Goal: Task Accomplishment & Management: Manage account settings

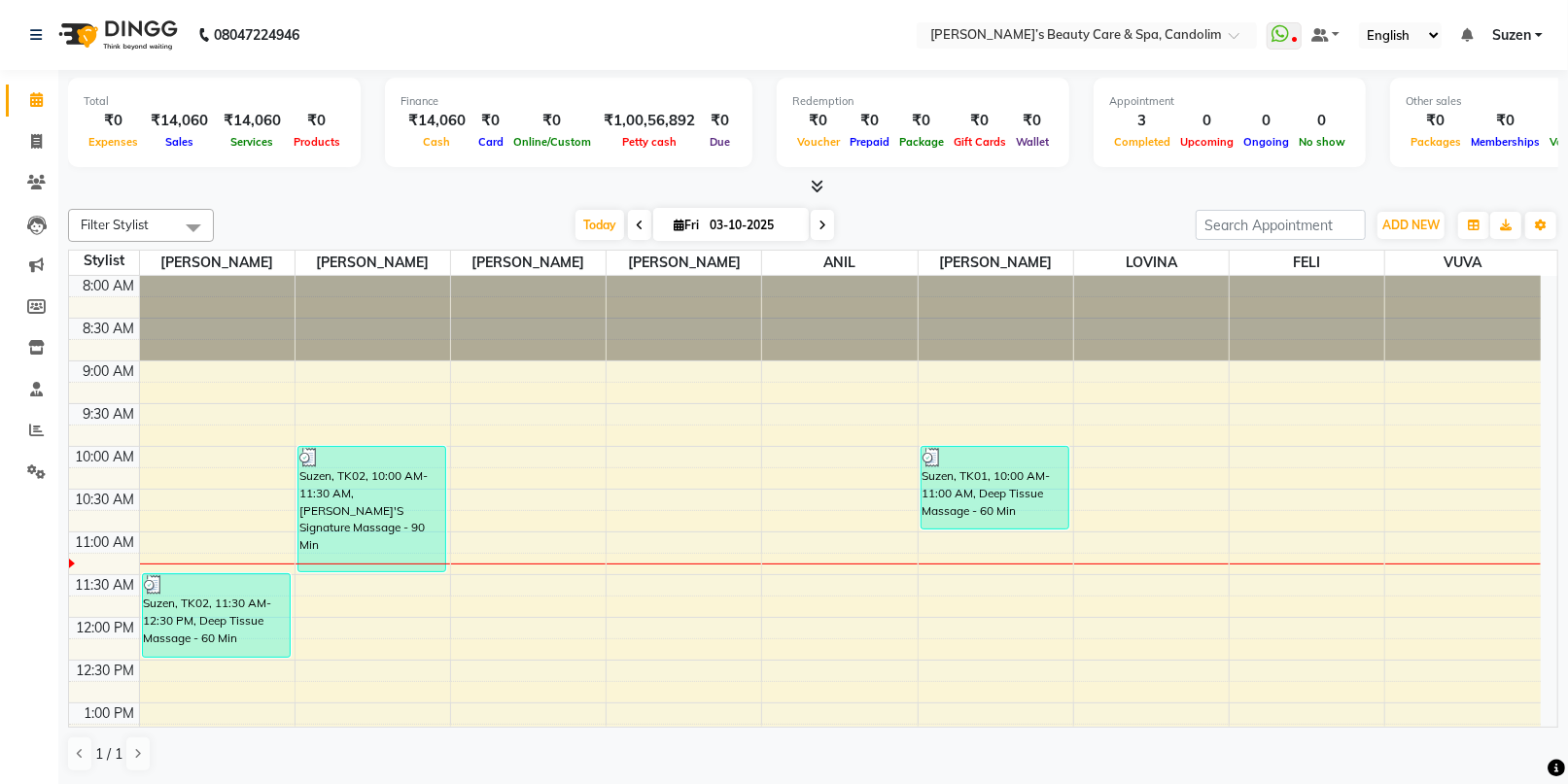
scroll to position [171, 0]
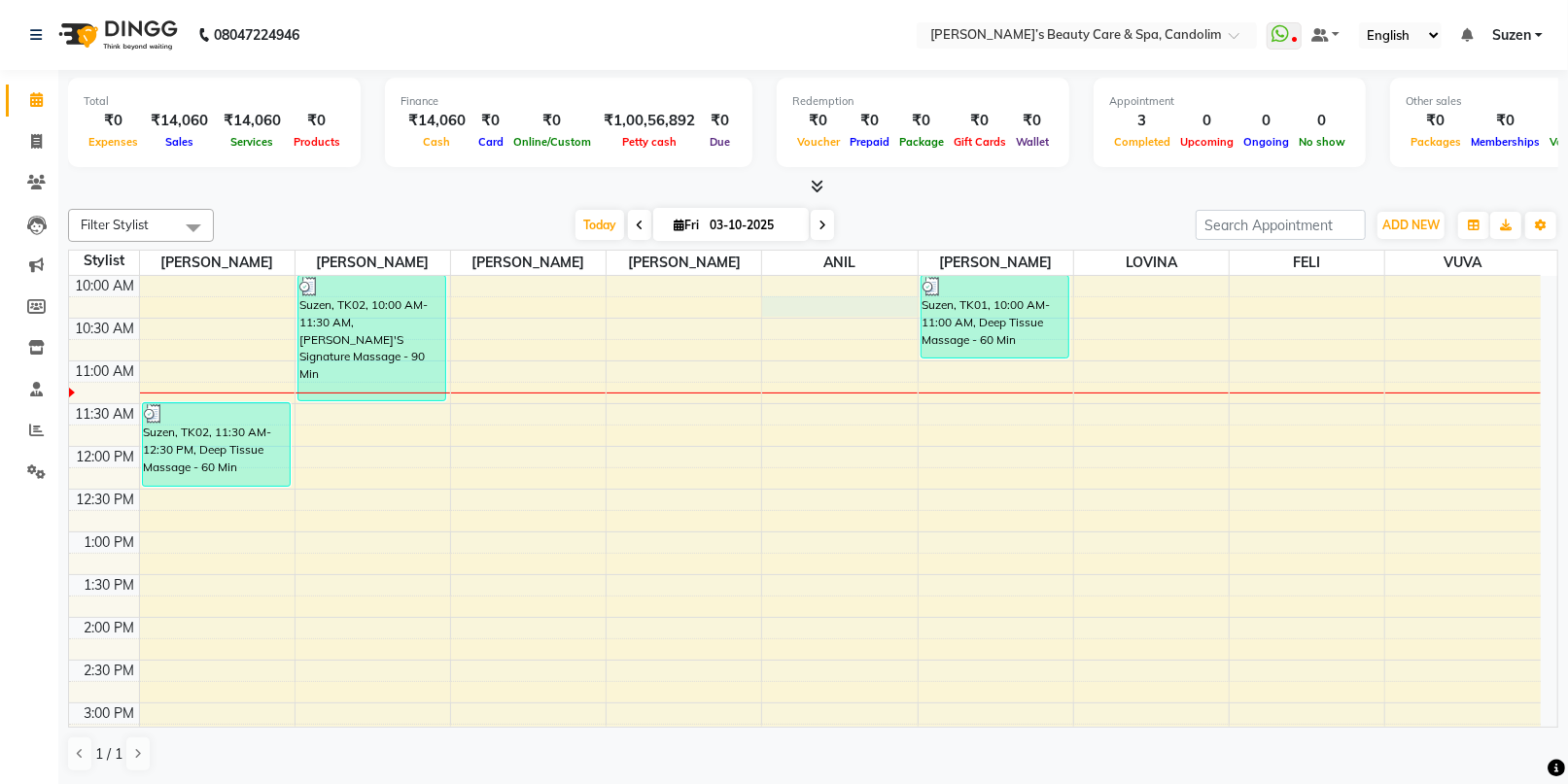
click at [837, 313] on div "8:00 AM 8:30 AM 9:00 AM 9:30 AM 10:00 AM 10:30 AM 11:00 AM 11:30 AM 12:00 PM 12…" at bounding box center [804, 660] width 1472 height 1110
select select "43931"
select select "tentative"
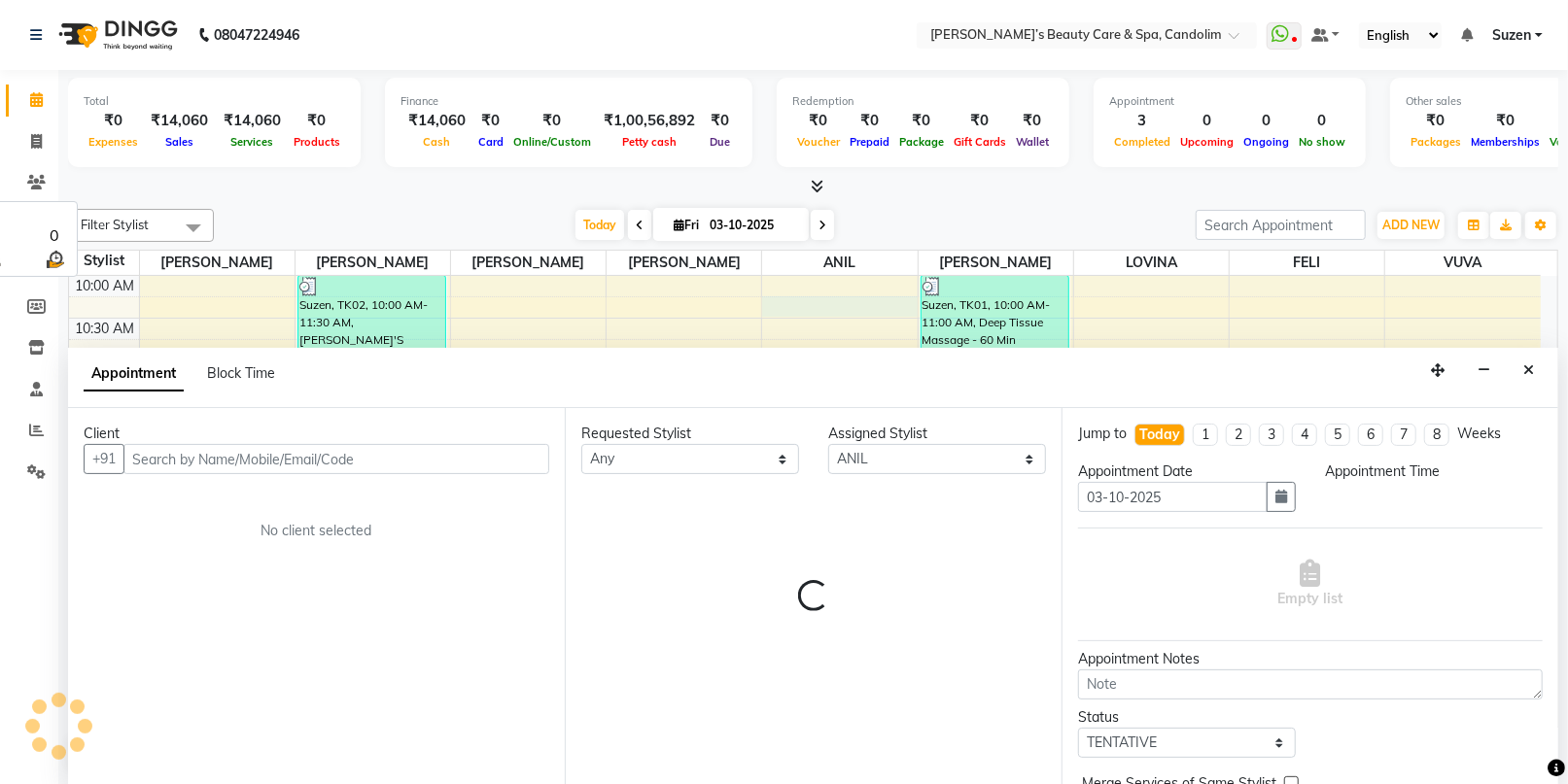
scroll to position [0, 0]
select select "615"
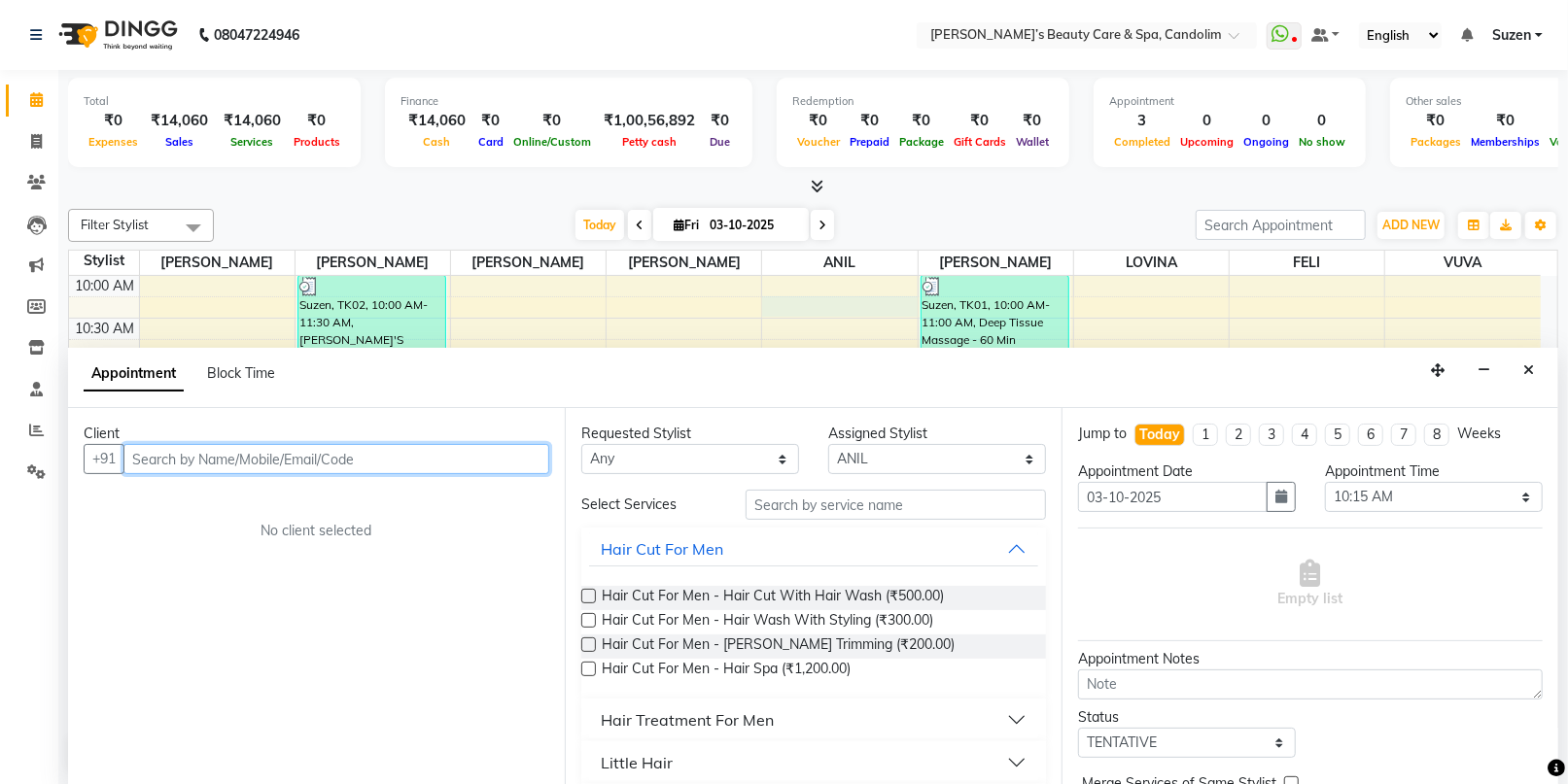
click at [274, 453] on input "text" at bounding box center [336, 459] width 426 height 30
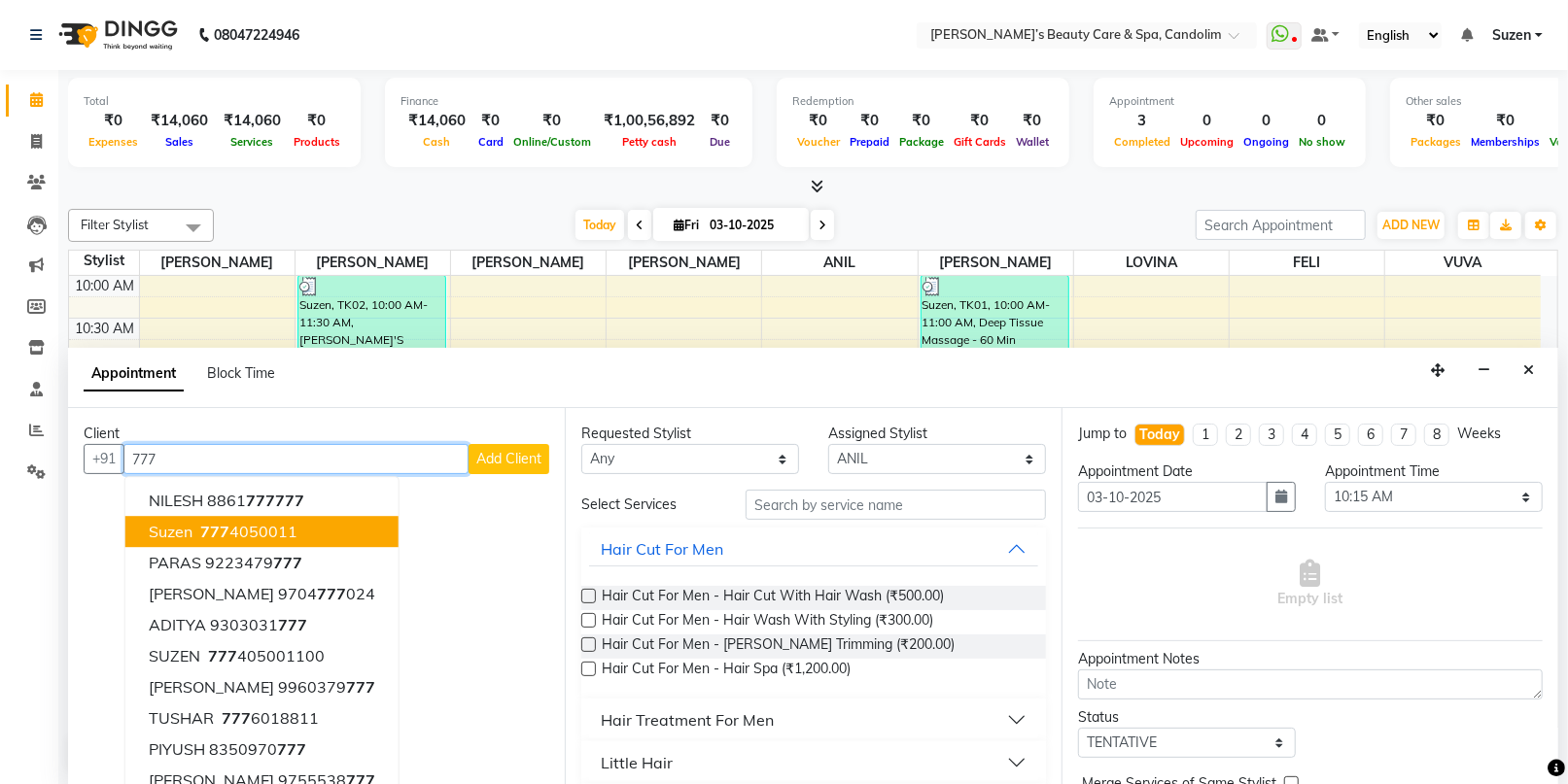
click at [162, 529] on span "Suzen" at bounding box center [171, 533] width 44 height 20
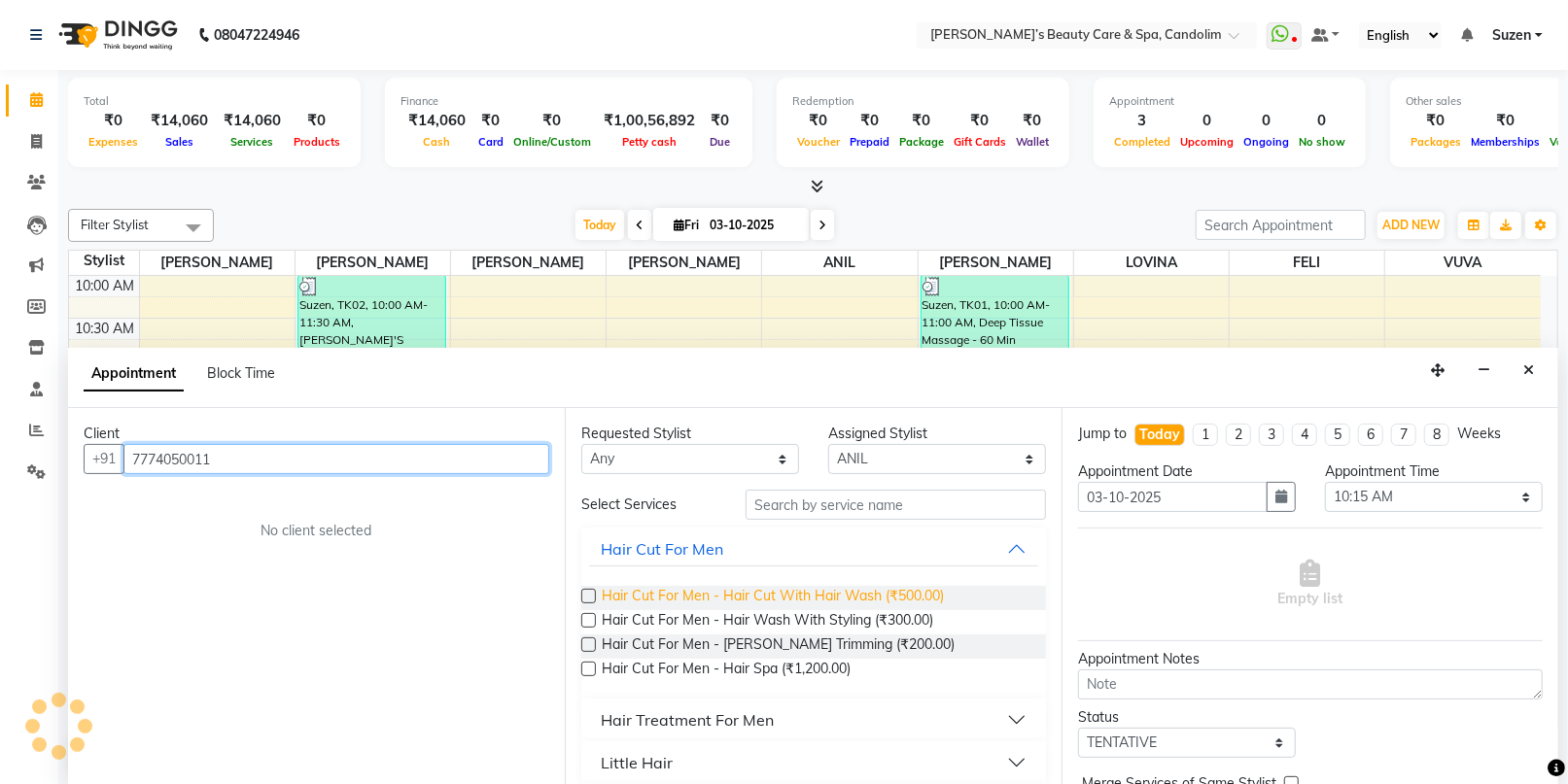
type input "7774050011"
click at [883, 589] on span "Hair Cut For Men - Hair Cut With Hair Wash (₹500.00)" at bounding box center [773, 598] width 342 height 24
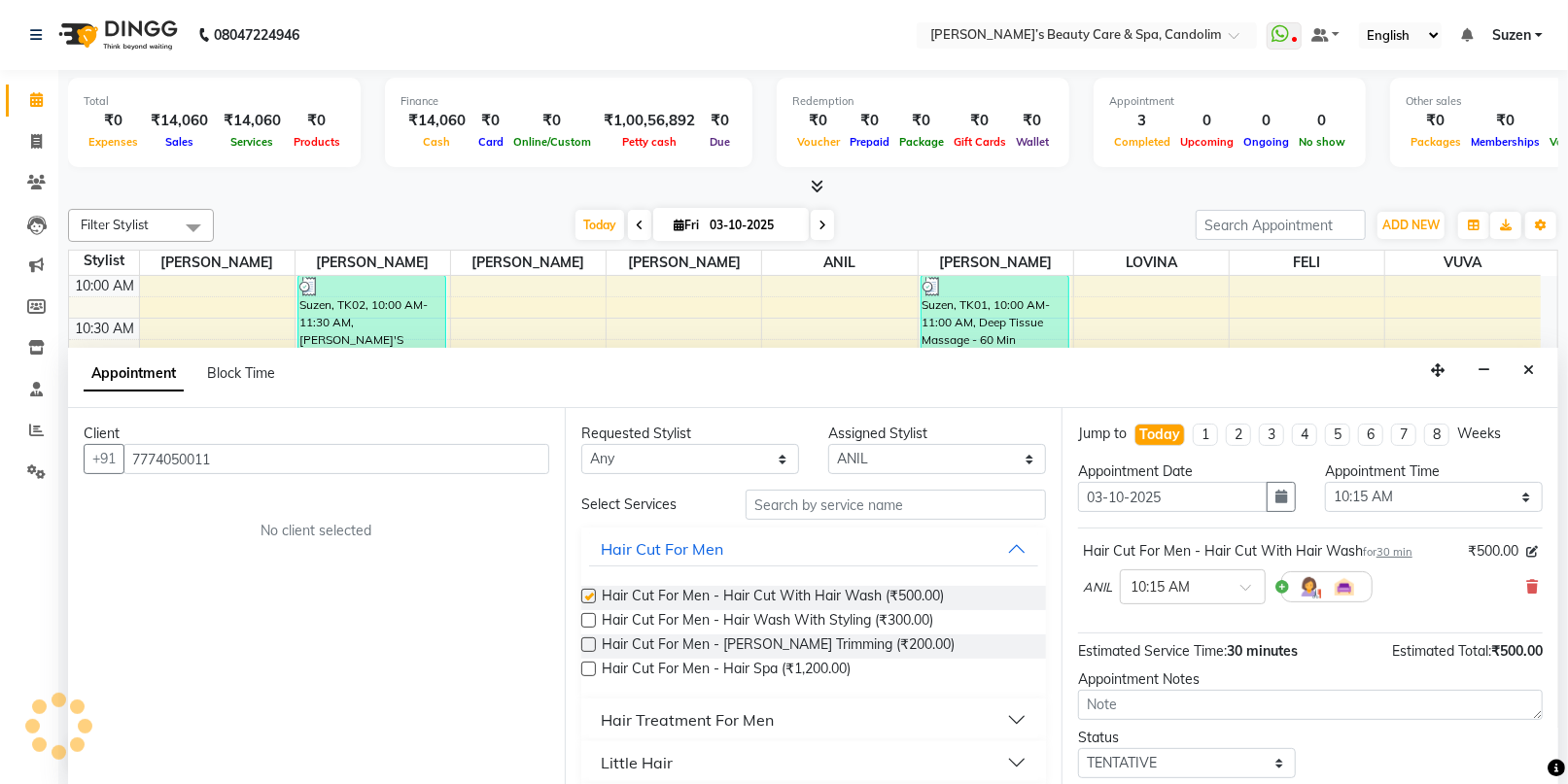
checkbox input "false"
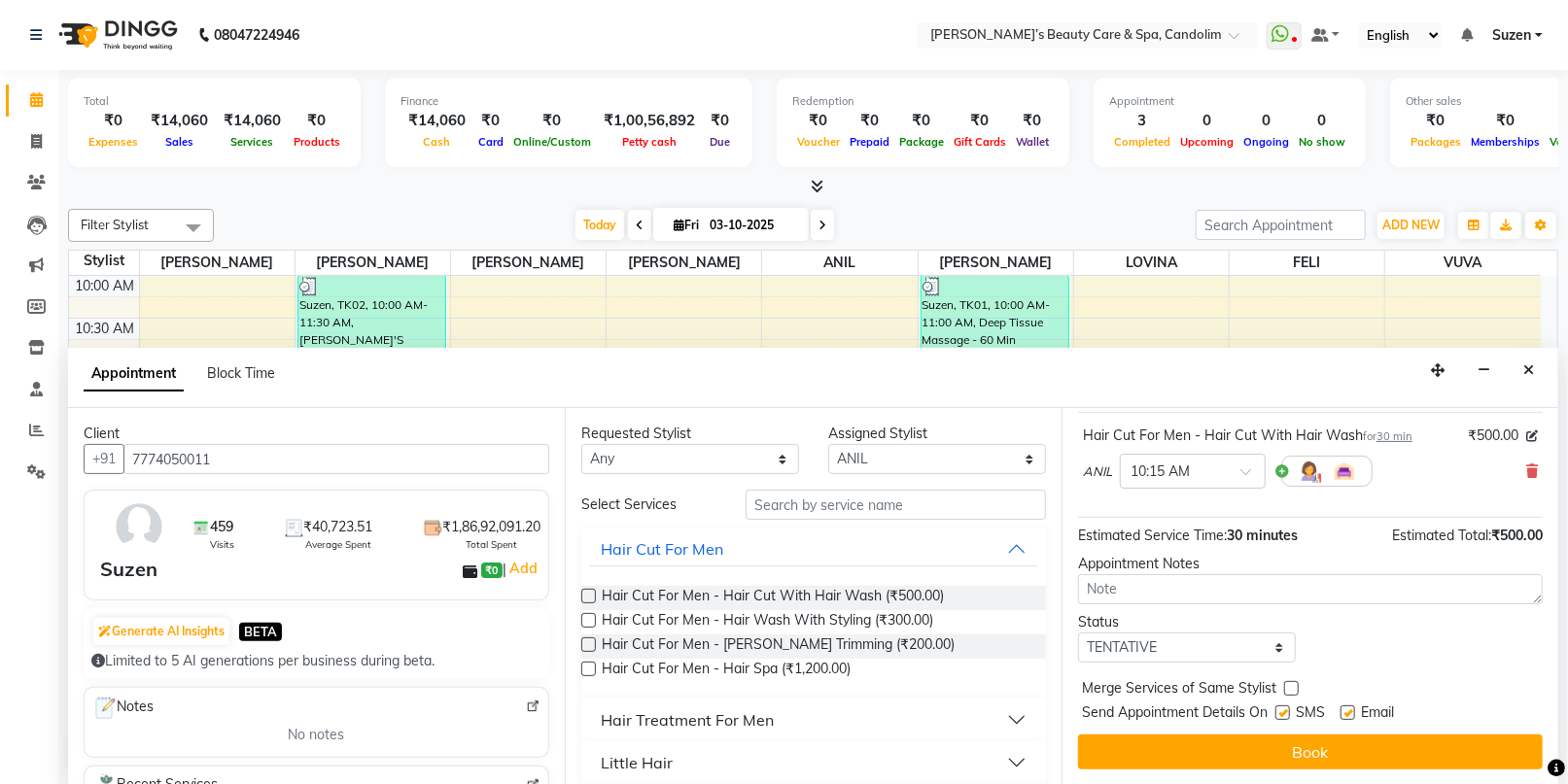
scroll to position [114, 0]
click at [1253, 748] on button "Book" at bounding box center [1309, 752] width 464 height 35
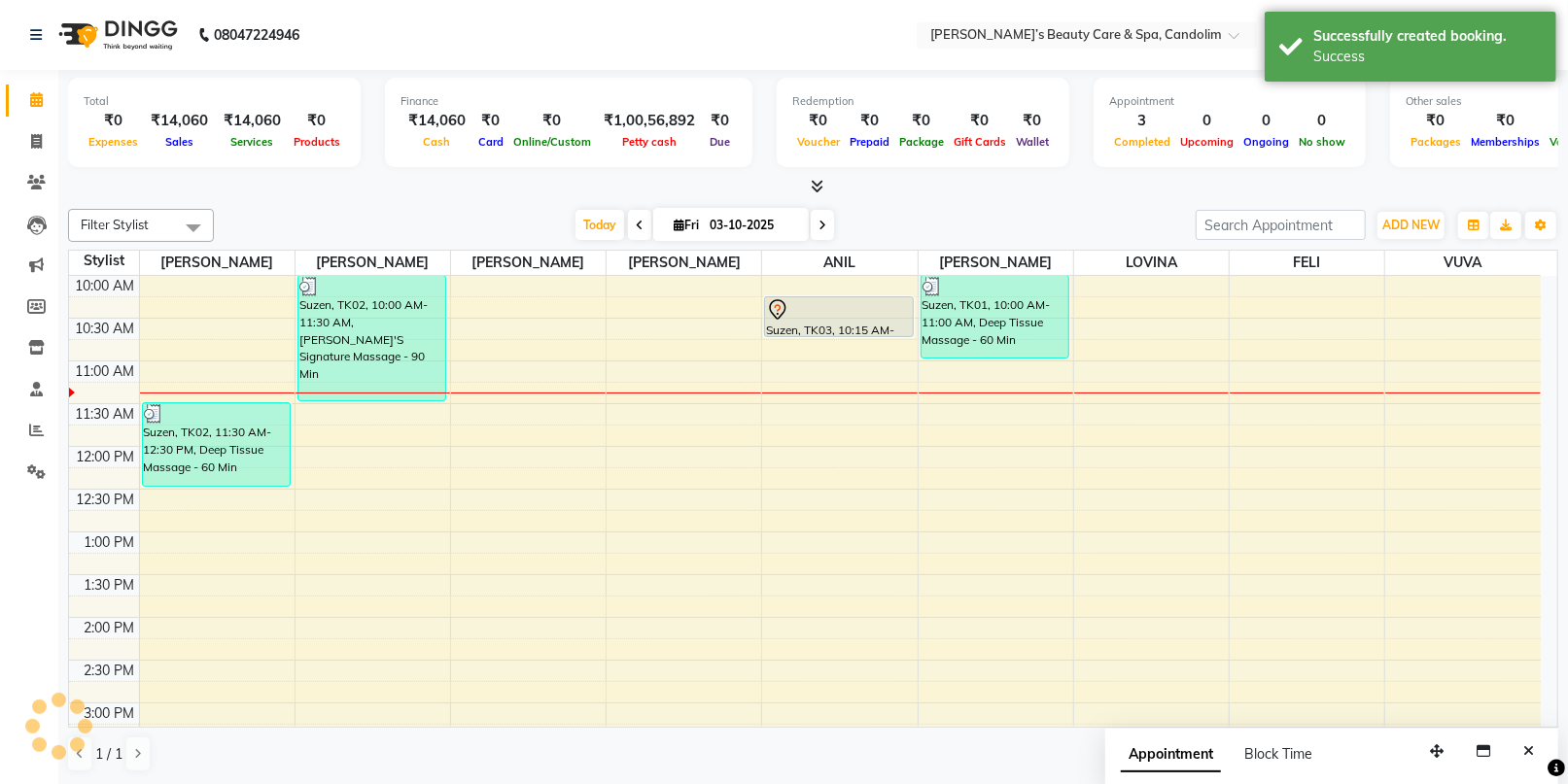
scroll to position [0, 0]
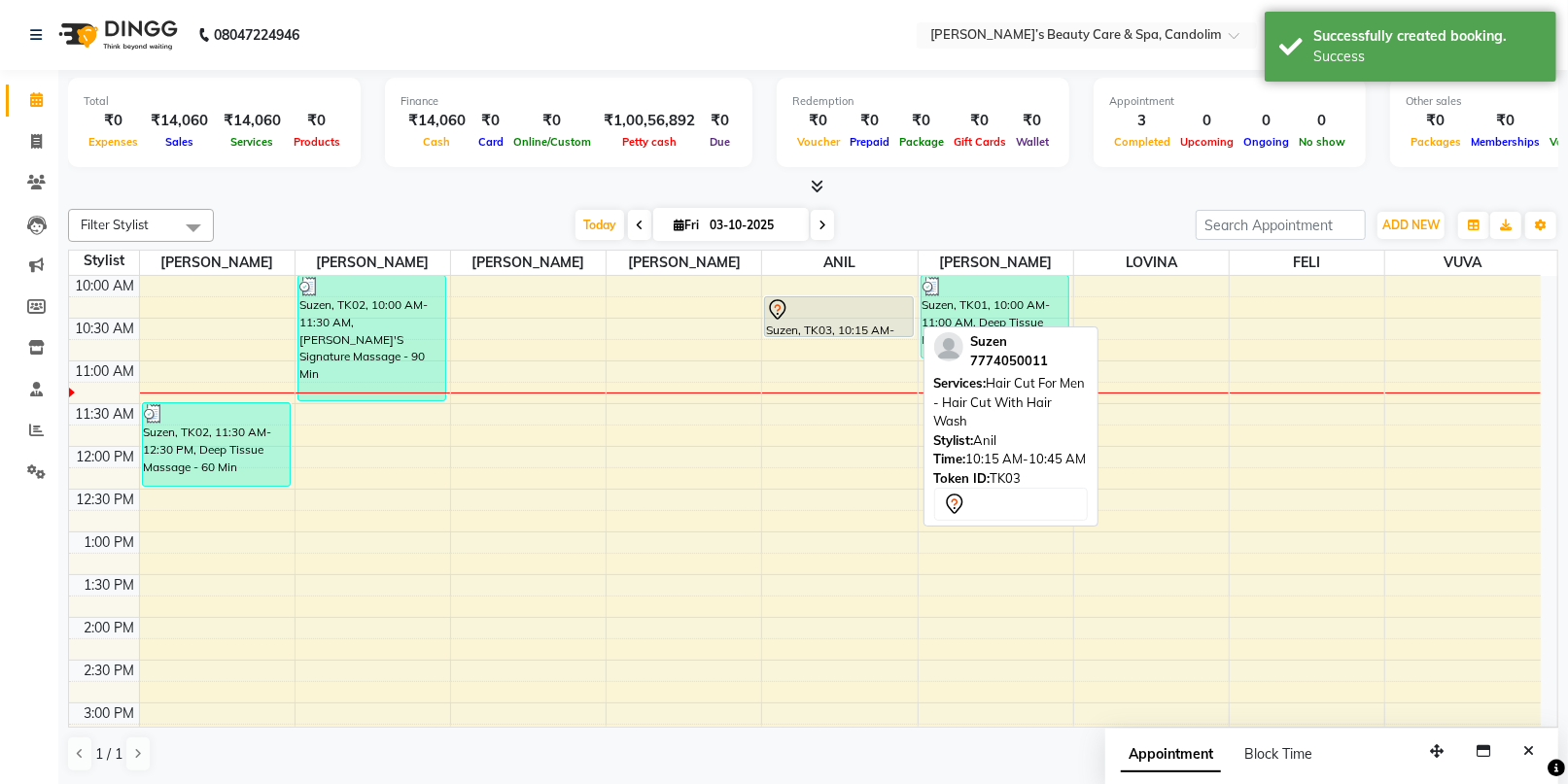
click at [879, 316] on div at bounding box center [838, 309] width 145 height 23
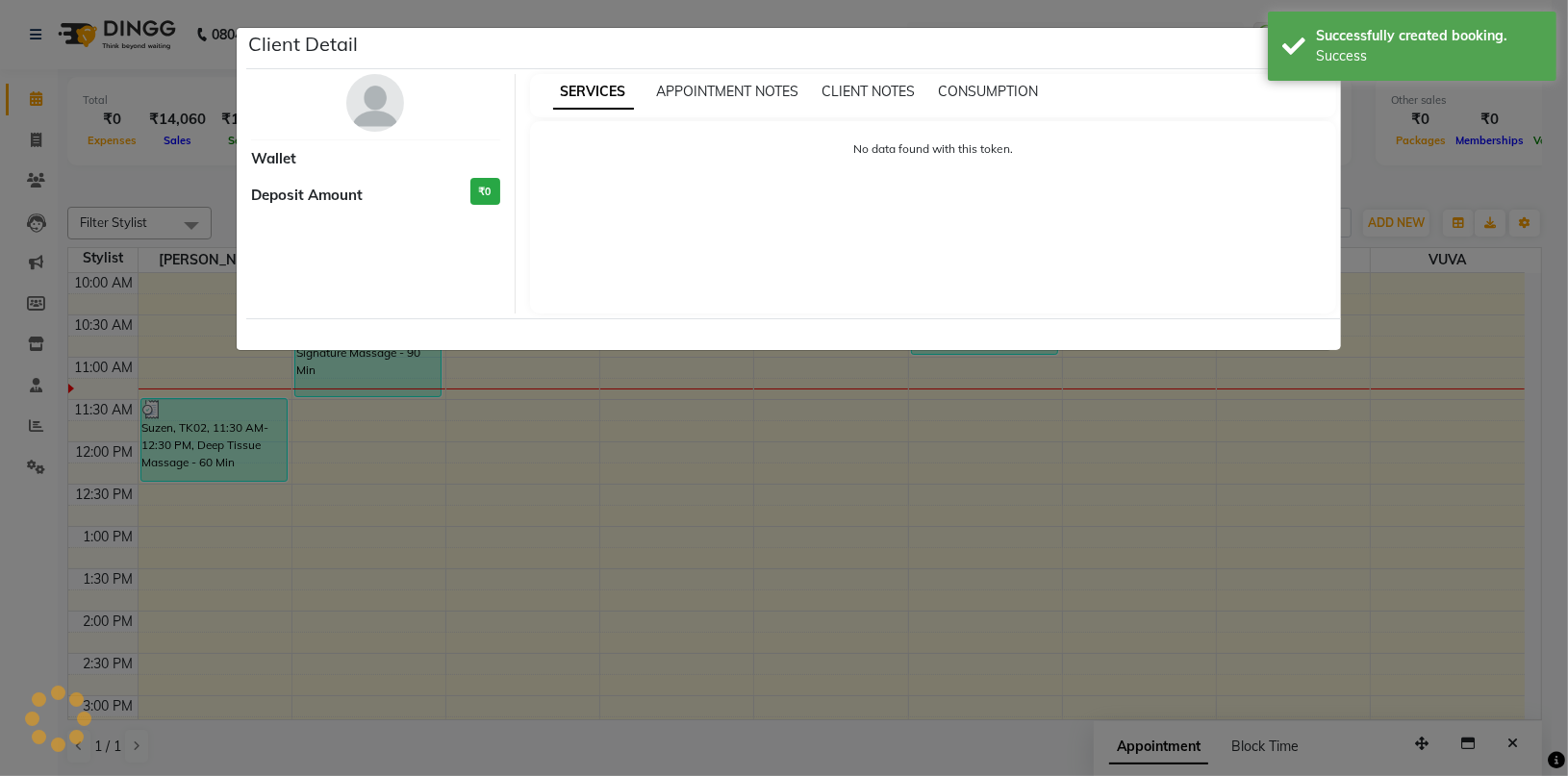
select select "7"
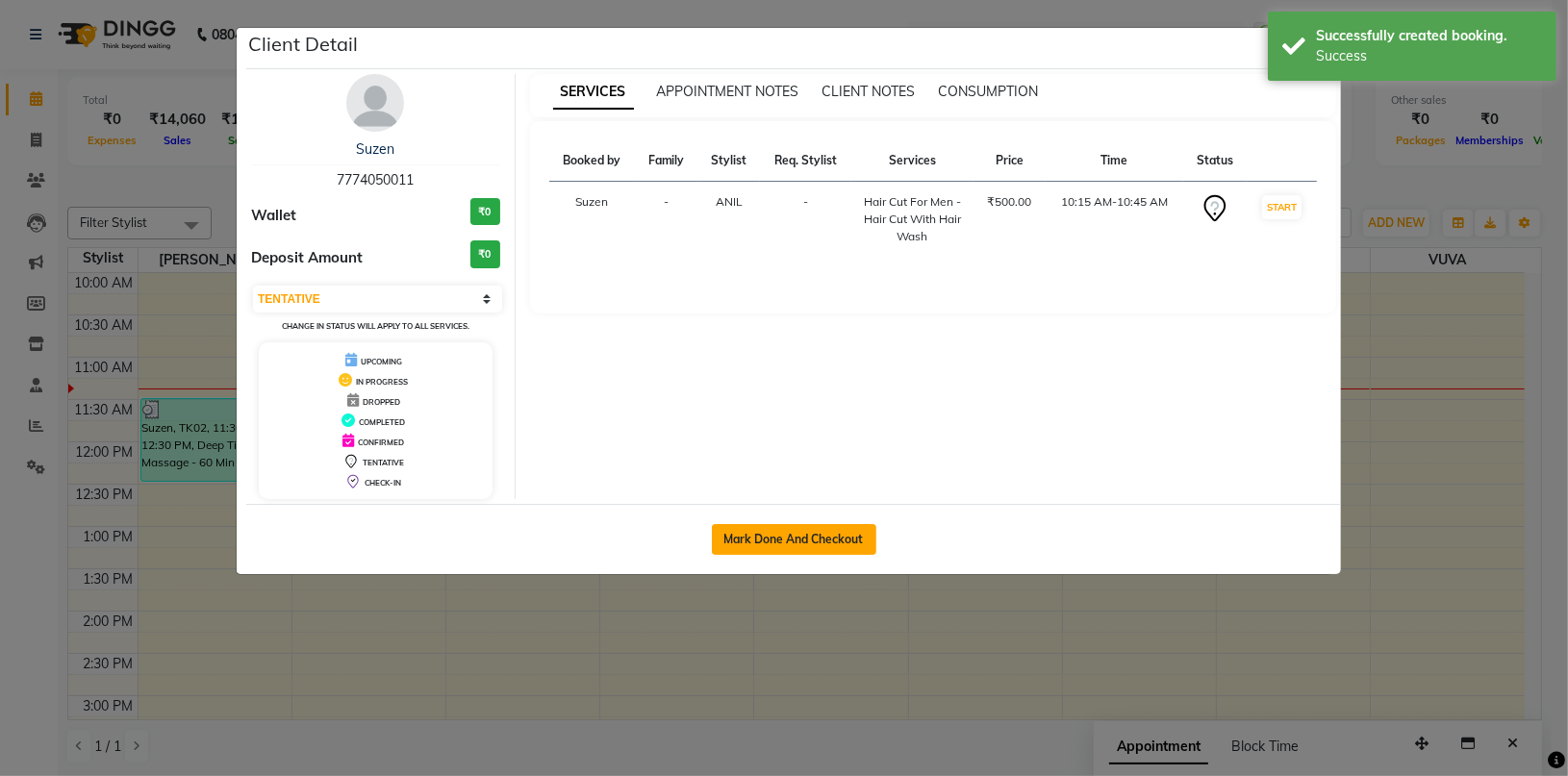
click at [756, 536] on button "Mark Done And Checkout" at bounding box center [793, 539] width 164 height 30
select select "service"
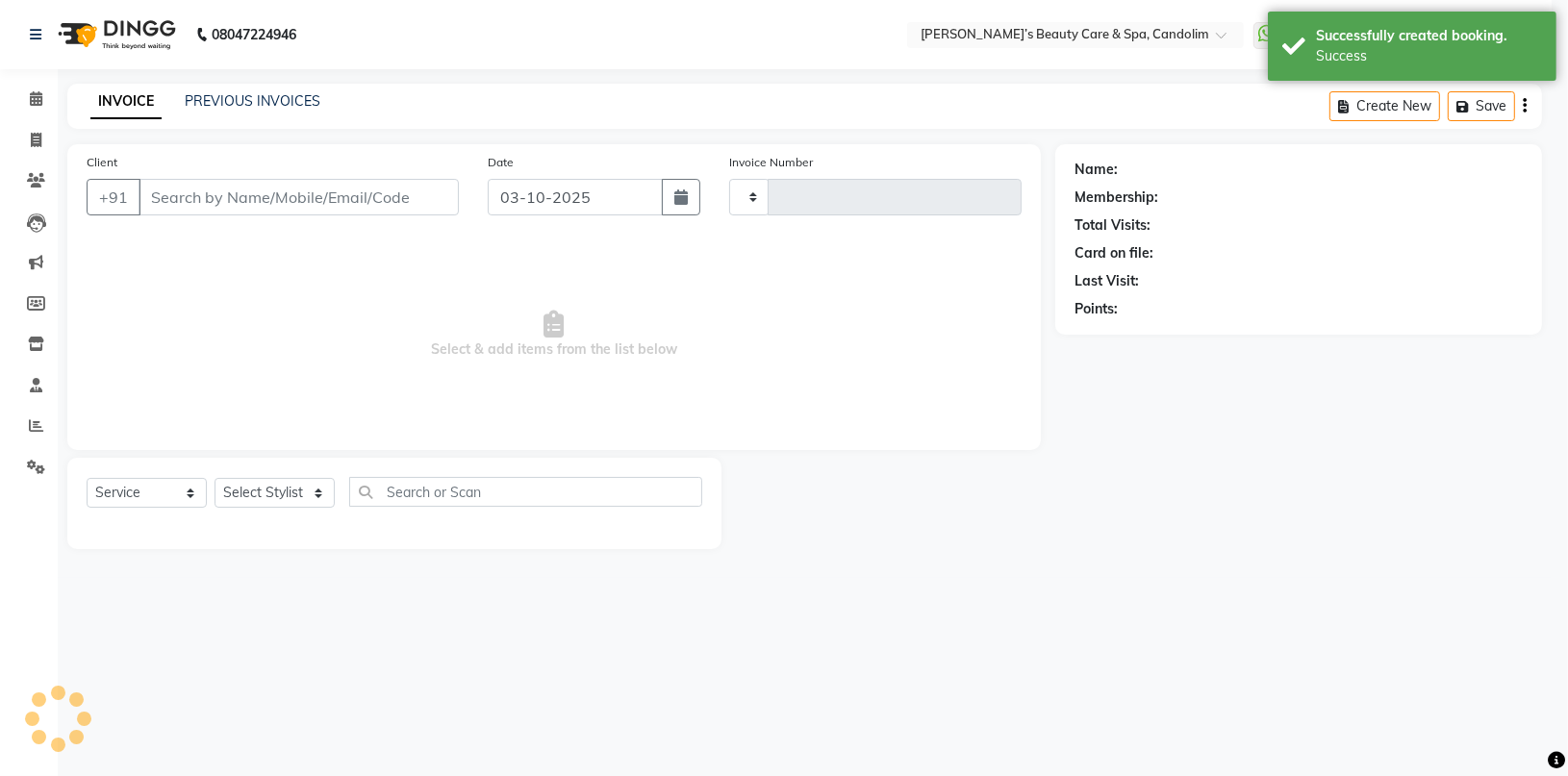
type input "1229"
select select "6059"
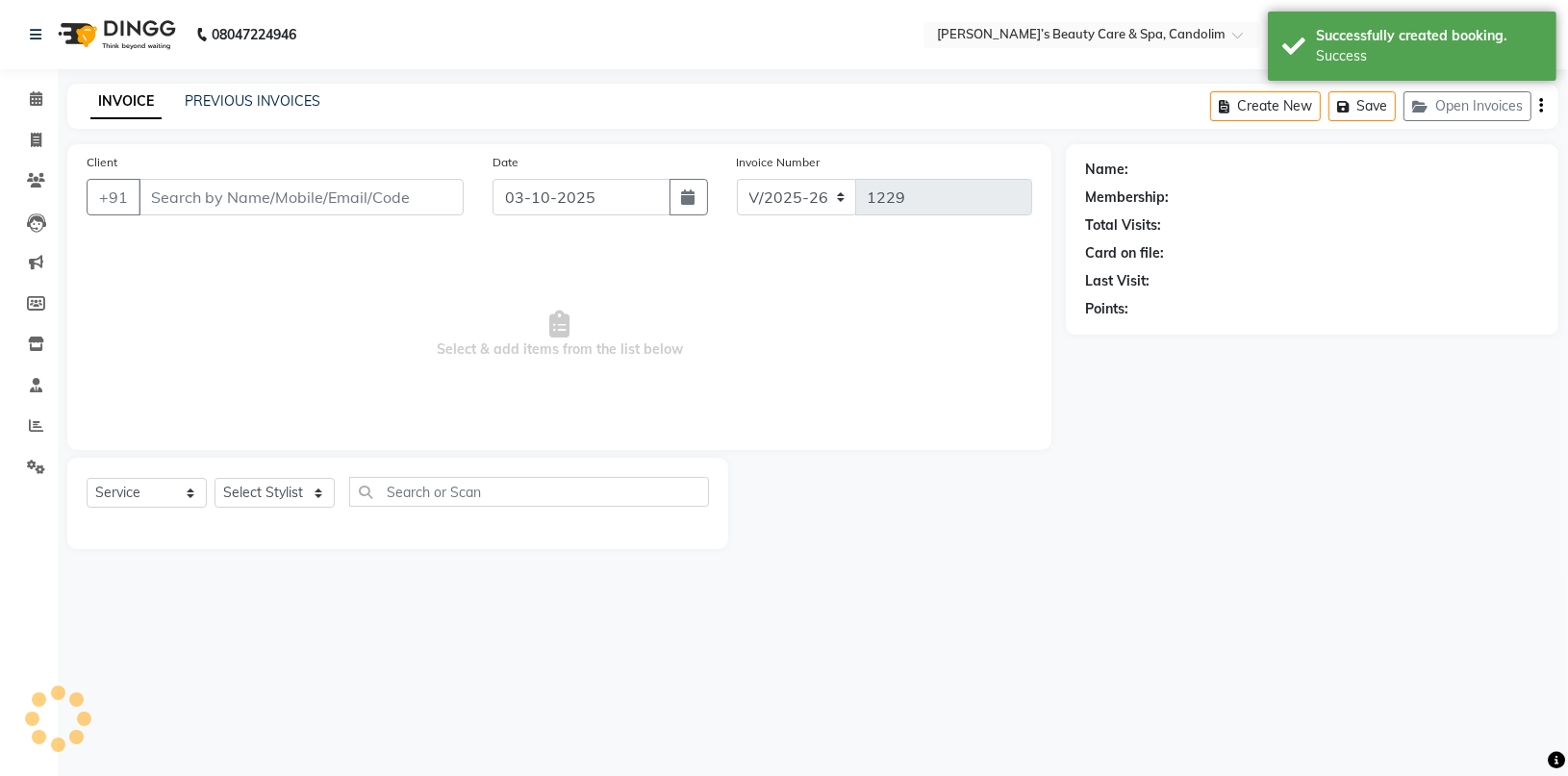
type input "7774050011"
select select "43931"
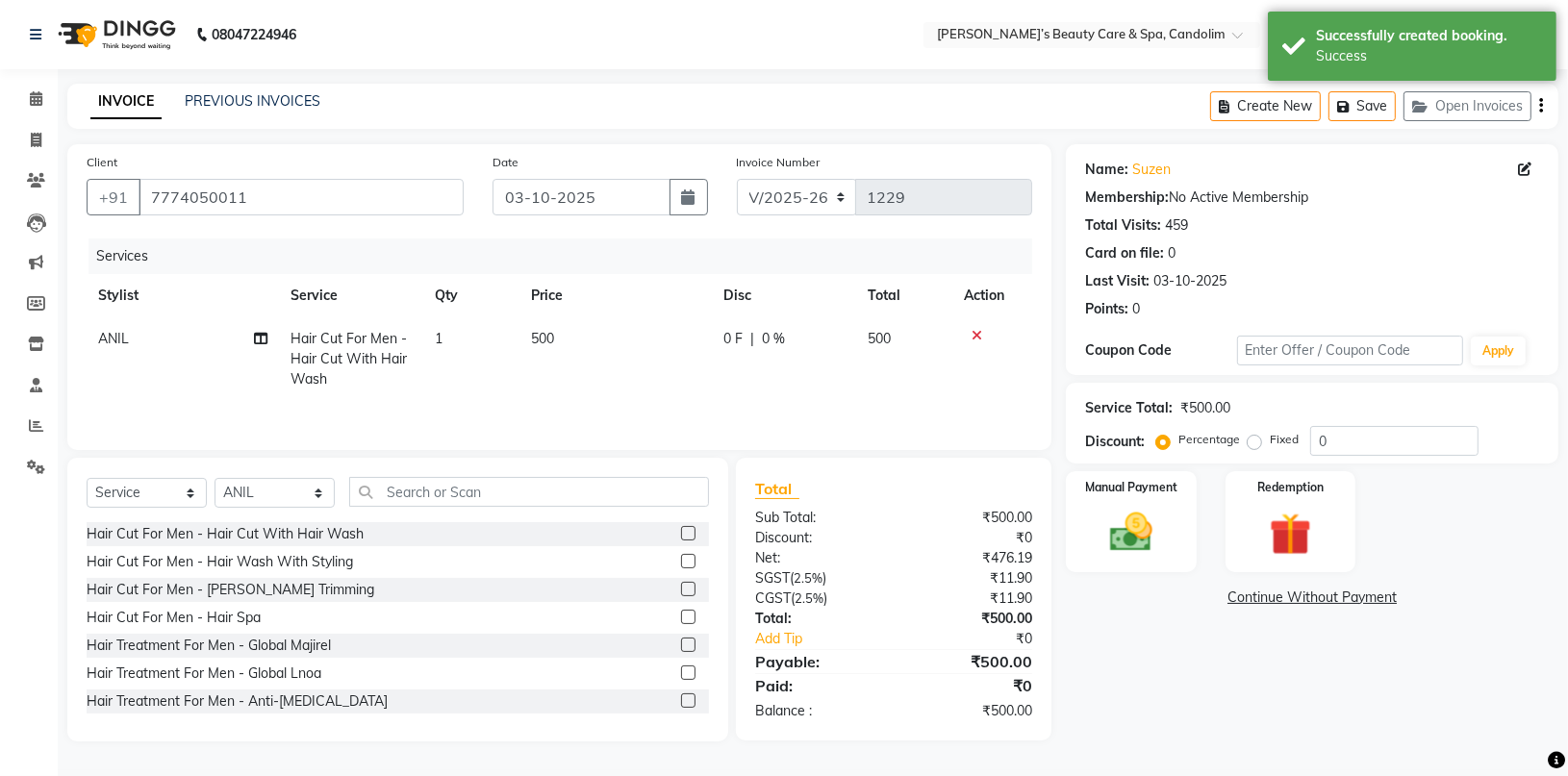
click at [580, 330] on td "500" at bounding box center [616, 359] width 193 height 84
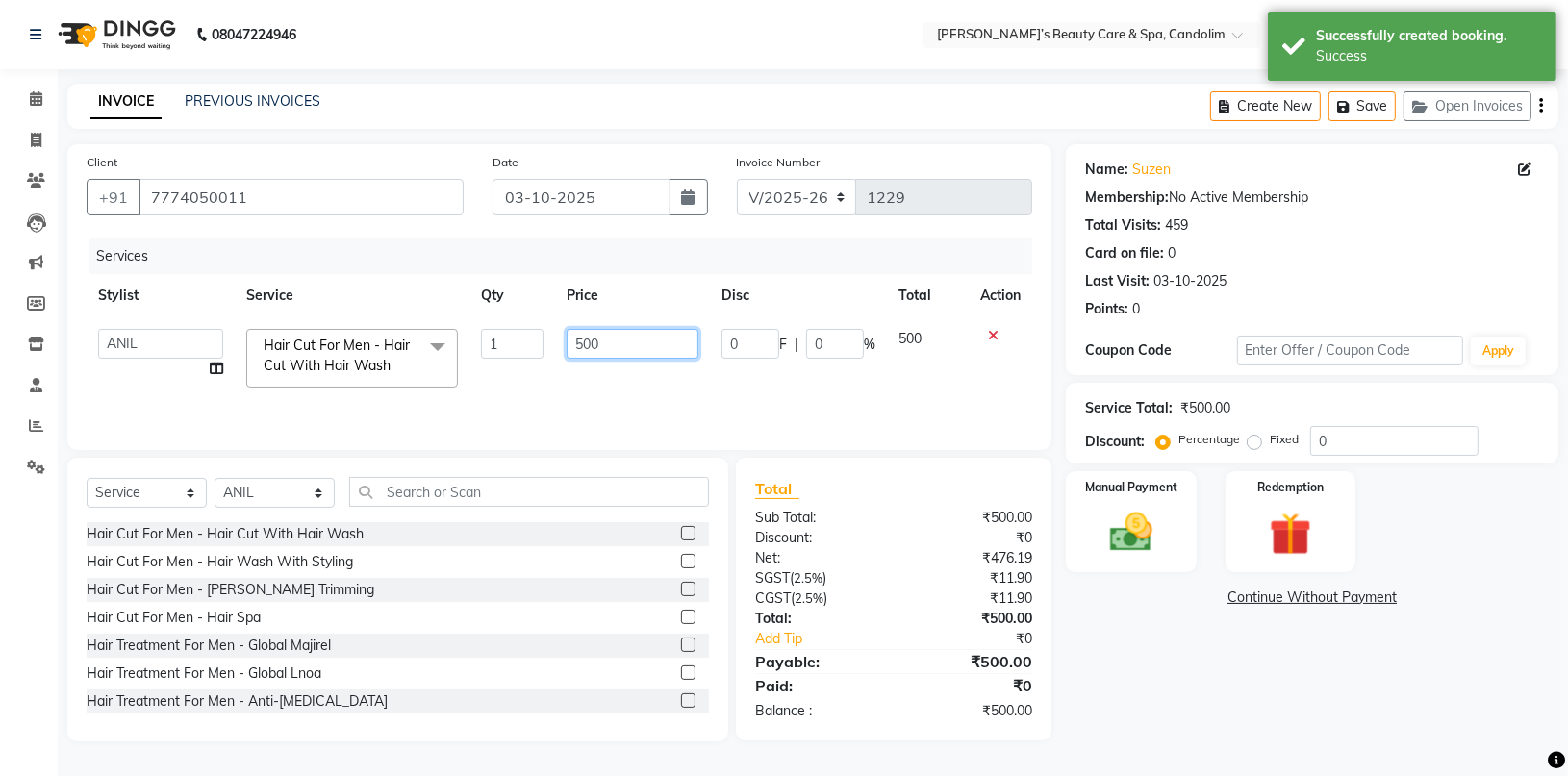
click at [580, 330] on input "500" at bounding box center [632, 343] width 131 height 30
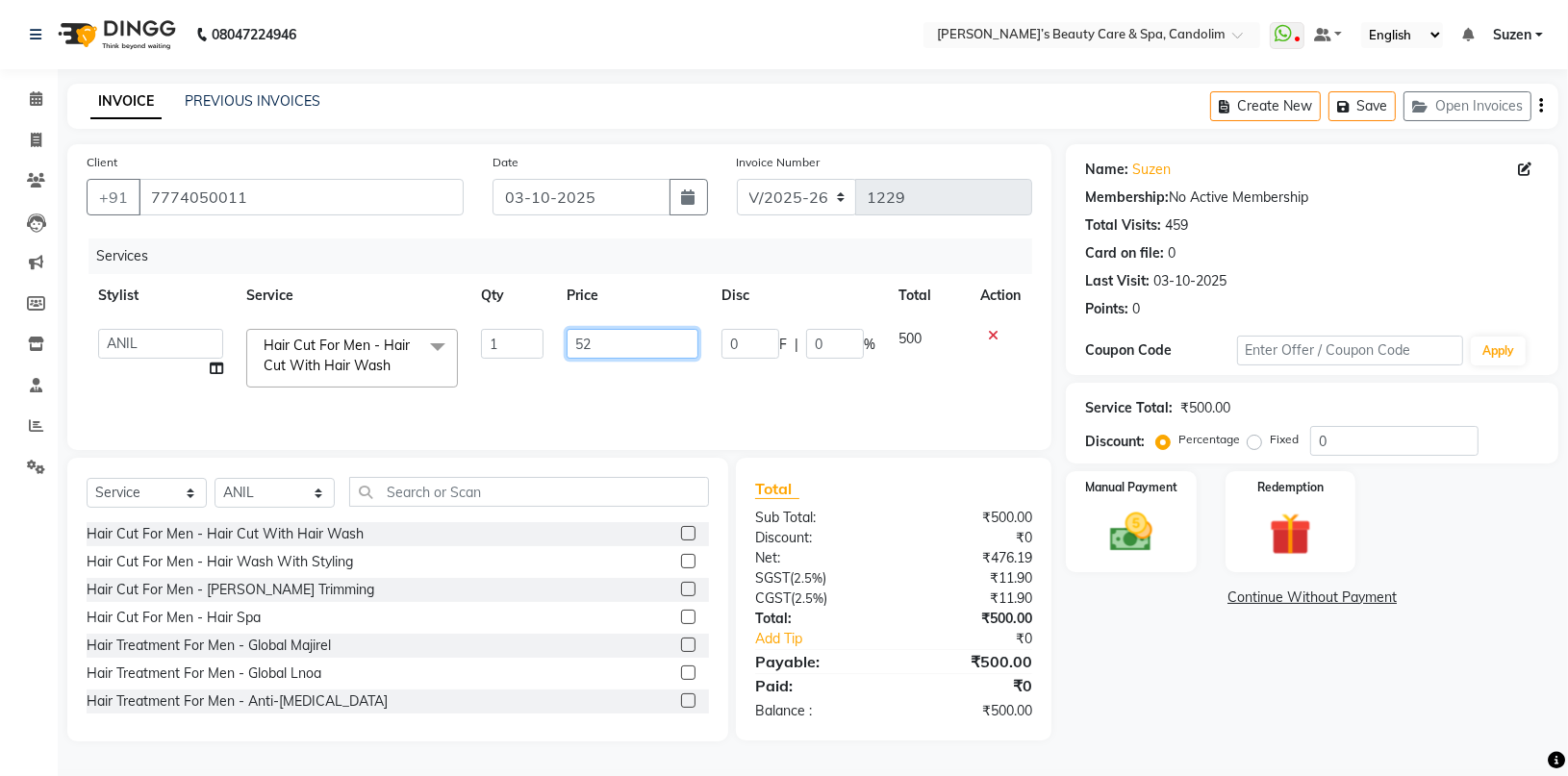
type input "525"
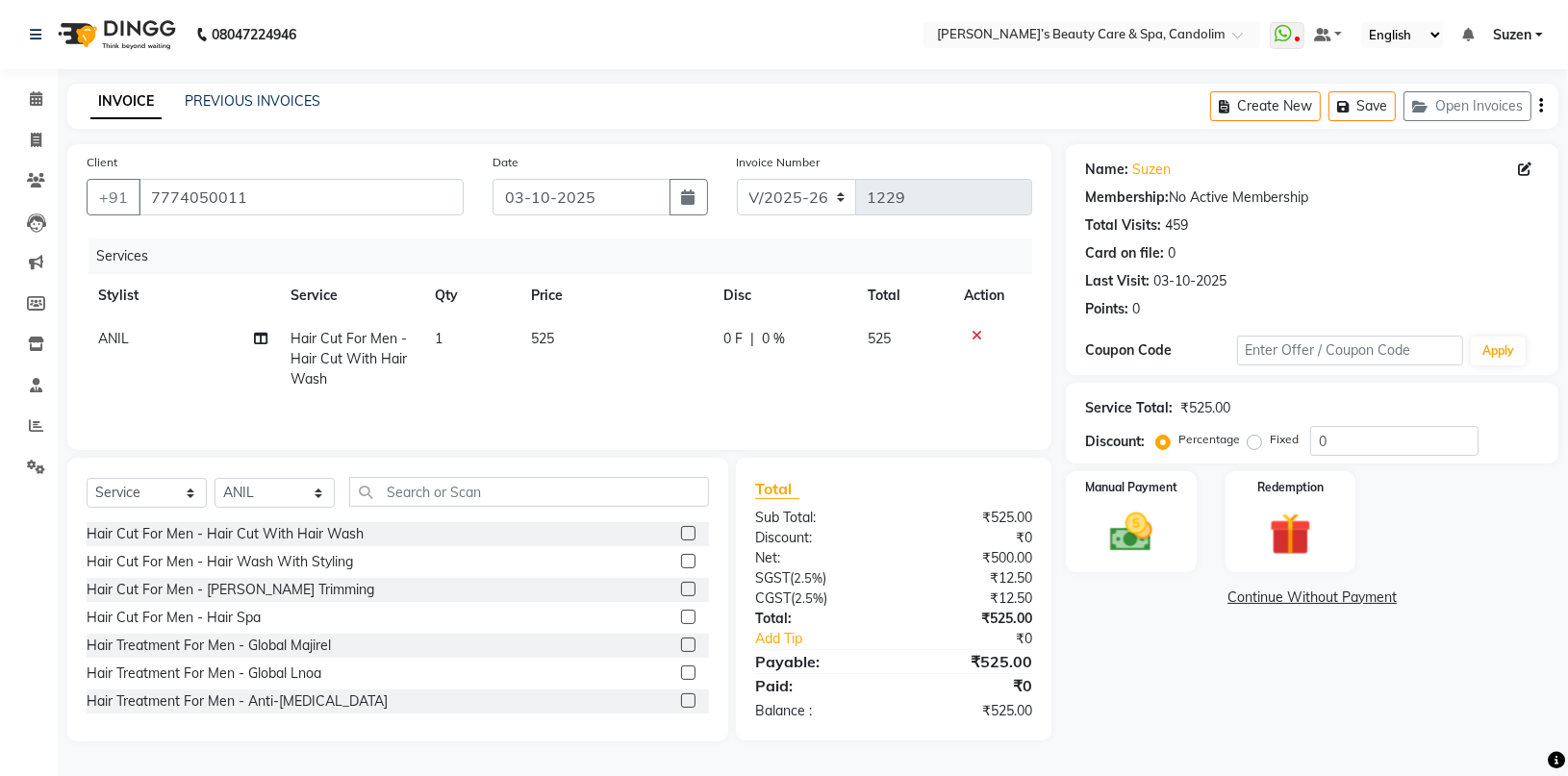
click at [724, 382] on td "0 F | 0 %" at bounding box center [783, 359] width 145 height 84
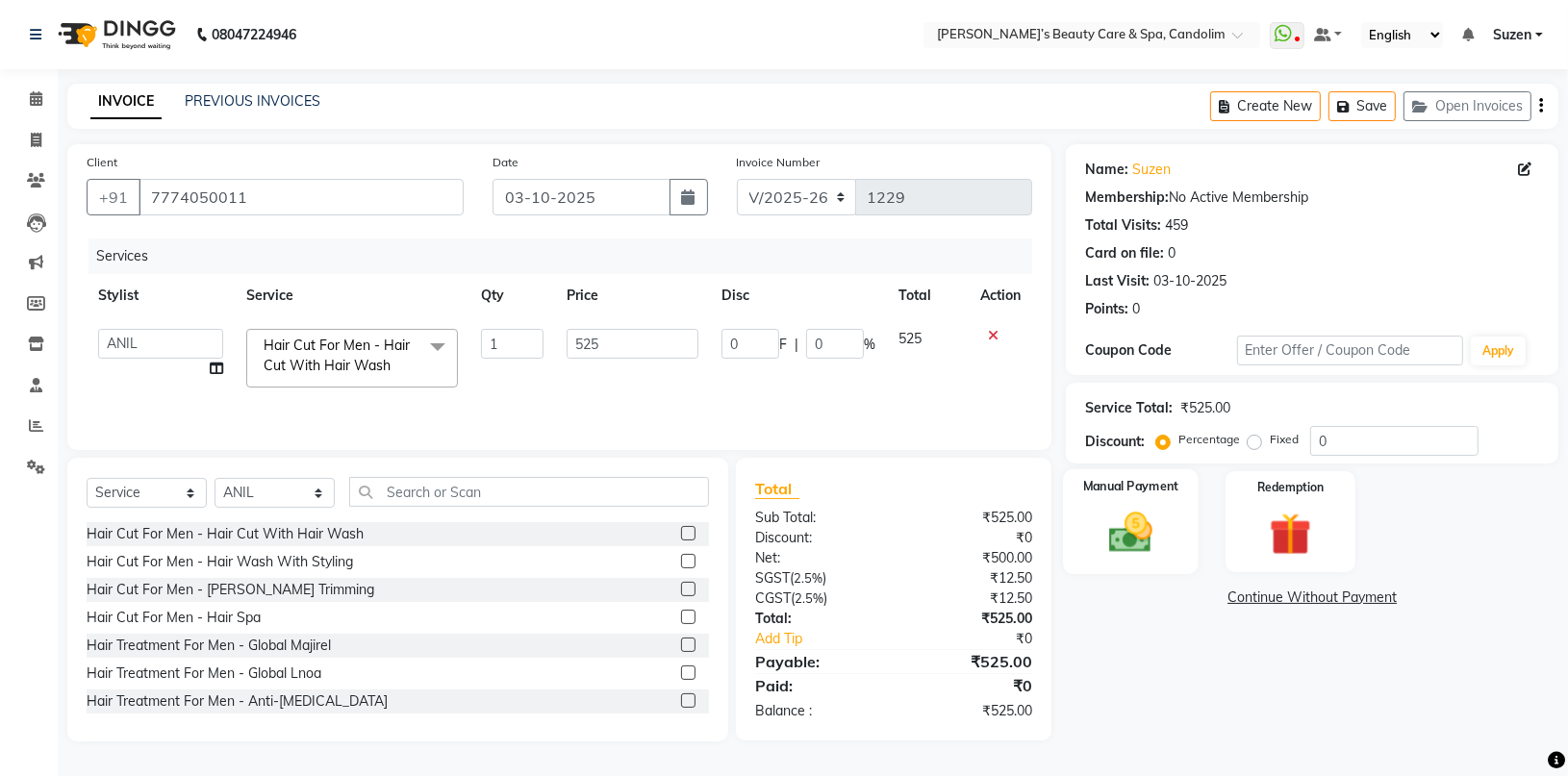
click at [1133, 537] on img at bounding box center [1131, 532] width 71 height 51
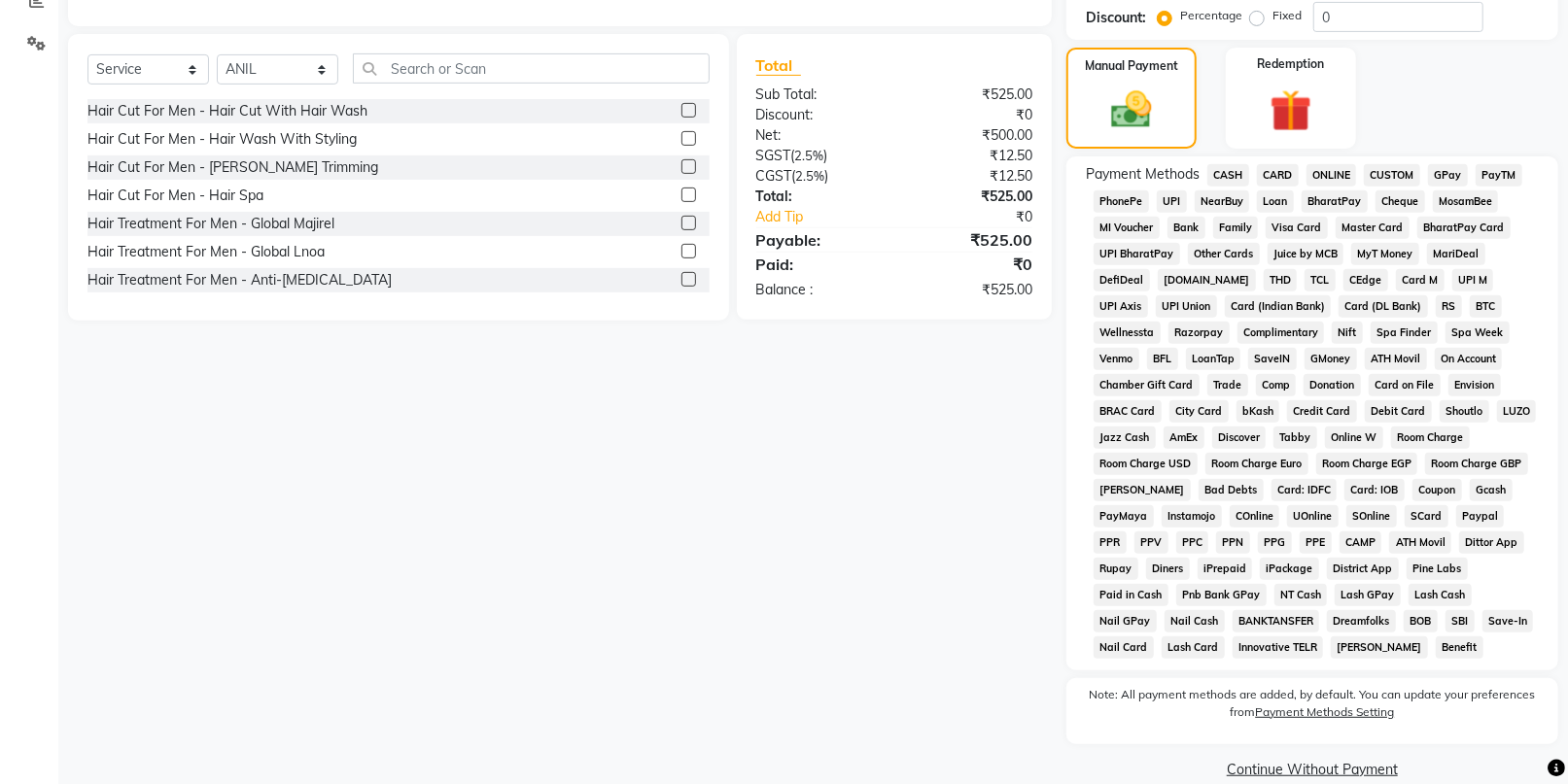
scroll to position [431, 0]
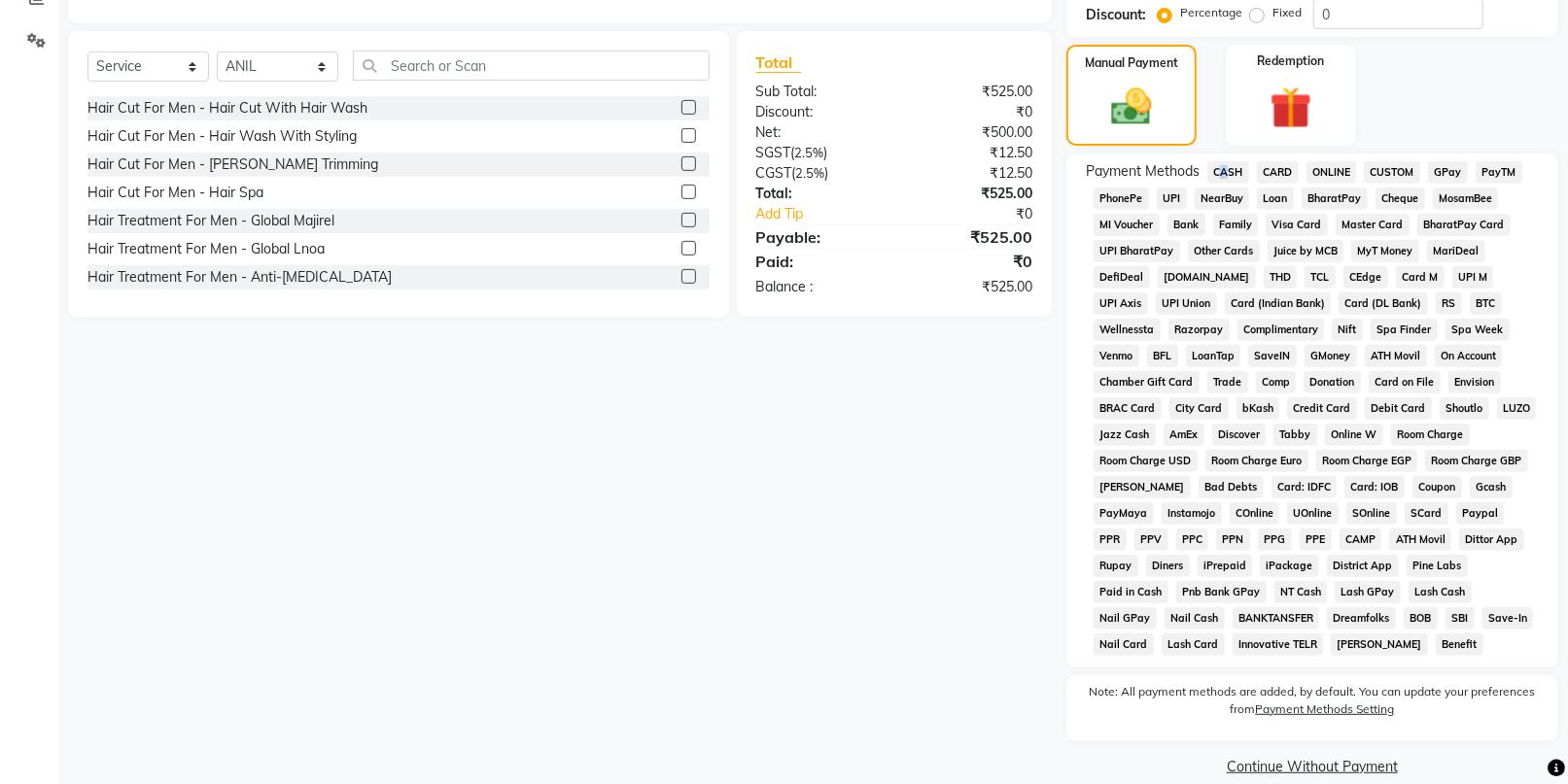
click at [1217, 165] on span "CASH" at bounding box center [1228, 172] width 42 height 22
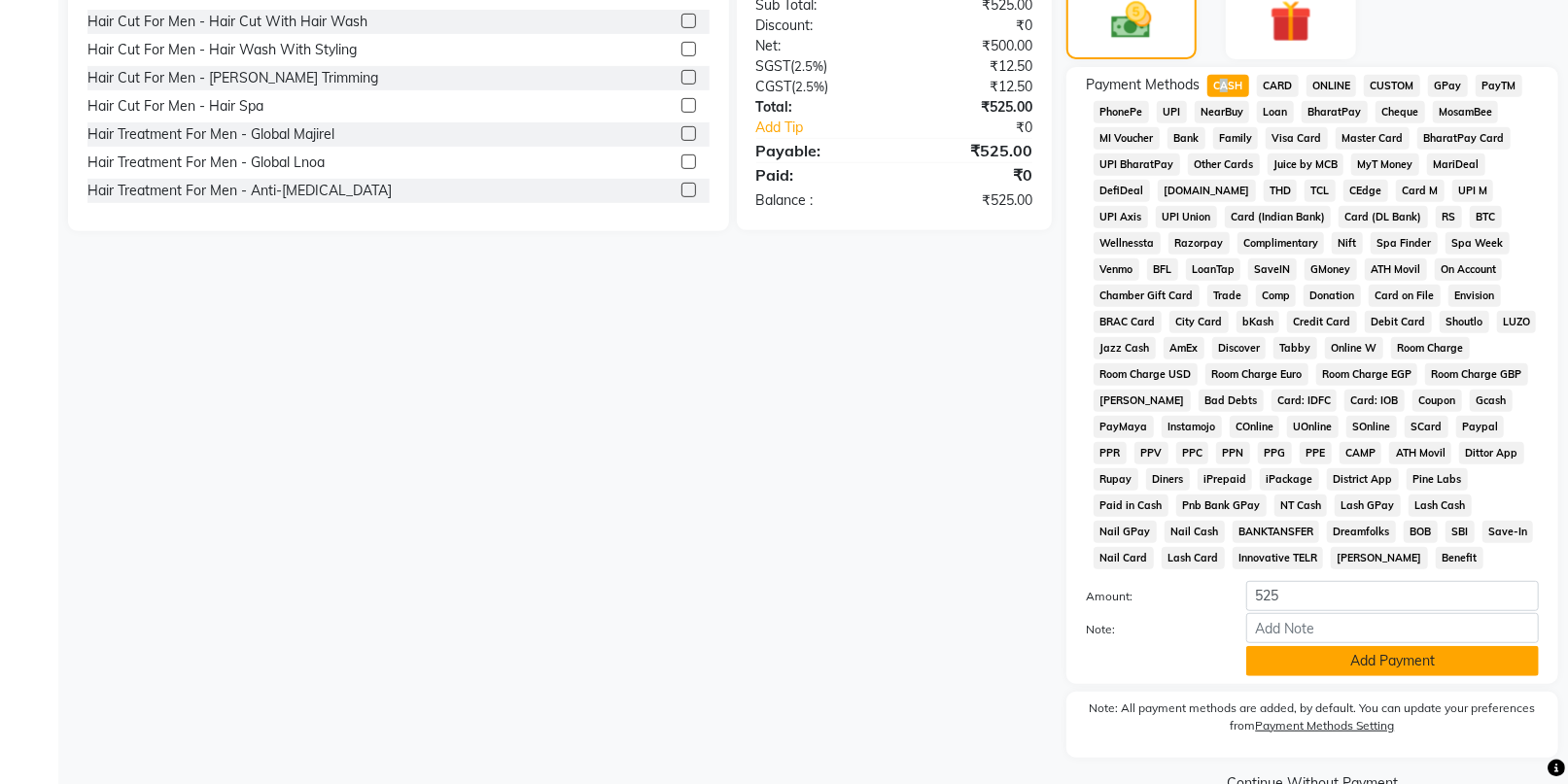
scroll to position [559, 0]
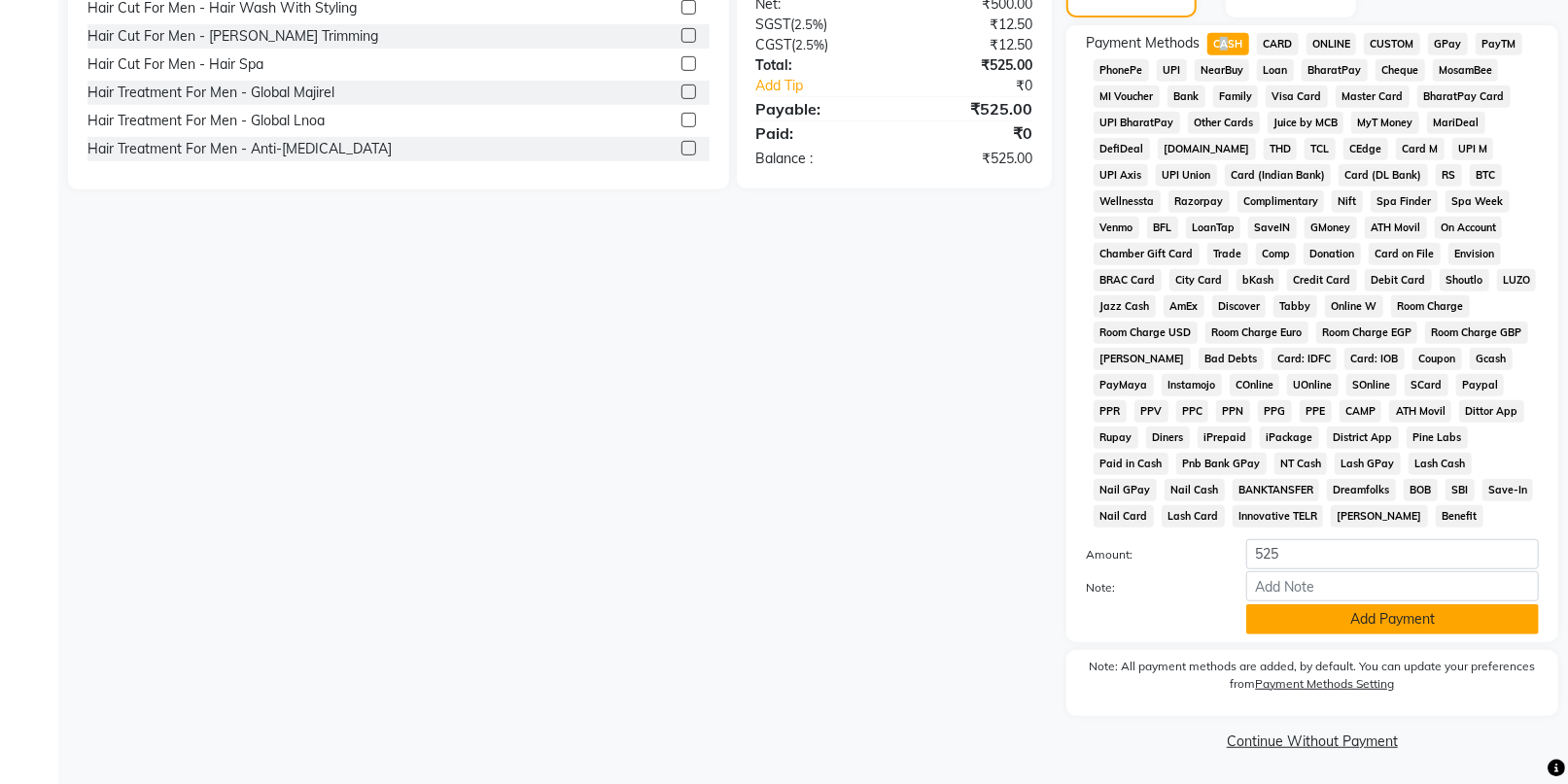
click at [1351, 623] on button "Add Payment" at bounding box center [1392, 619] width 292 height 30
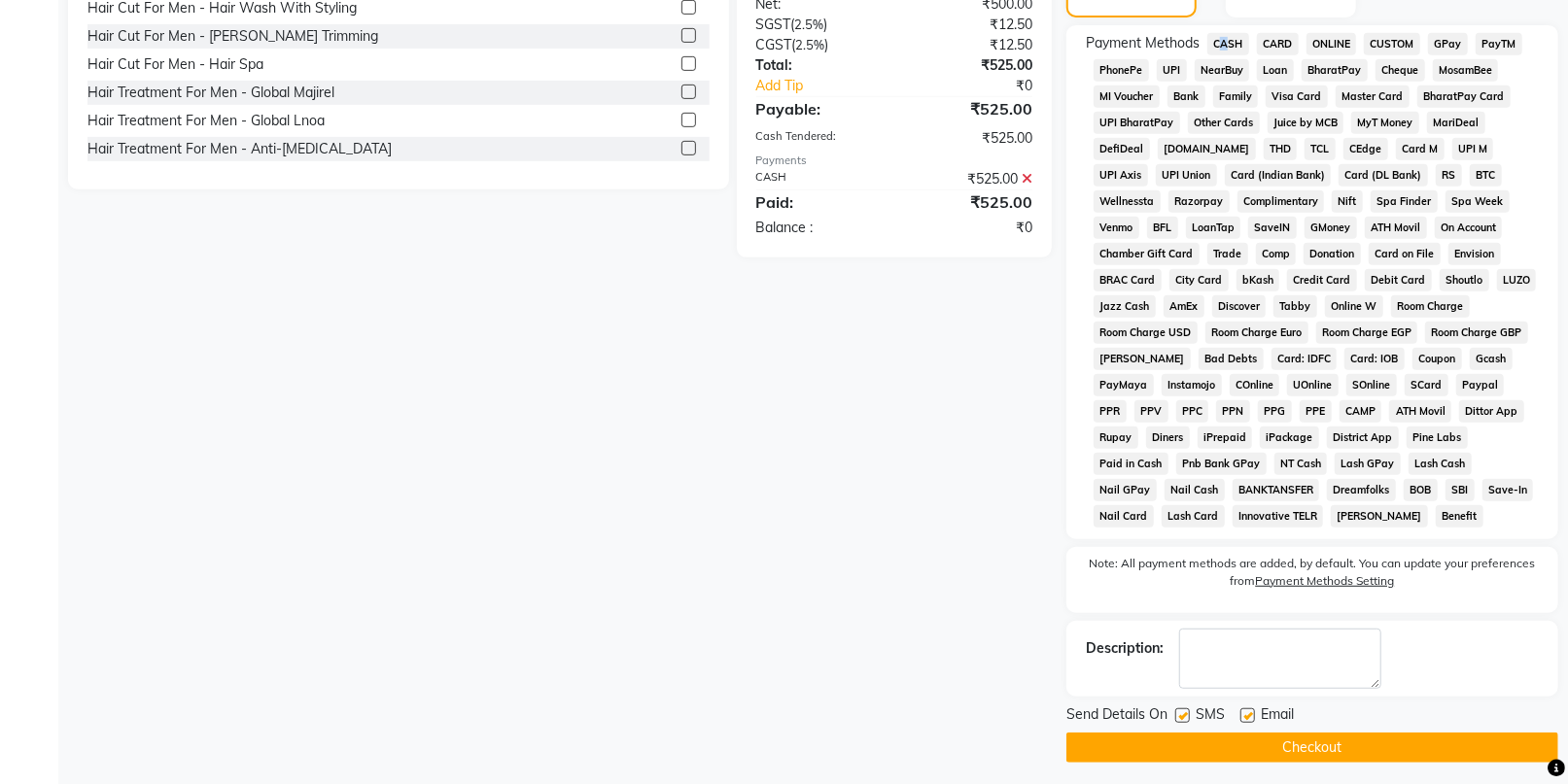
scroll to position [566, 0]
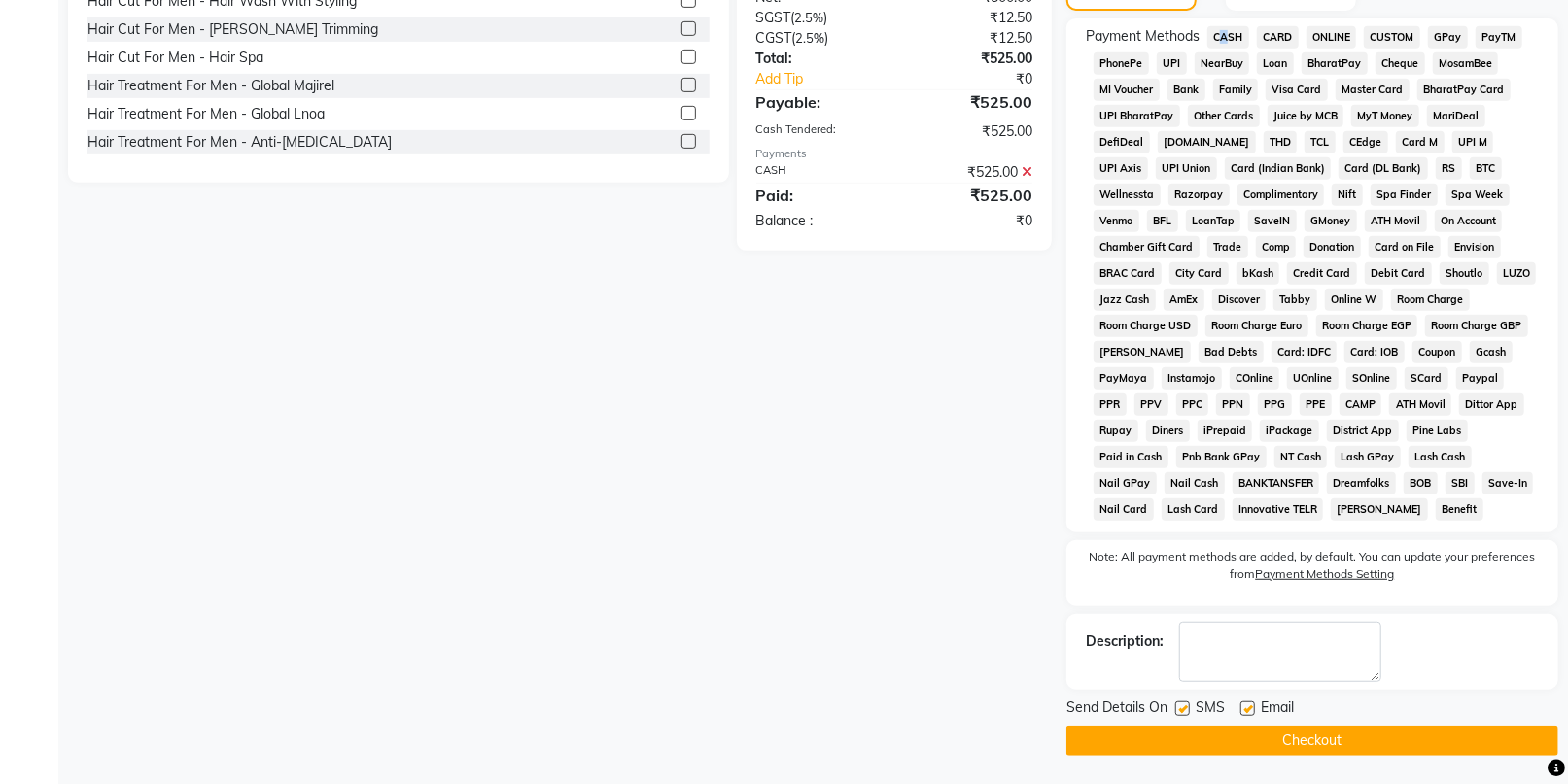
click at [1298, 731] on button "Checkout" at bounding box center [1311, 740] width 492 height 30
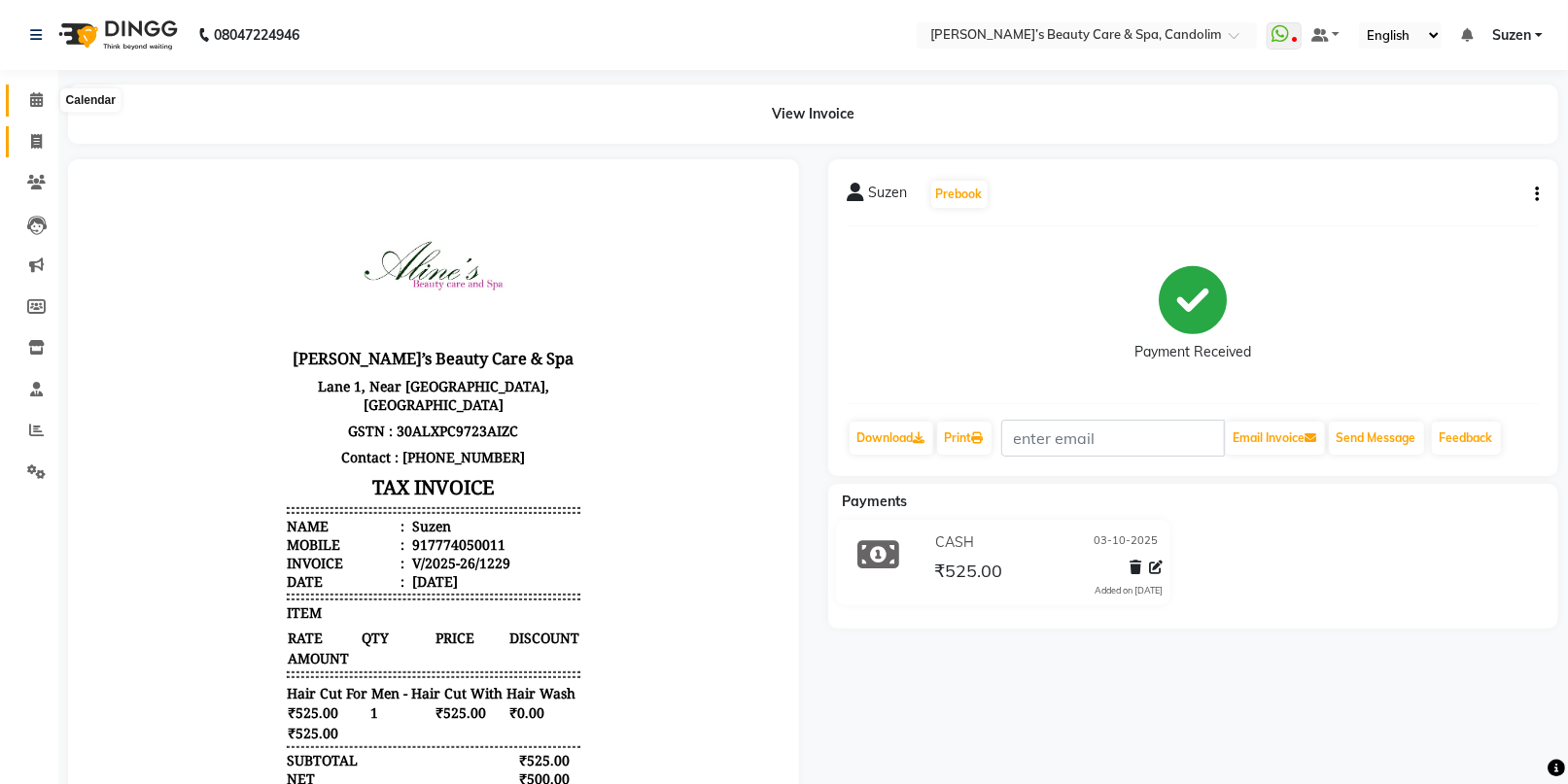
drag, startPoint x: 36, startPoint y: 100, endPoint x: 50, endPoint y: 126, distance: 29.5
click at [36, 101] on icon at bounding box center [36, 99] width 13 height 15
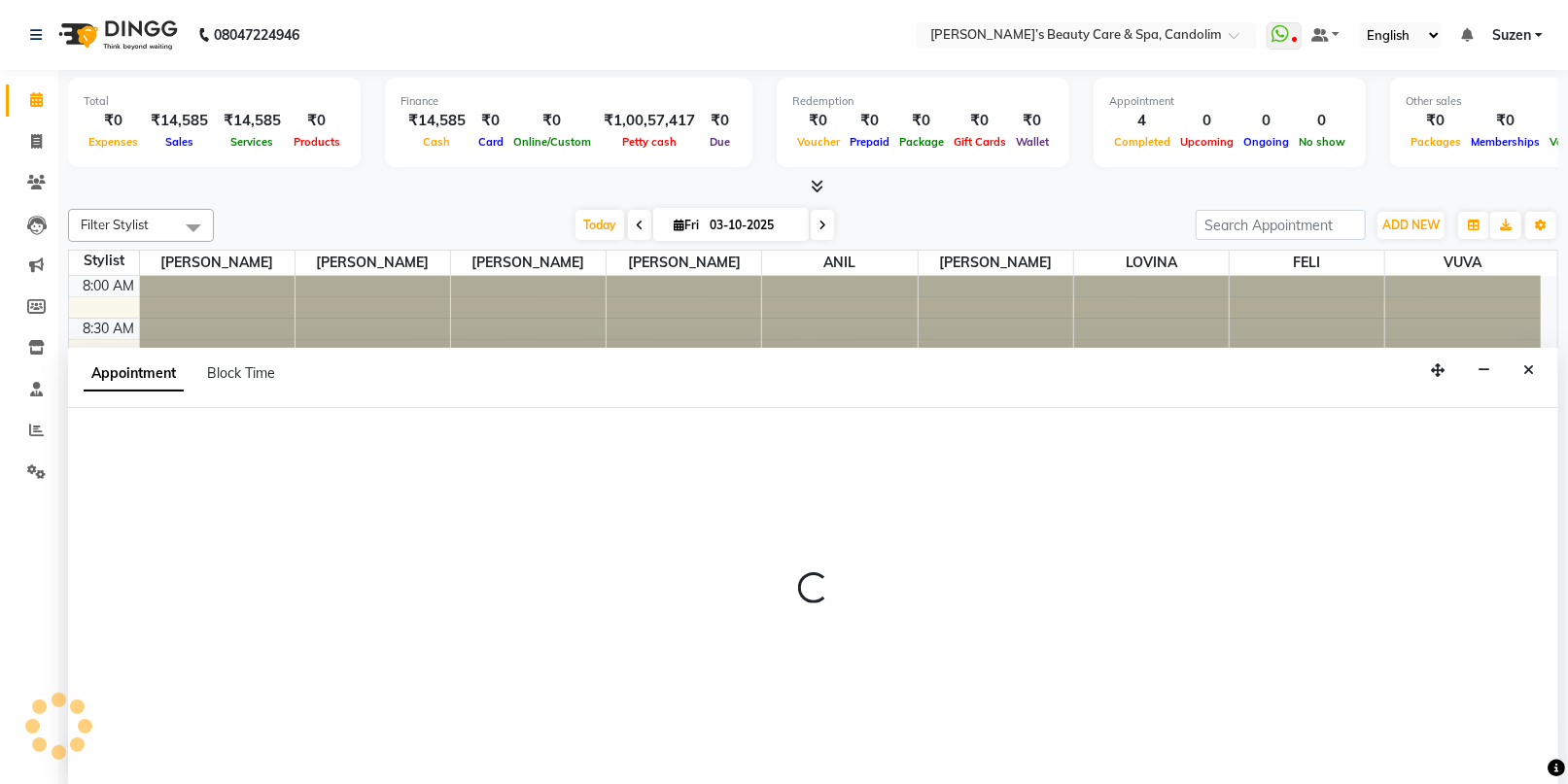
select select "43922"
select select "tentative"
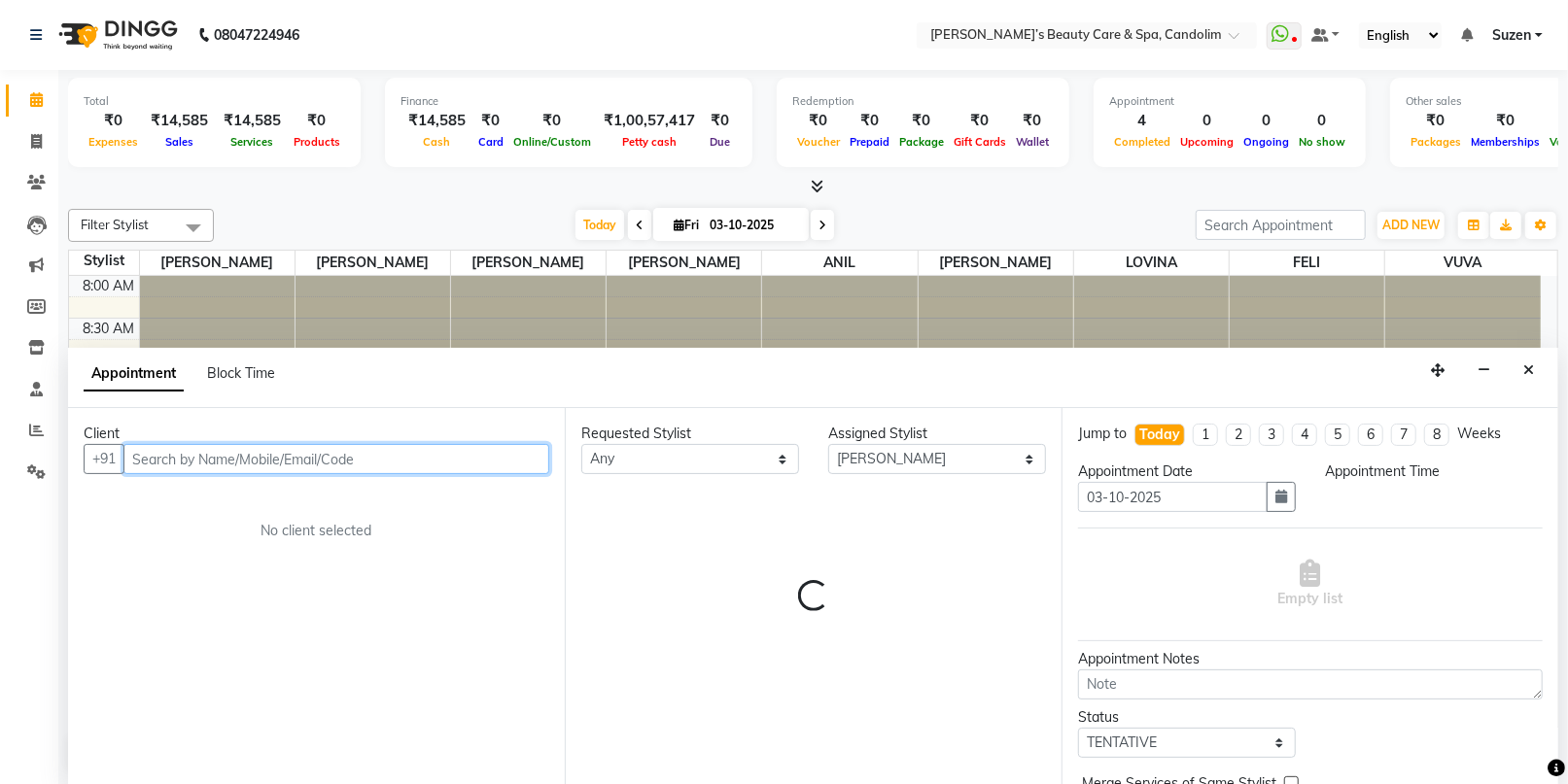
select select "720"
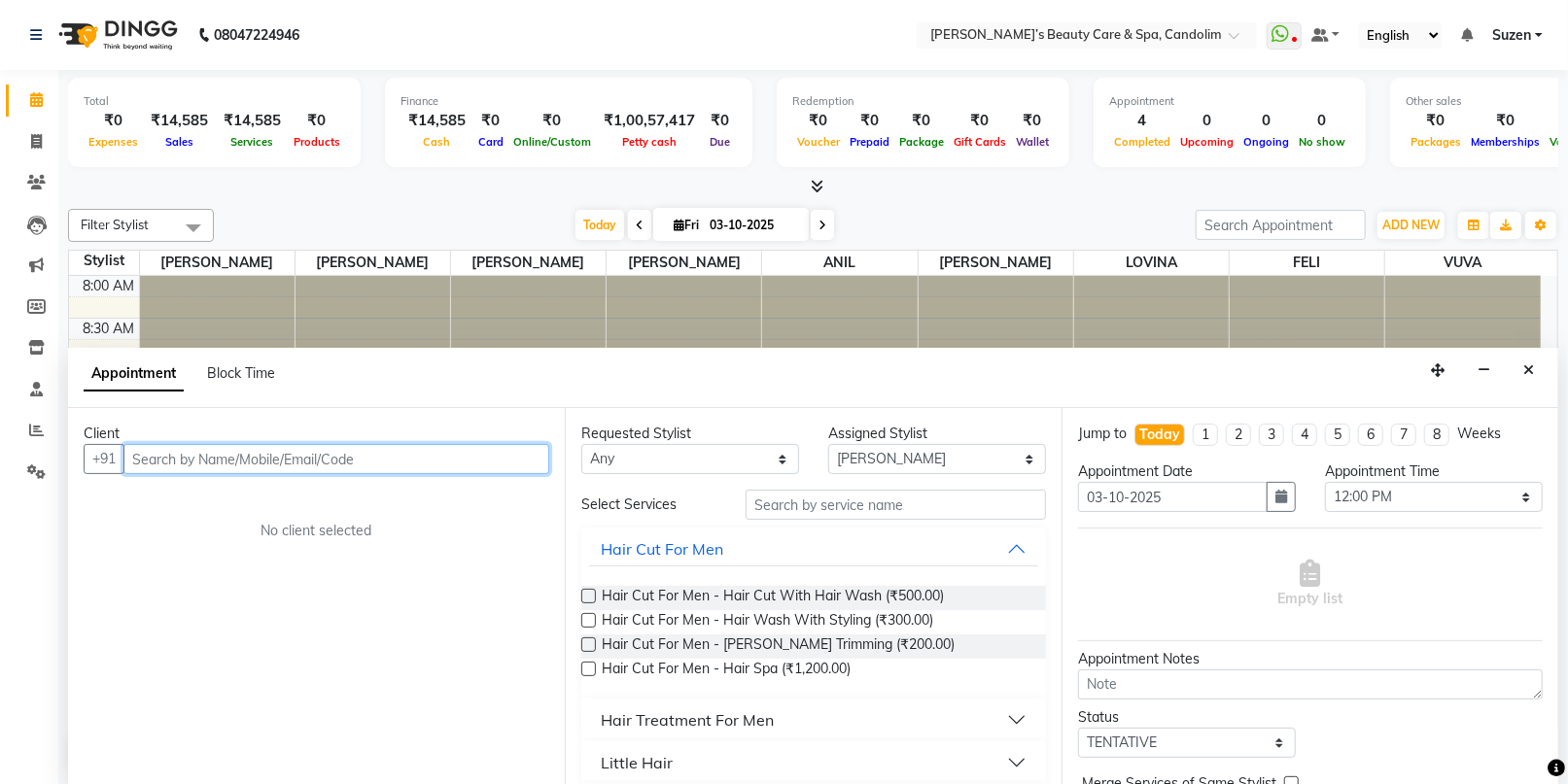
click at [338, 459] on input "text" at bounding box center [336, 459] width 426 height 30
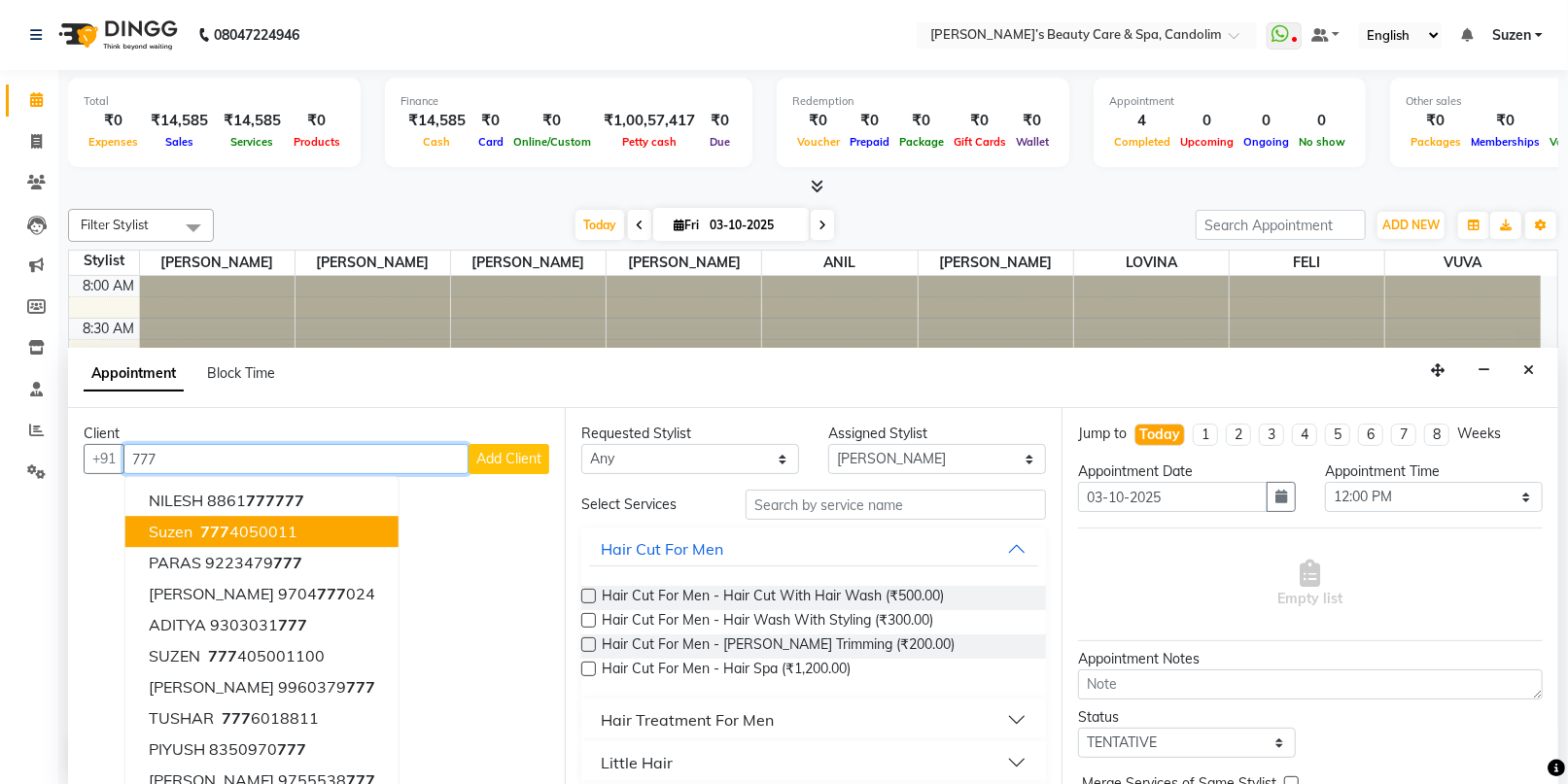
click at [272, 535] on ngb-highlight "[PHONE_NUMBER]" at bounding box center [247, 533] width 101 height 20
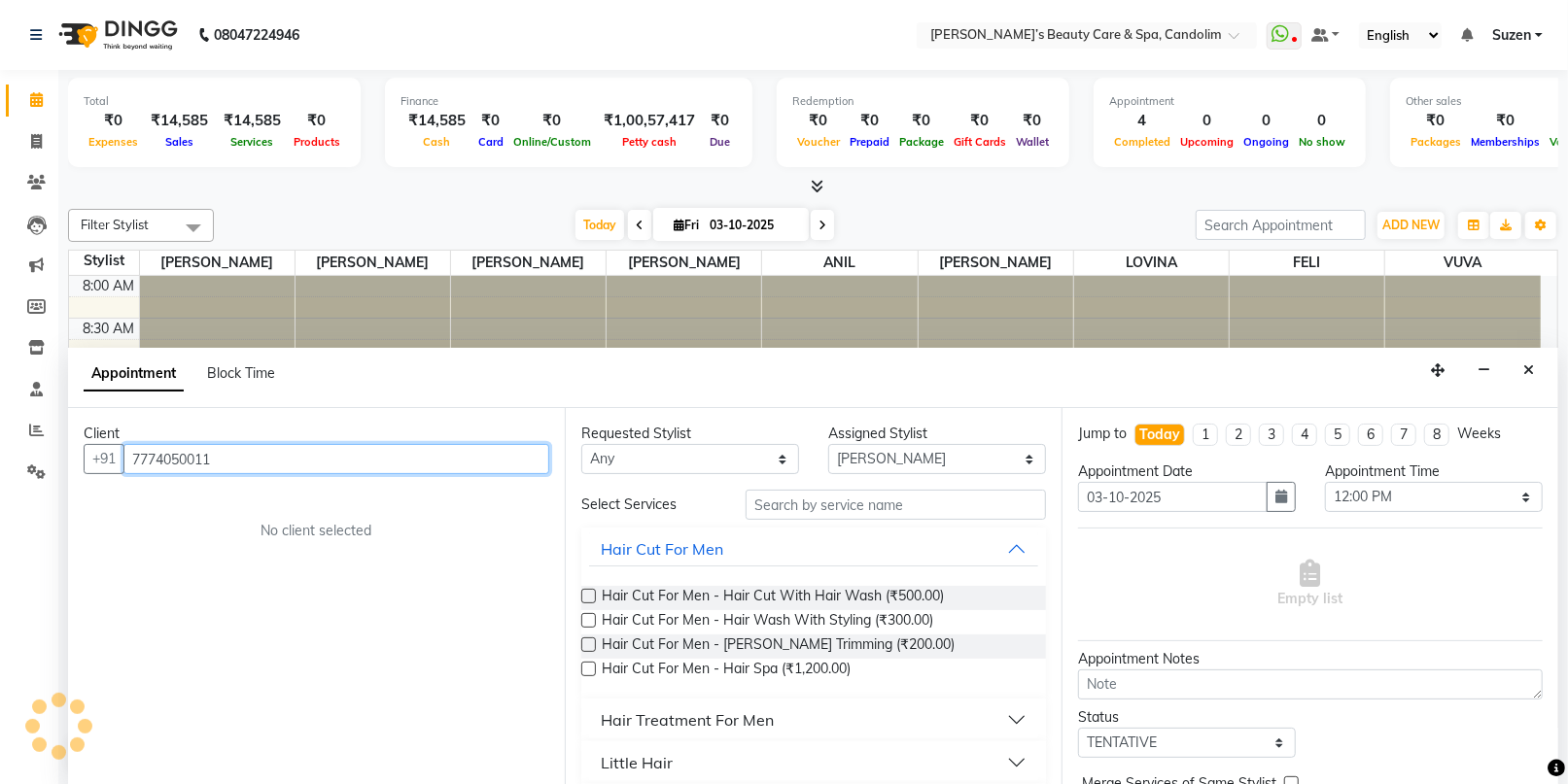
type input "7774050011"
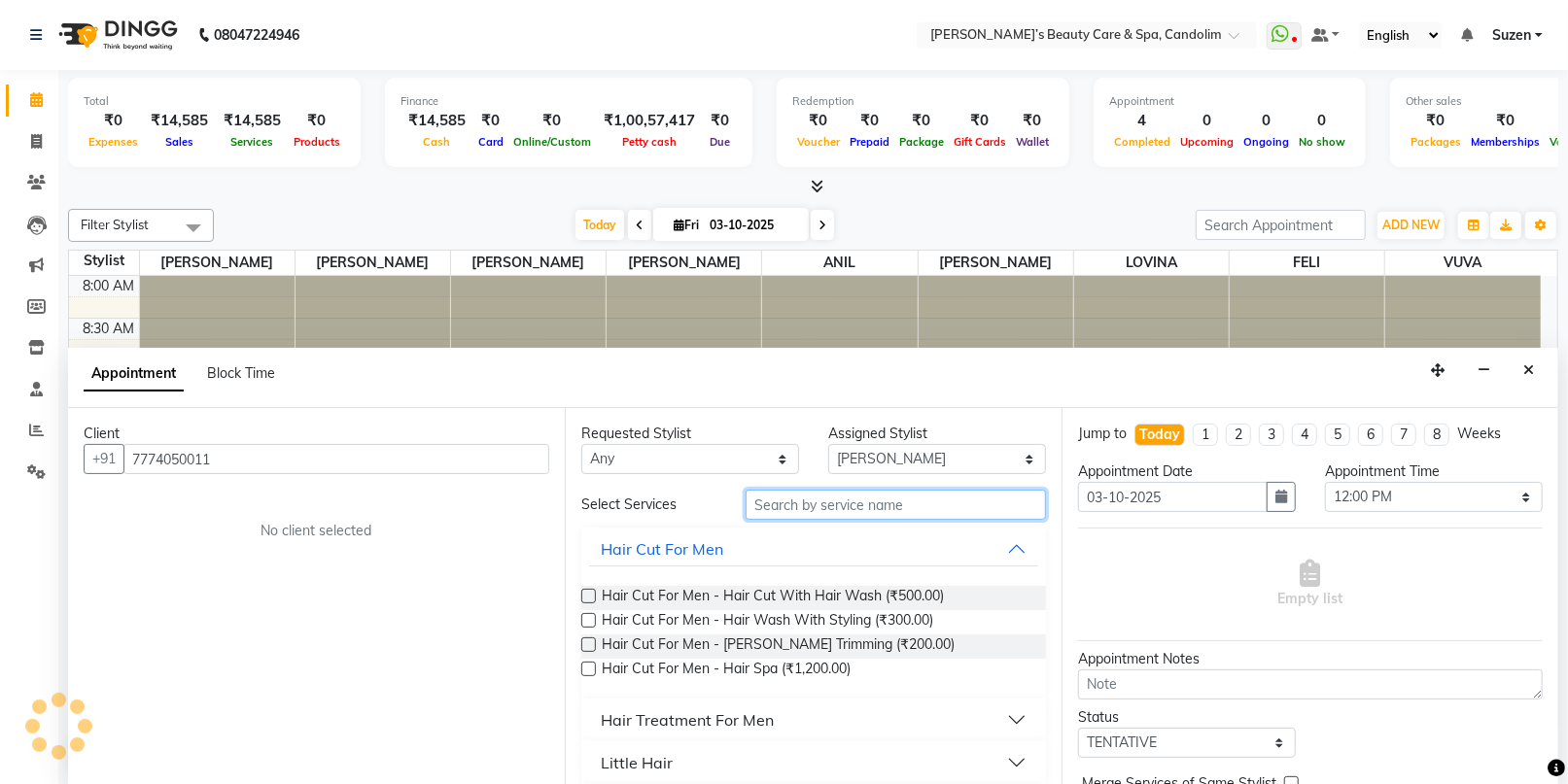
click at [799, 499] on input "text" at bounding box center [896, 505] width 300 height 30
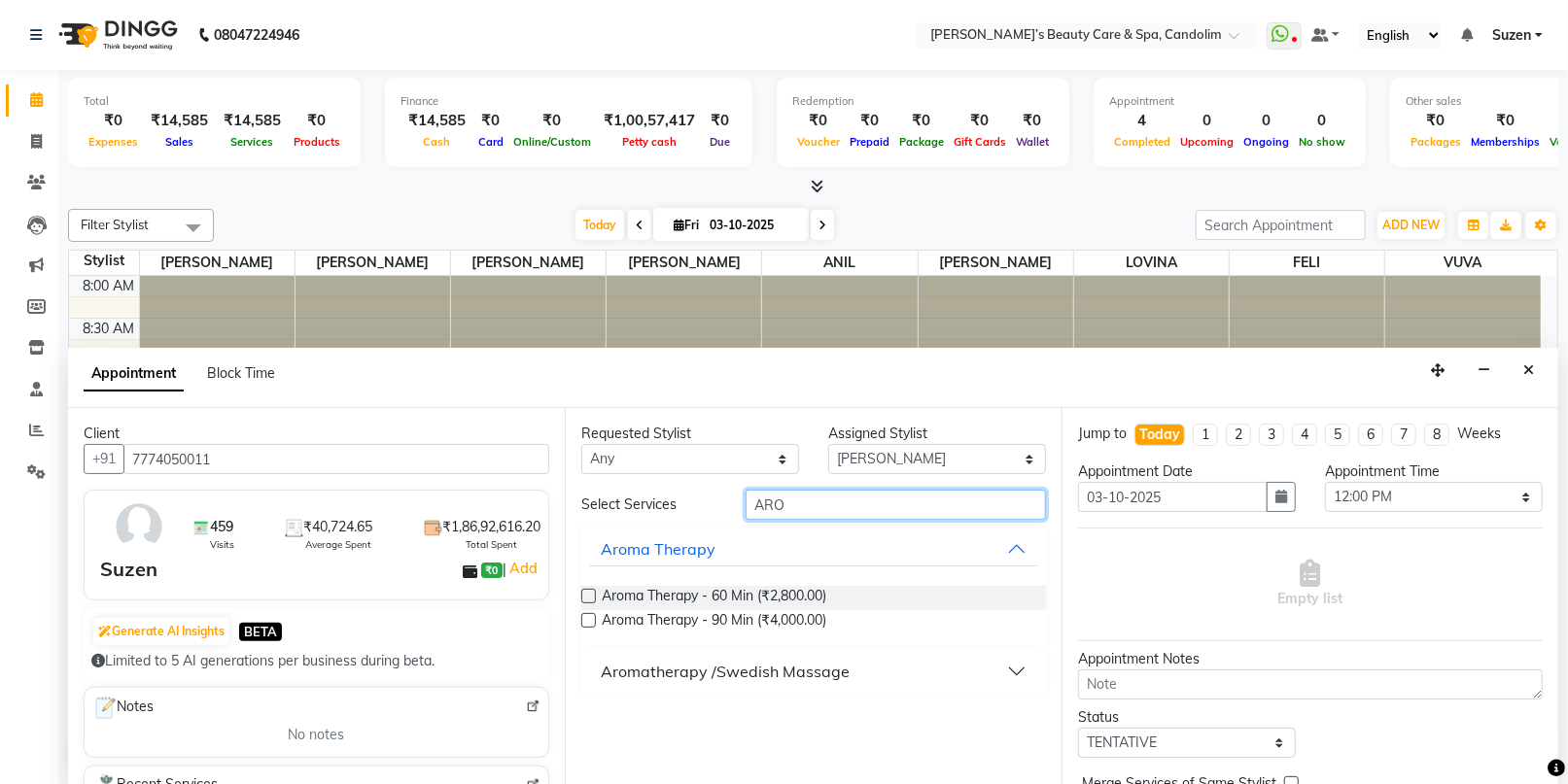
type input "ARO"
click at [777, 669] on div "Aromatherapy /Swedish Massage" at bounding box center [725, 671] width 249 height 23
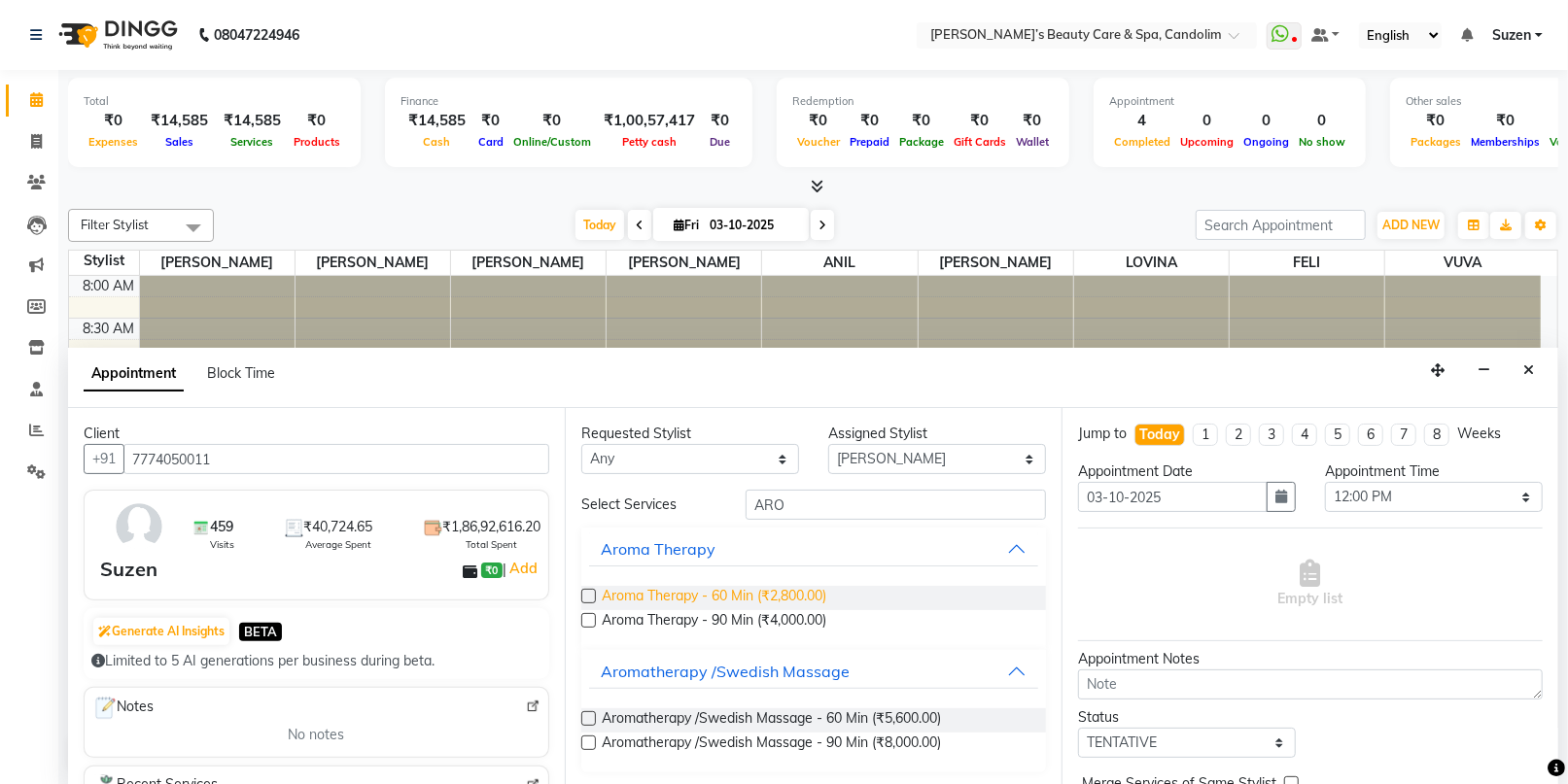
click at [808, 595] on span "Aroma Therapy - 60 Min (₹2,800.00)" at bounding box center [714, 598] width 225 height 24
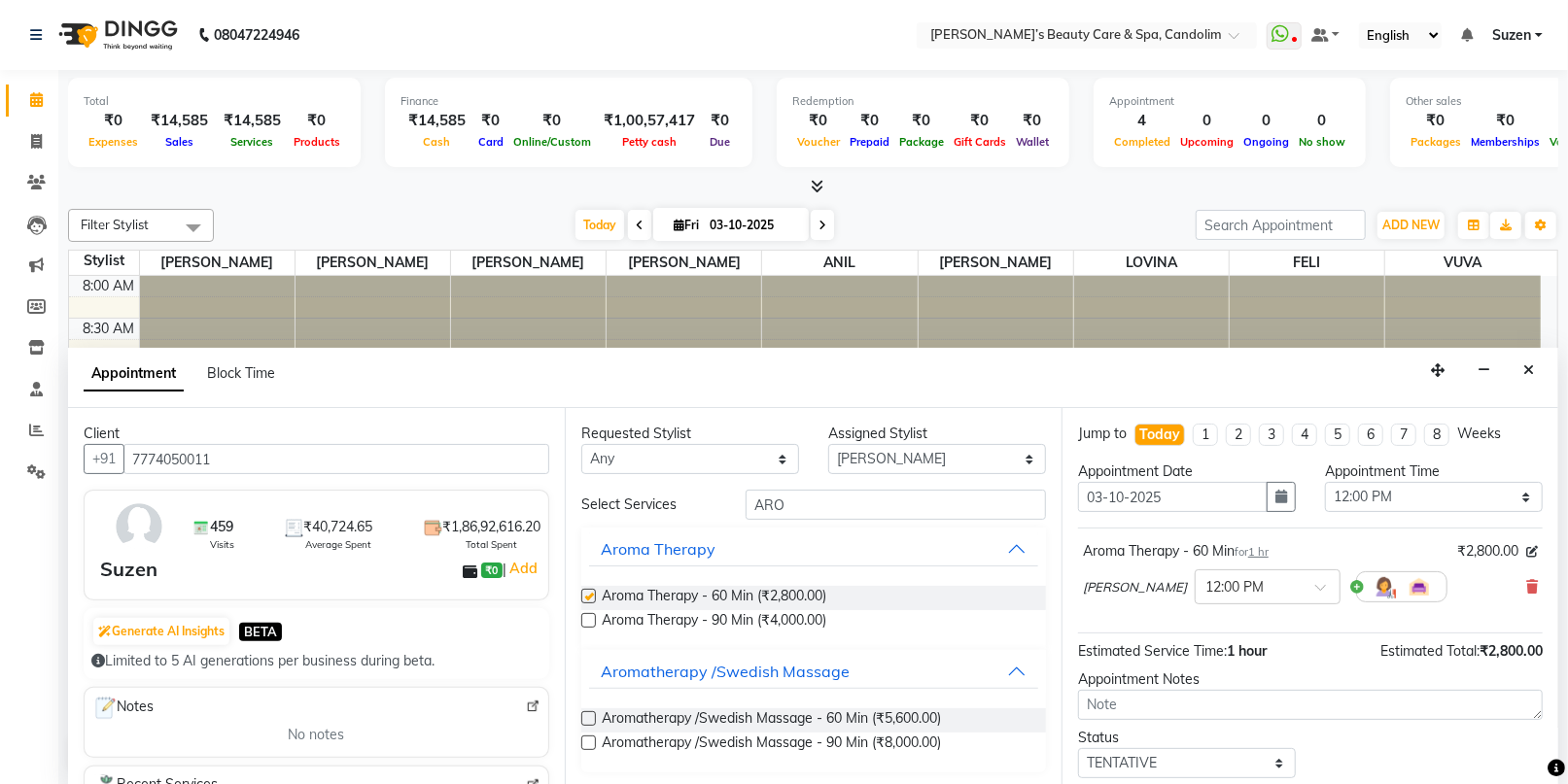
checkbox input "false"
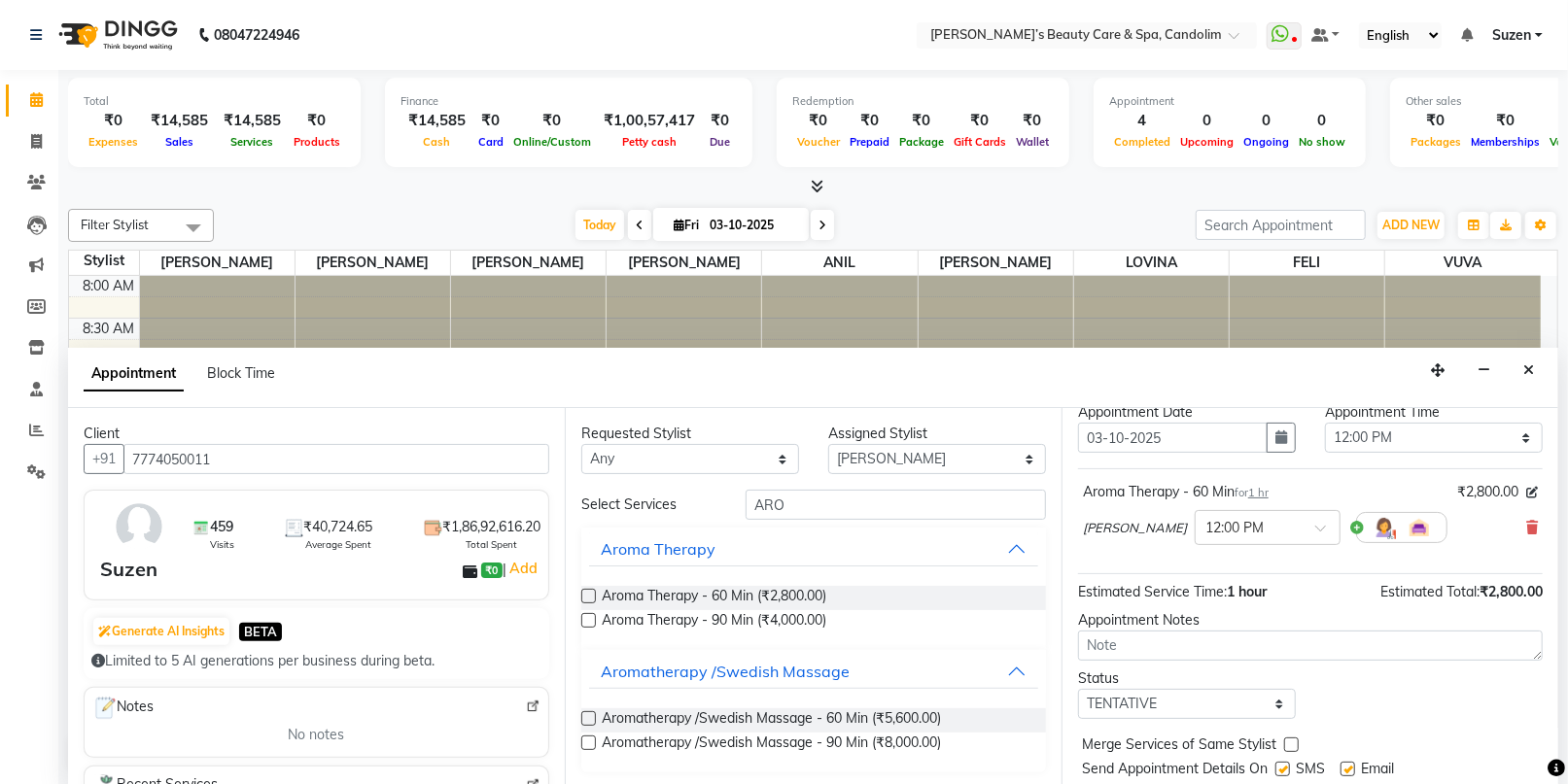
scroll to position [114, 0]
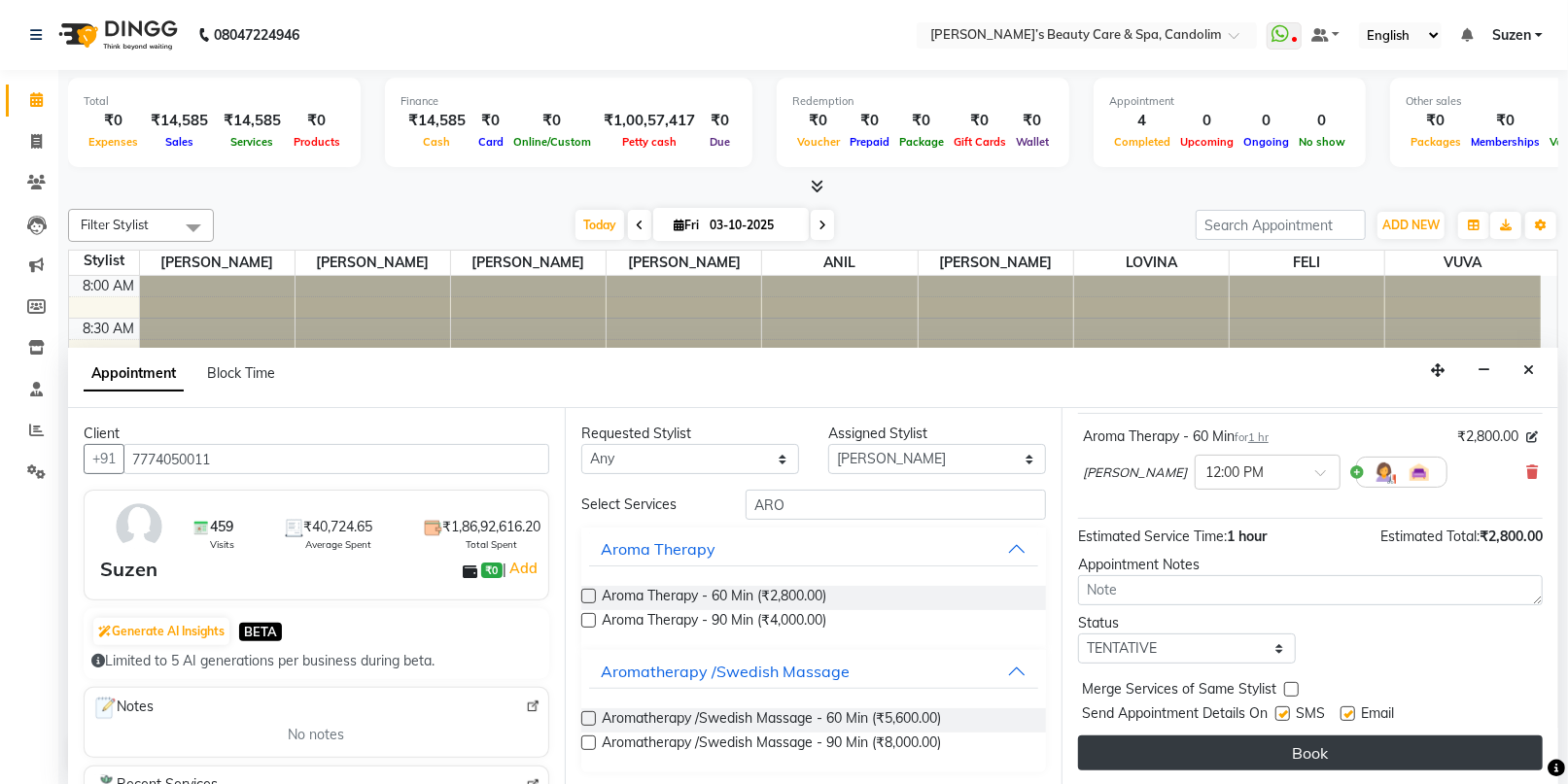
click at [1301, 739] on button "Book" at bounding box center [1309, 752] width 464 height 35
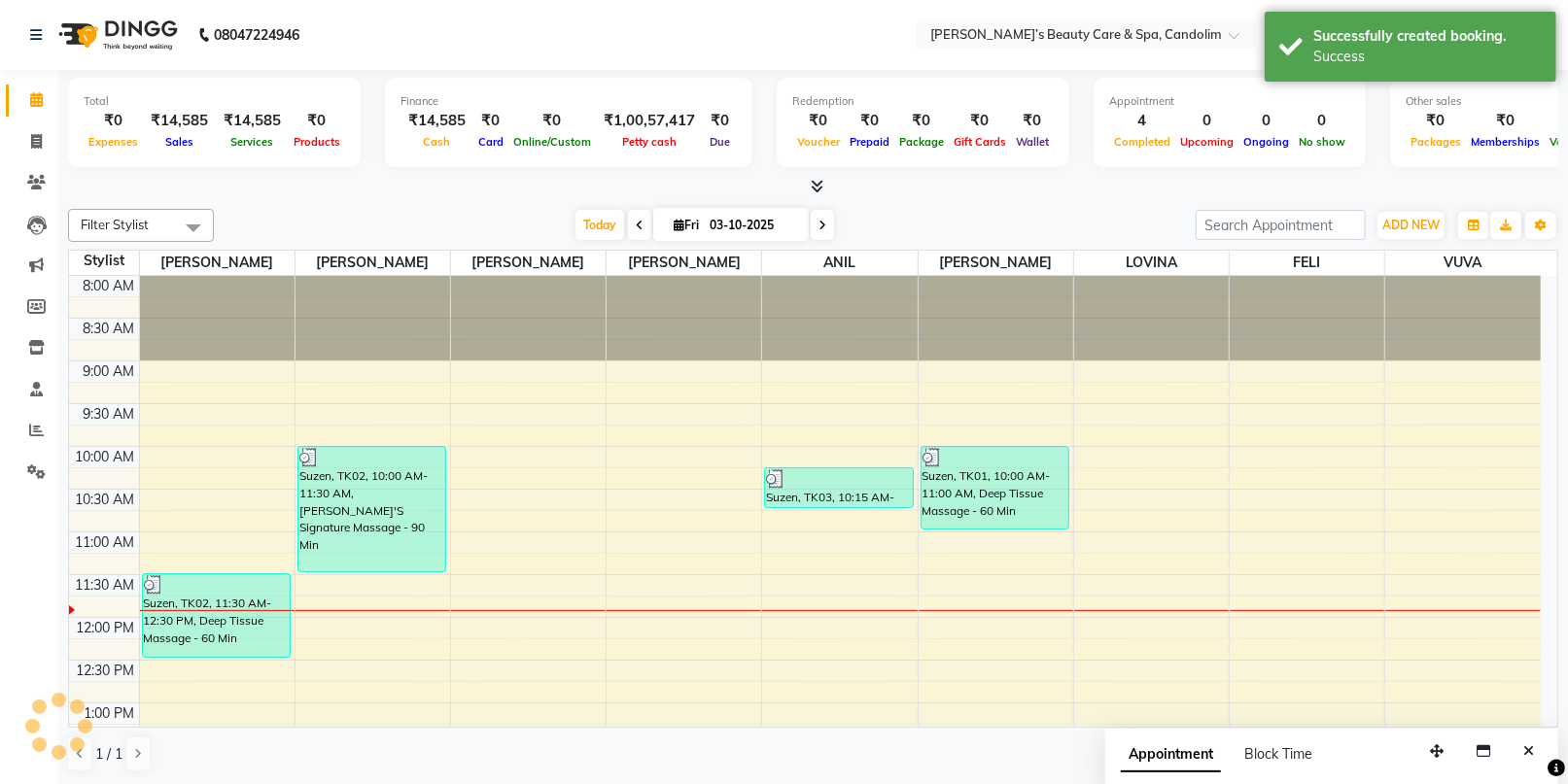
scroll to position [0, 0]
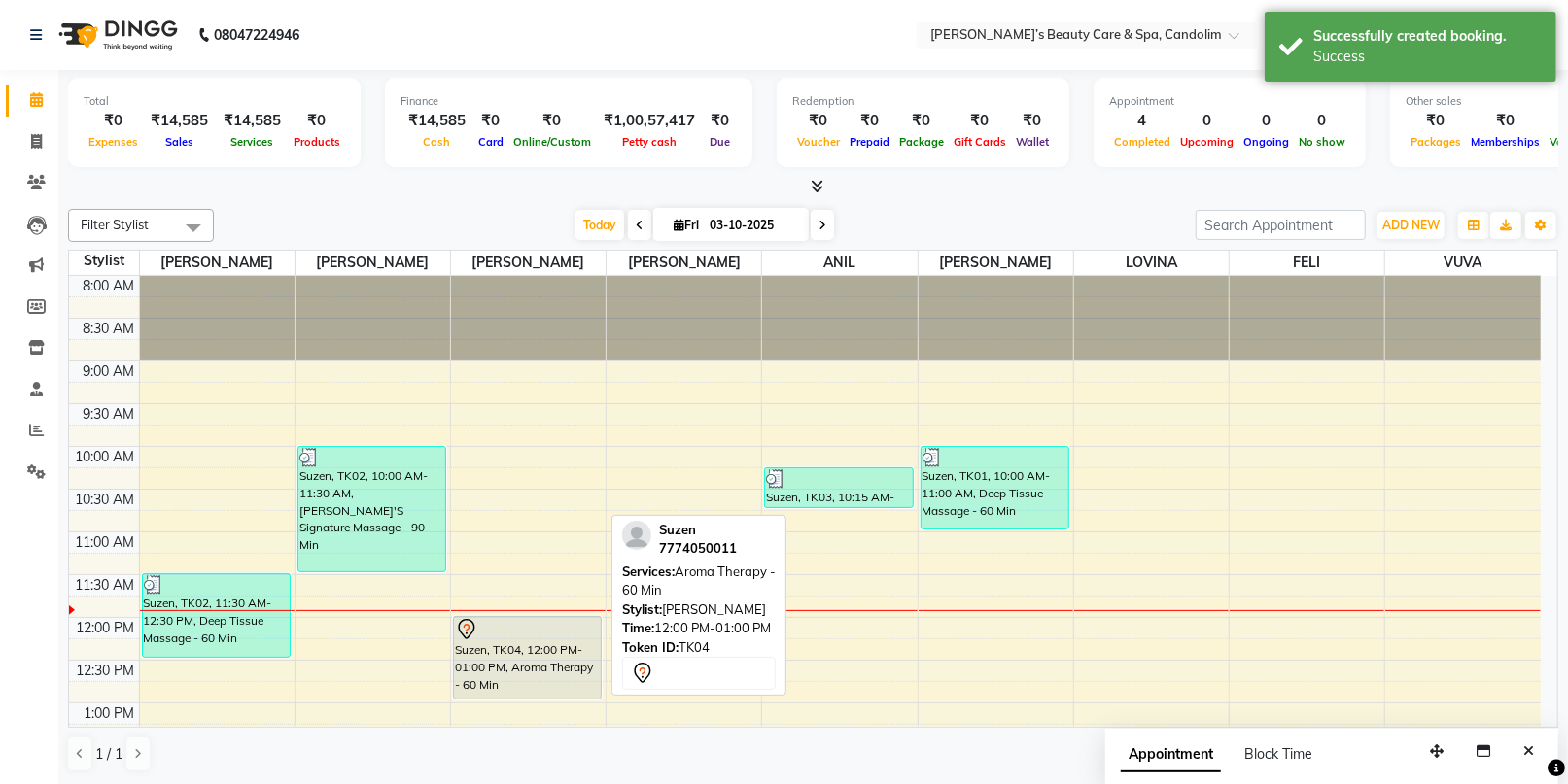
click at [505, 654] on div "Suzen, TK04, 12:00 PM-01:00 PM, Aroma Therapy - 60 Min" at bounding box center [528, 658] width 147 height 81
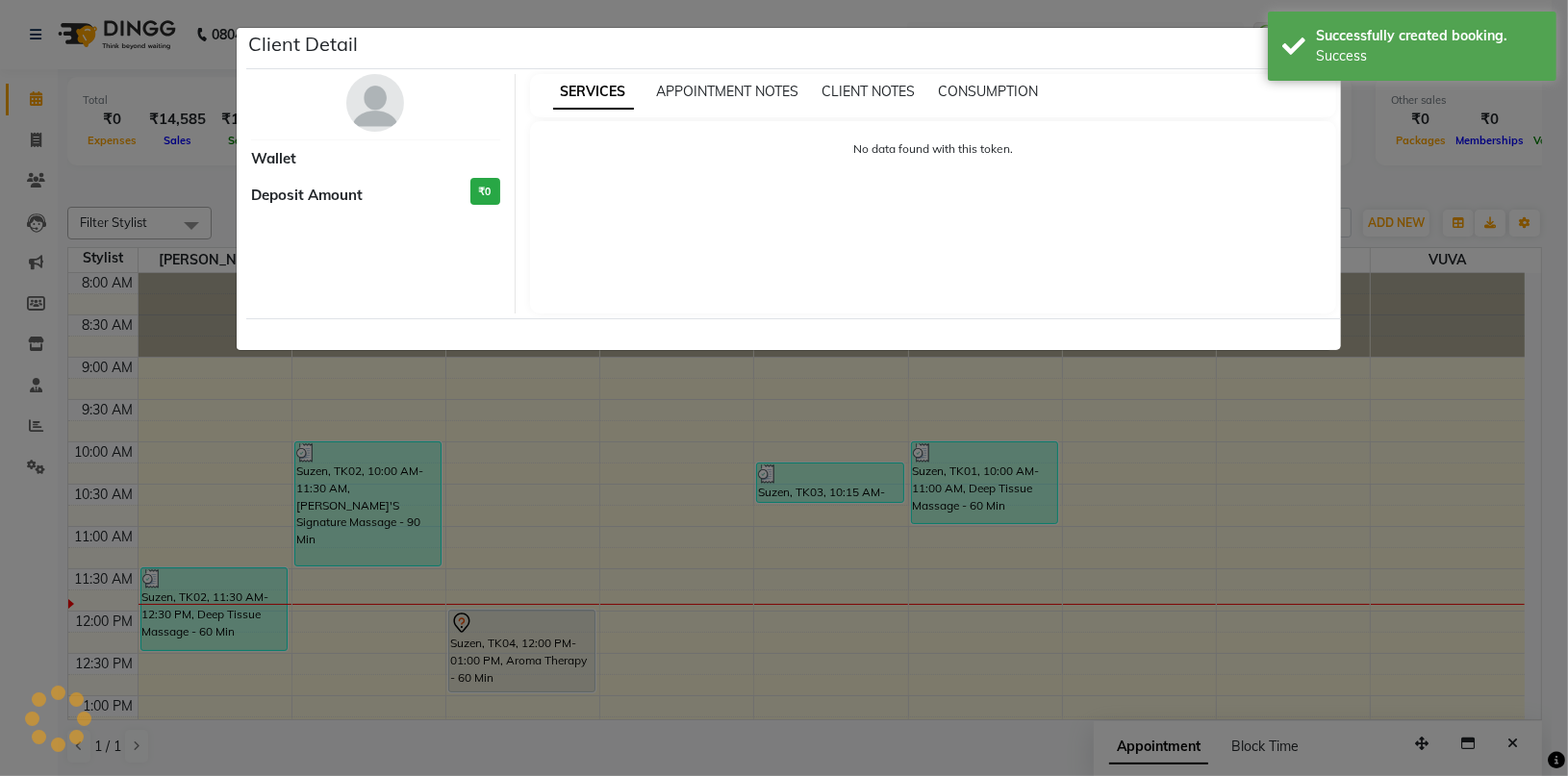
select select "7"
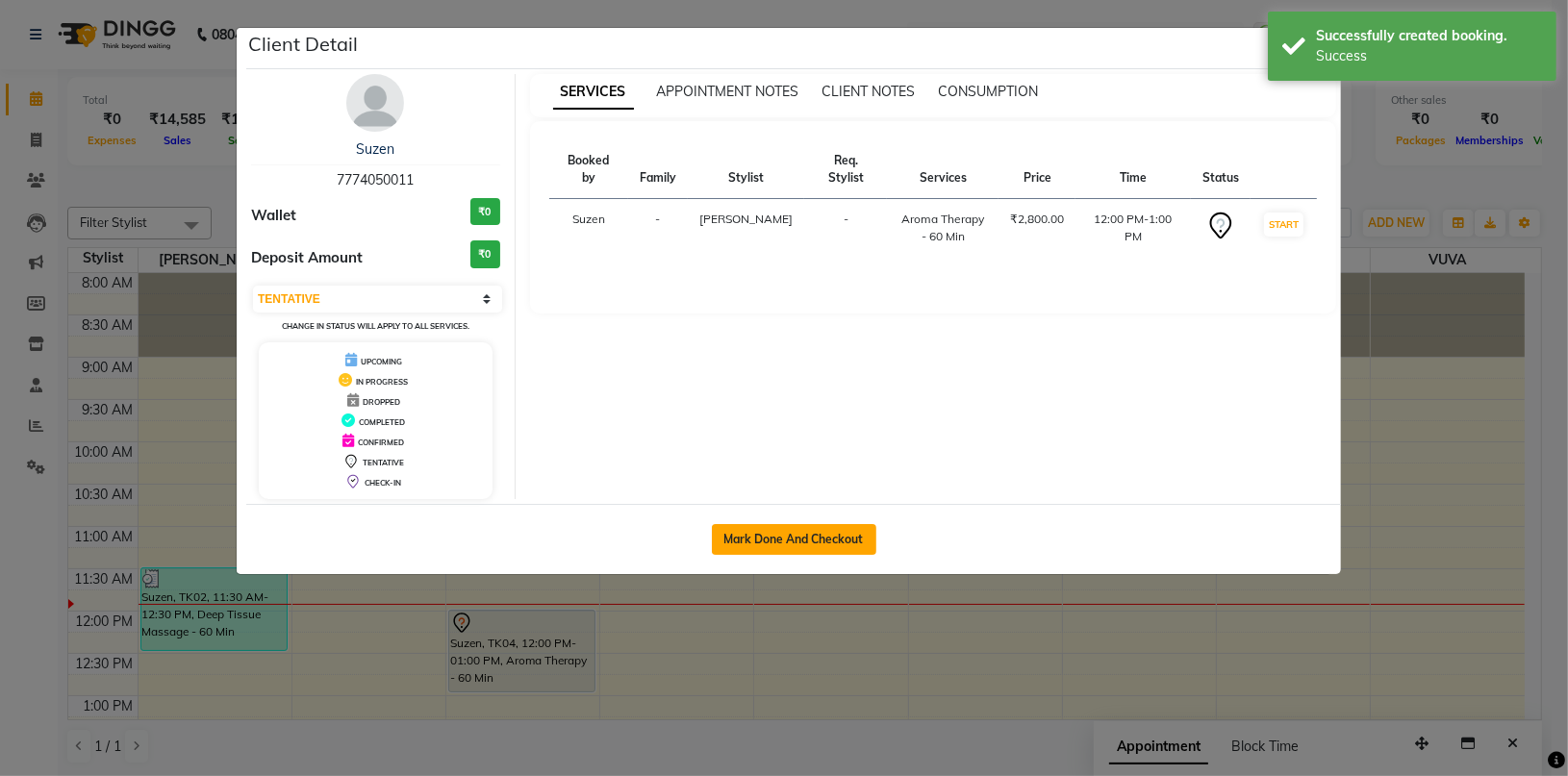
click at [772, 528] on button "Mark Done And Checkout" at bounding box center [793, 539] width 164 height 30
select select "service"
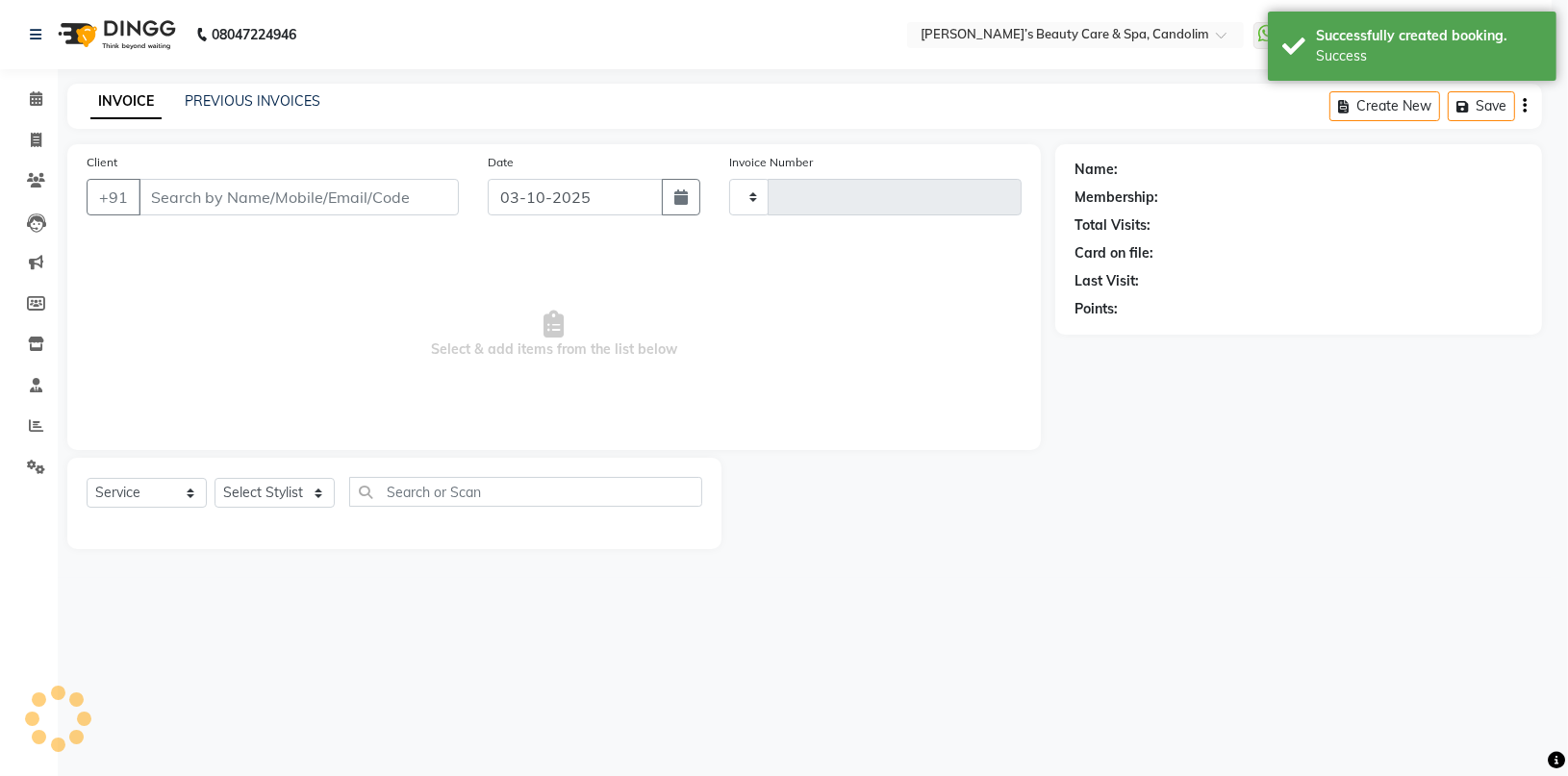
type input "1230"
select select "6059"
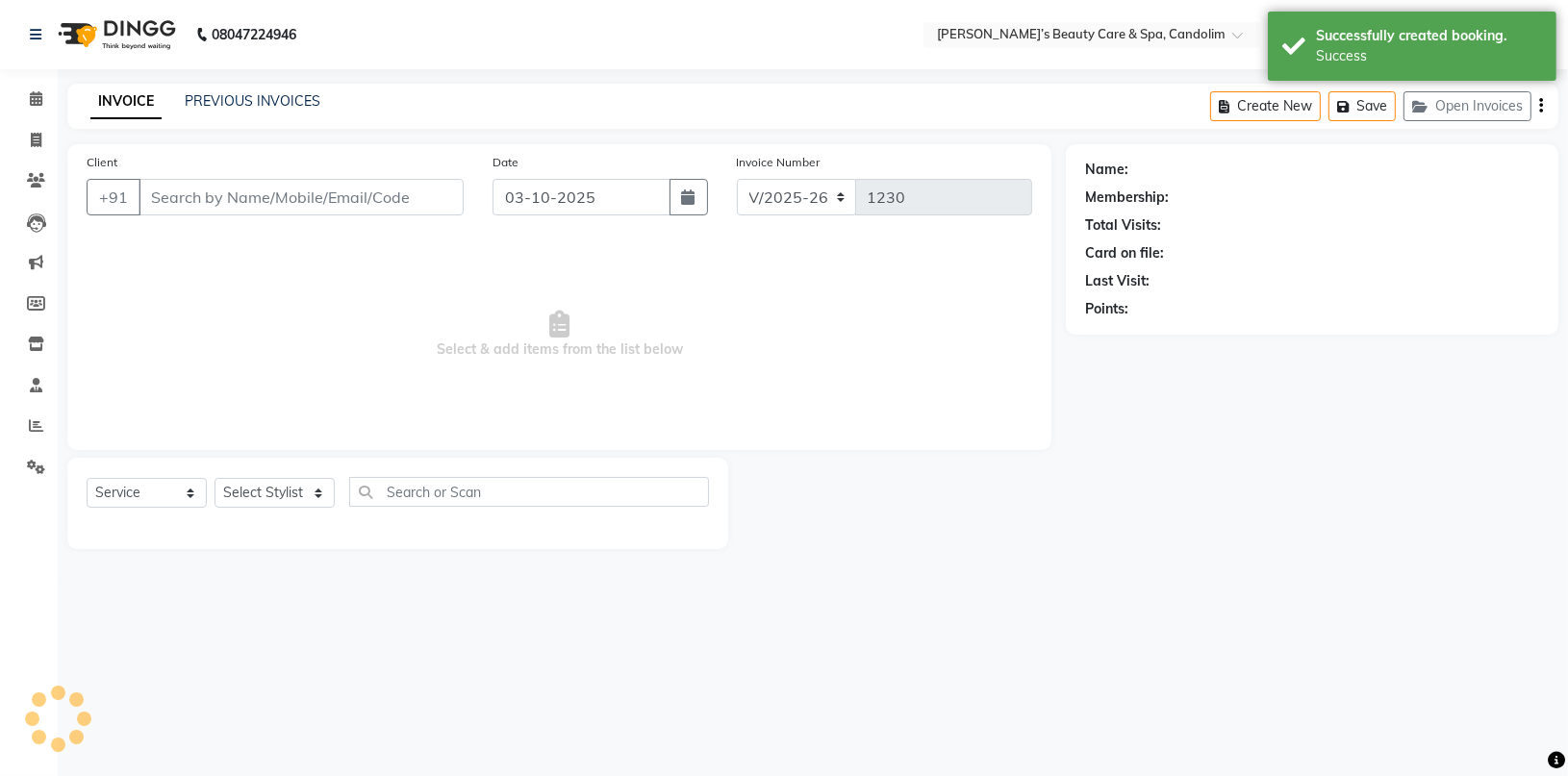
type input "7774050011"
select select "43922"
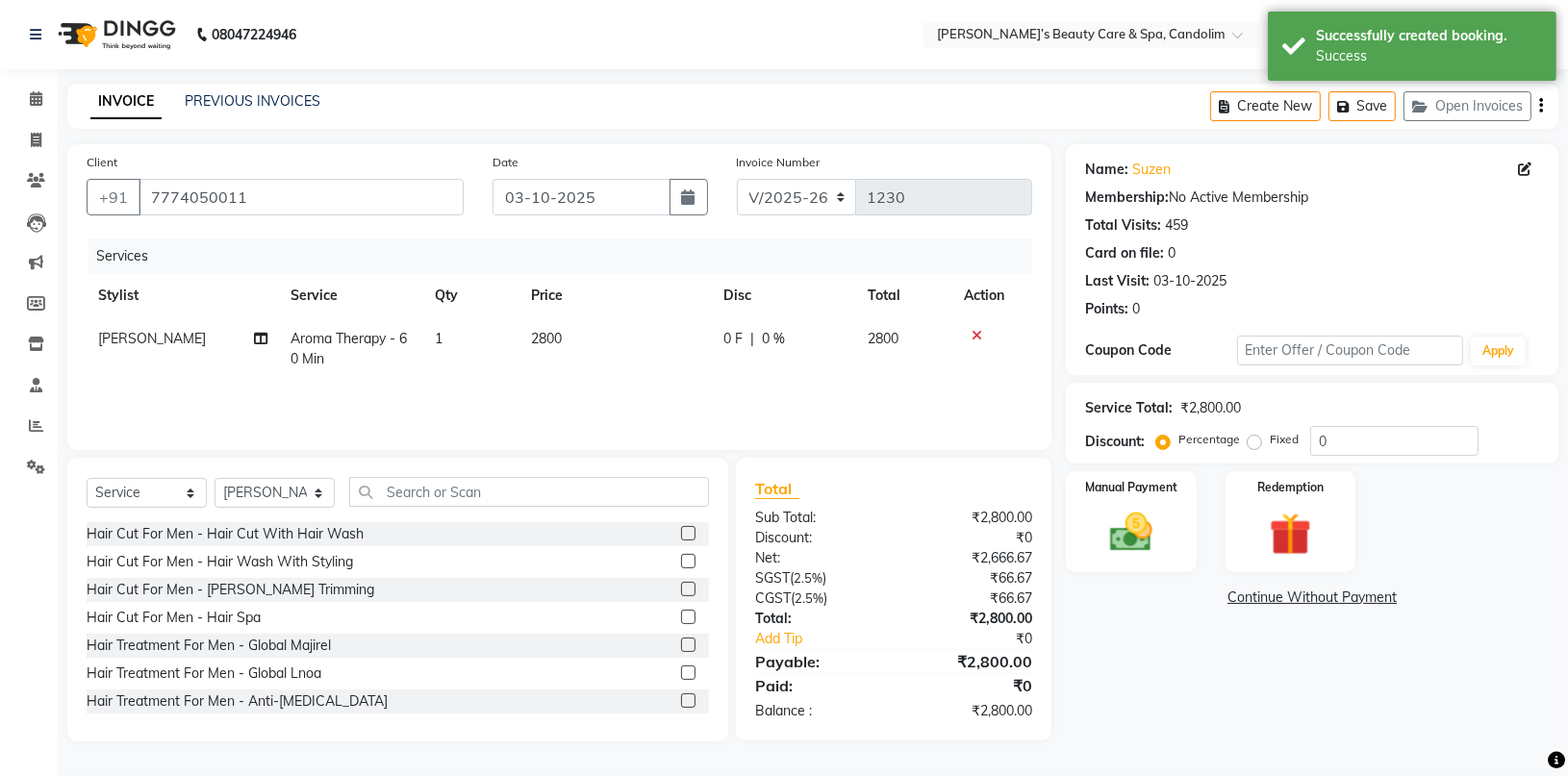
click at [584, 334] on td "2800" at bounding box center [616, 349] width 193 height 64
select select "43922"
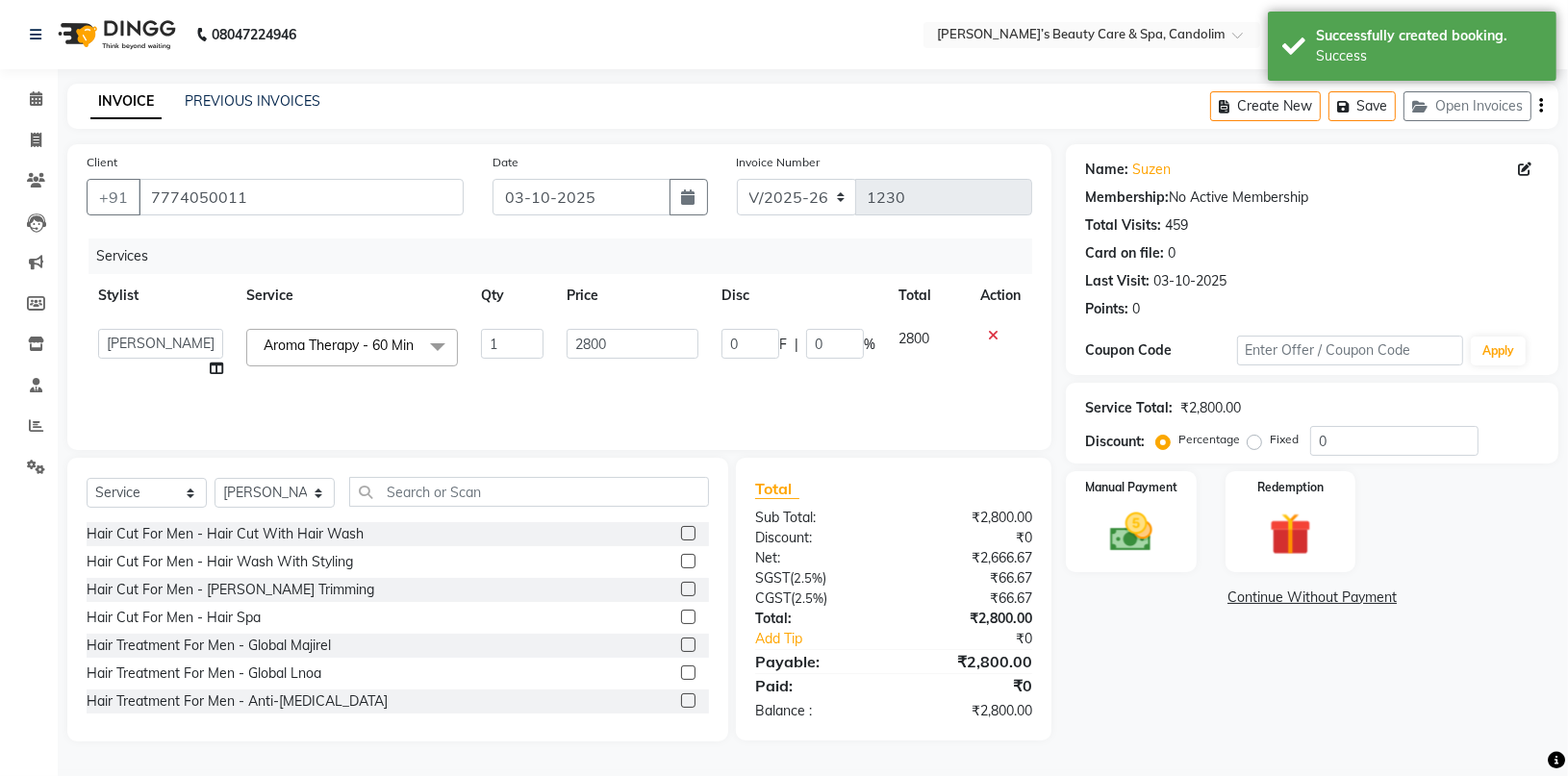
click at [584, 334] on input "2800" at bounding box center [632, 343] width 131 height 30
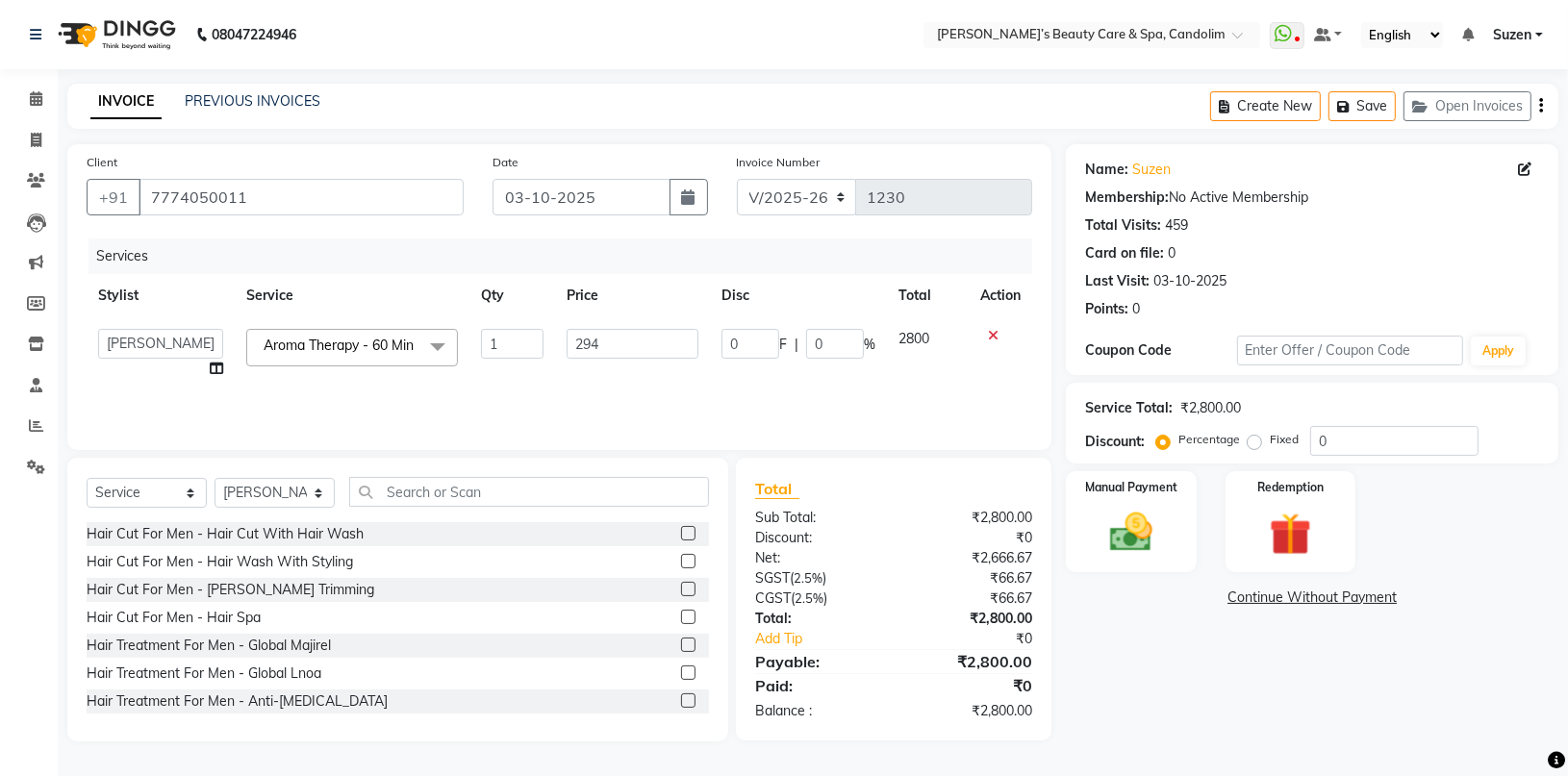
type input "2940"
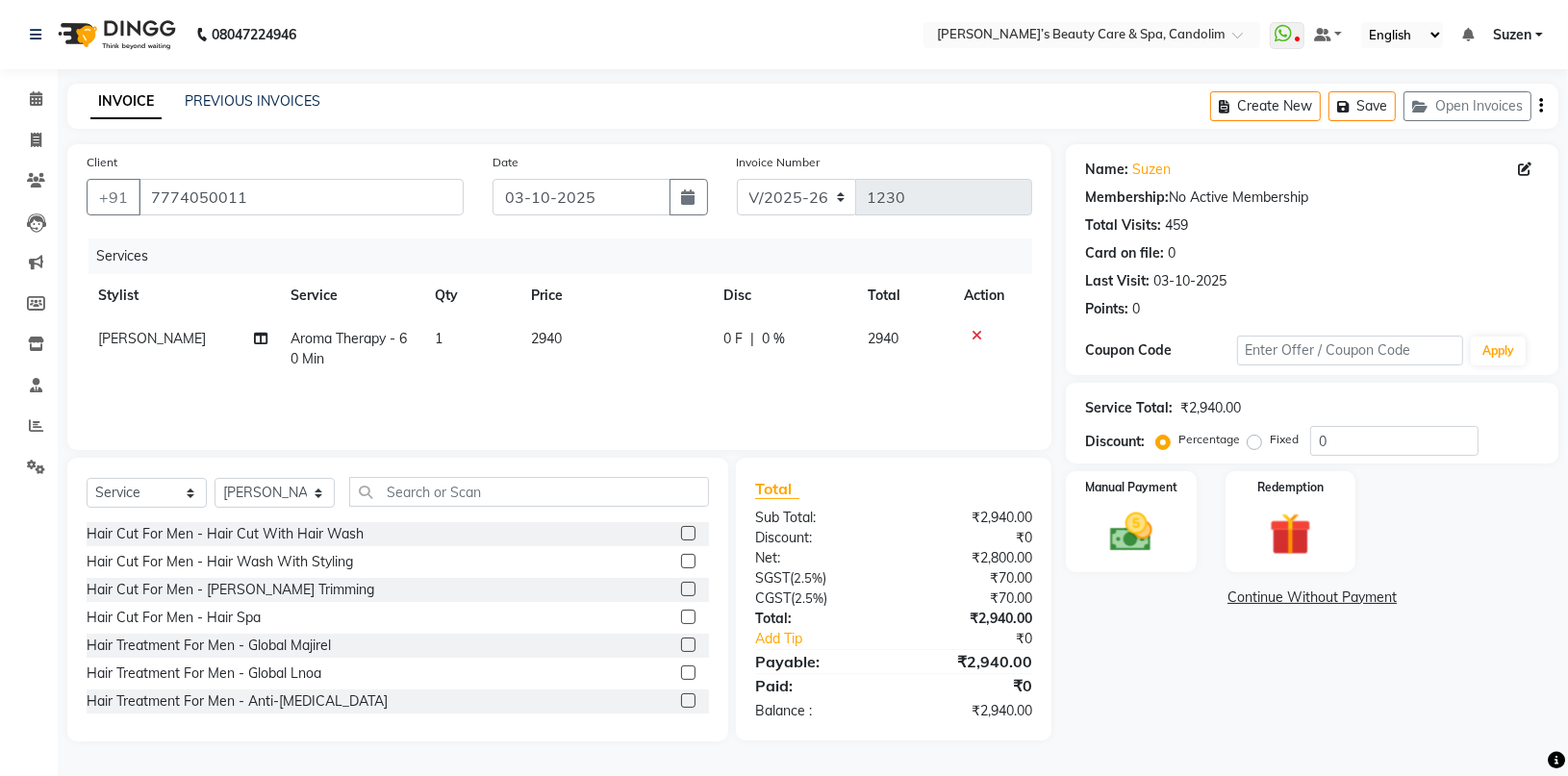
click at [667, 400] on div "Services Stylist Service Qty Price Disc Total Action [PERSON_NAME] Aroma Therap…" at bounding box center [559, 334] width 945 height 193
click at [1126, 525] on img at bounding box center [1131, 532] width 71 height 51
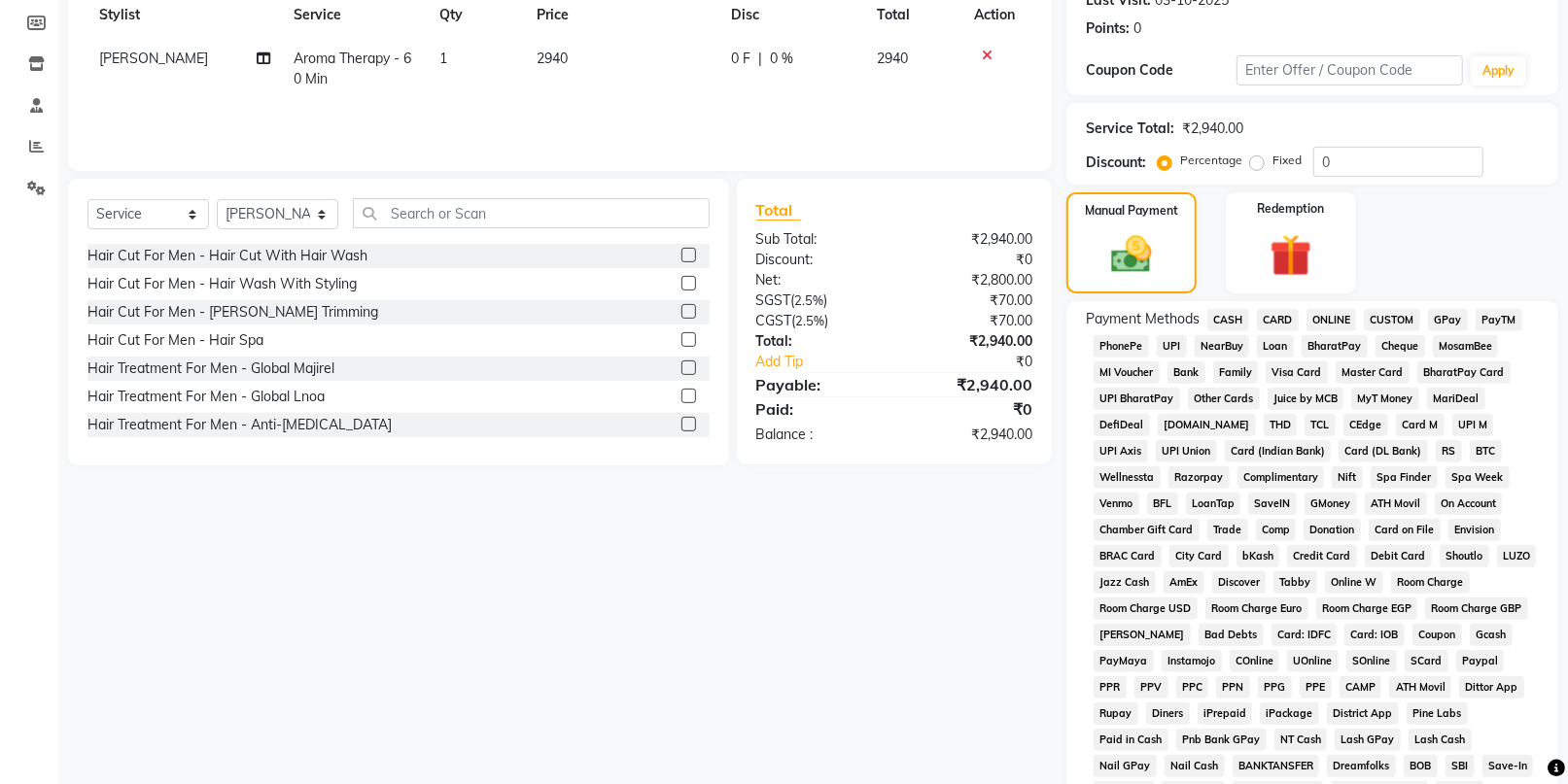
scroll to position [324, 0]
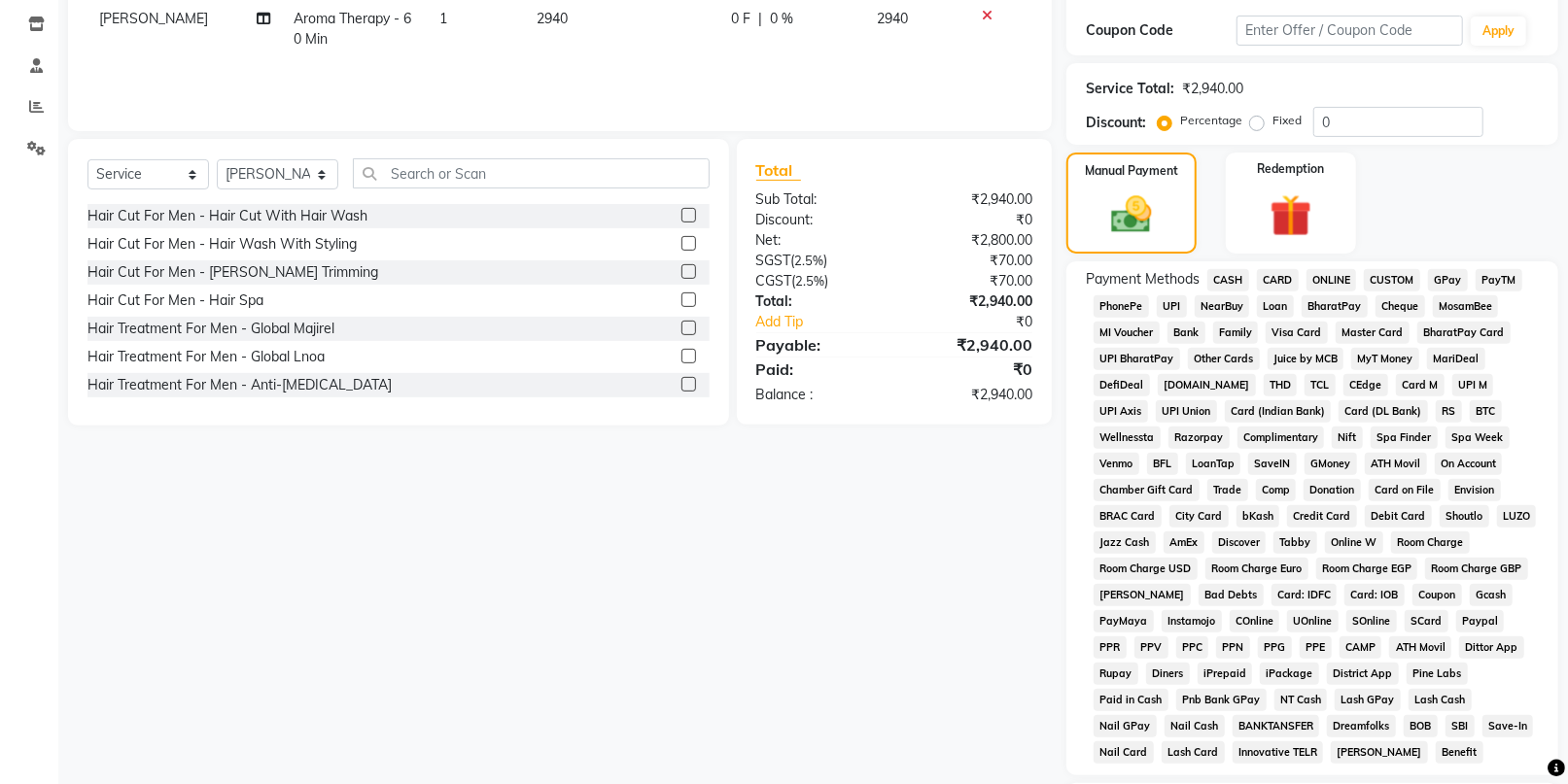
click at [1224, 276] on span "CASH" at bounding box center [1228, 280] width 42 height 22
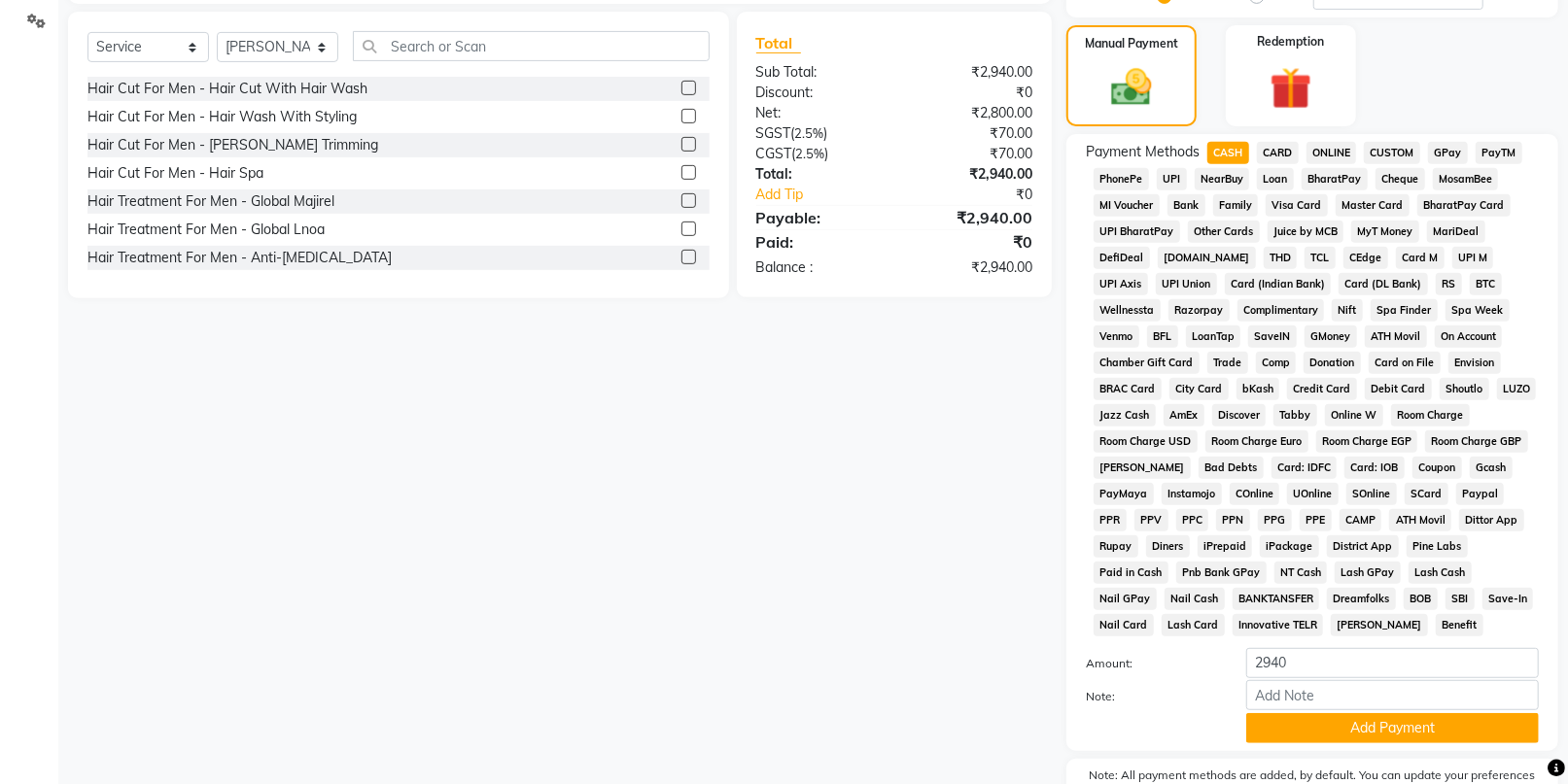
scroll to position [559, 0]
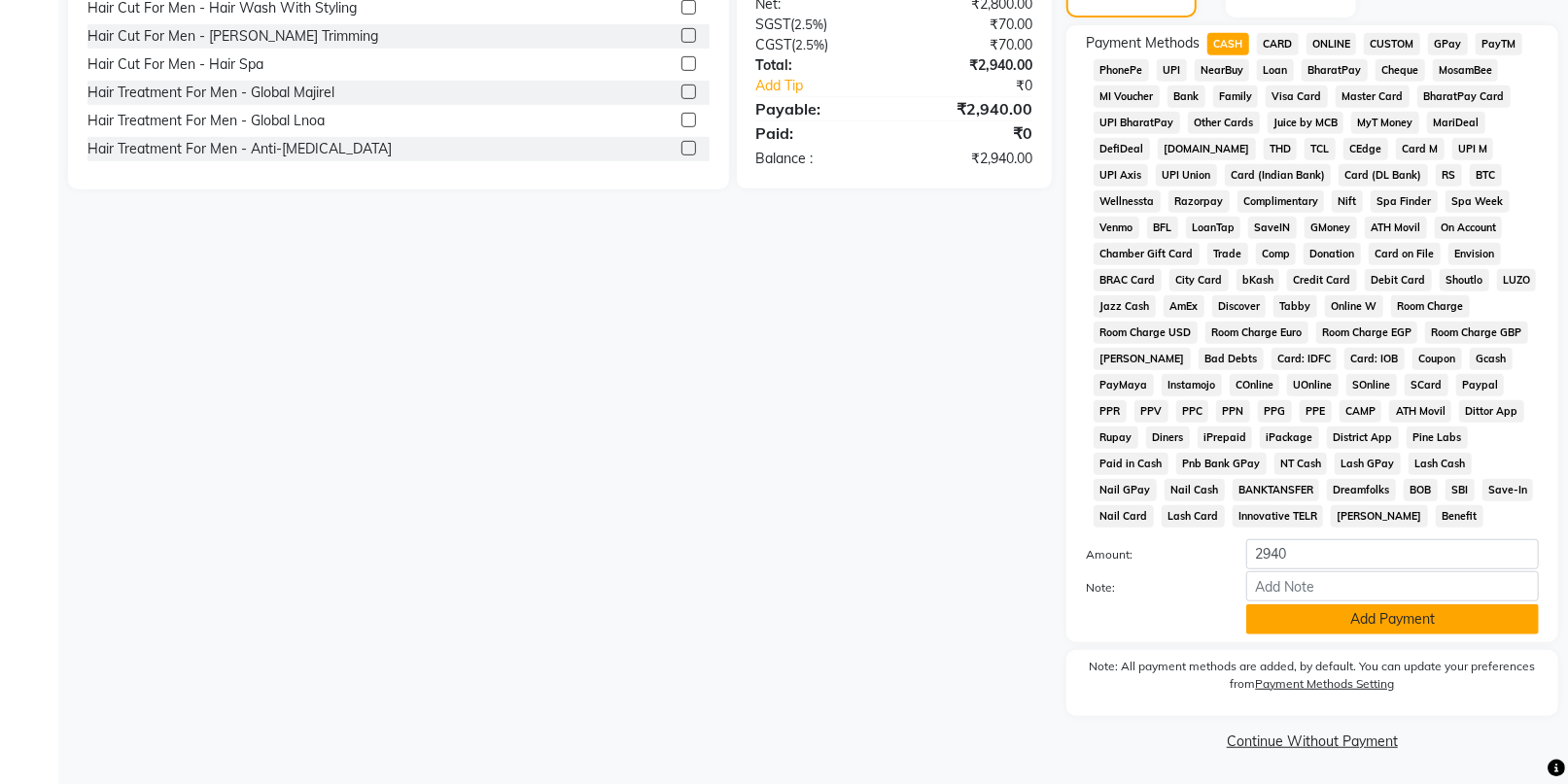
click at [1342, 627] on button "Add Payment" at bounding box center [1392, 619] width 292 height 30
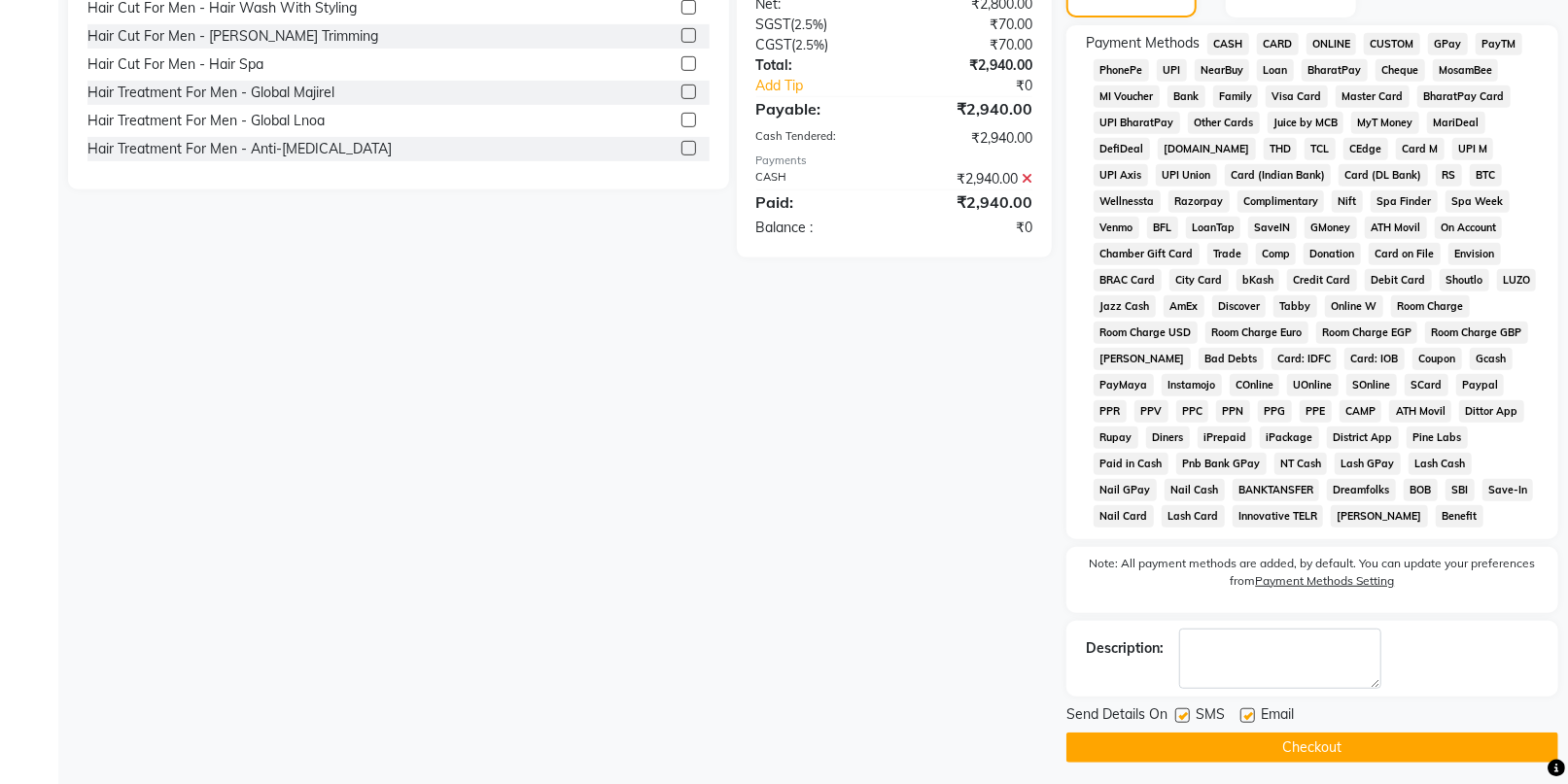
scroll to position [566, 0]
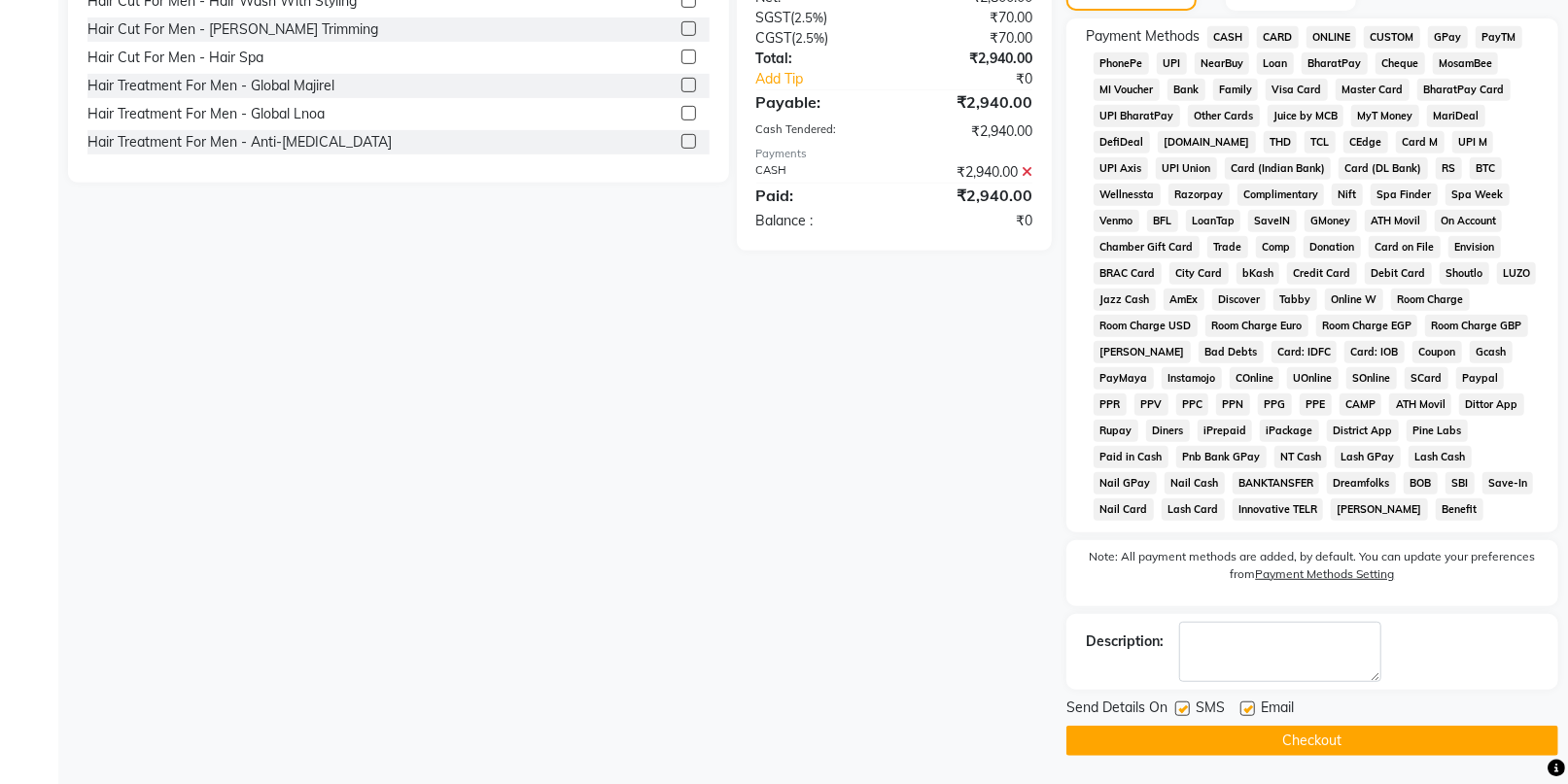
click at [1372, 734] on button "Checkout" at bounding box center [1311, 740] width 492 height 30
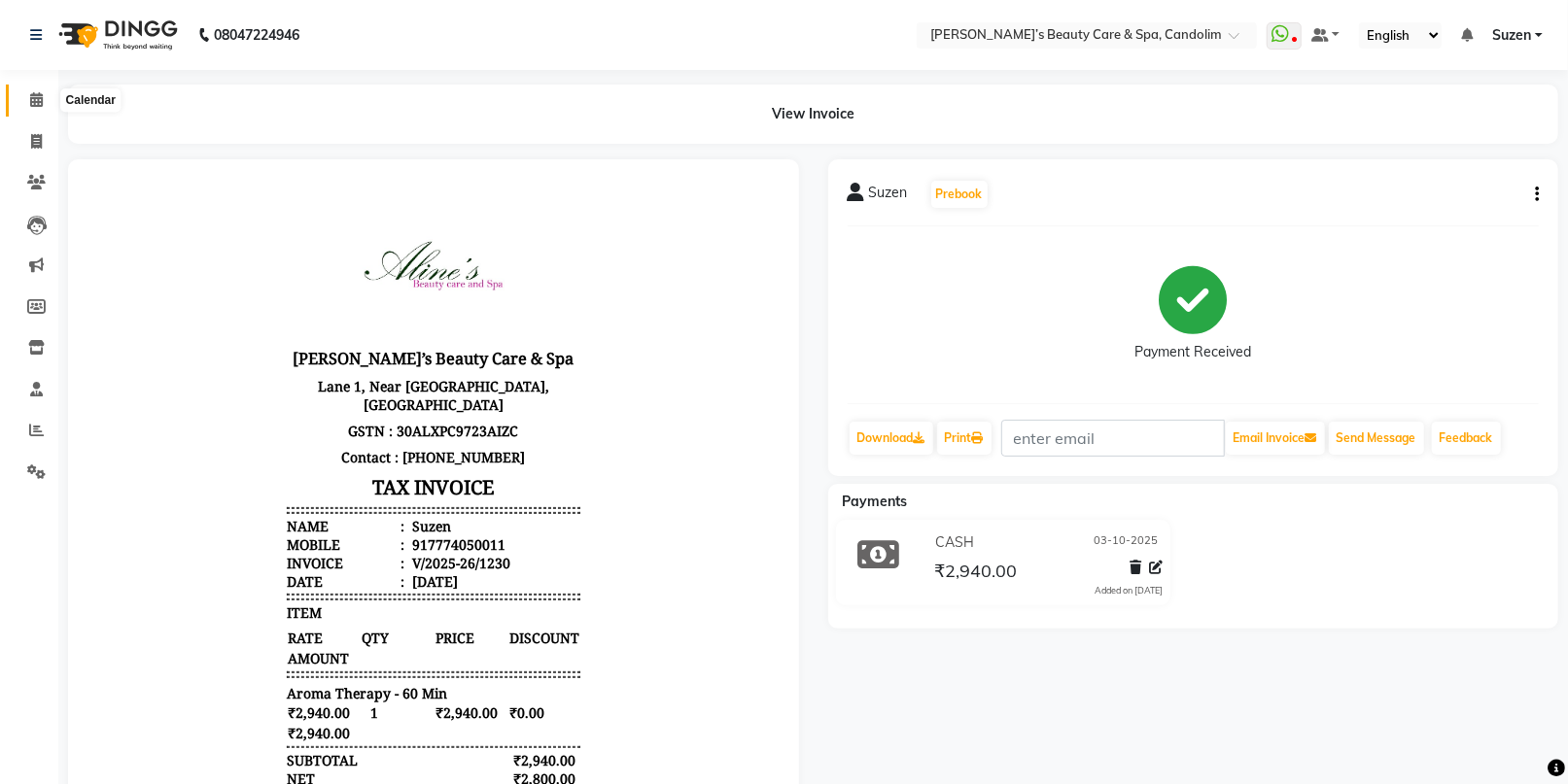
click at [33, 103] on icon at bounding box center [36, 99] width 13 height 15
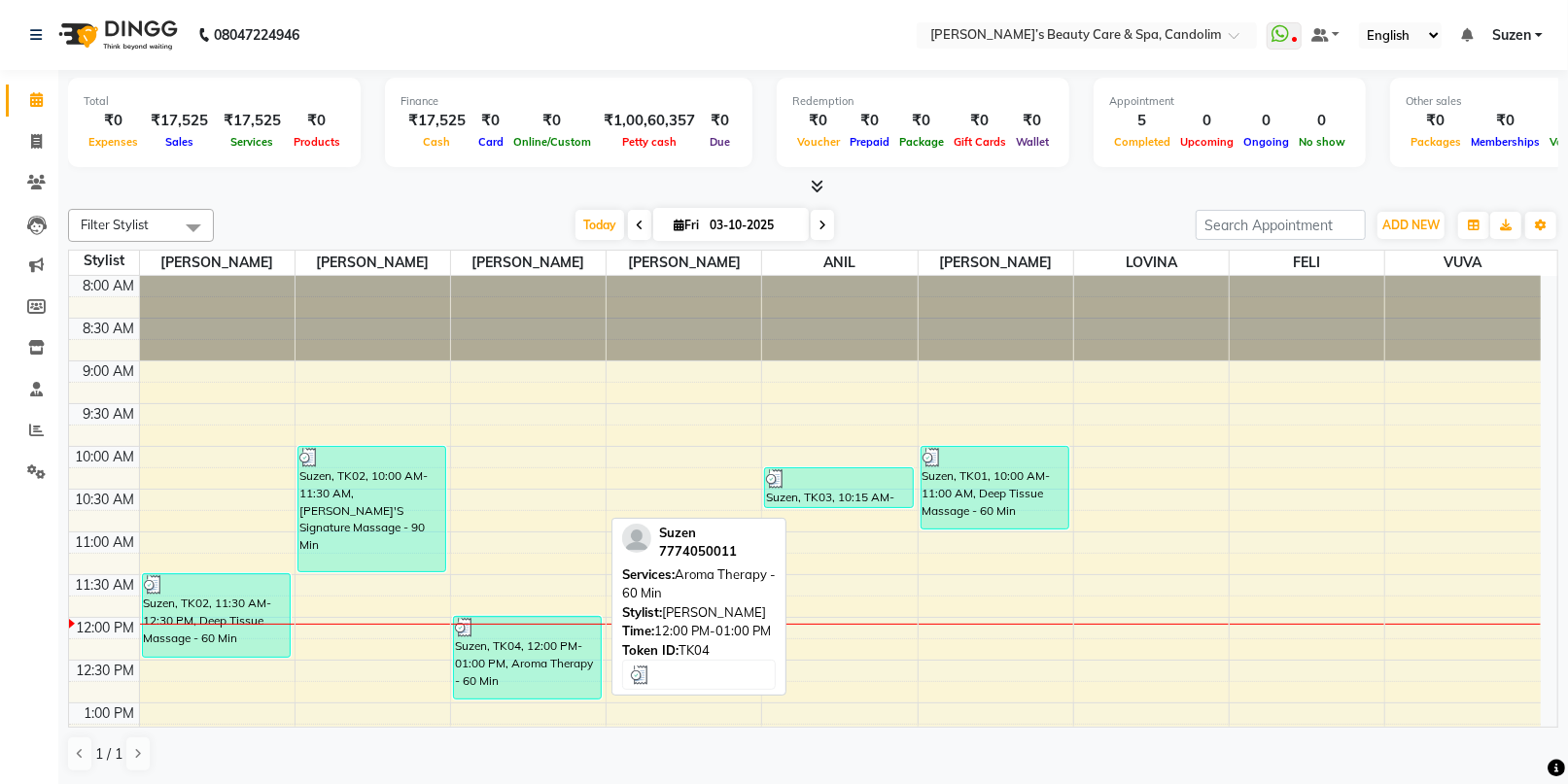
click at [533, 659] on div "Suzen, TK04, 12:00 PM-01:00 PM, Aroma Therapy - 60 Min" at bounding box center [528, 658] width 147 height 81
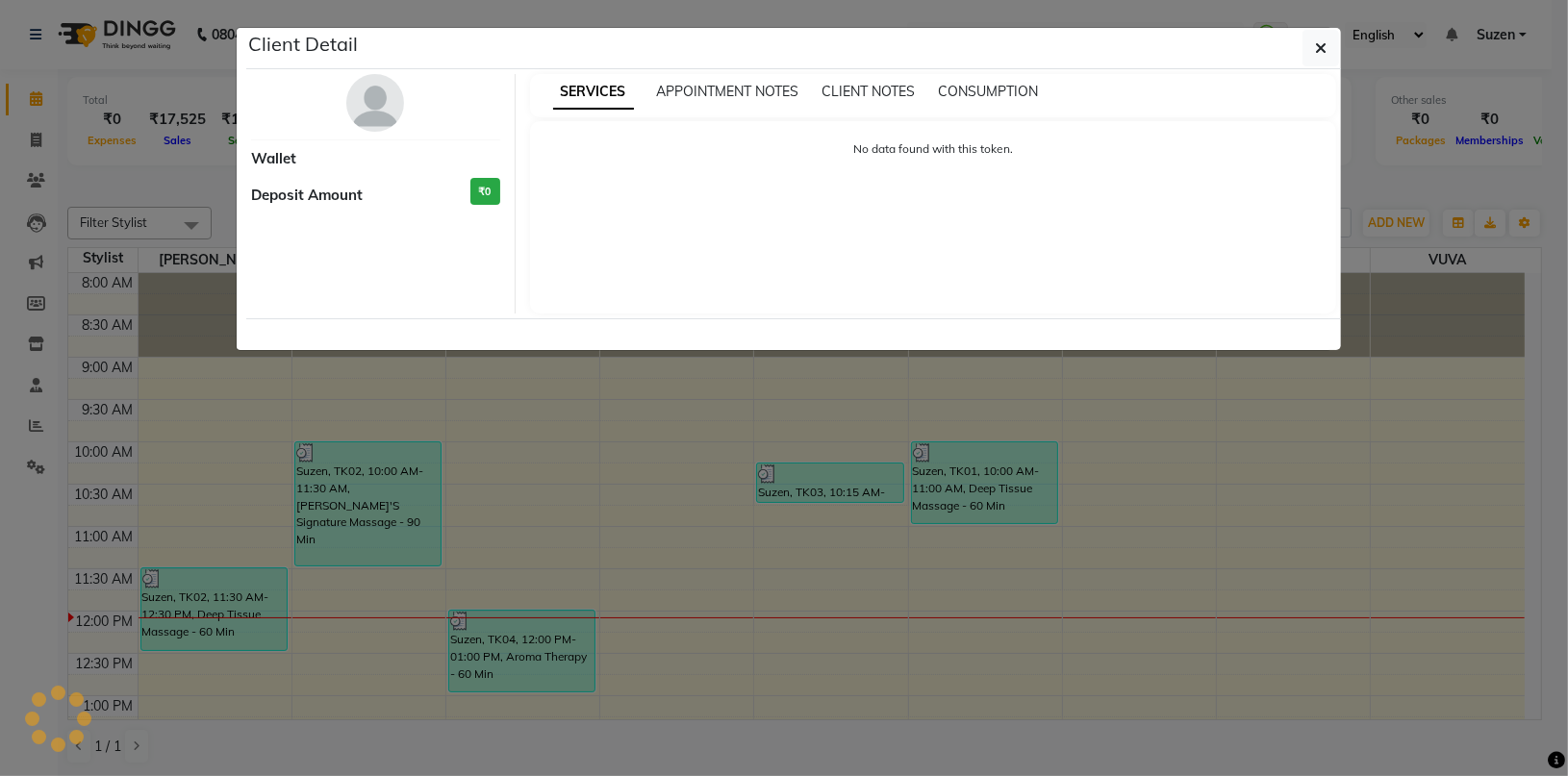
select select "3"
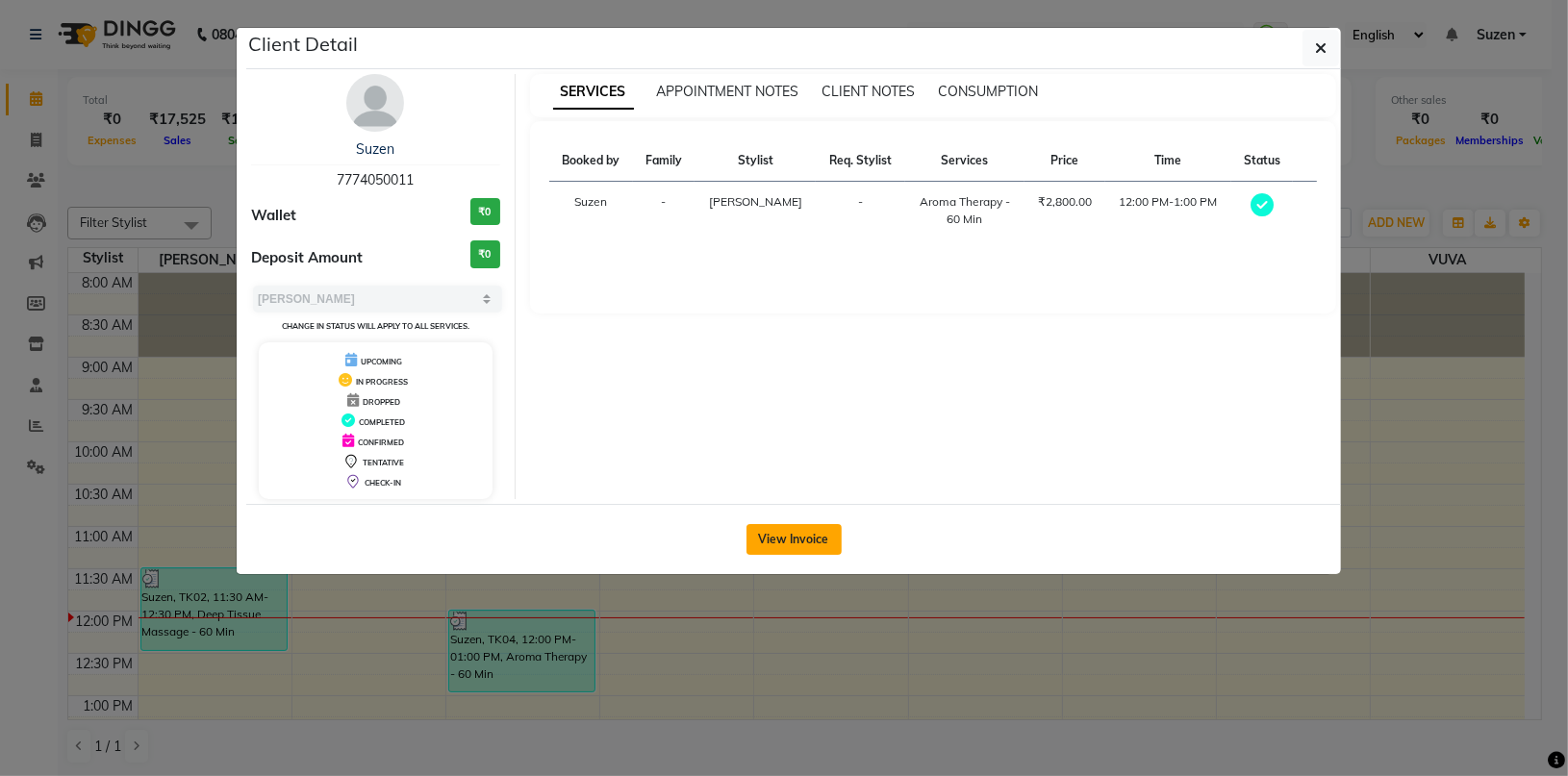
click at [825, 536] on button "View Invoice" at bounding box center [794, 539] width 95 height 30
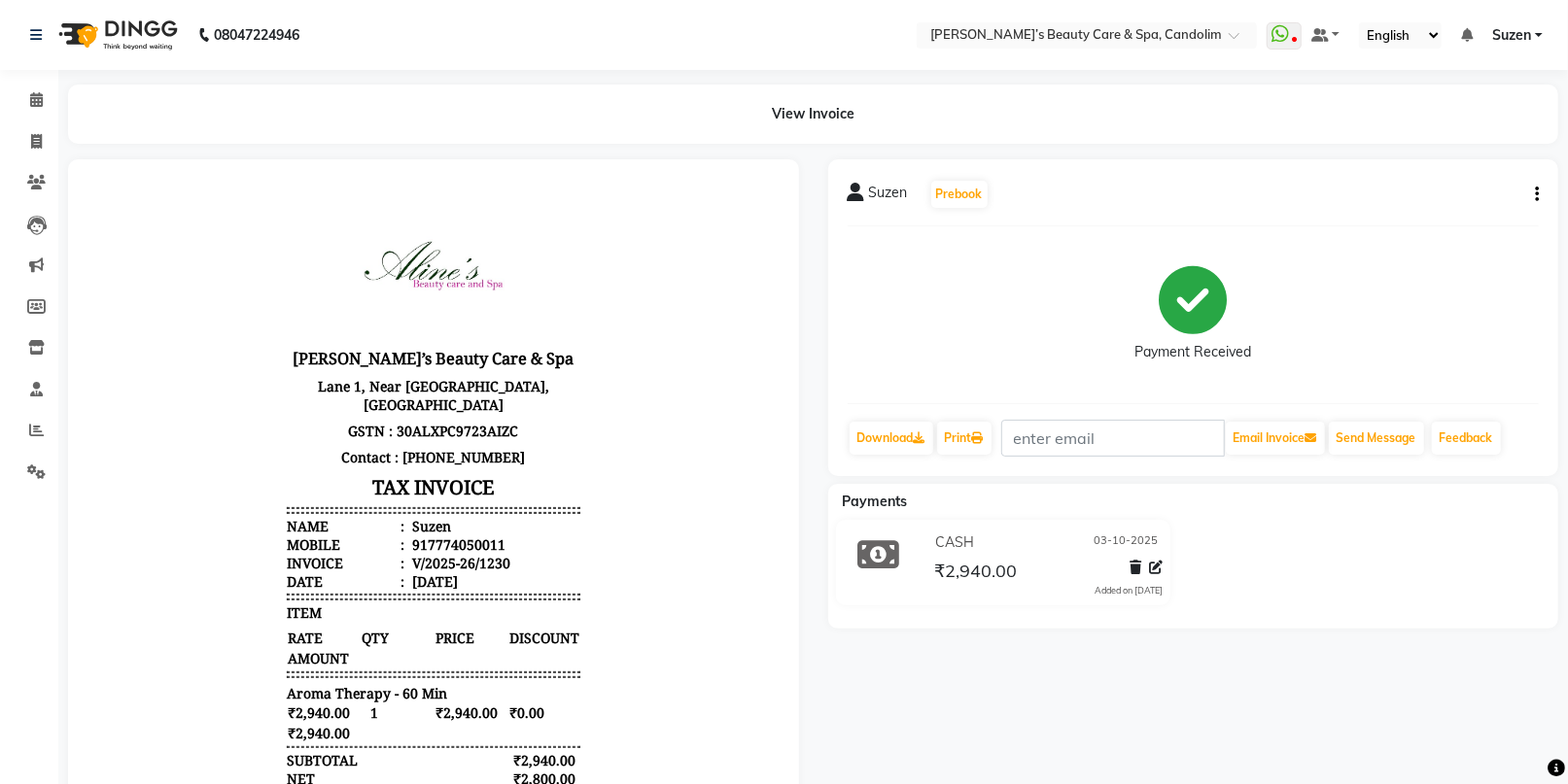
click at [1542, 189] on div "Suzen Prebook Payment Received Download Print Email Invoice Send Message Feedba…" at bounding box center [1193, 317] width 731 height 317
click at [1542, 184] on div "Suzen Prebook Payment Received Download Print Email Invoice Send Message Feedba…" at bounding box center [1193, 317] width 731 height 317
click at [1531, 192] on button "button" at bounding box center [1533, 195] width 12 height 21
click at [1430, 219] on div "Edit Invoice" at bounding box center [1440, 219] width 133 height 24
select select "service"
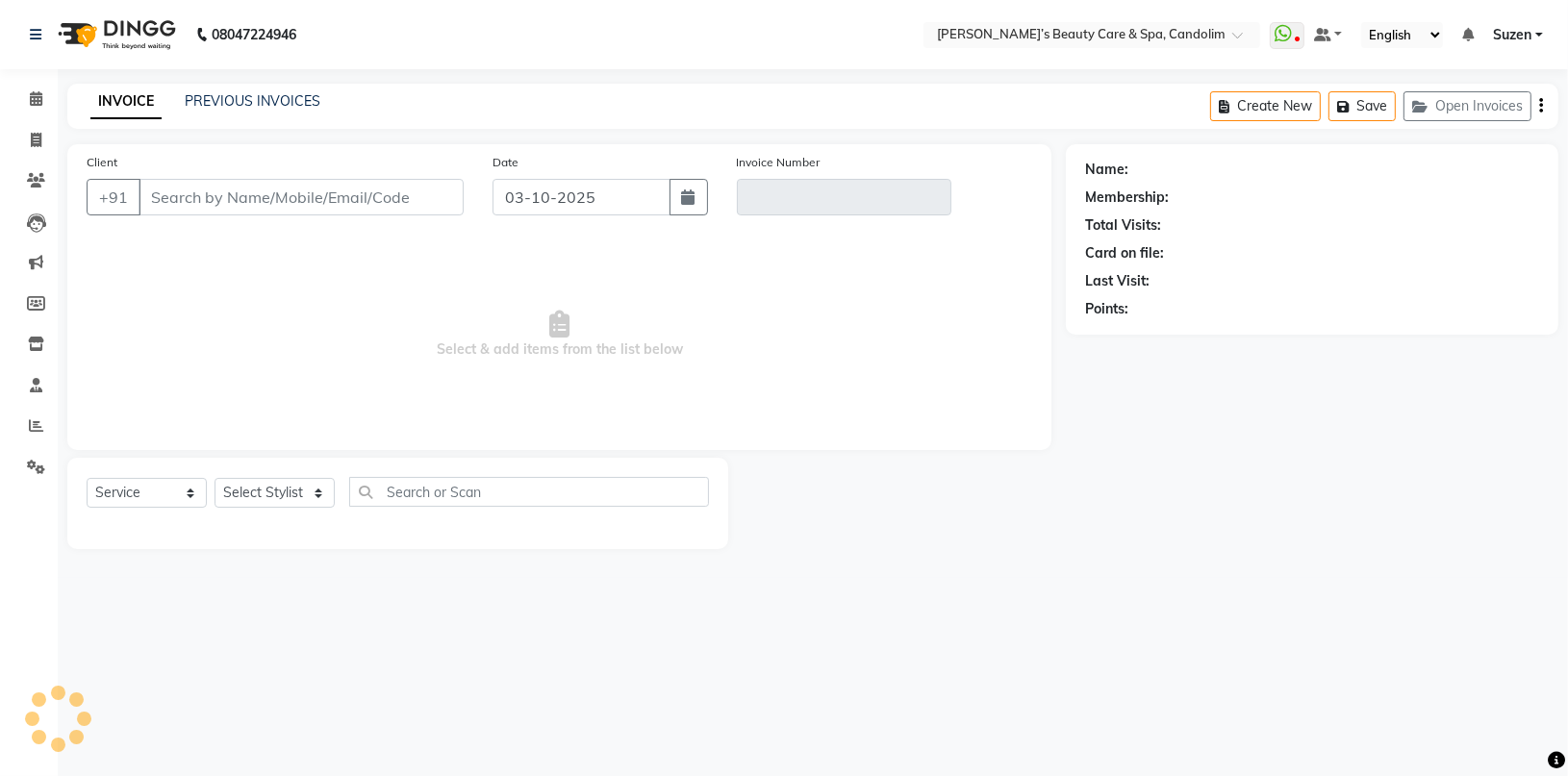
type input "7774050011"
type input "V/2025-26/1230"
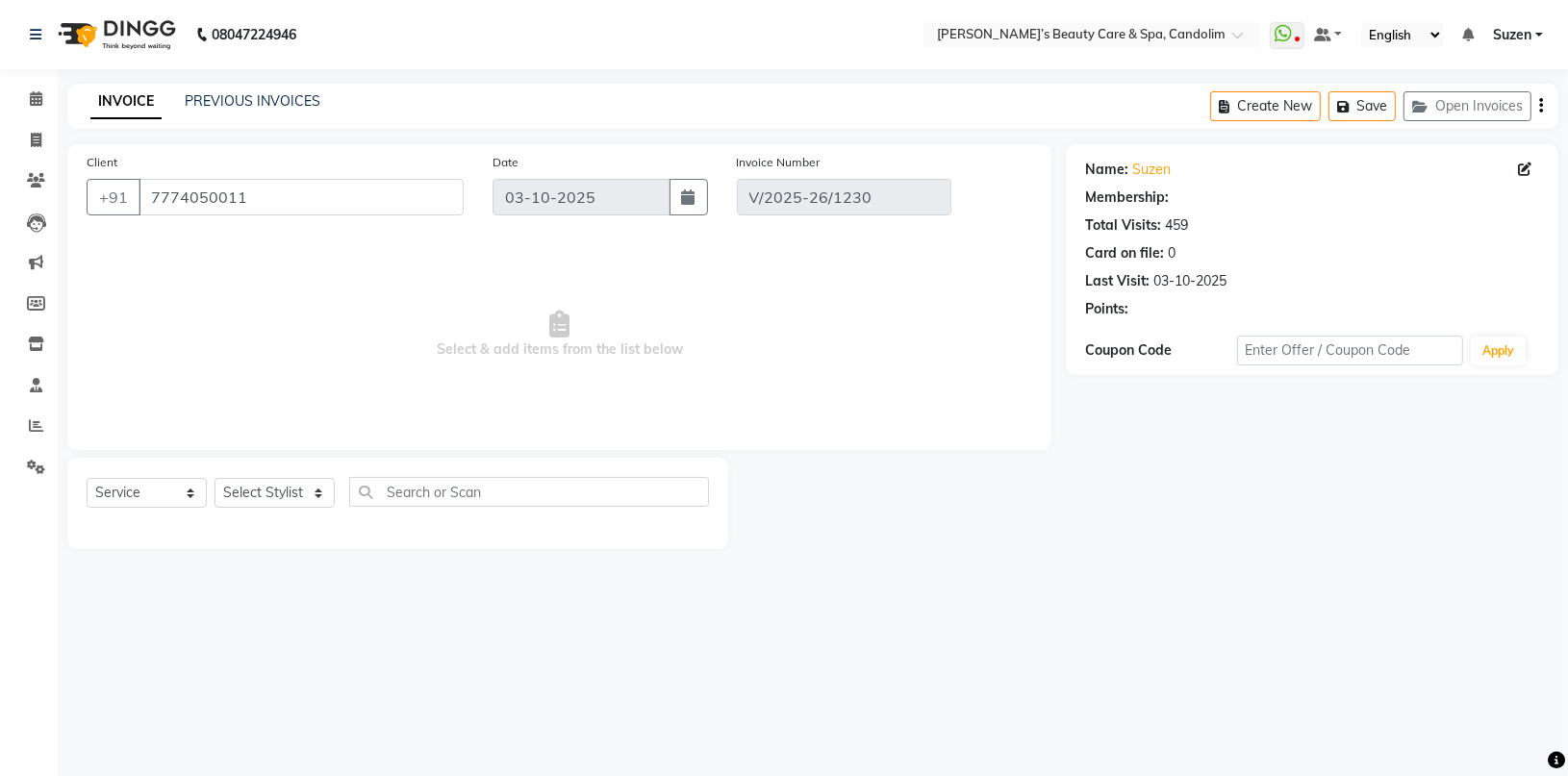
select select "select"
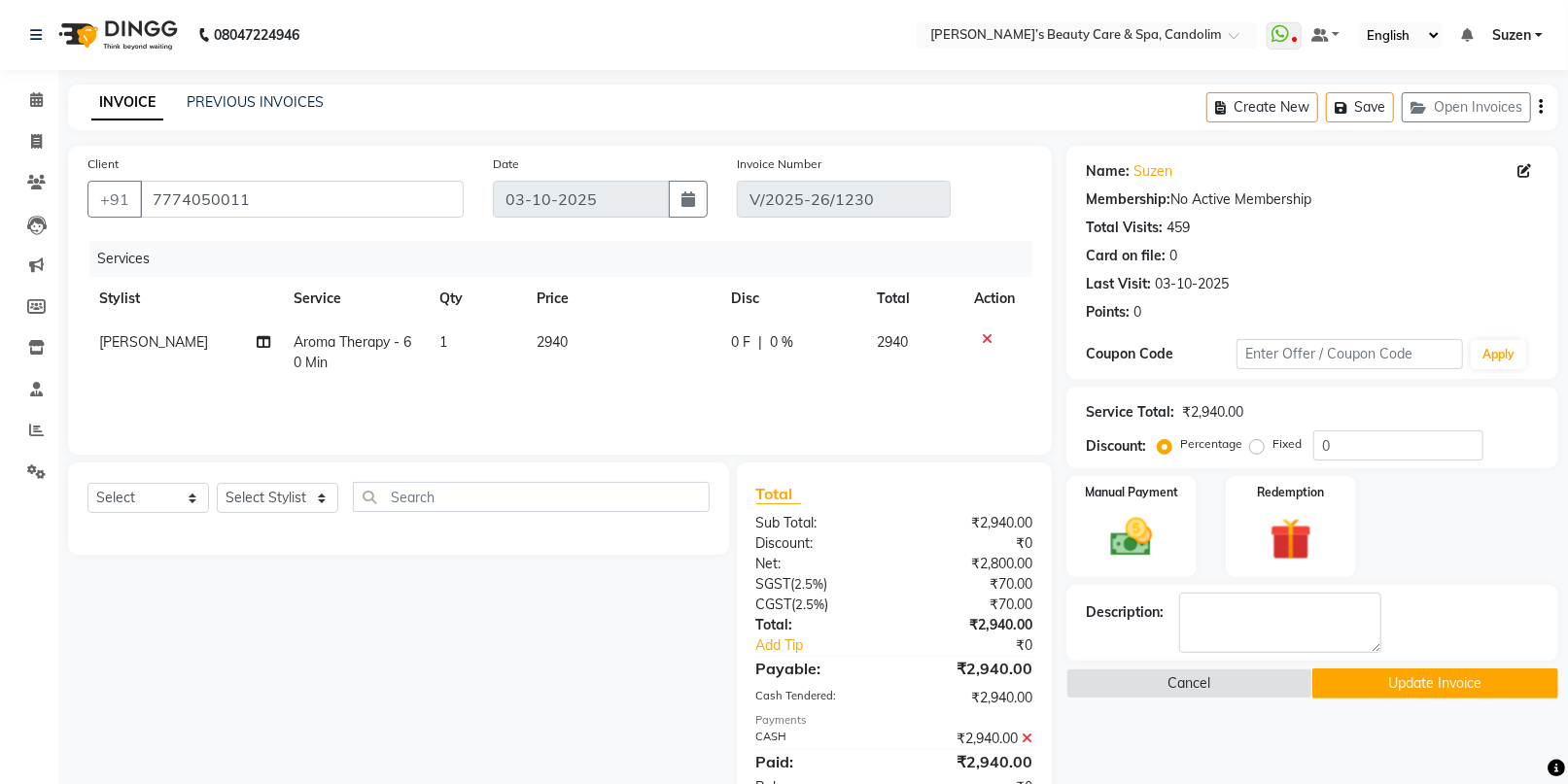
click at [572, 339] on td "2940" at bounding box center [622, 353] width 195 height 65
select select "43922"
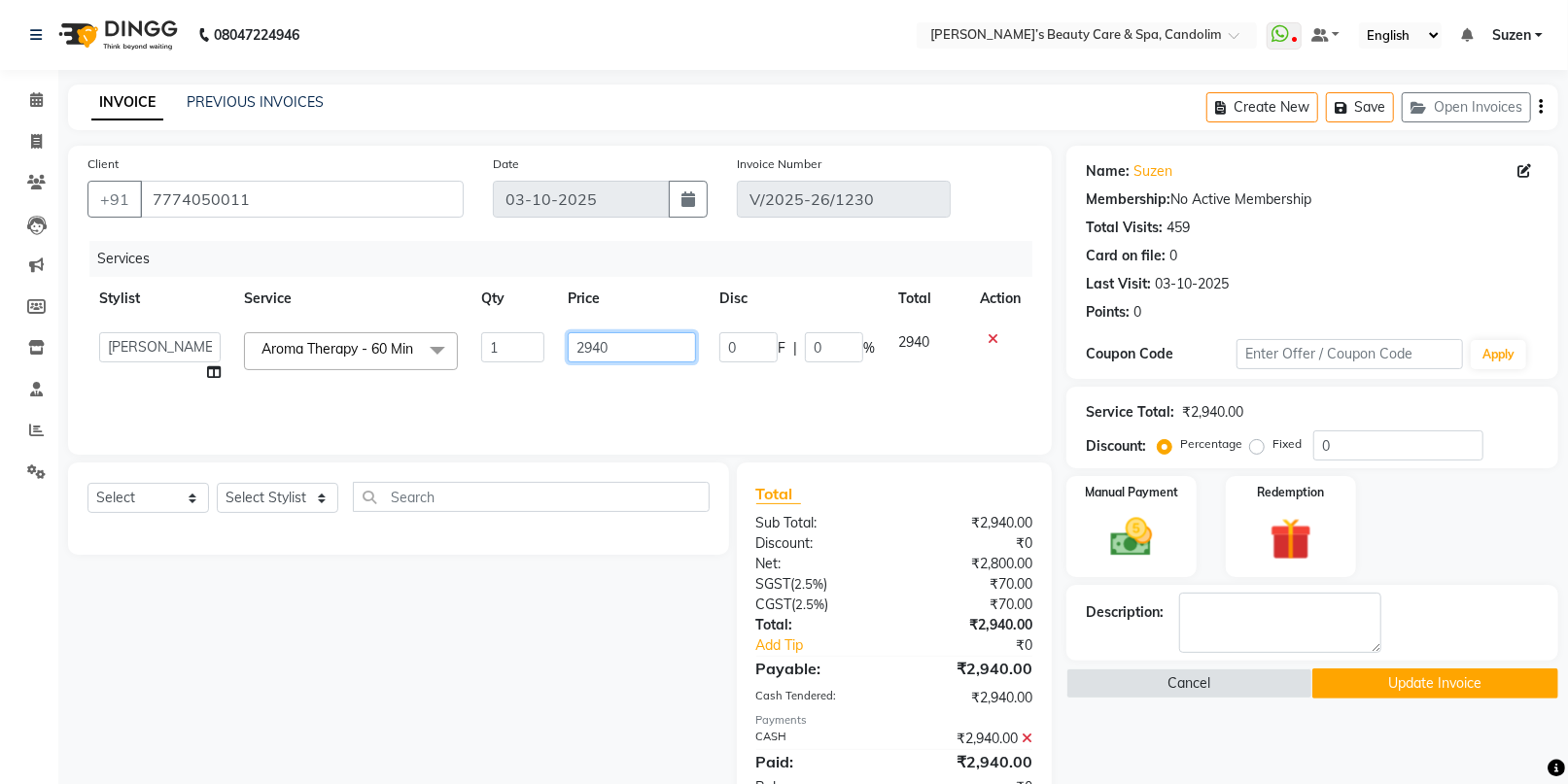
click at [632, 353] on input "2940" at bounding box center [631, 347] width 128 height 30
type input "2"
type input "3150"
click at [723, 393] on div "Services Stylist Service Qty Price Disc Total Action [PERSON_NAME] [PERSON_NAME…" at bounding box center [560, 338] width 945 height 195
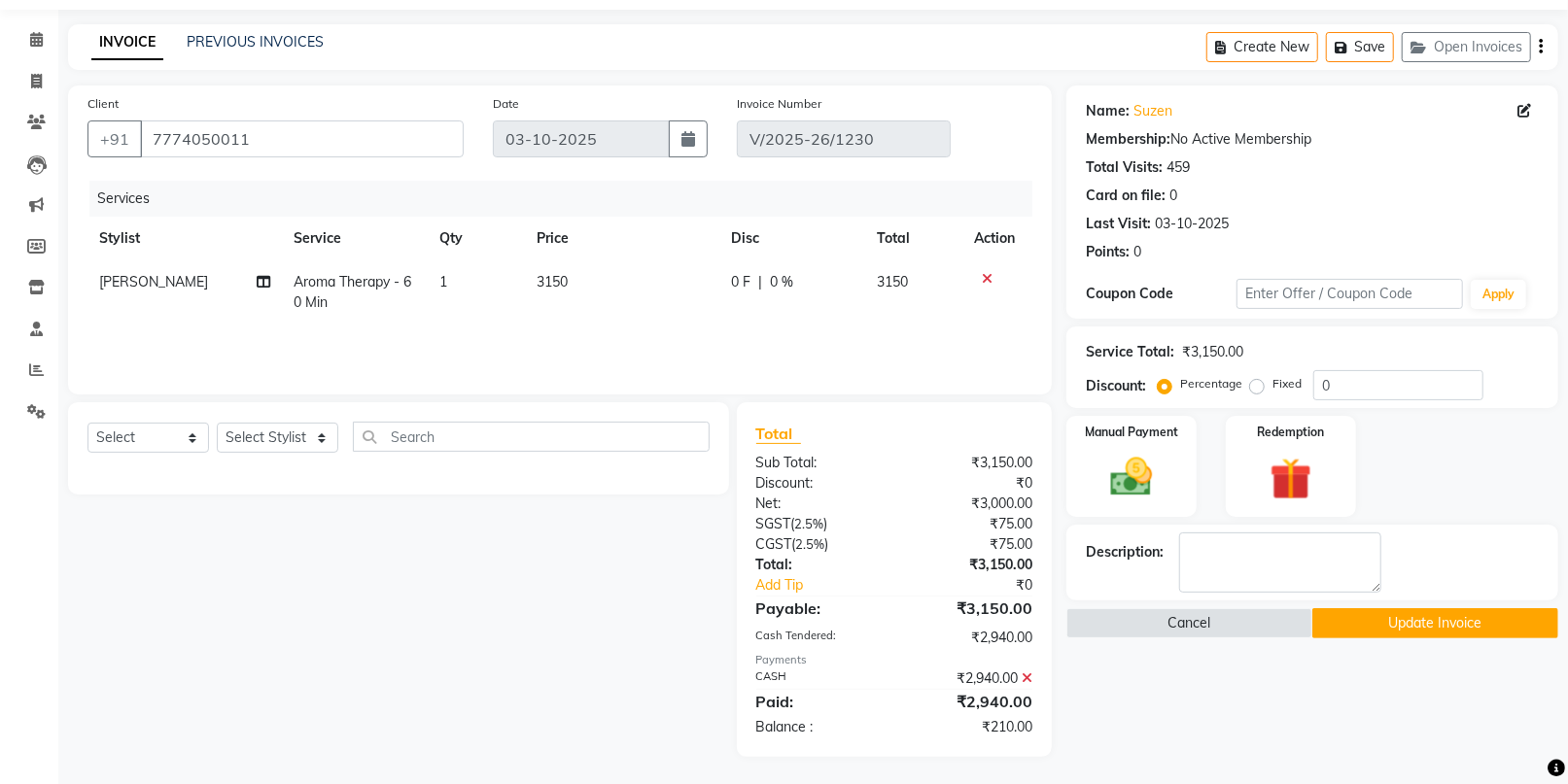
scroll to position [62, 0]
click at [1027, 678] on icon at bounding box center [1026, 678] width 11 height 14
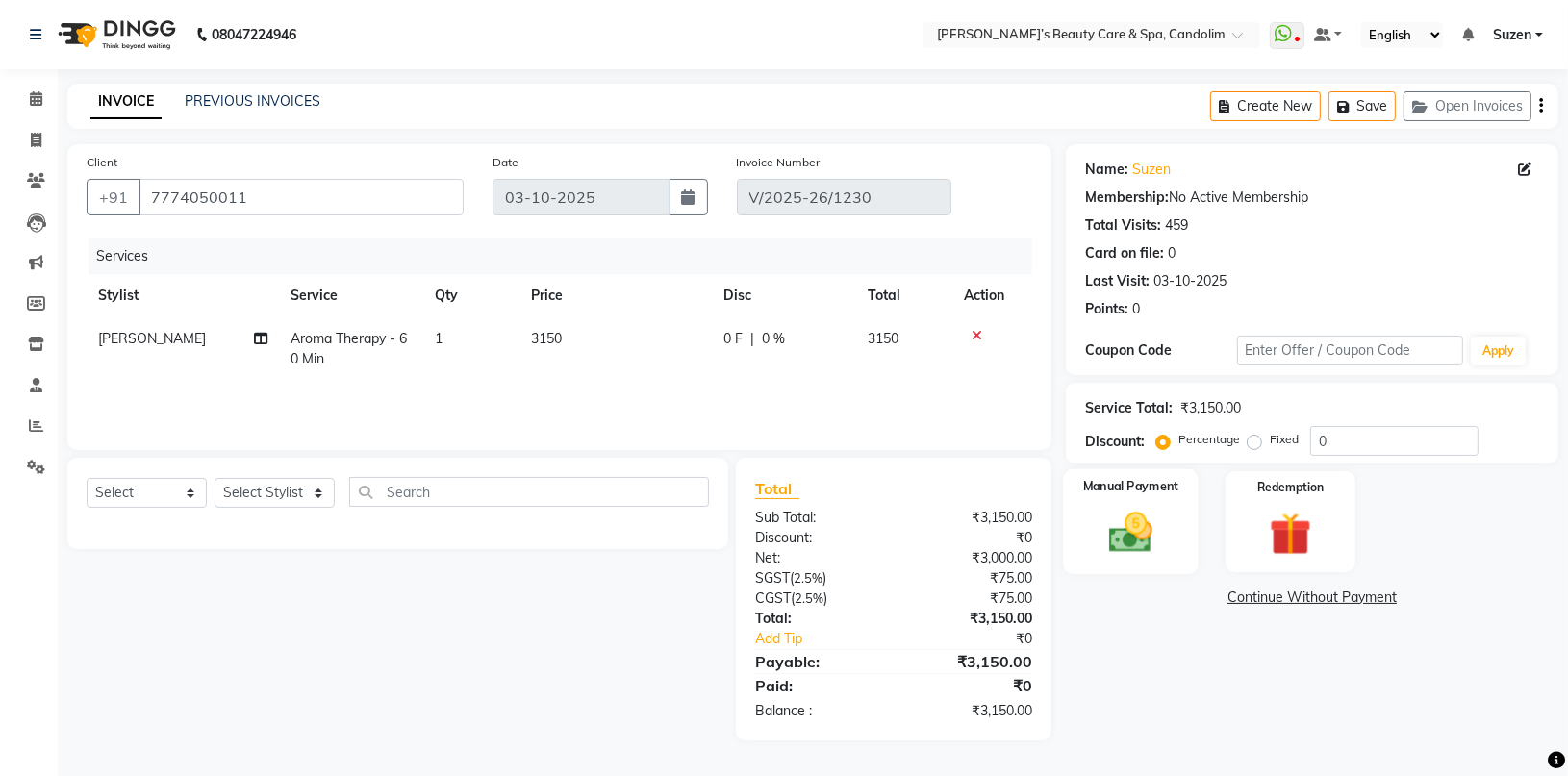
click at [1149, 527] on img at bounding box center [1131, 532] width 71 height 51
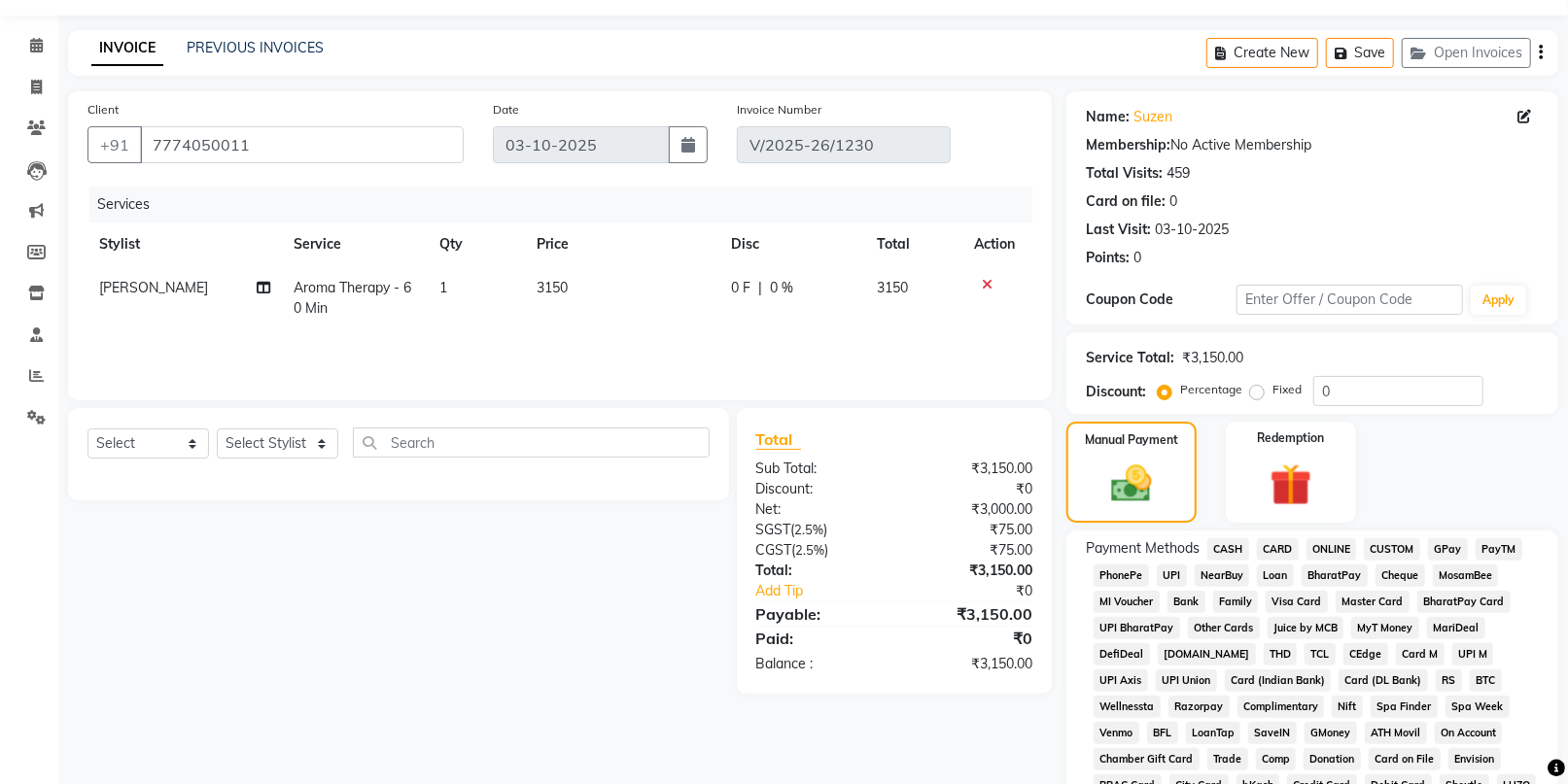
scroll to position [108, 0]
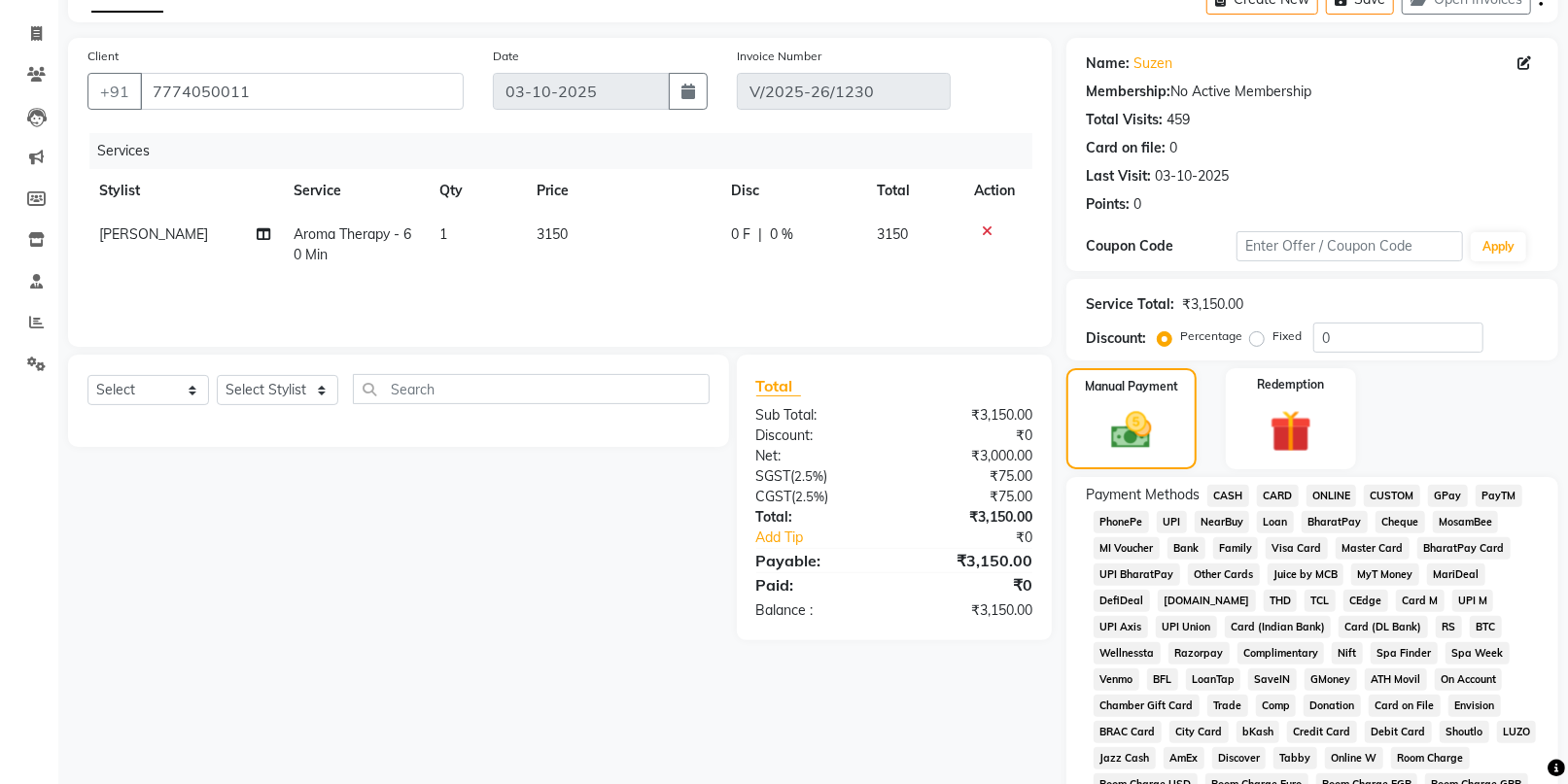
click at [1276, 492] on span "CARD" at bounding box center [1278, 496] width 42 height 22
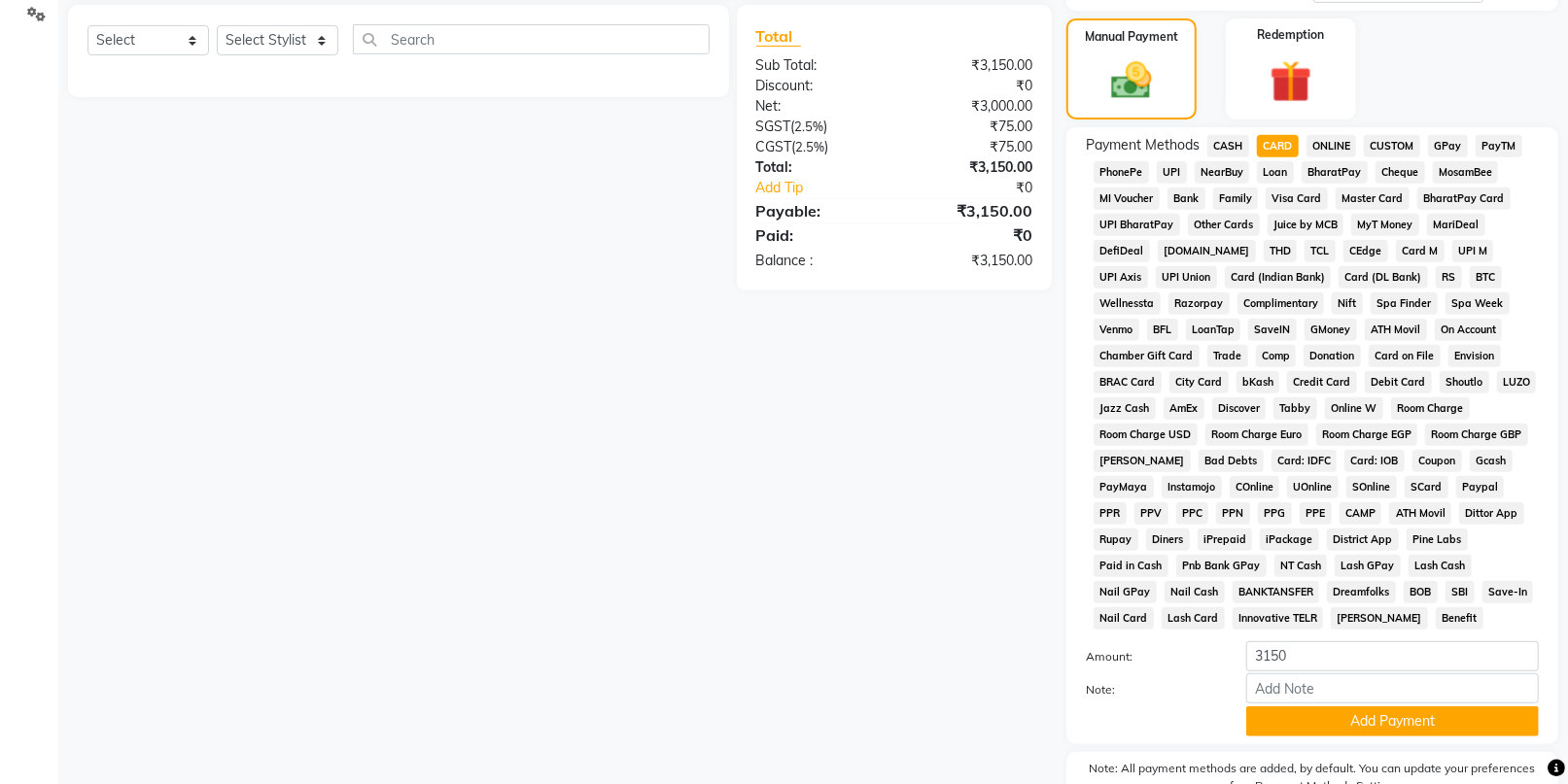
scroll to position [540, 0]
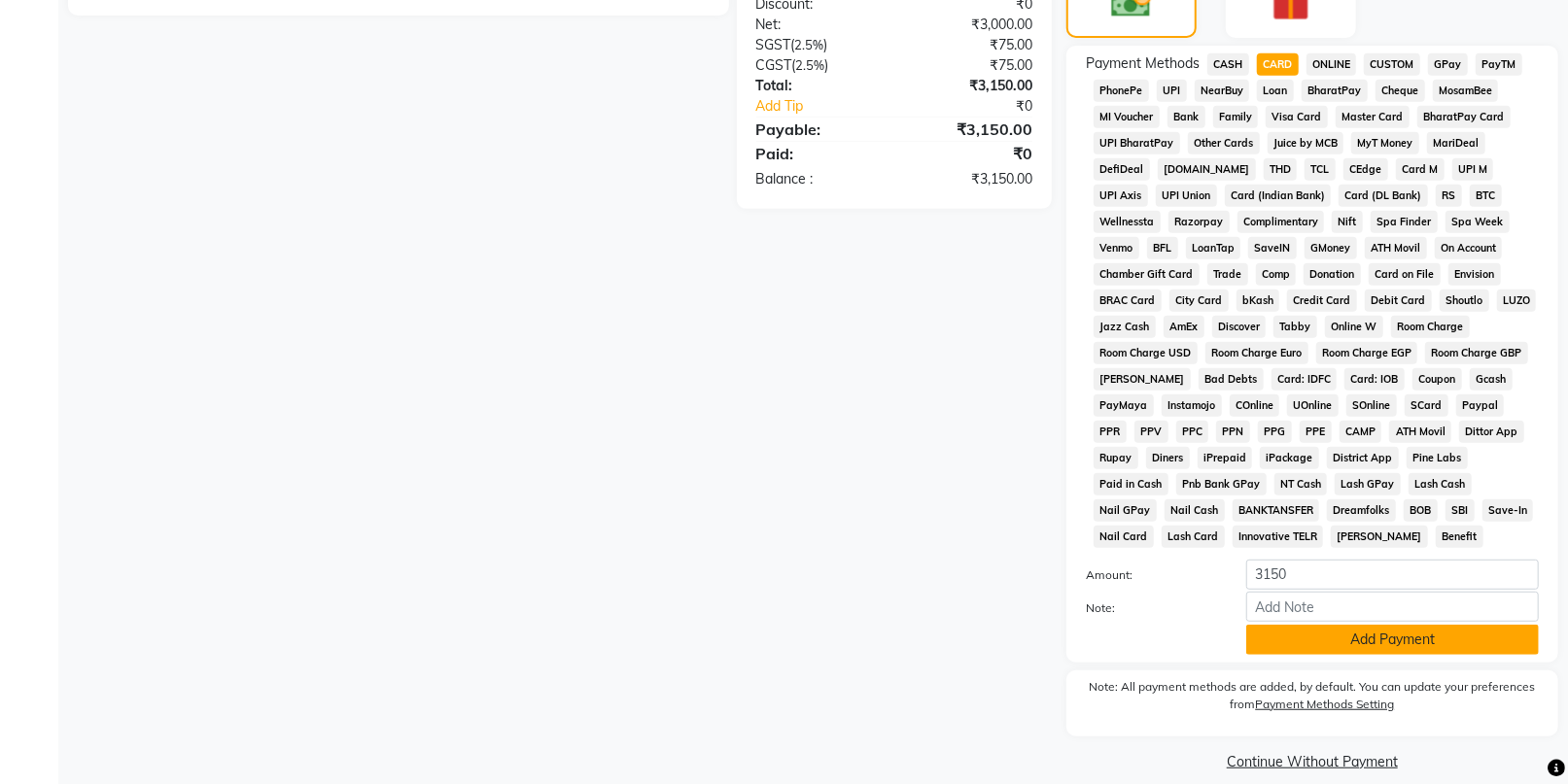
click at [1418, 649] on button "Add Payment" at bounding box center [1392, 640] width 292 height 30
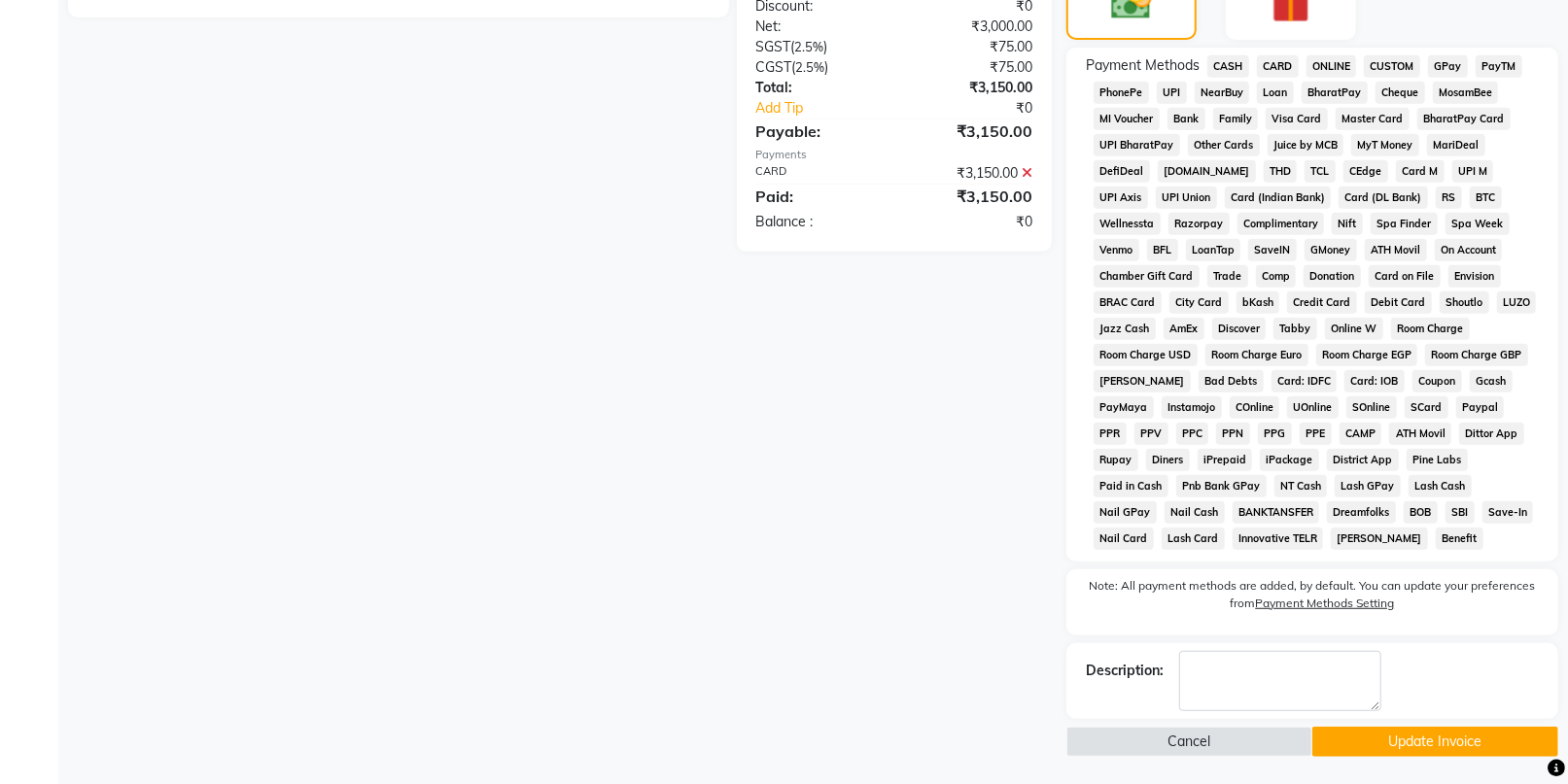
click at [1426, 742] on button "Update Invoice" at bounding box center [1435, 741] width 246 height 30
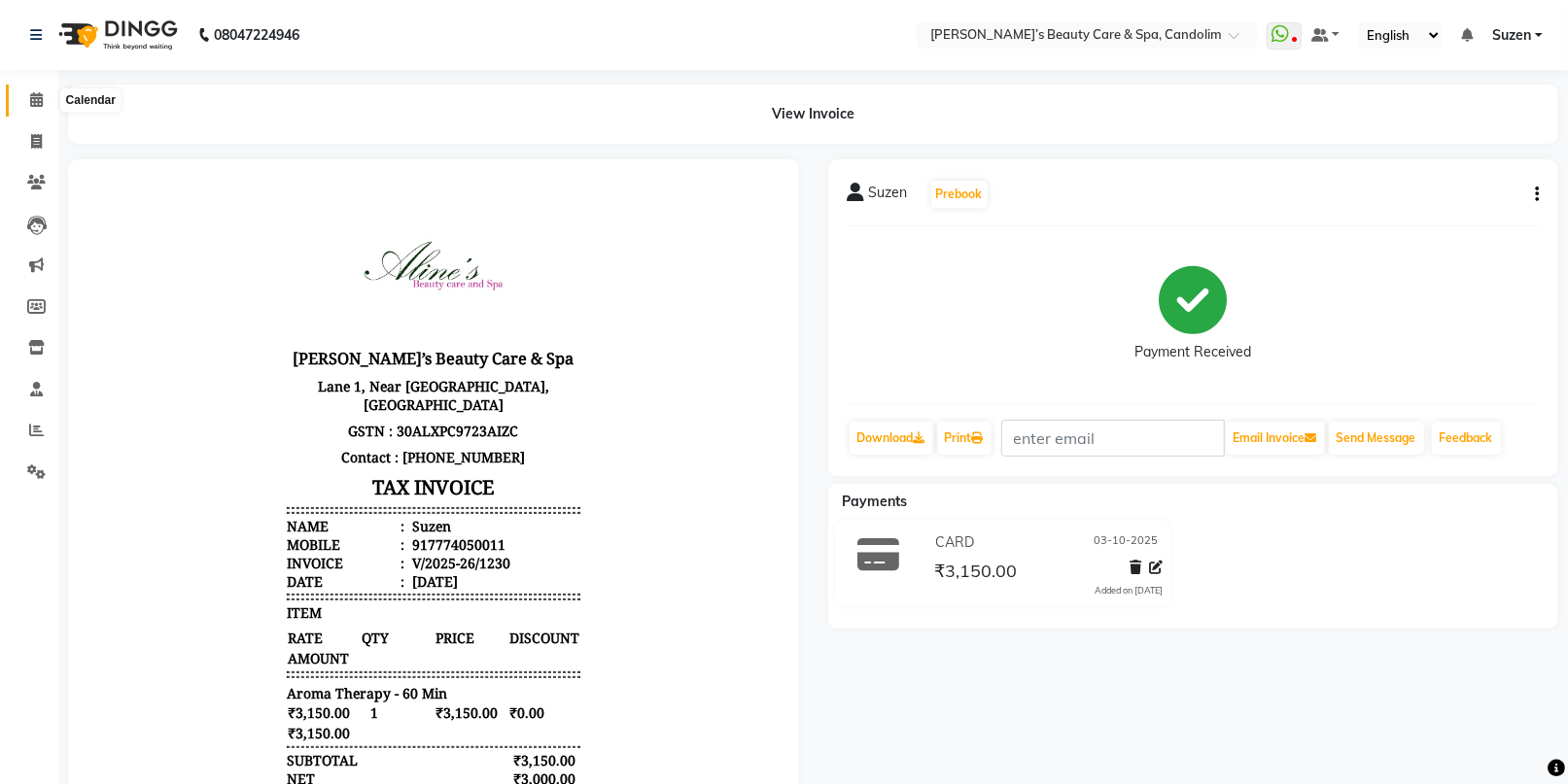
click at [30, 89] on span at bounding box center [37, 100] width 34 height 22
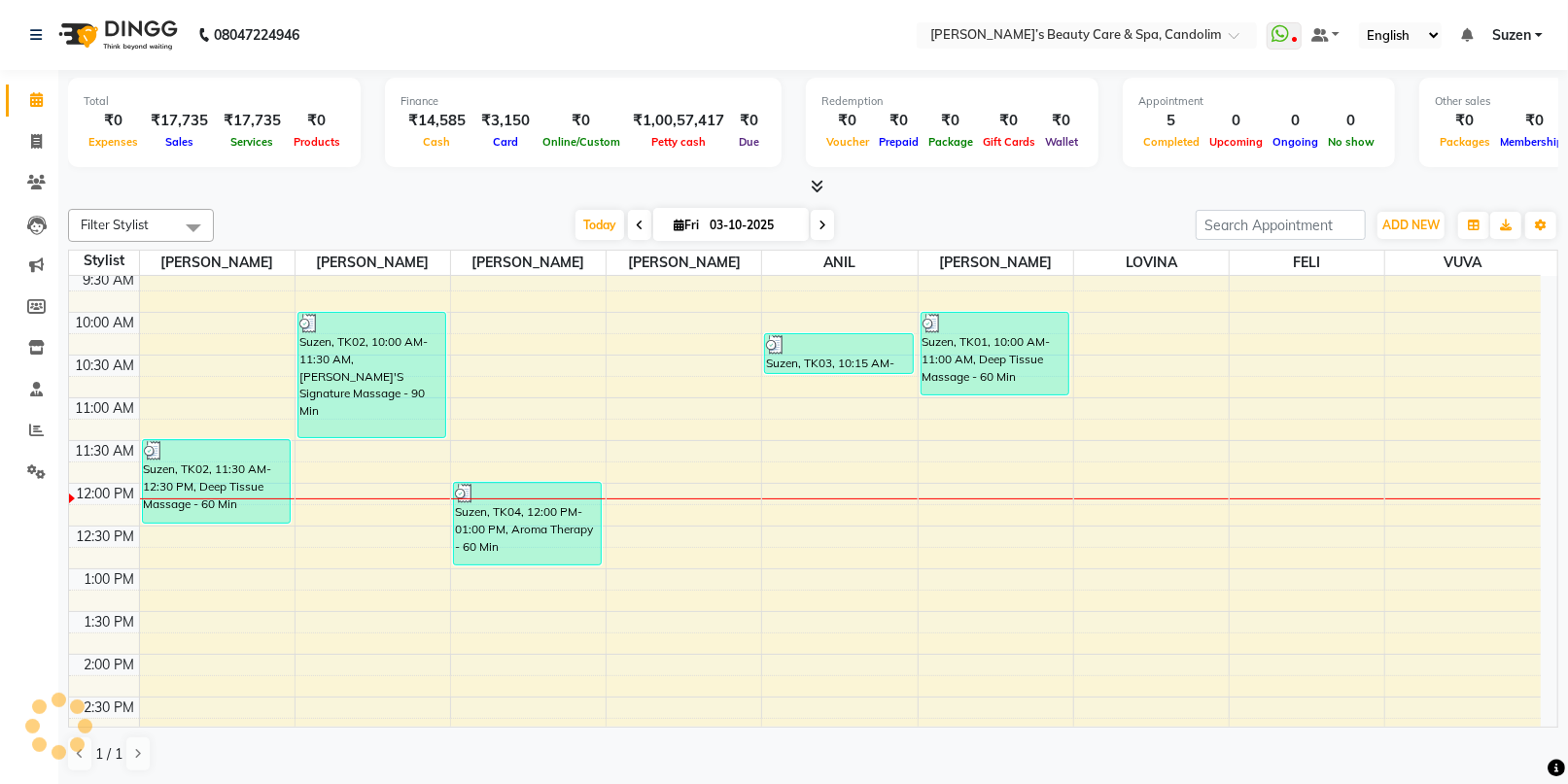
scroll to position [324, 0]
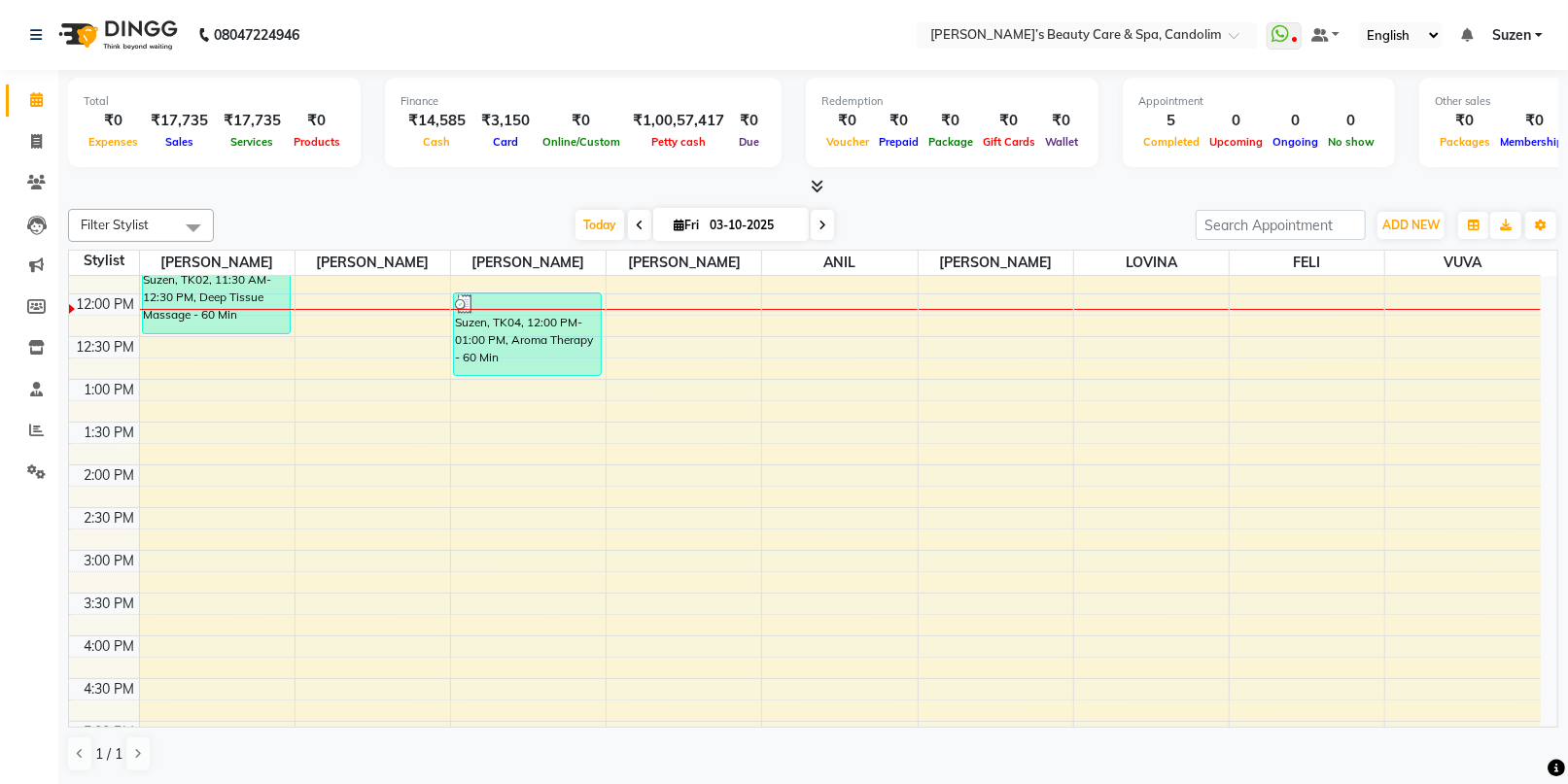
click at [693, 310] on div "8:00 AM 8:30 AM 9:00 AM 9:30 AM 10:00 AM 10:30 AM 11:00 AM 11:30 AM 12:00 PM 12…" at bounding box center [804, 507] width 1472 height 1110
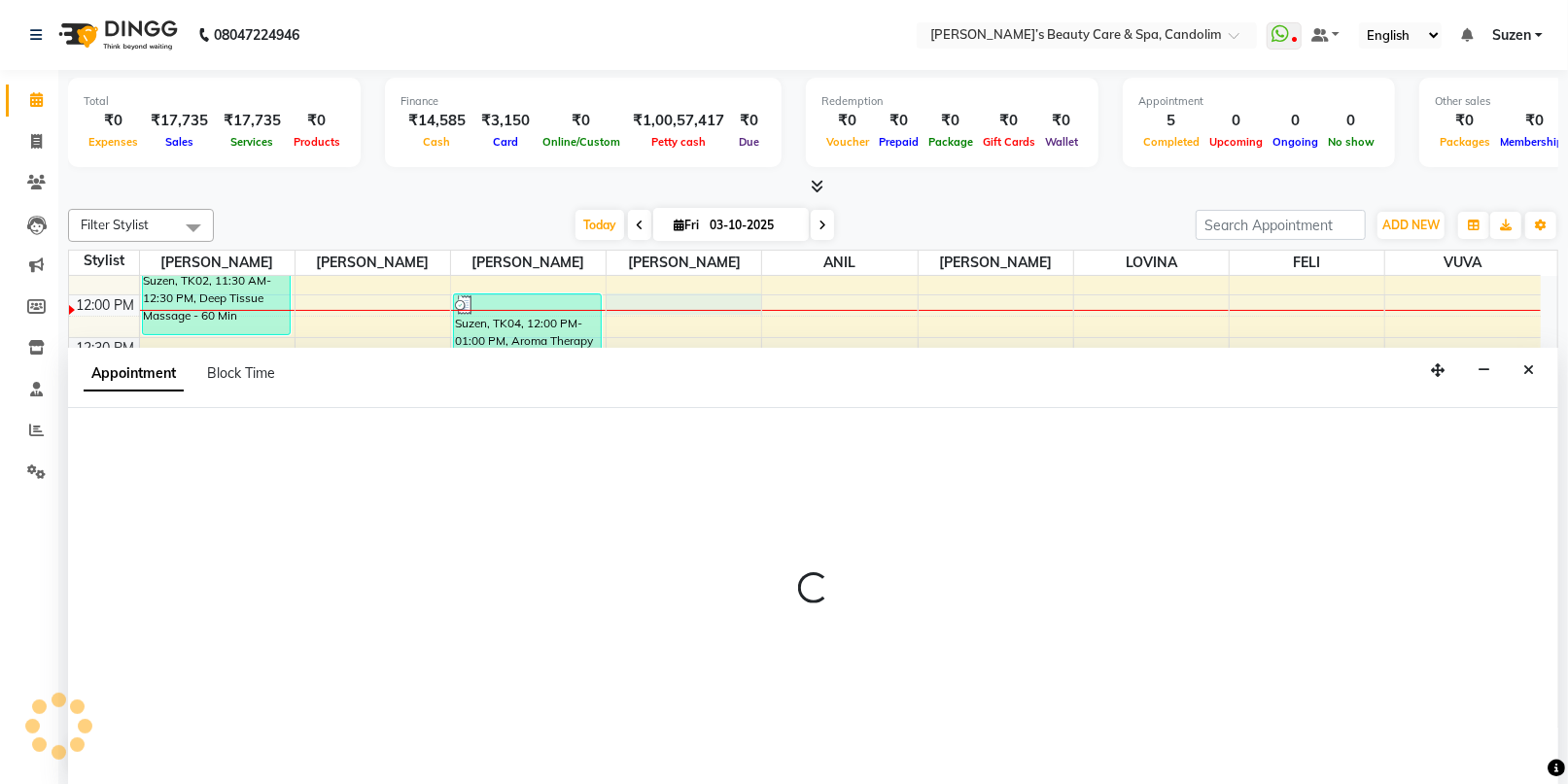
scroll to position [0, 0]
select select "43925"
select select "720"
select select "tentative"
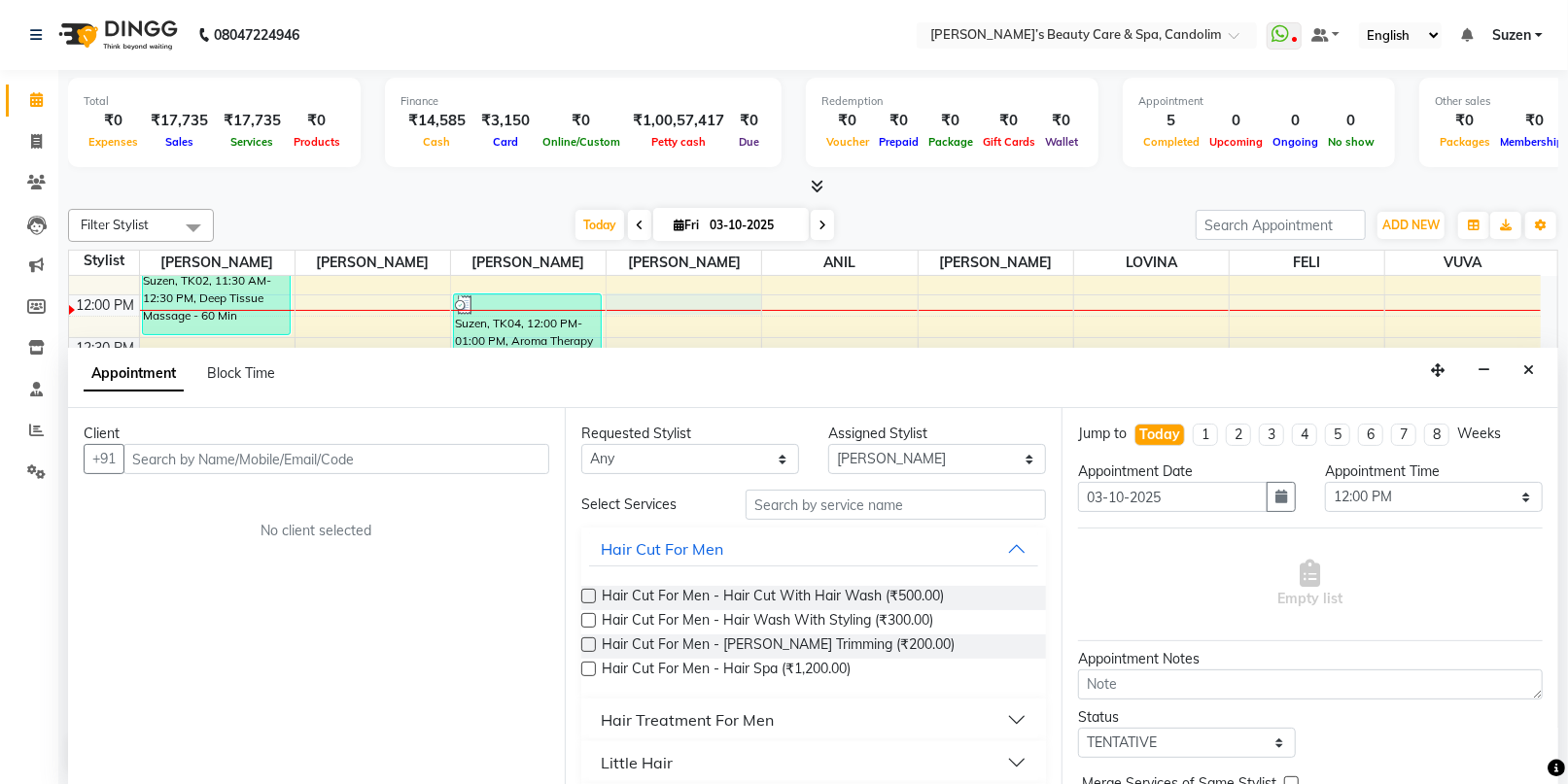
click at [279, 450] on input "text" at bounding box center [336, 459] width 426 height 30
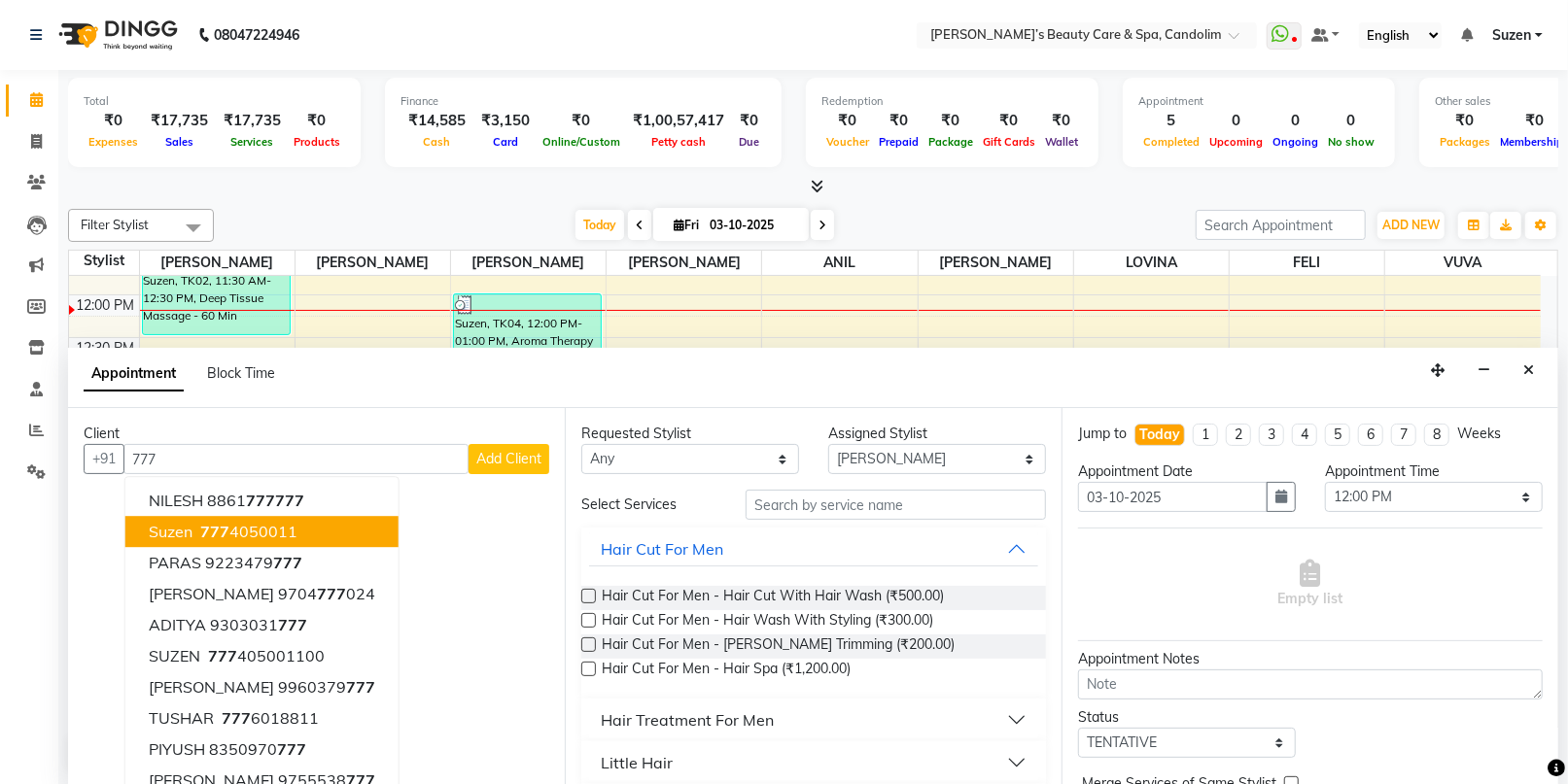
click at [178, 536] on span "Suzen" at bounding box center [171, 533] width 44 height 20
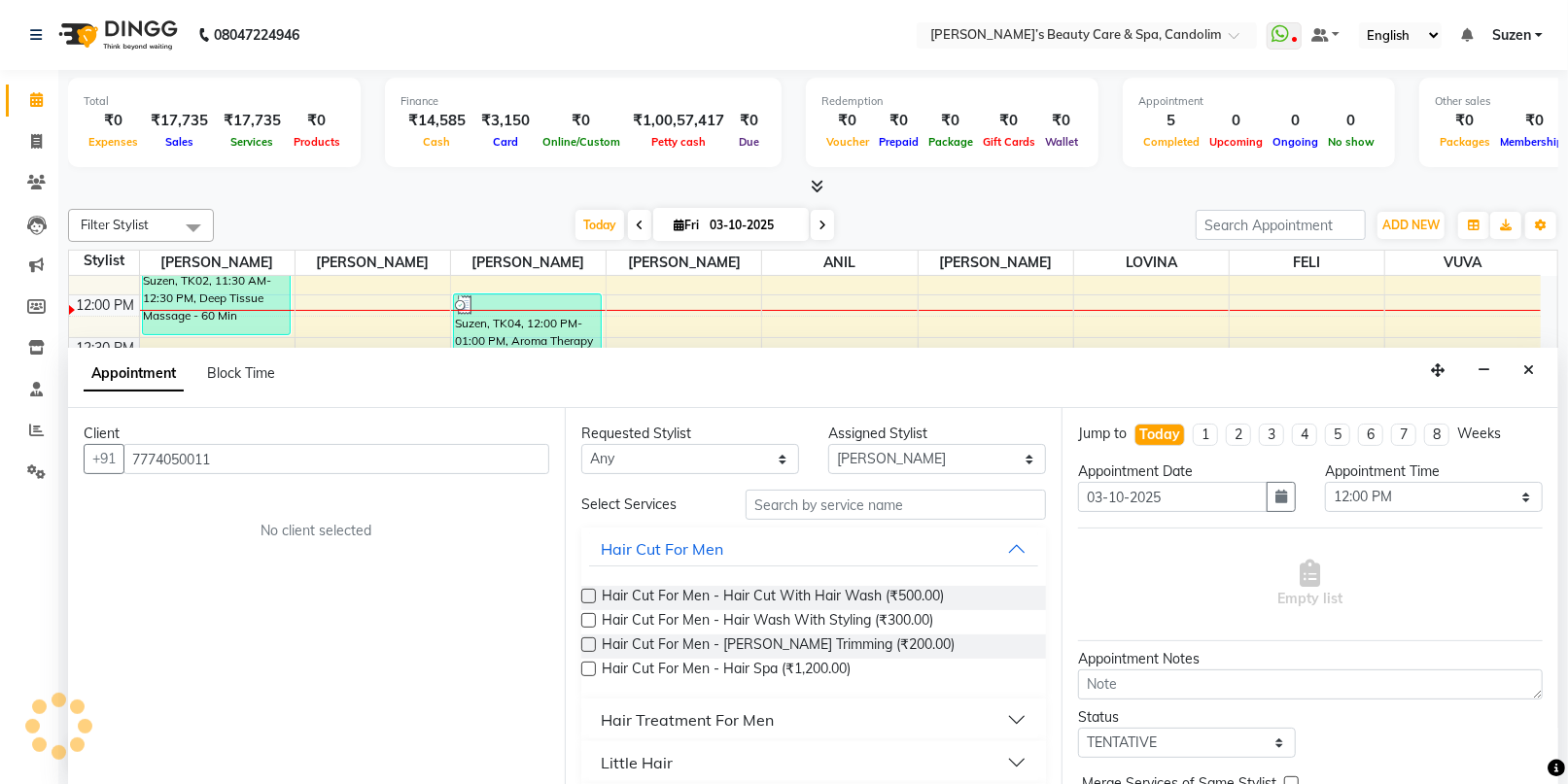
type input "7774050011"
click at [877, 499] on input "text" at bounding box center [896, 505] width 300 height 30
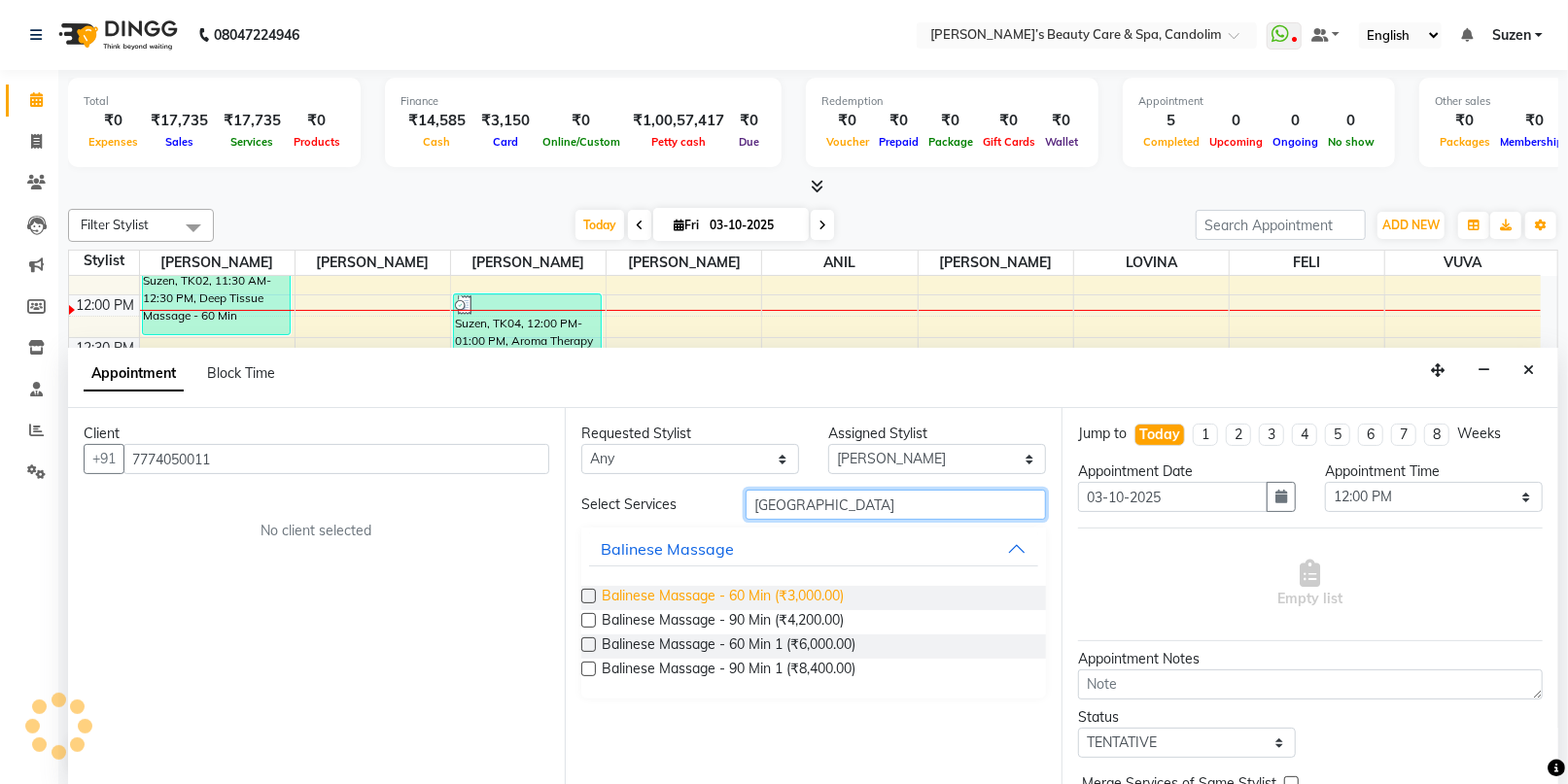
type input "[GEOGRAPHIC_DATA]"
click at [759, 599] on span "Balinese Massage - 60 Min (₹3,000.00)" at bounding box center [722, 598] width 242 height 24
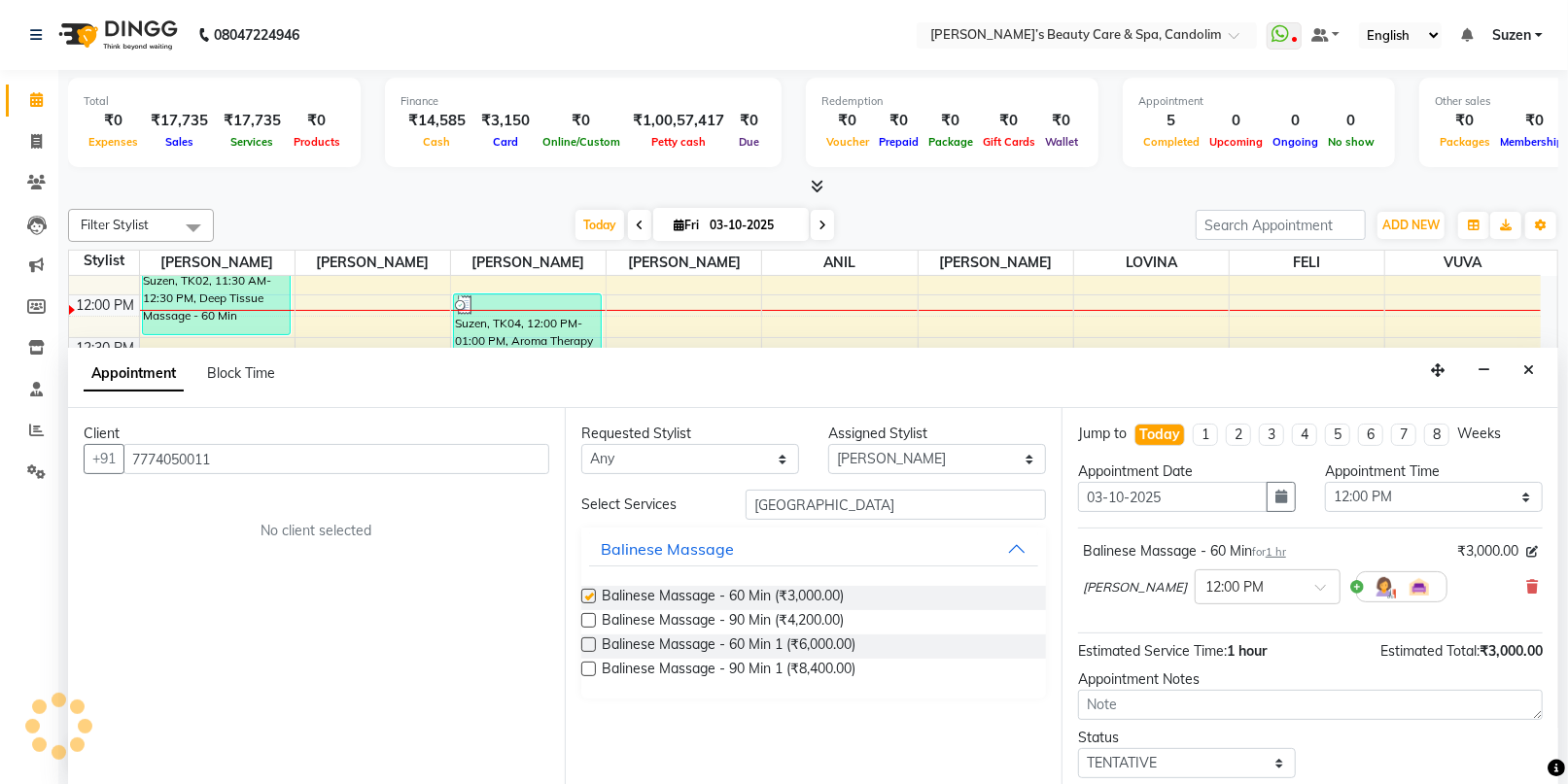
checkbox input "false"
drag, startPoint x: 934, startPoint y: 454, endPoint x: 921, endPoint y: 463, distance: 15.8
click at [933, 454] on select "Select [PERSON_NAME] [PERSON_NAME] [PERSON_NAME] [PERSON_NAME] [PERSON_NAME]" at bounding box center [937, 459] width 218 height 30
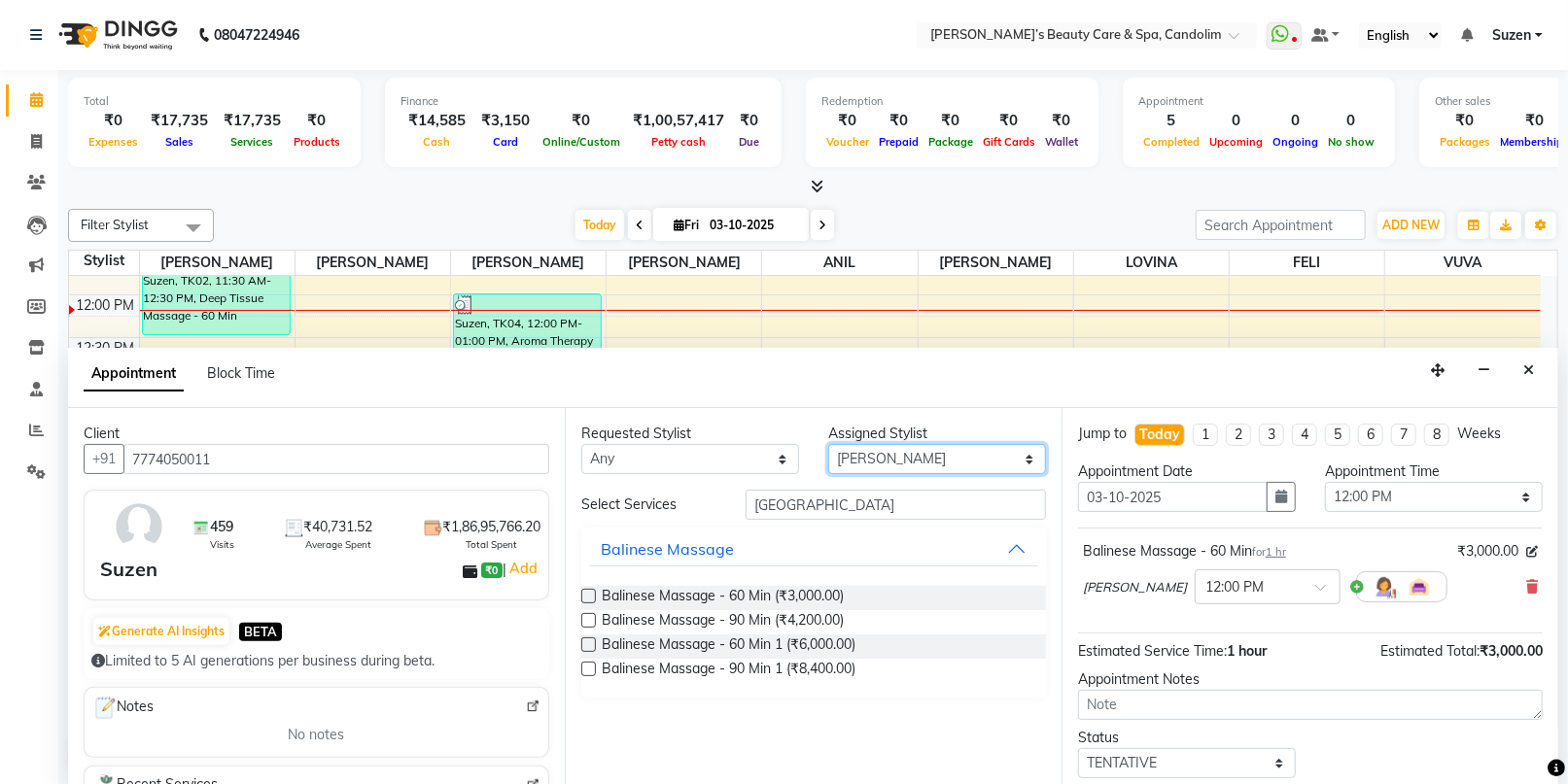
select select "65506"
click at [828, 444] on select "Select [PERSON_NAME] [PERSON_NAME] [PERSON_NAME] [PERSON_NAME] [PERSON_NAME]" at bounding box center [937, 459] width 218 height 30
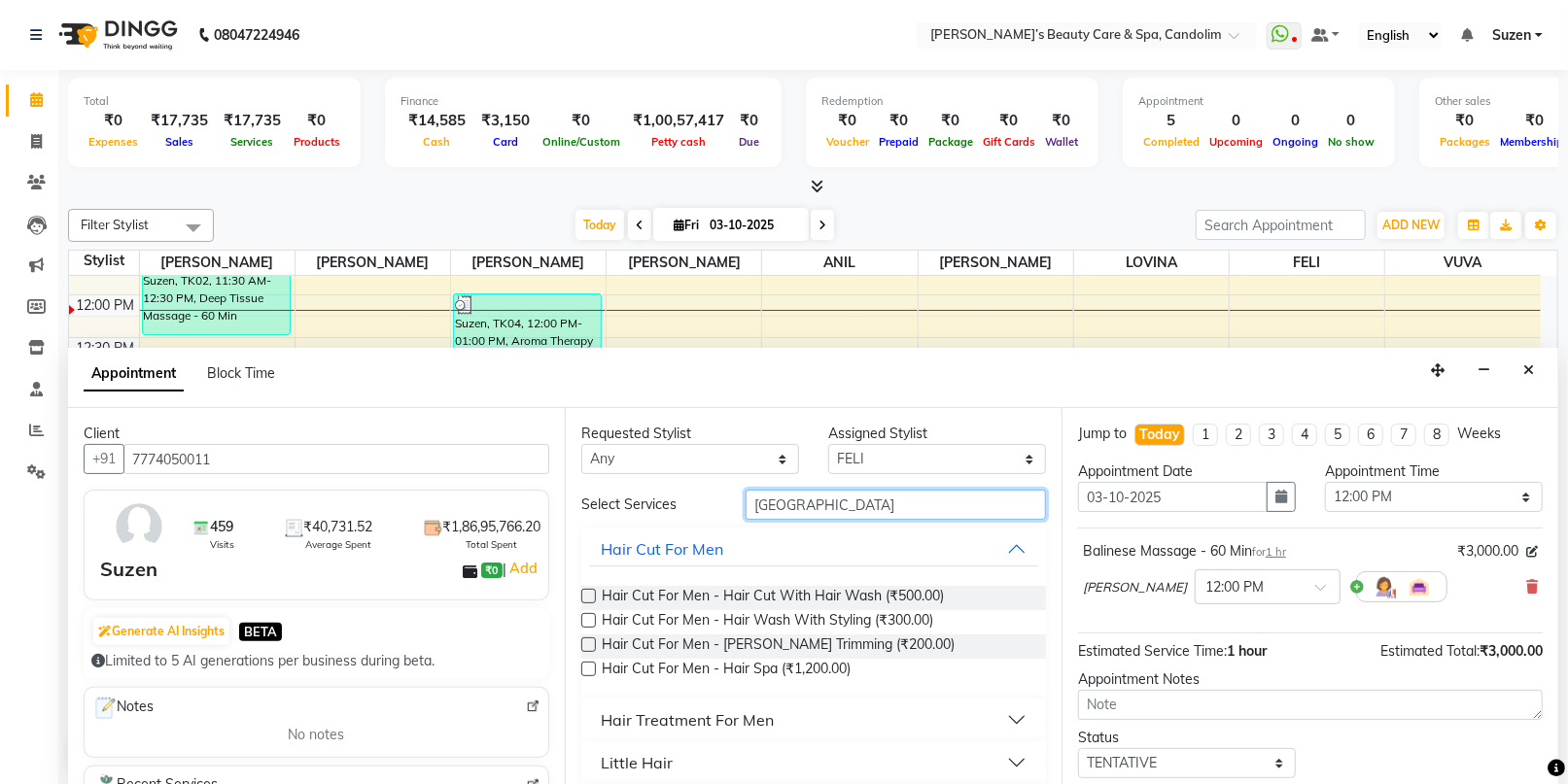
click at [812, 499] on input "[GEOGRAPHIC_DATA]" at bounding box center [896, 505] width 300 height 30
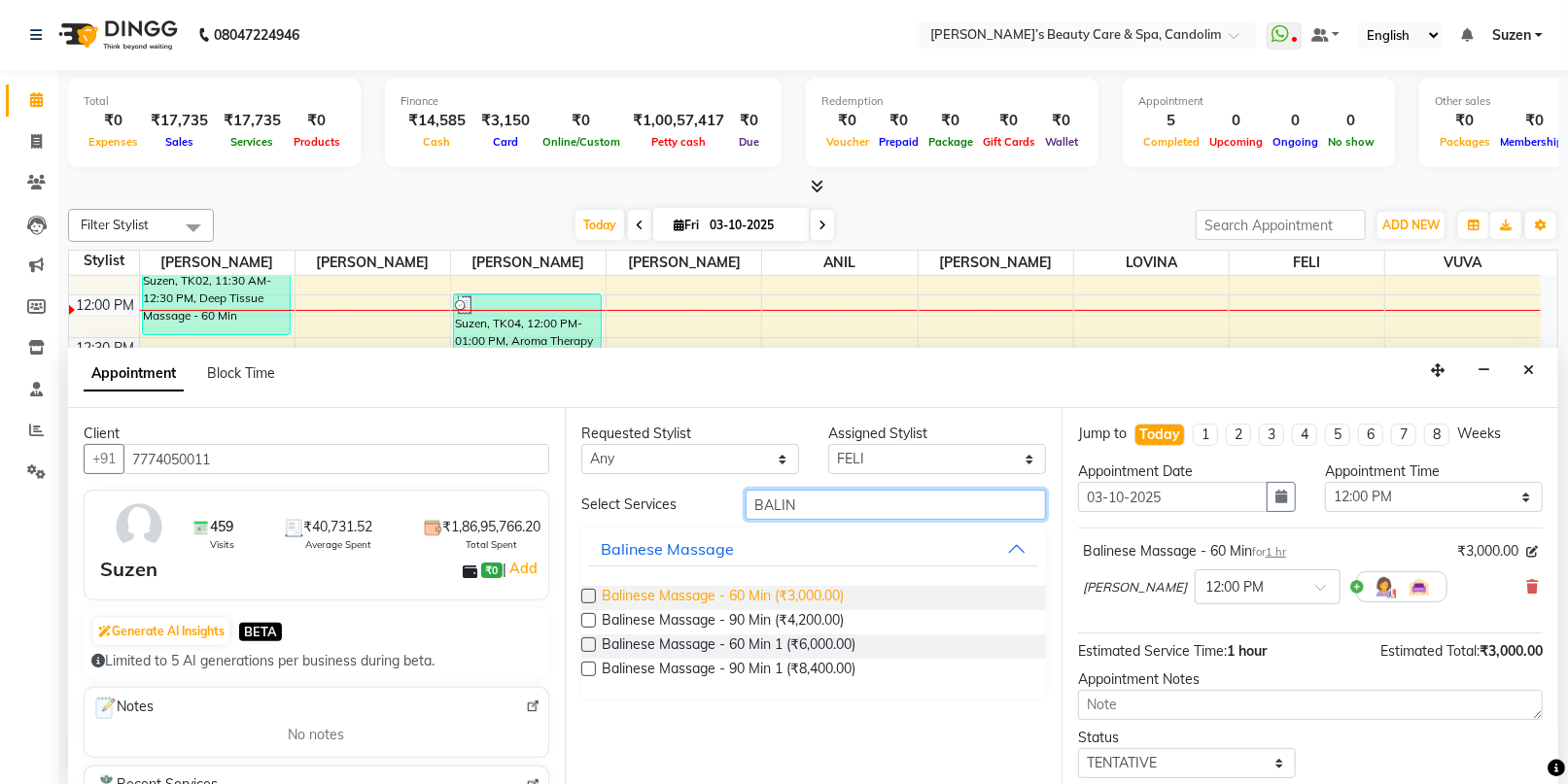
type input "BALIN"
click at [823, 592] on span "Balinese Massage - 60 Min (₹3,000.00)" at bounding box center [722, 598] width 242 height 24
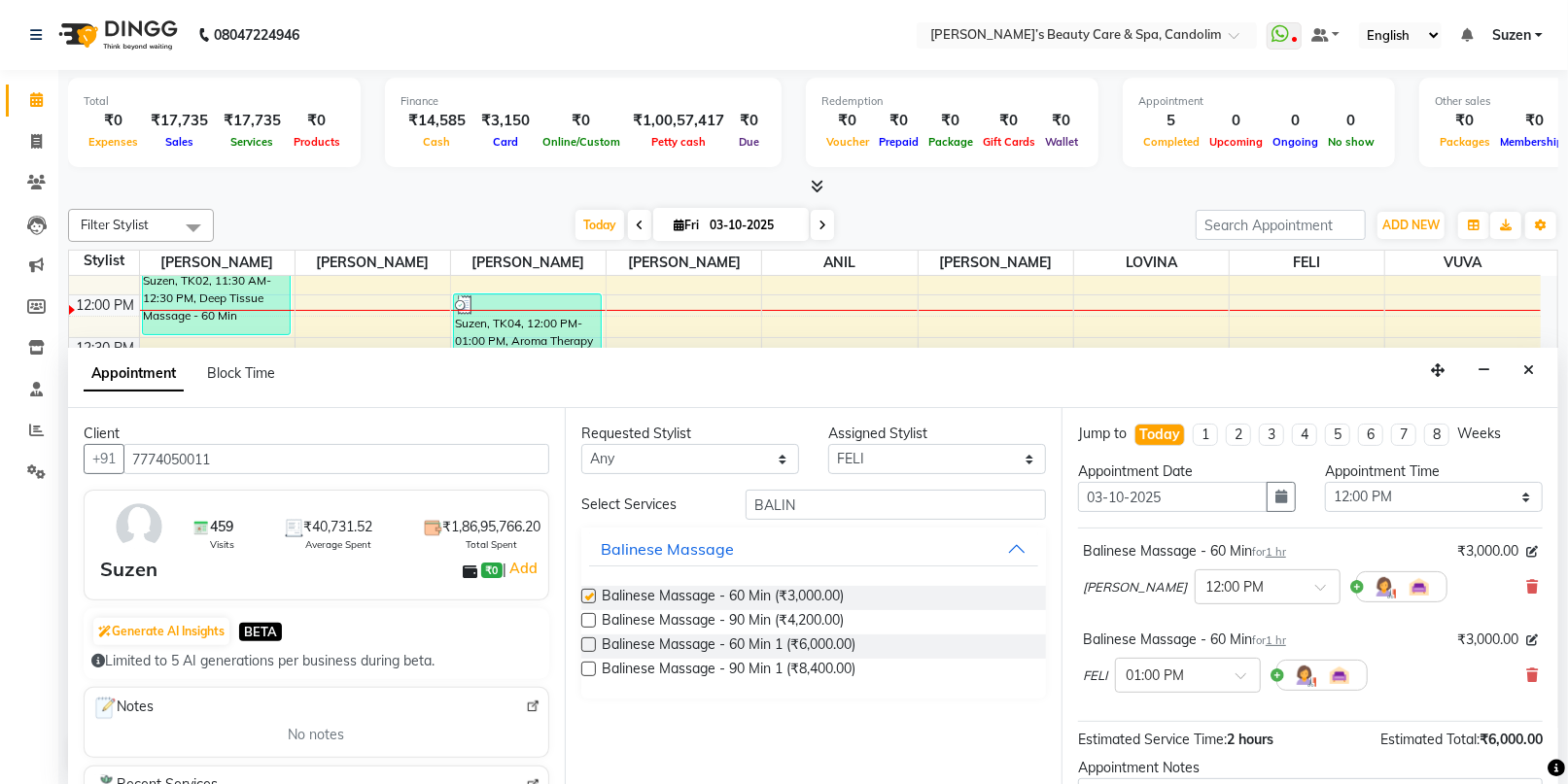
checkbox input "false"
click at [1232, 672] on div at bounding box center [1187, 674] width 144 height 21
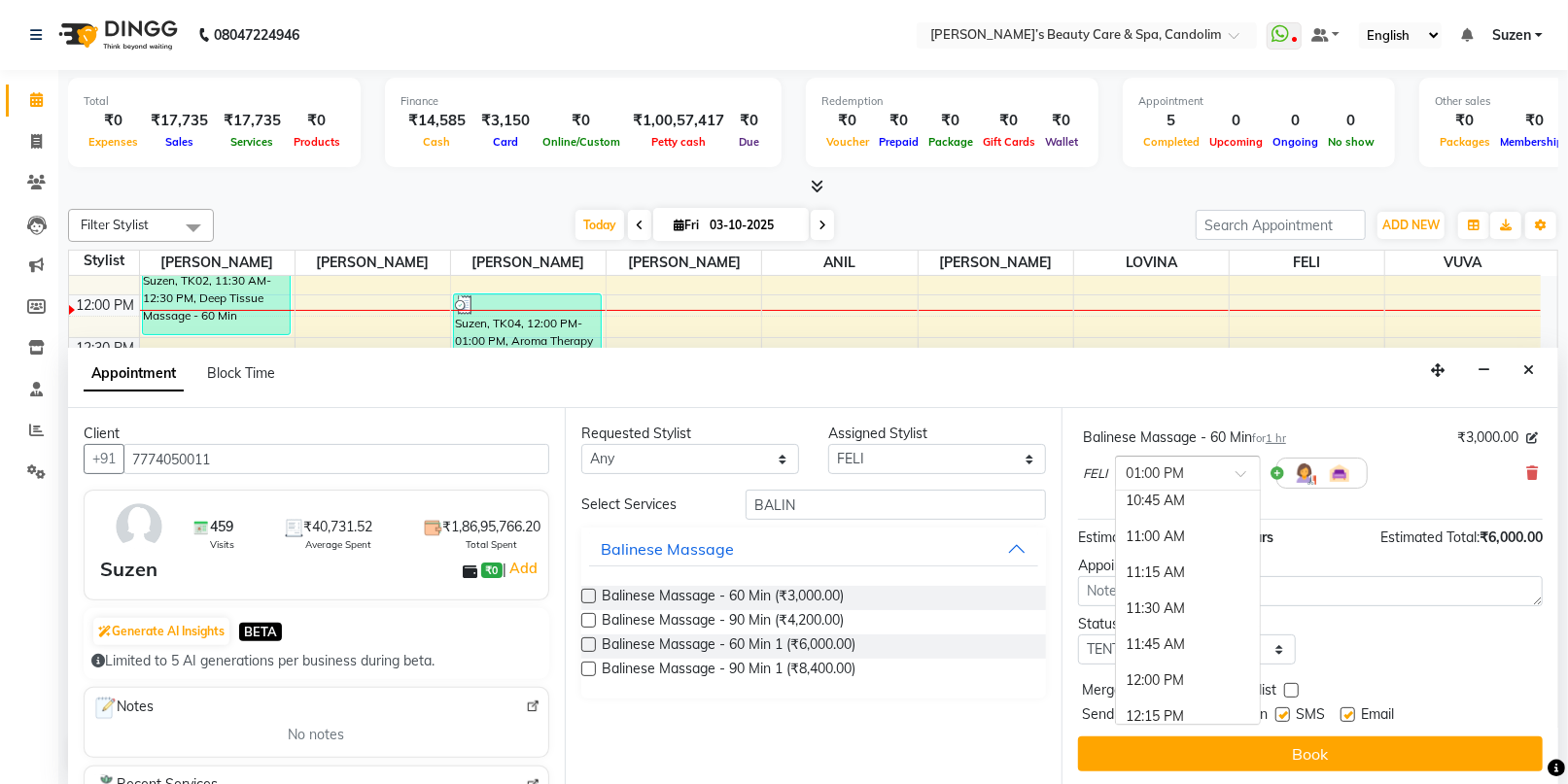
scroll to position [250, 0]
click at [1161, 684] on div "12:00 PM" at bounding box center [1187, 690] width 144 height 36
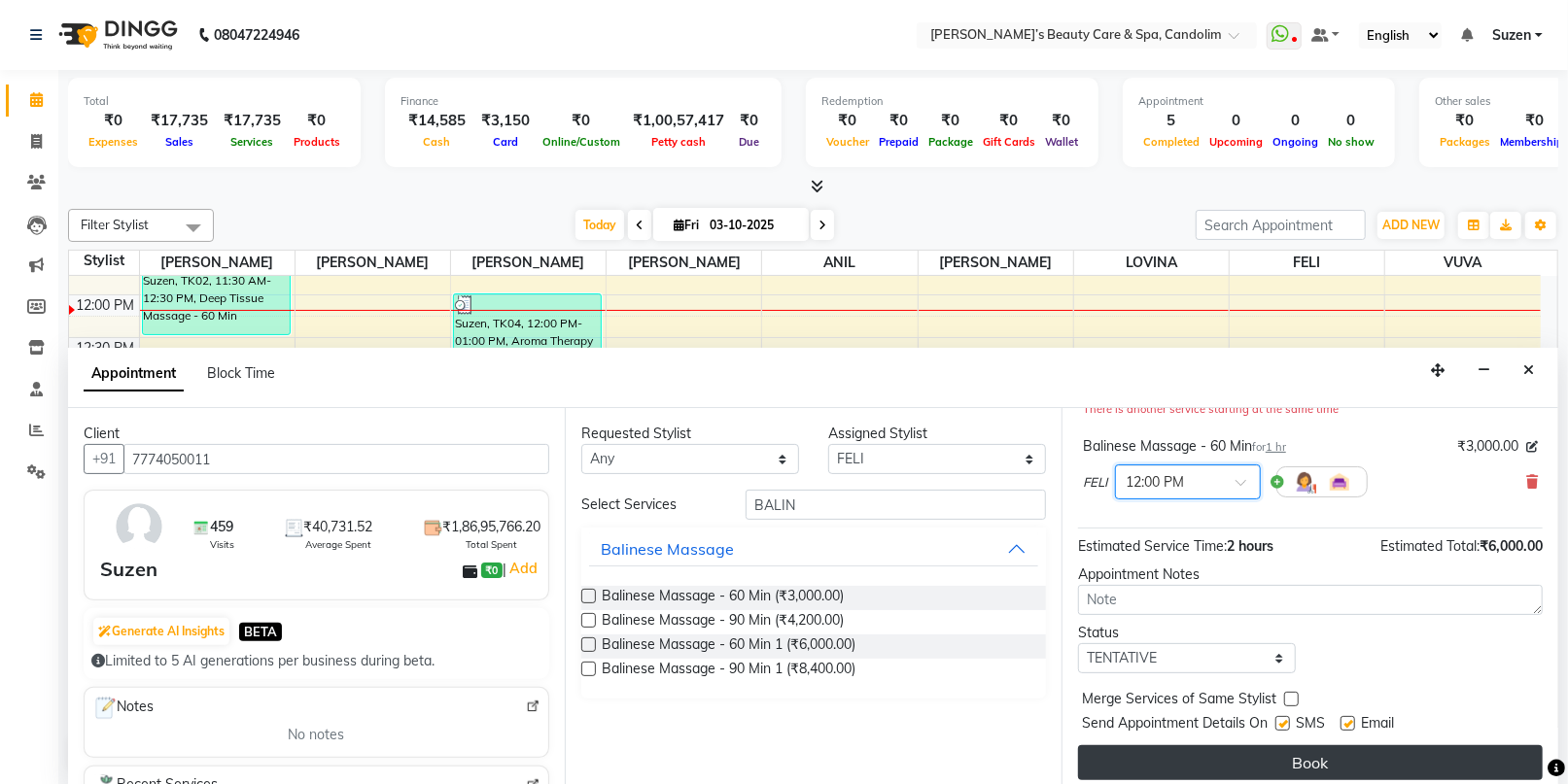
scroll to position [224, 0]
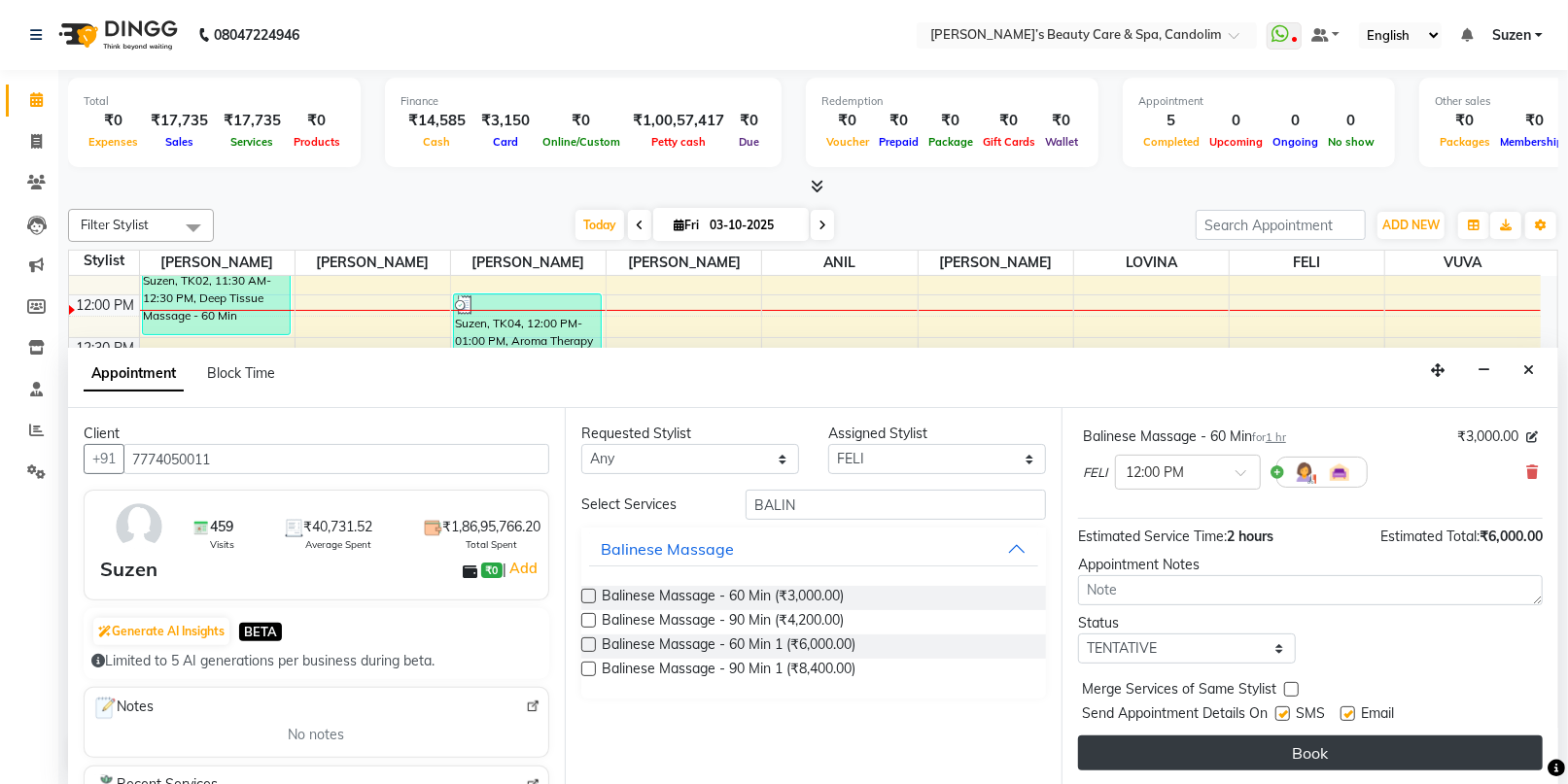
click at [1274, 767] on button "Book" at bounding box center [1309, 752] width 464 height 35
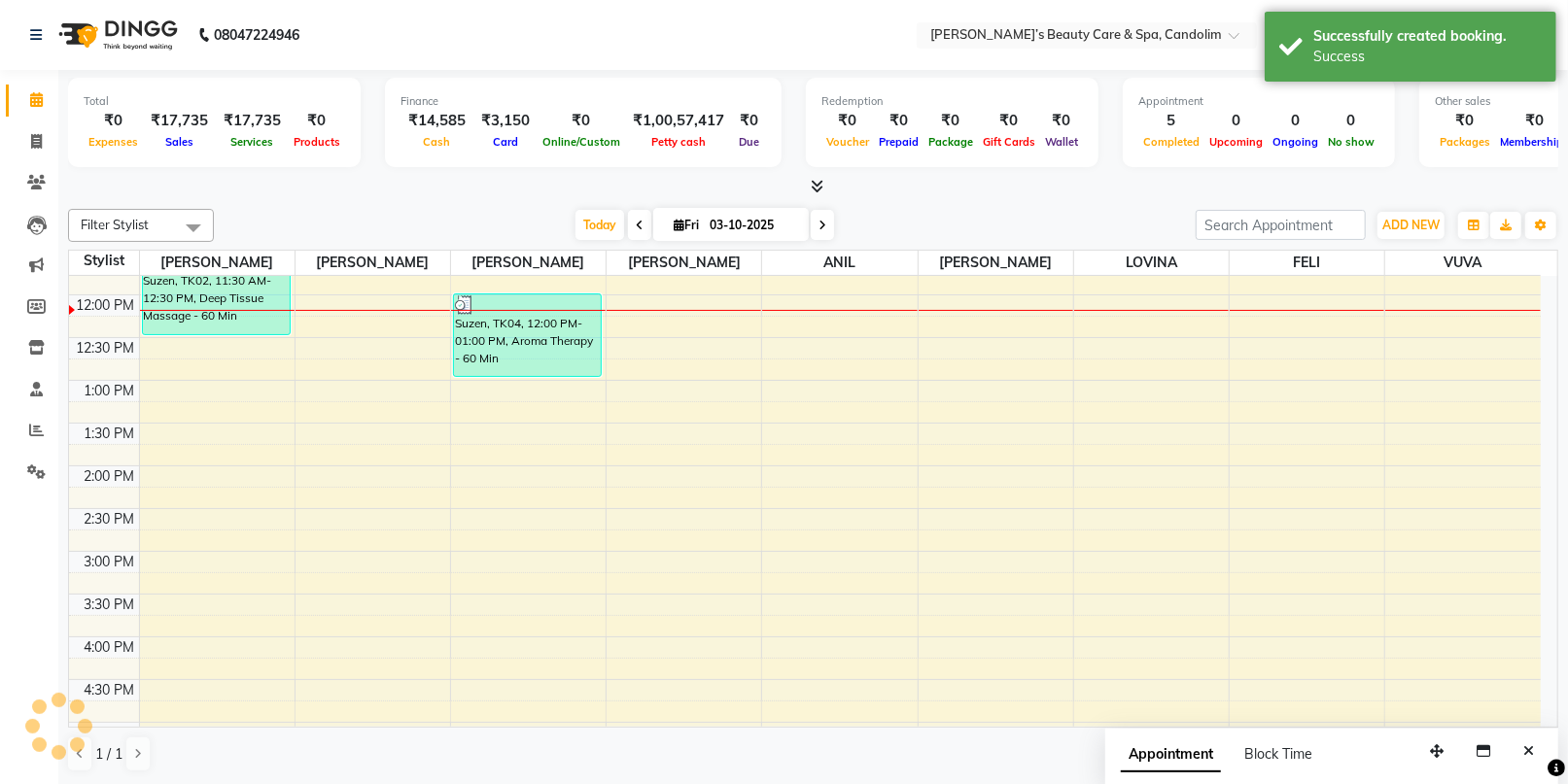
scroll to position [0, 0]
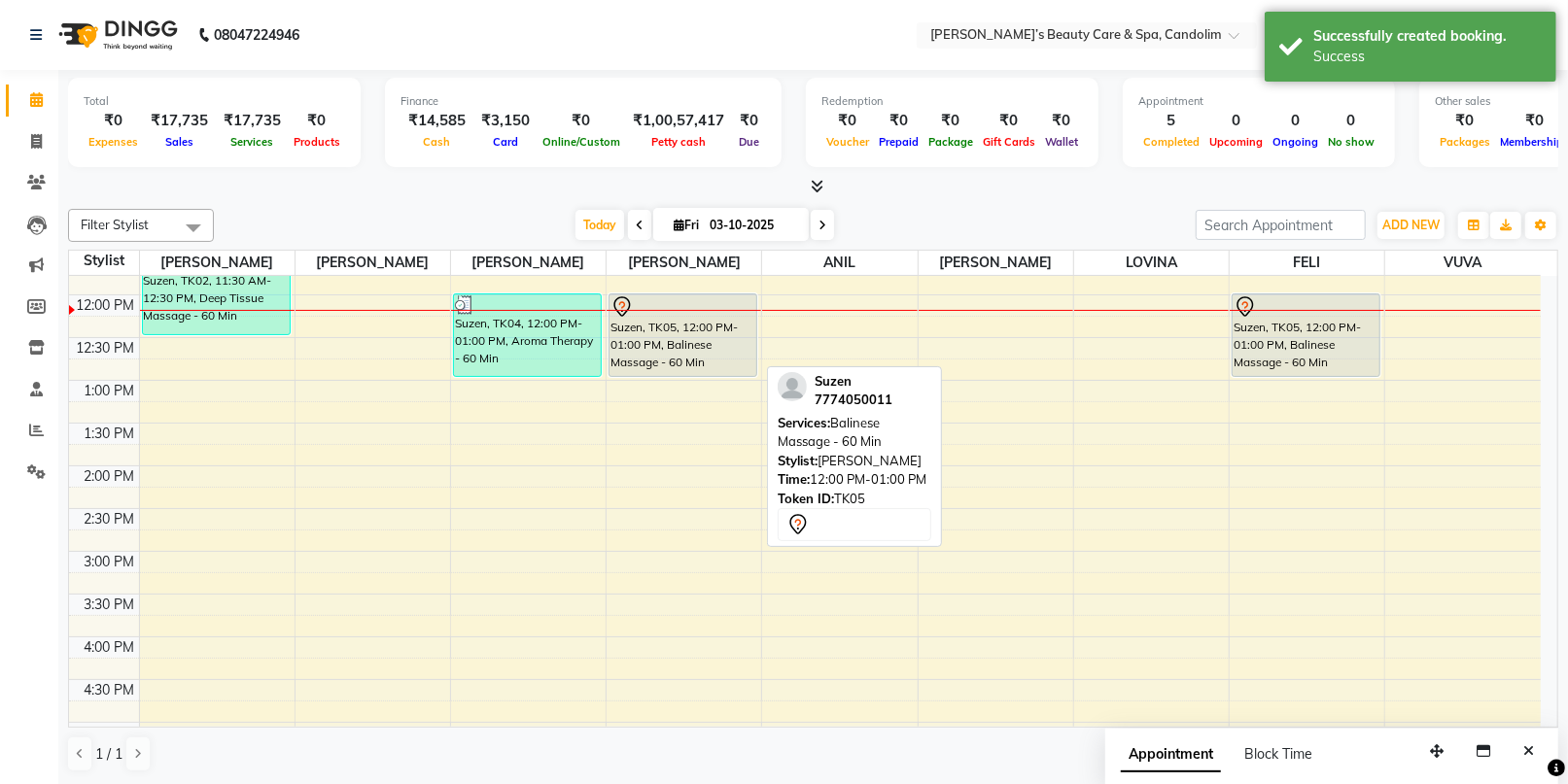
click at [699, 337] on div "Suzen, TK05, 12:00 PM-01:00 PM, Balinese Massage - 60 Min" at bounding box center [683, 335] width 147 height 81
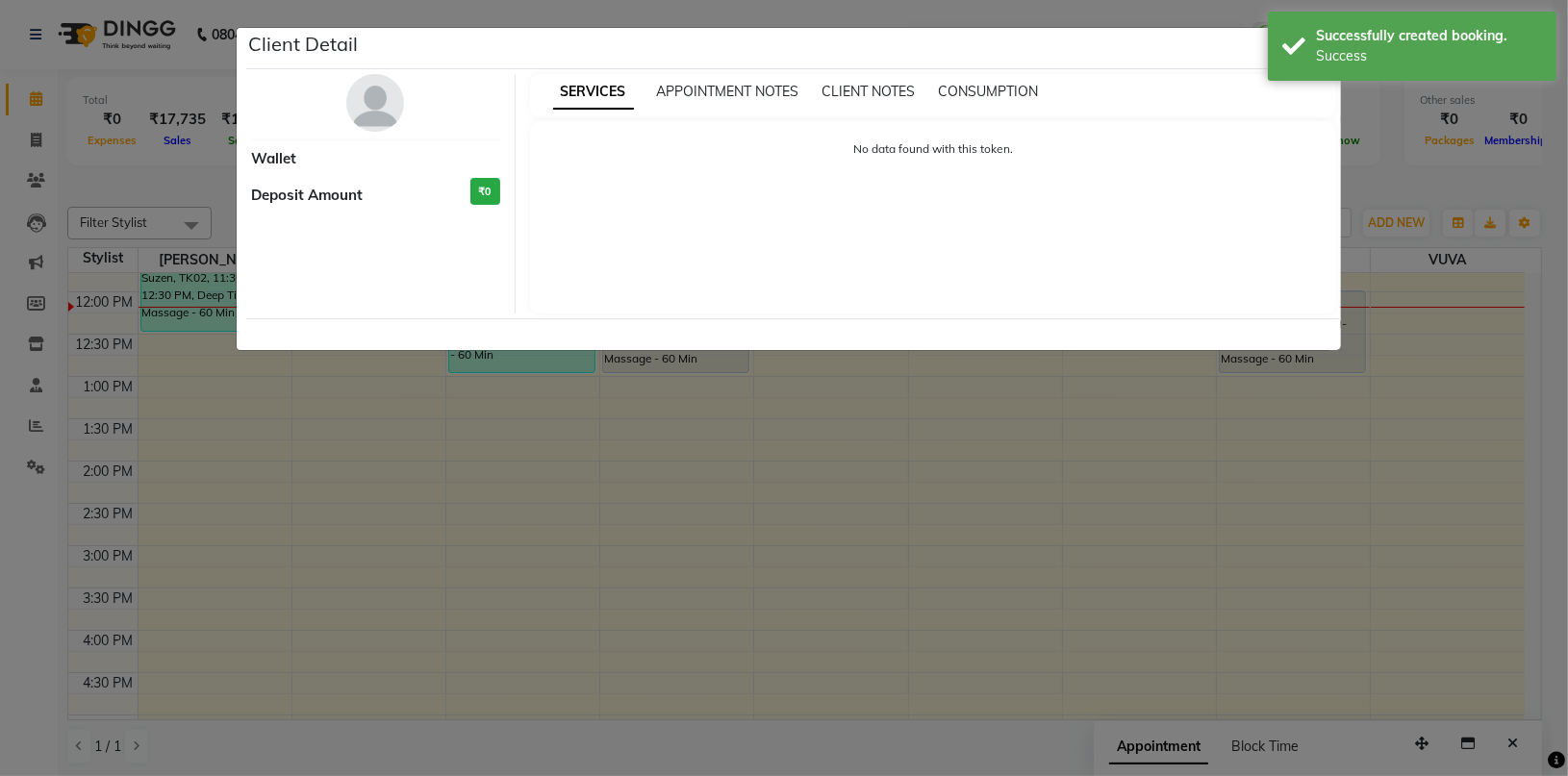
select select "7"
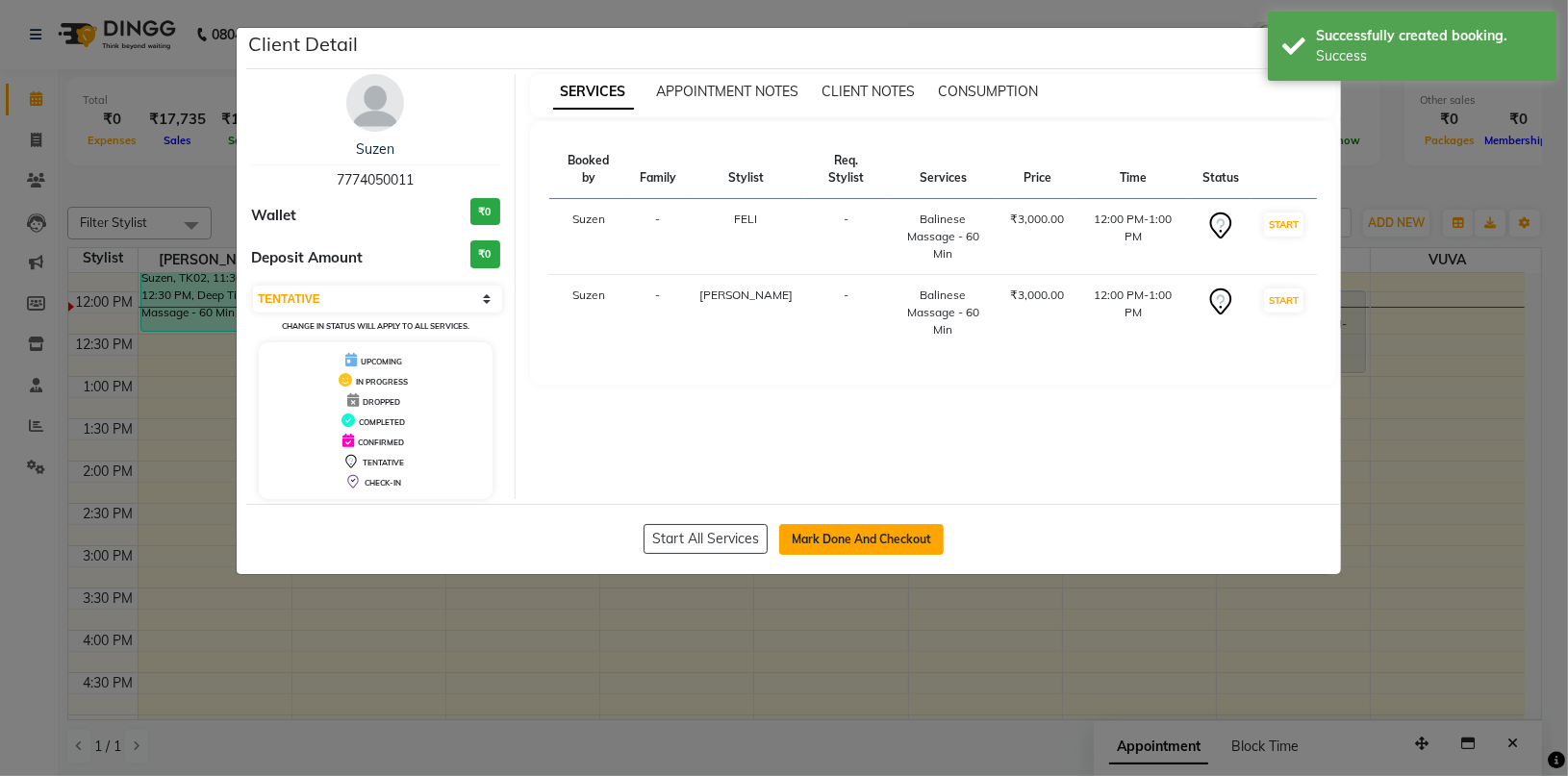
click at [872, 537] on button "Mark Done And Checkout" at bounding box center [861, 539] width 164 height 30
select select "service"
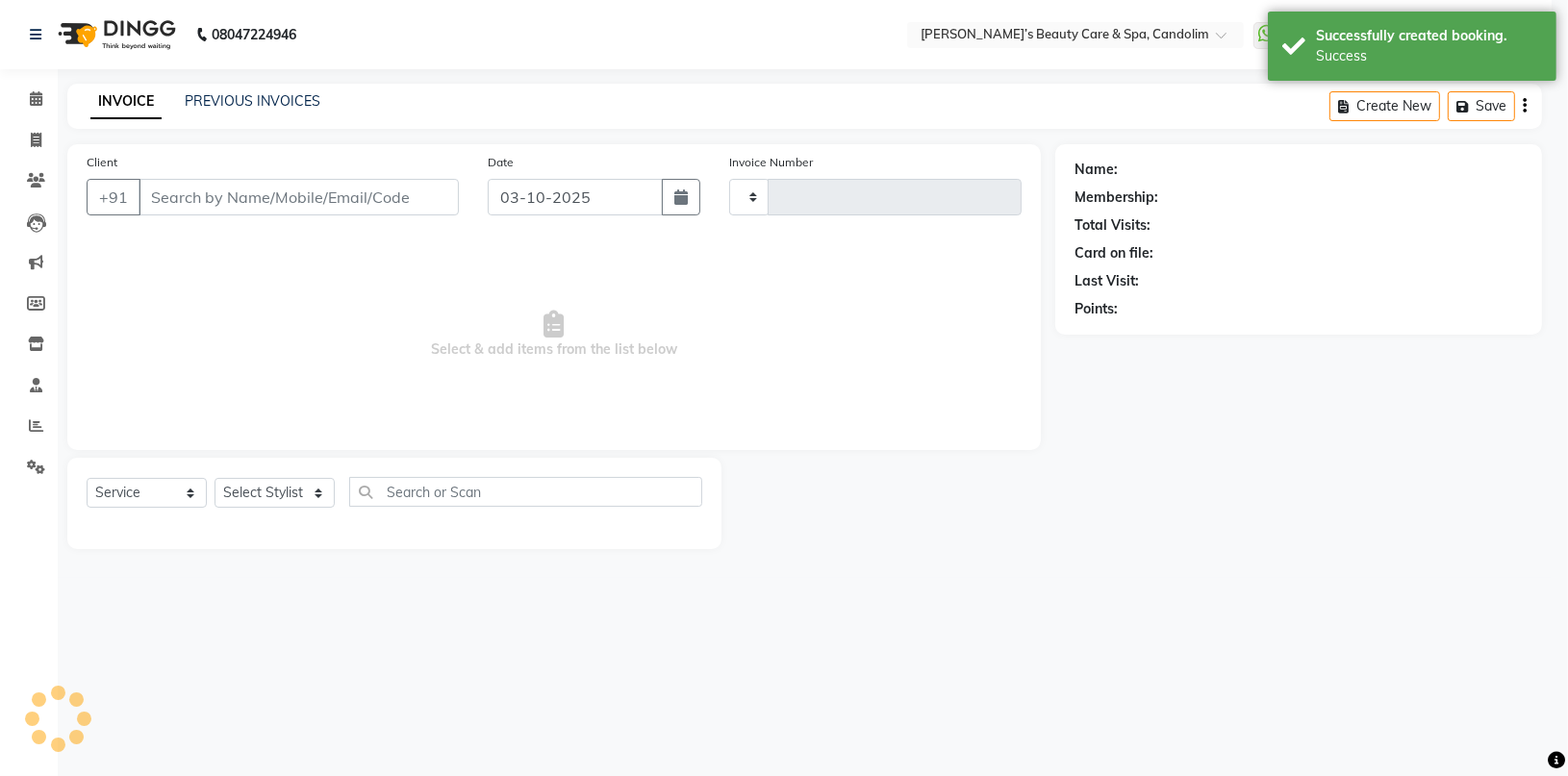
type input "1231"
select select "6059"
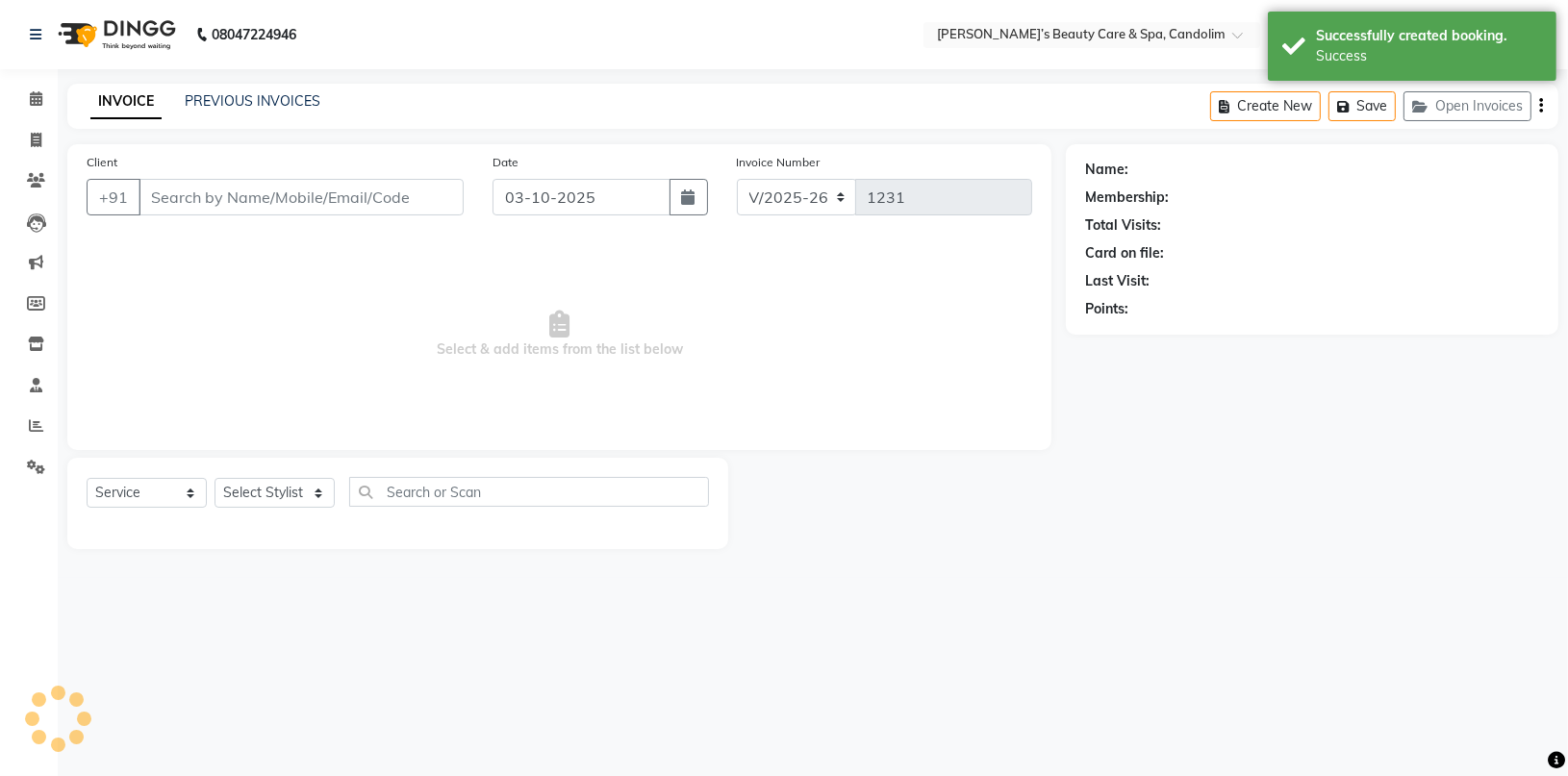
type input "7774050011"
select select "65506"
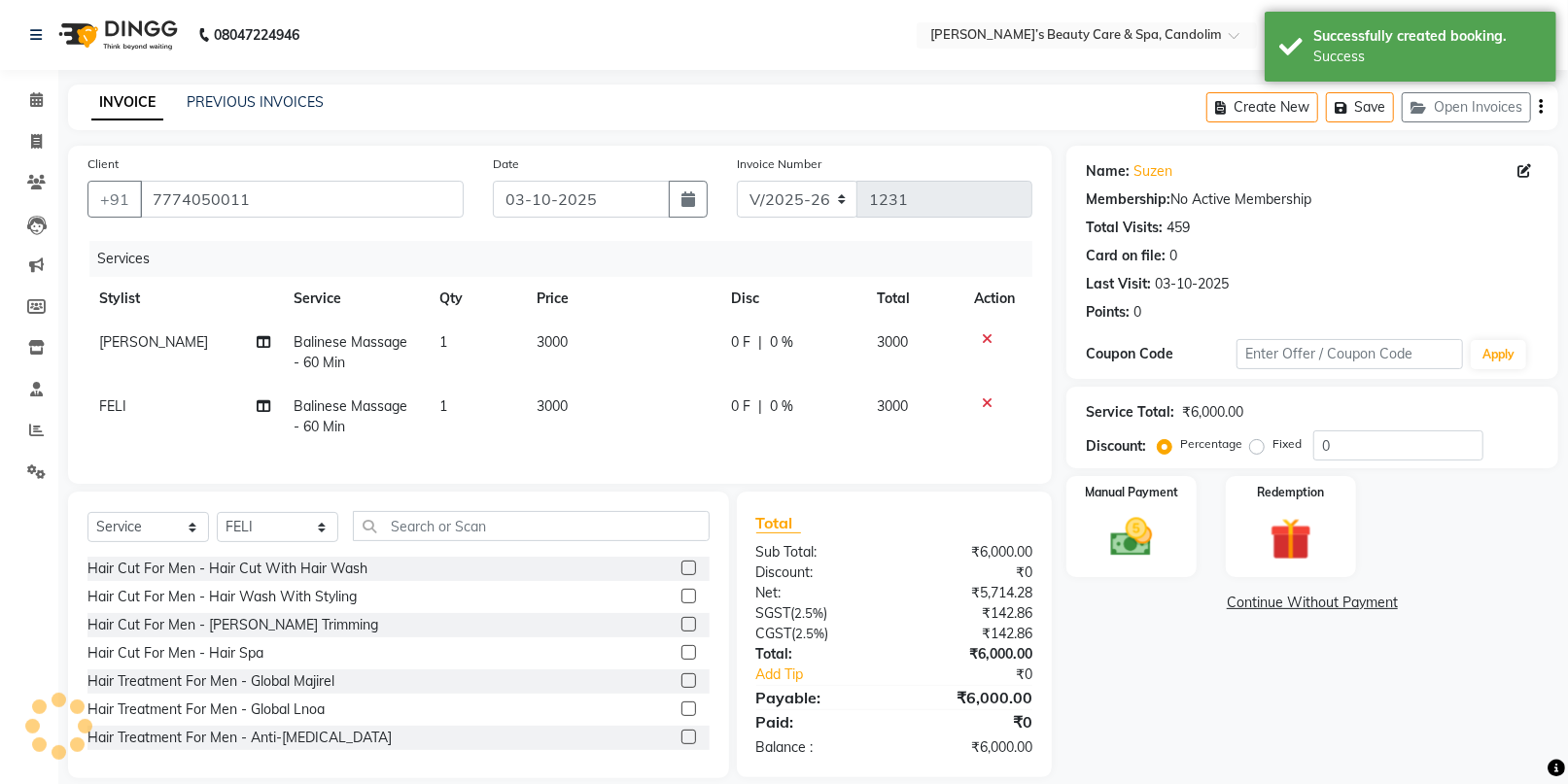
click at [600, 339] on td "3000" at bounding box center [622, 353] width 195 height 65
select select "43925"
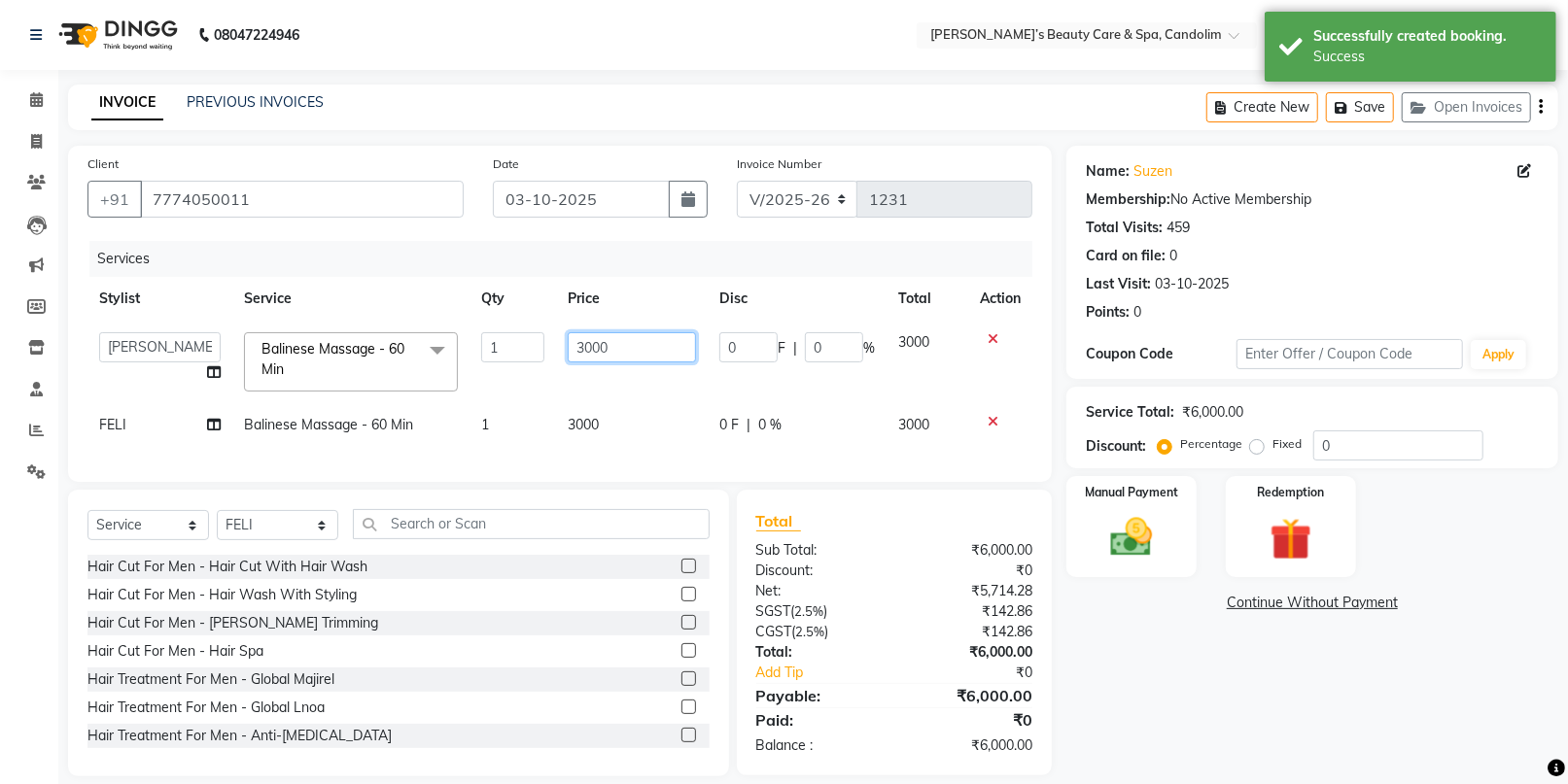
click at [636, 338] on input "3000" at bounding box center [631, 347] width 128 height 30
type input "3150"
click at [616, 399] on tbody "[PERSON_NAME] [PERSON_NAME] [PERSON_NAME] [PERSON_NAME] [PERSON_NAME] VUVA Bali…" at bounding box center [560, 384] width 945 height 126
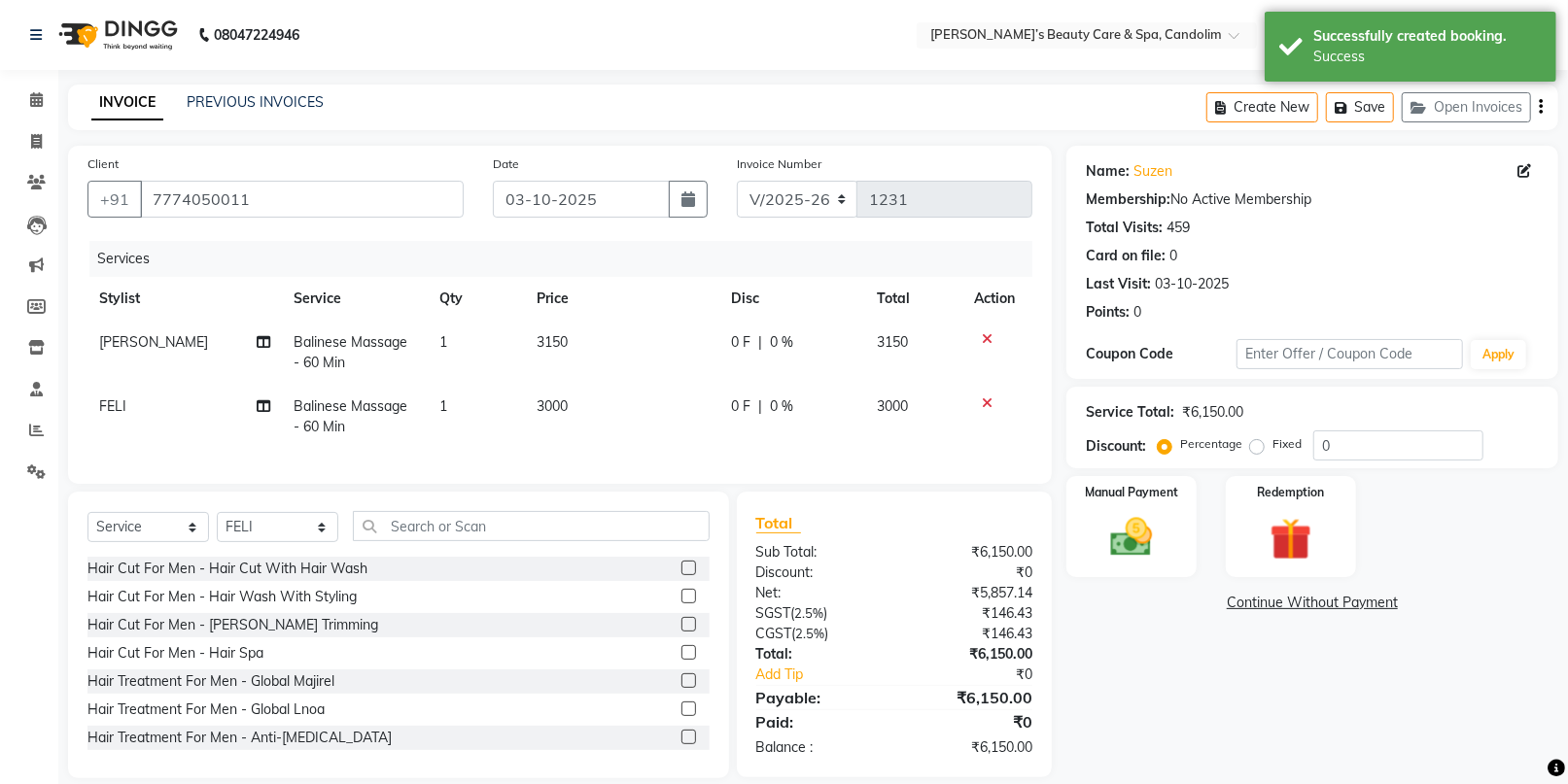
click at [609, 385] on td "3000" at bounding box center [622, 416] width 195 height 65
select select "65506"
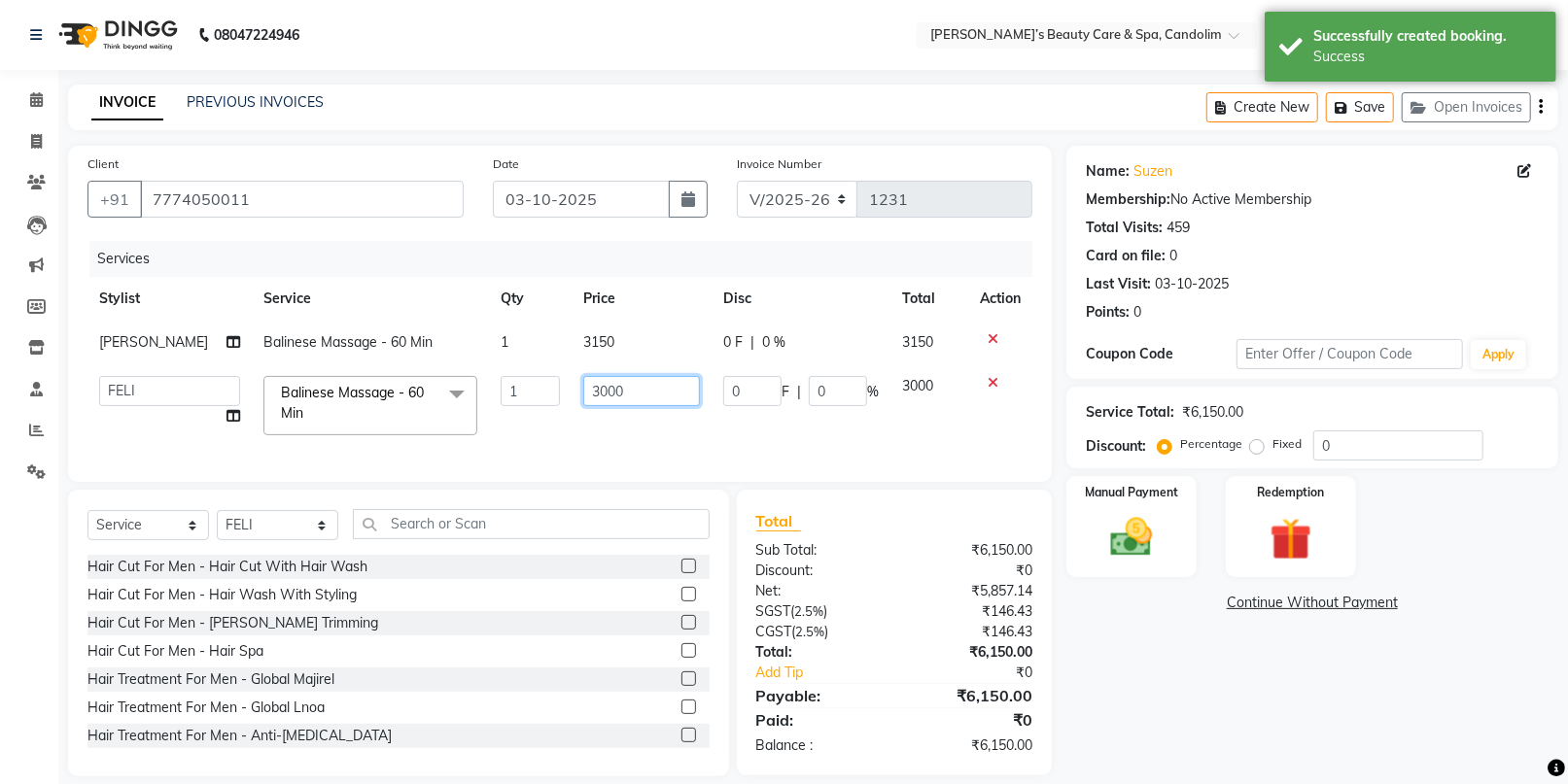
click at [609, 384] on input "3000" at bounding box center [641, 391] width 116 height 30
type input "3150"
click at [648, 440] on td "3150" at bounding box center [641, 405] width 140 height 82
select select "65506"
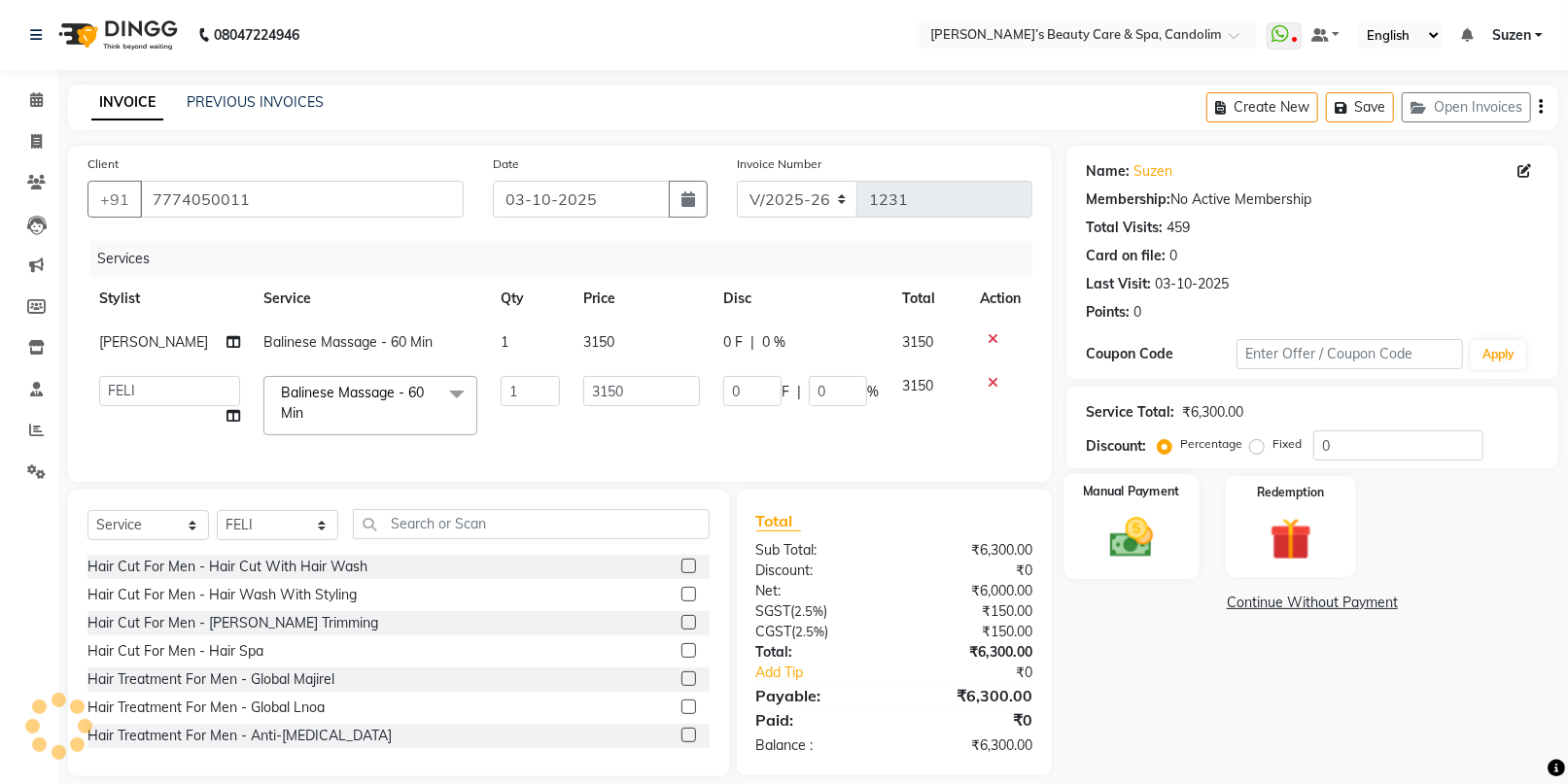
click at [1113, 545] on img at bounding box center [1131, 537] width 71 height 51
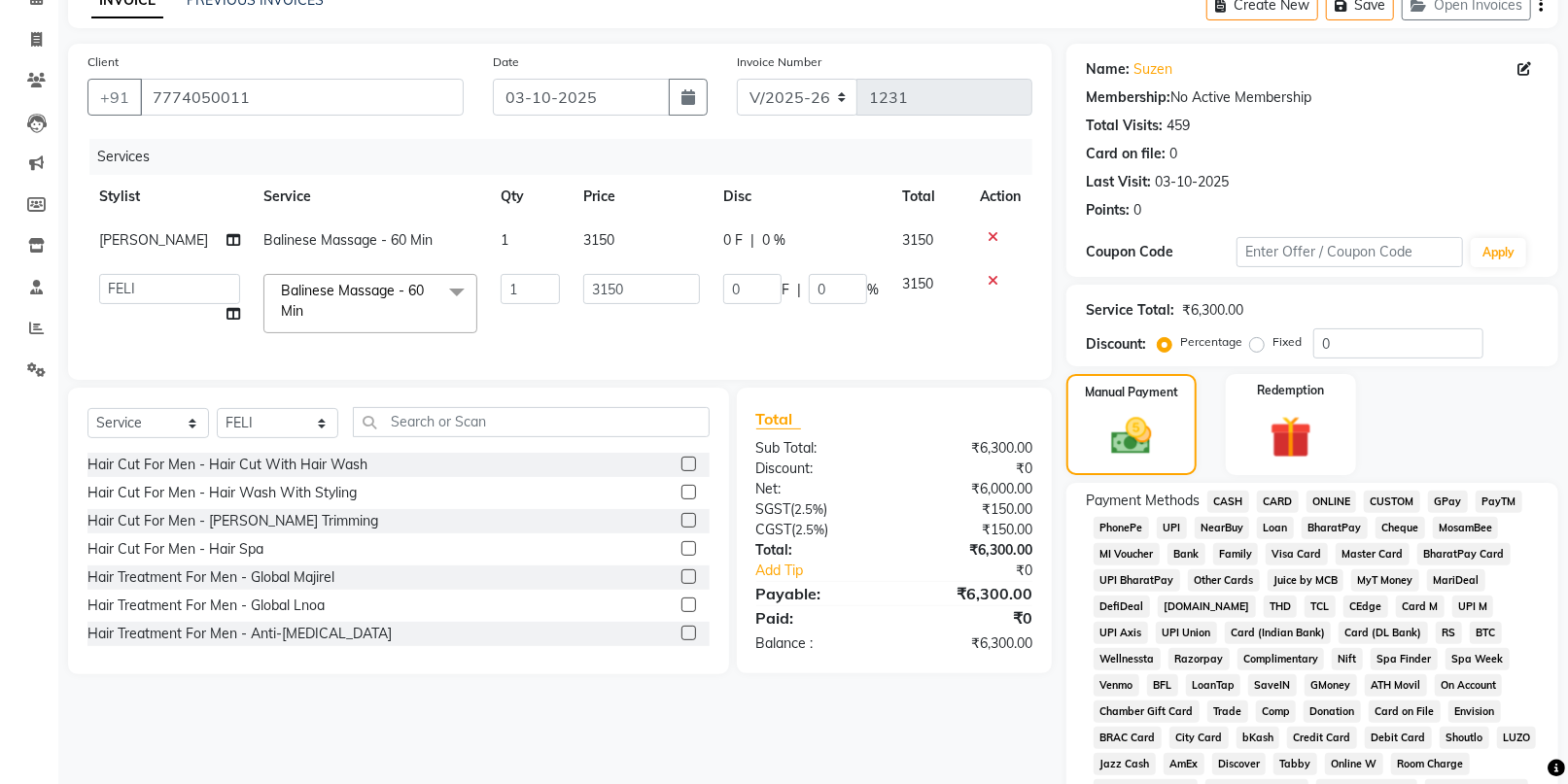
scroll to position [108, 0]
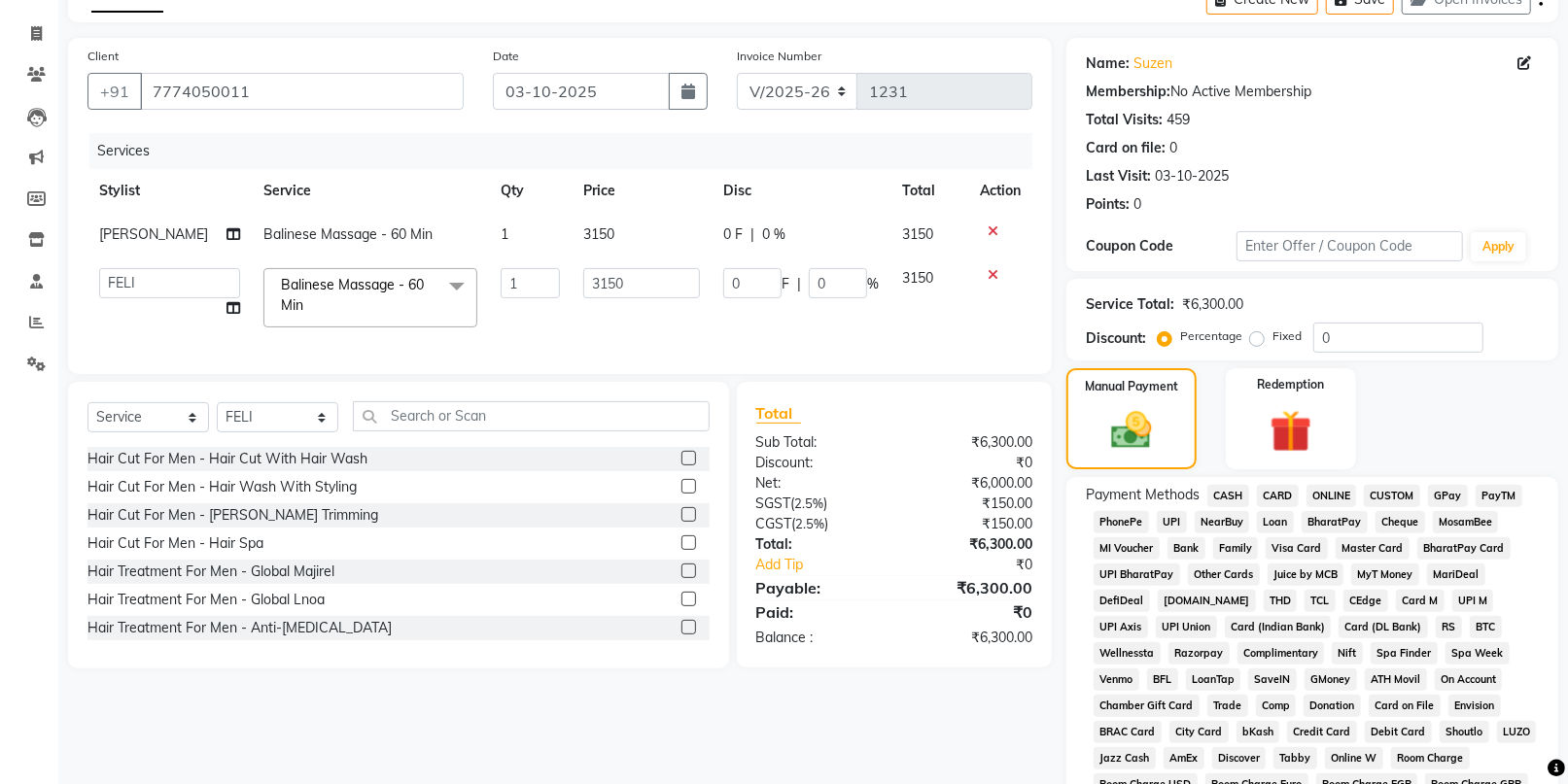
click at [1283, 490] on span "CARD" at bounding box center [1278, 496] width 42 height 22
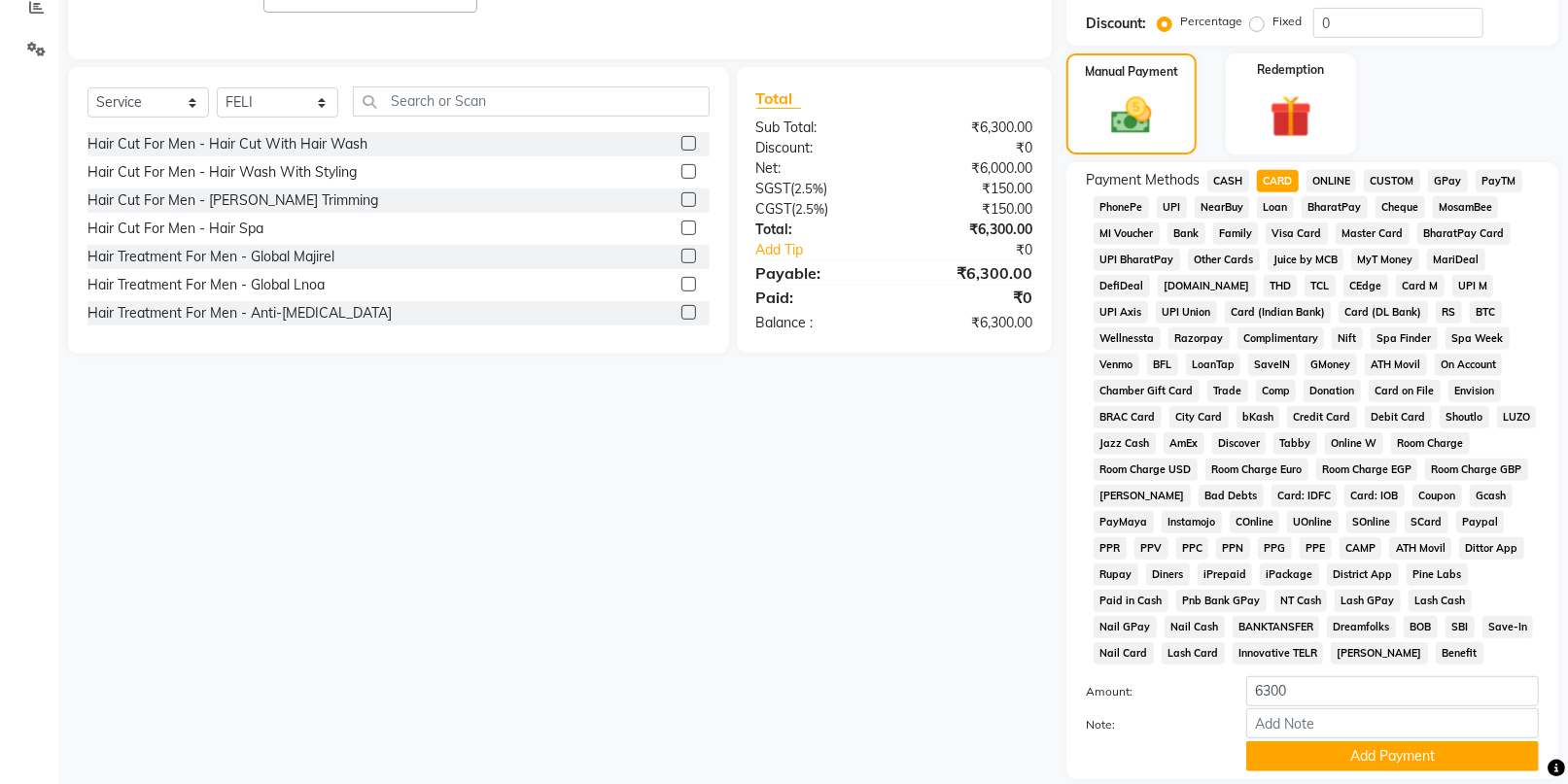
scroll to position [431, 0]
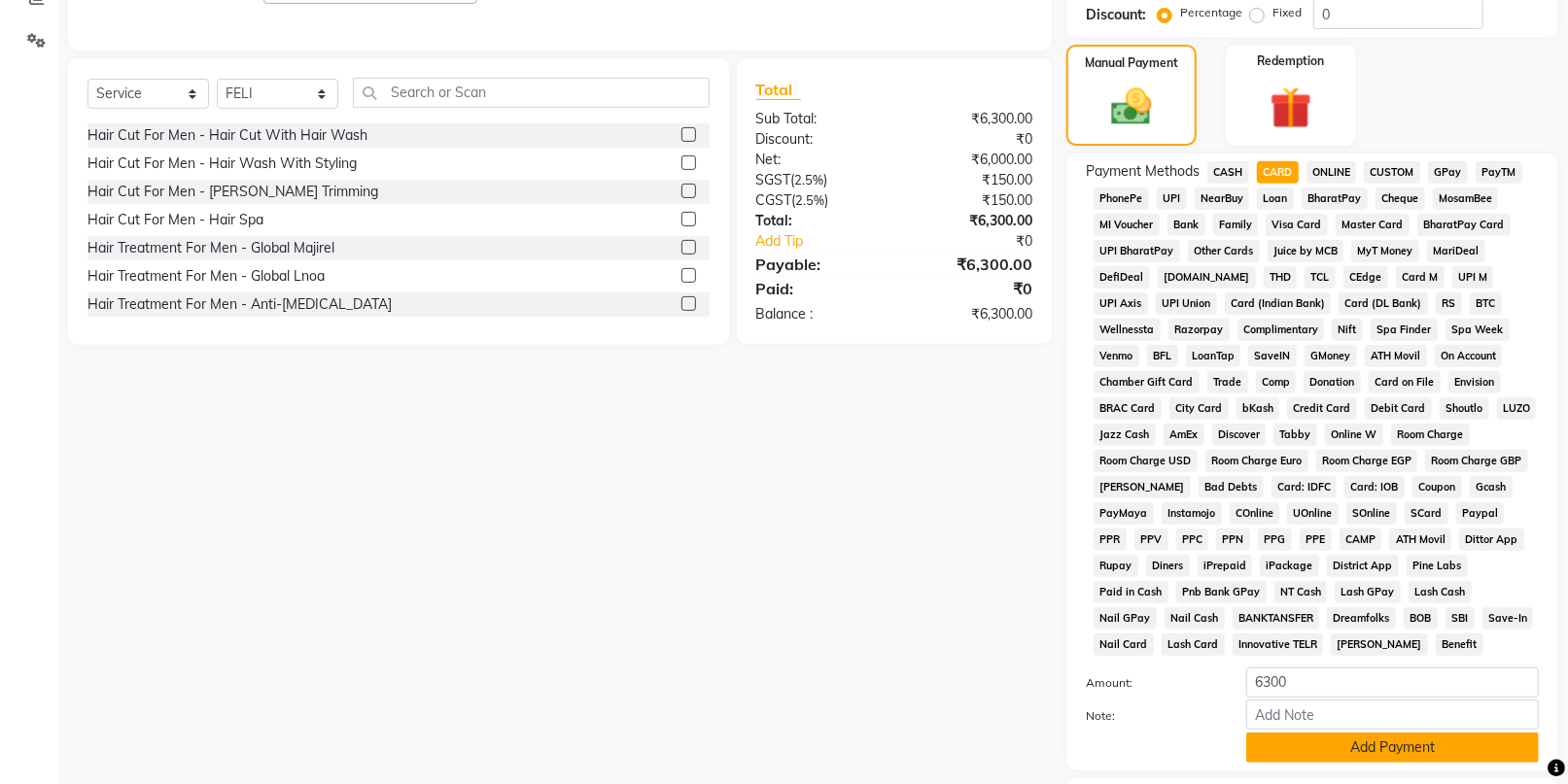
click at [1366, 758] on button "Add Payment" at bounding box center [1392, 747] width 292 height 30
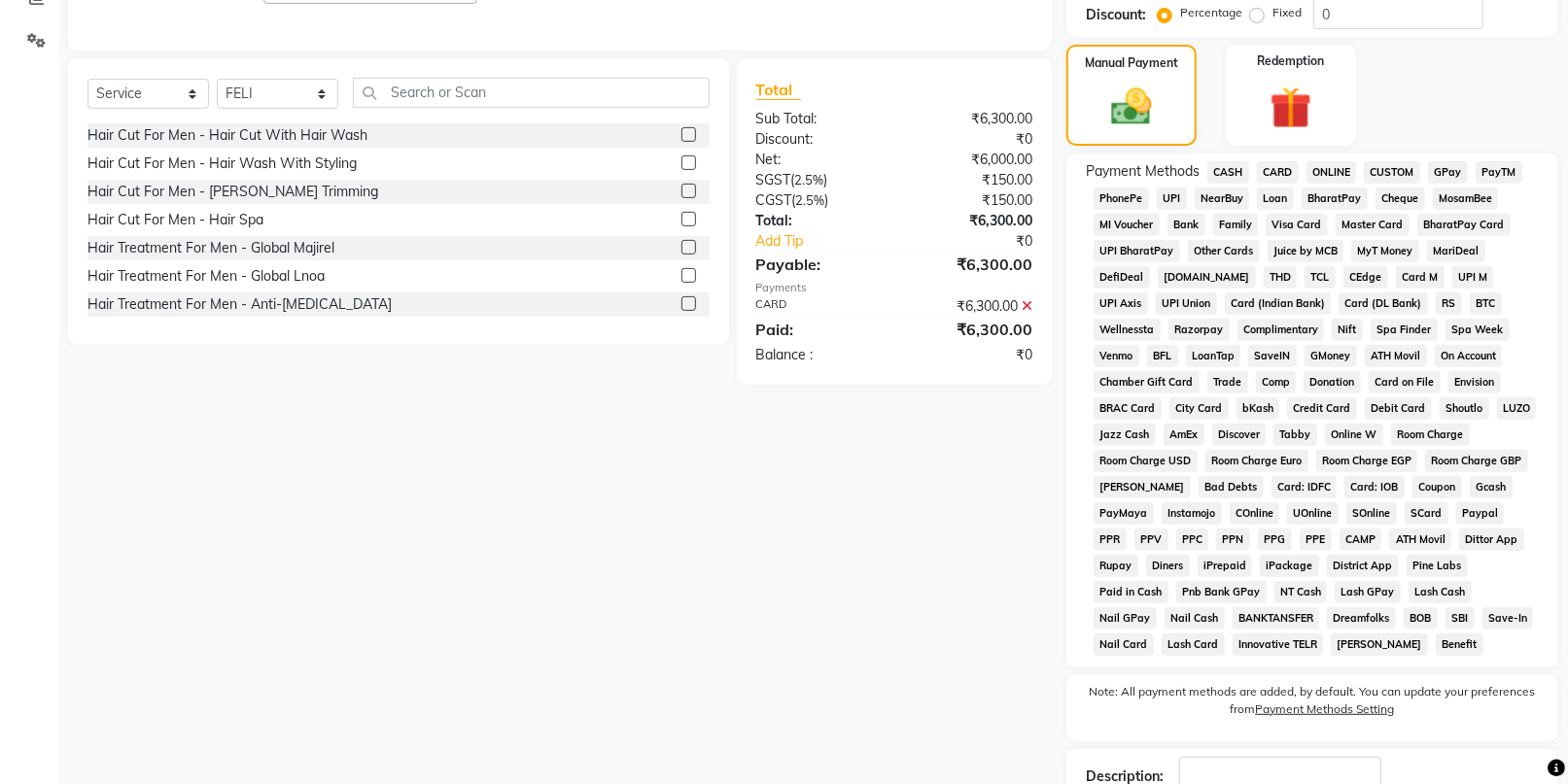
scroll to position [566, 0]
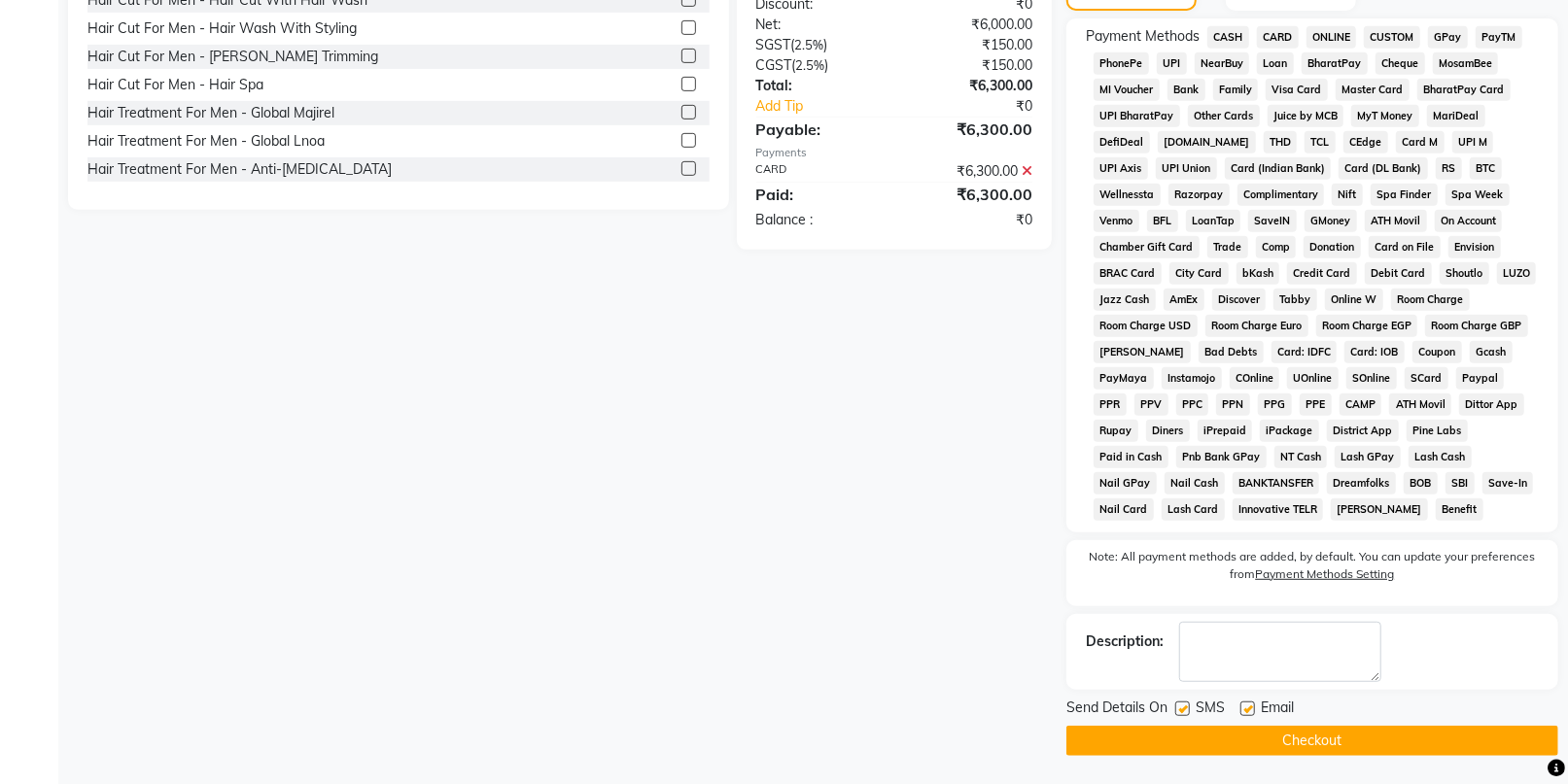
click at [1329, 737] on button "Checkout" at bounding box center [1311, 740] width 492 height 30
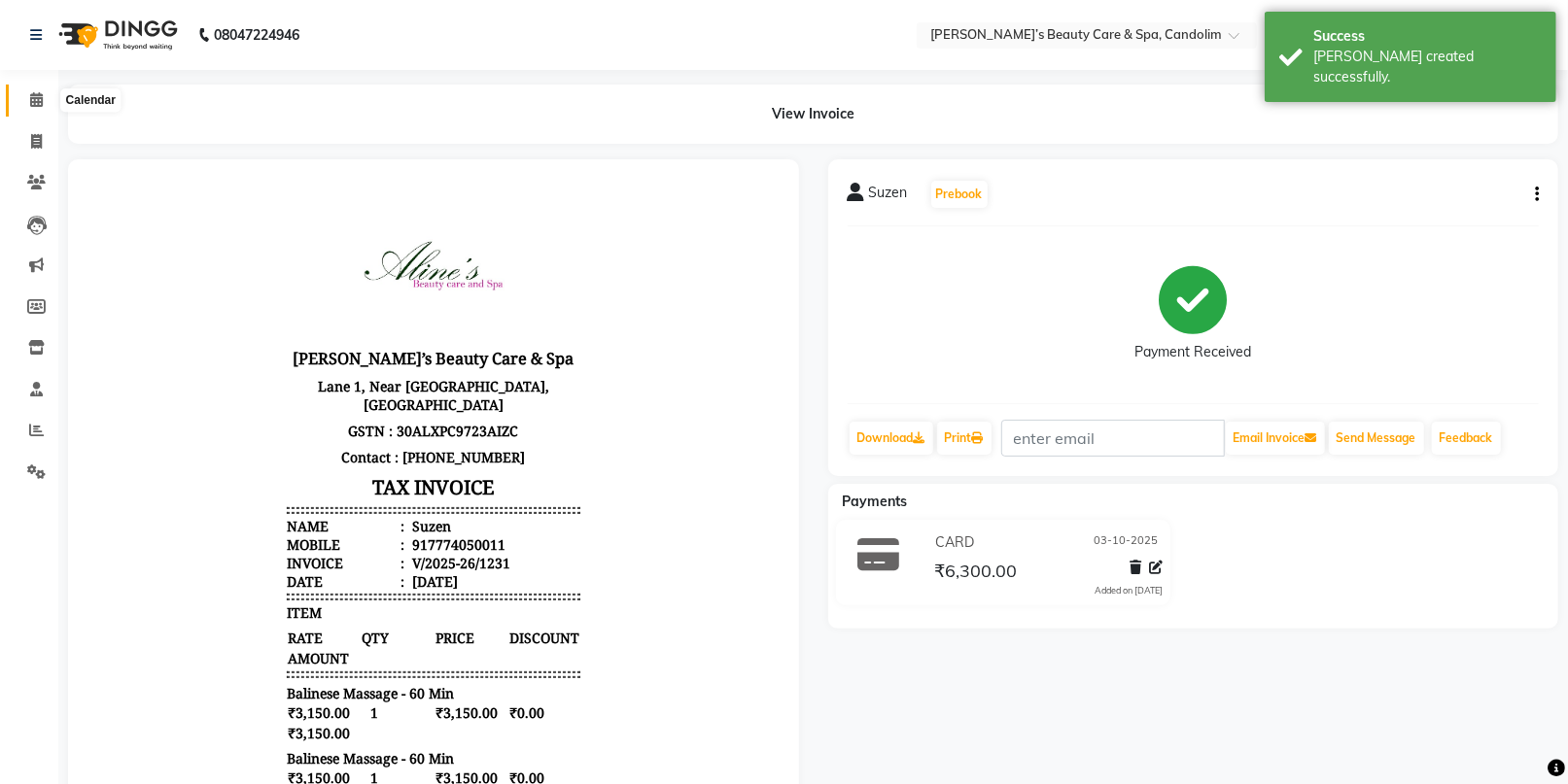
click at [33, 108] on span at bounding box center [37, 100] width 34 height 22
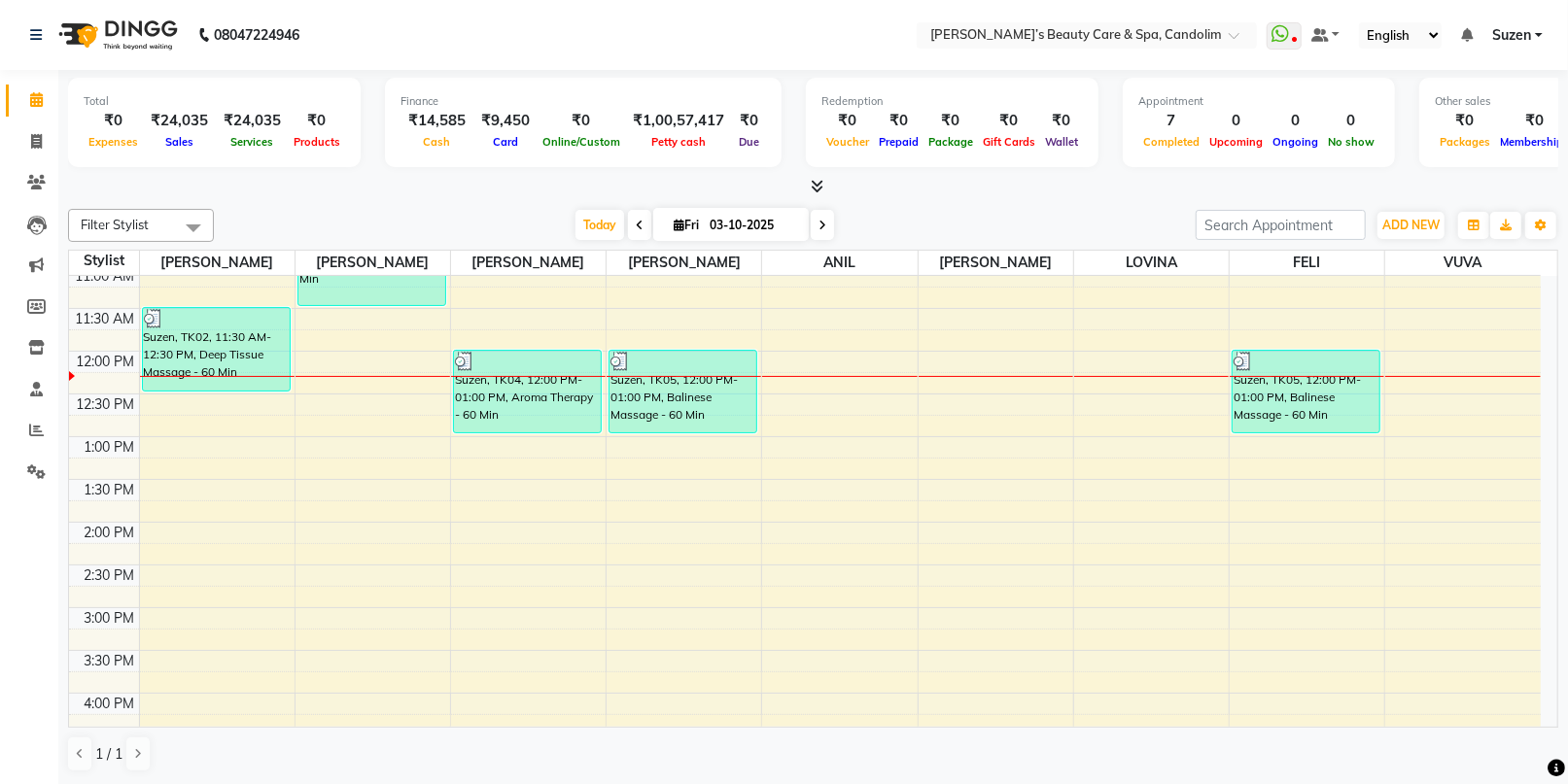
scroll to position [234, 0]
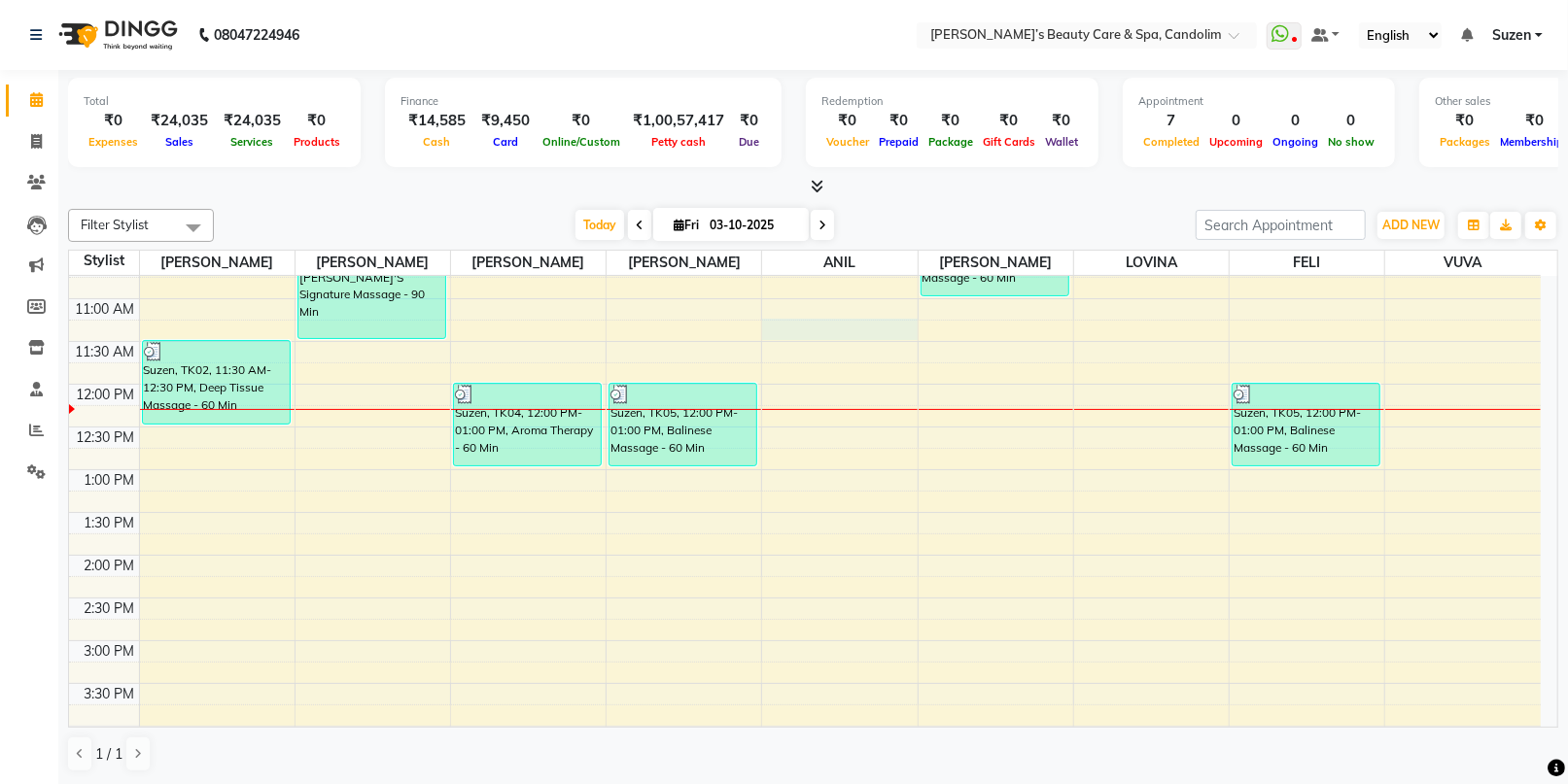
click at [864, 320] on div "8:00 AM 8:30 AM 9:00 AM 9:30 AM 10:00 AM 10:30 AM 11:00 AM 11:30 AM 12:00 PM 12…" at bounding box center [804, 597] width 1472 height 1110
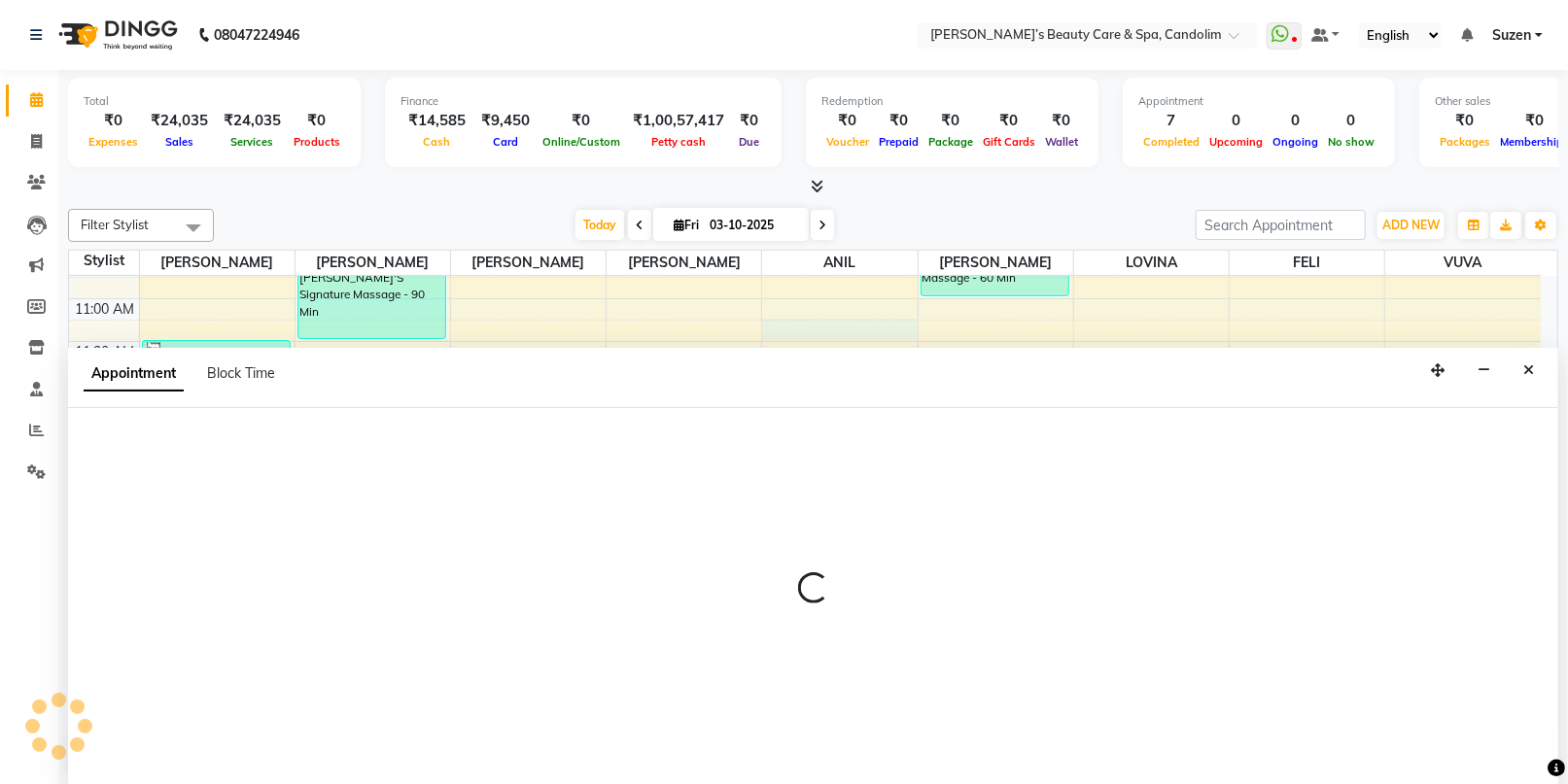
scroll to position [0, 0]
select select "43931"
select select "675"
select select "tentative"
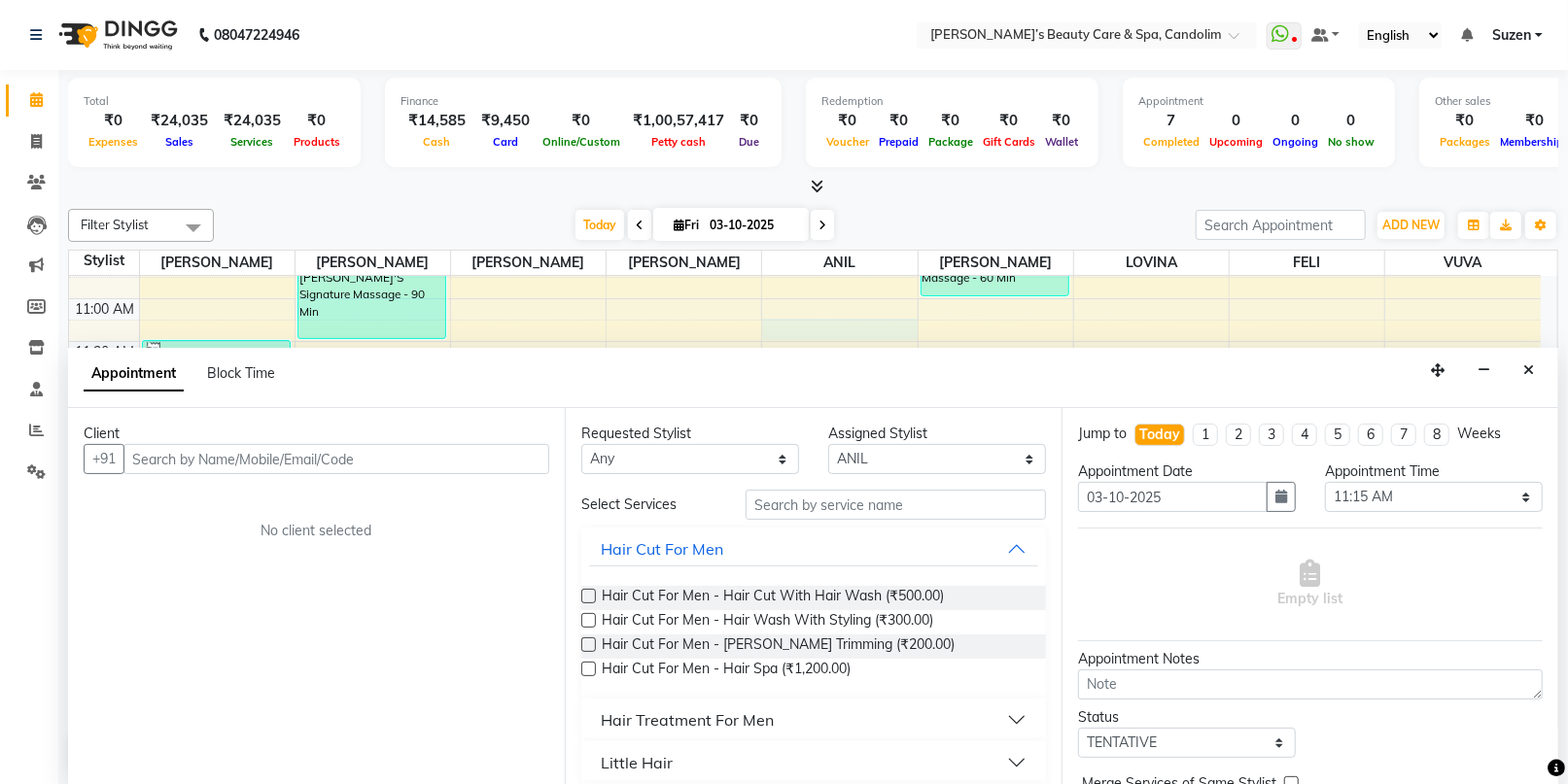
click at [290, 451] on input "text" at bounding box center [336, 459] width 426 height 30
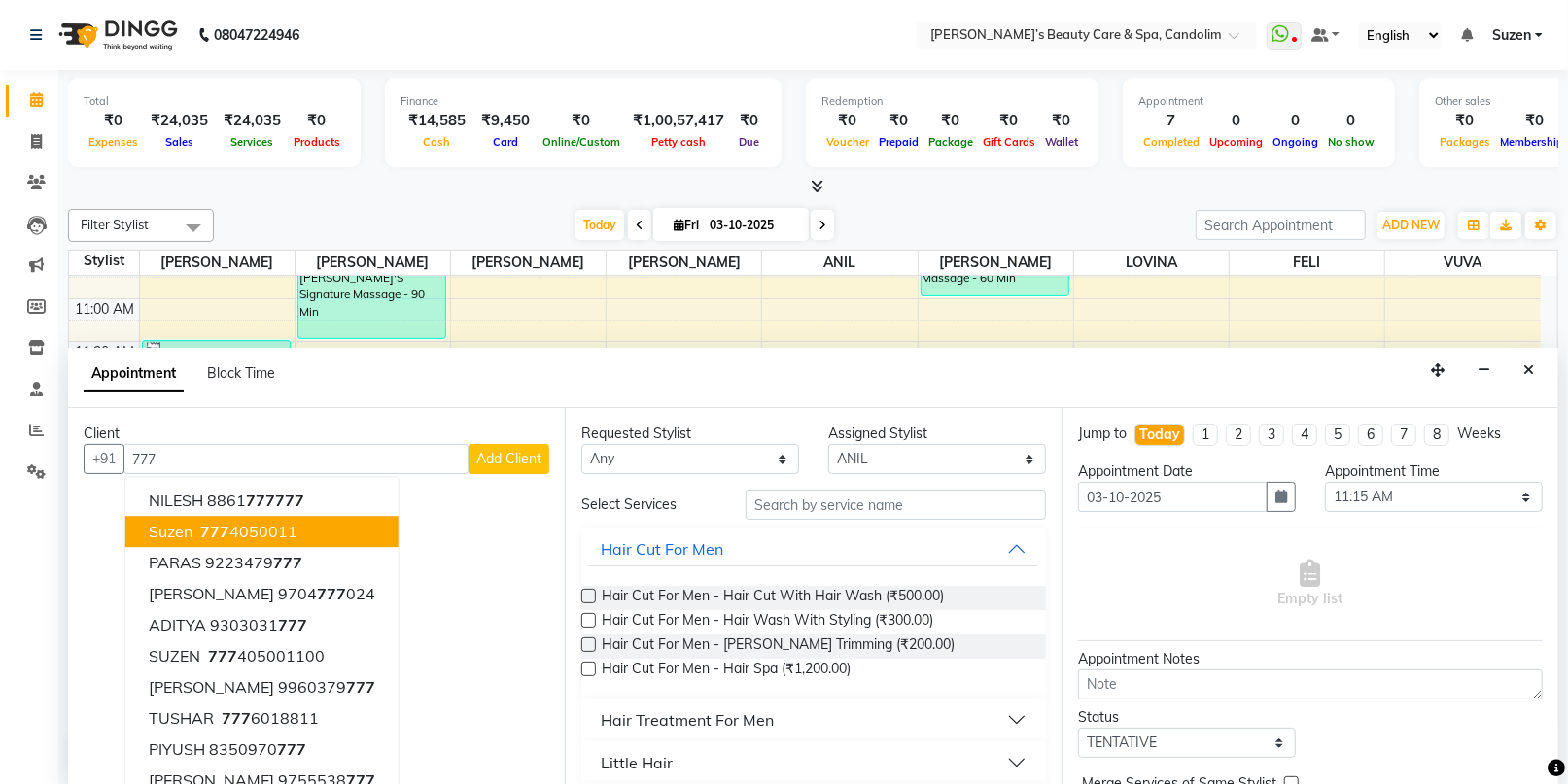
click at [274, 519] on button "Suzen [PHONE_NUMBER]" at bounding box center [261, 532] width 273 height 31
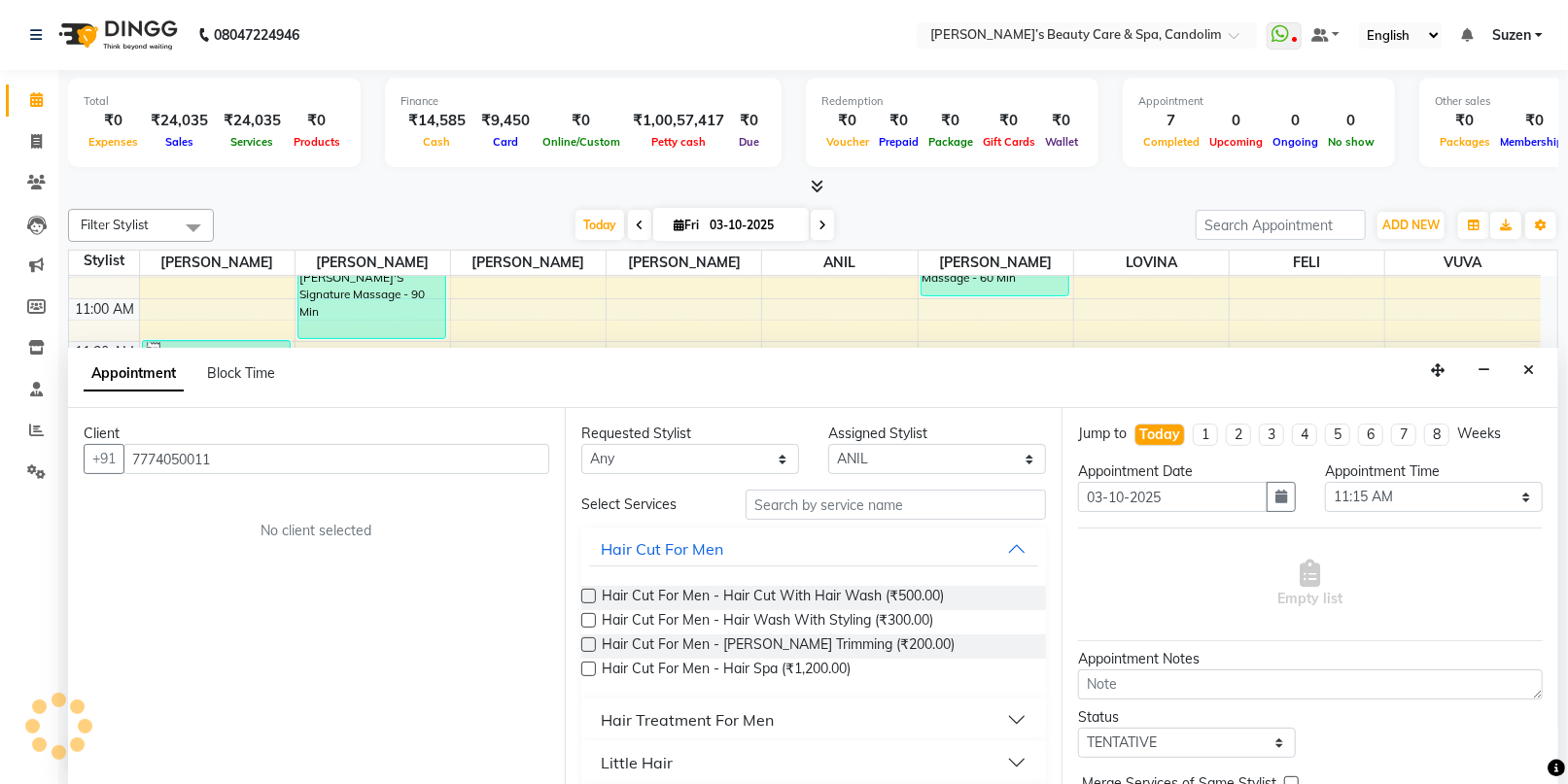
type input "7774050011"
click at [865, 671] on div "Hair Cut For Men - Hair Spa (₹1,200.00)" at bounding box center [813, 671] width 464 height 24
click at [769, 647] on span "Hair Cut For Men - [PERSON_NAME] Trimming (₹200.00)" at bounding box center [778, 646] width 353 height 24
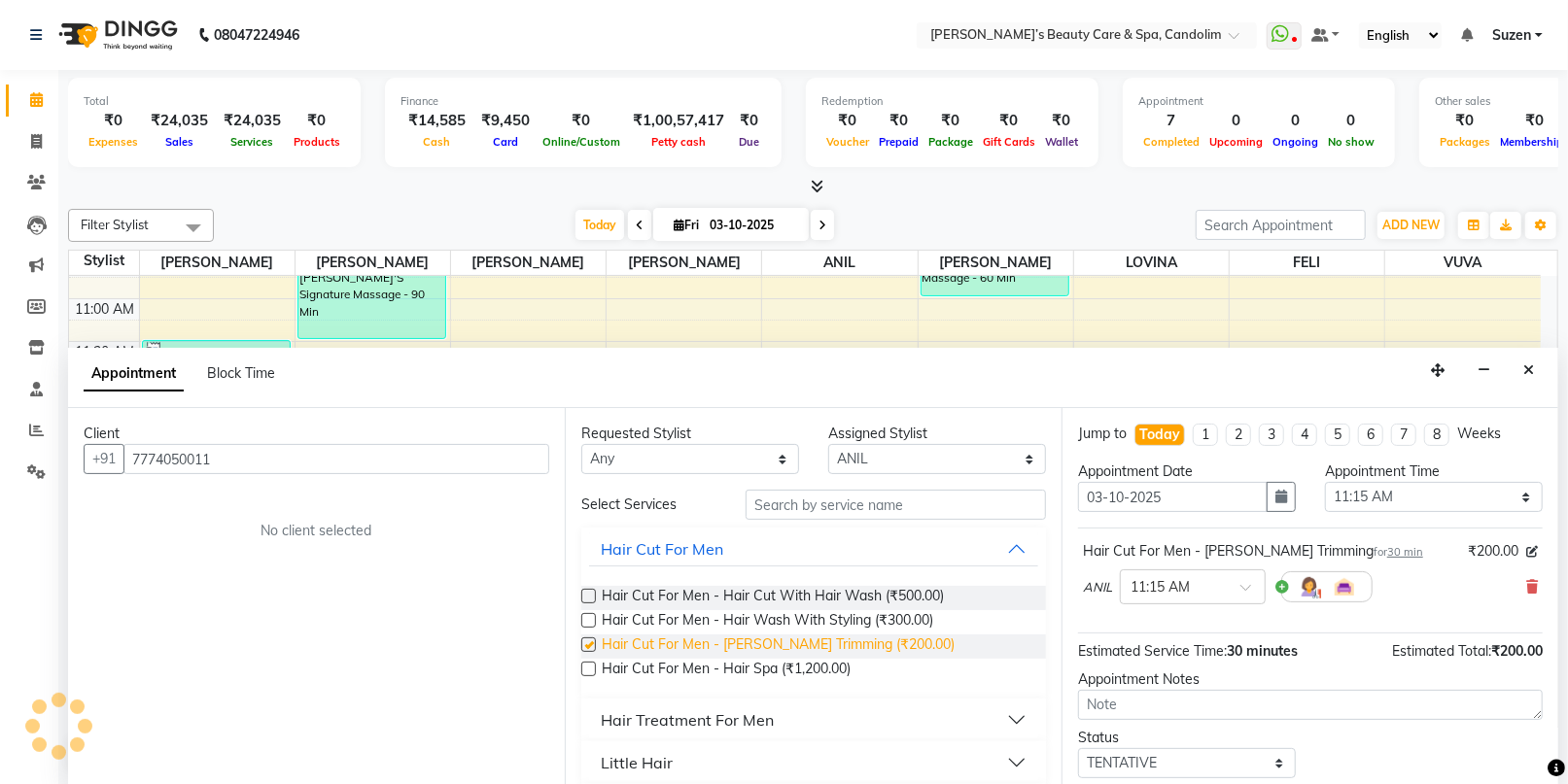
checkbox input "false"
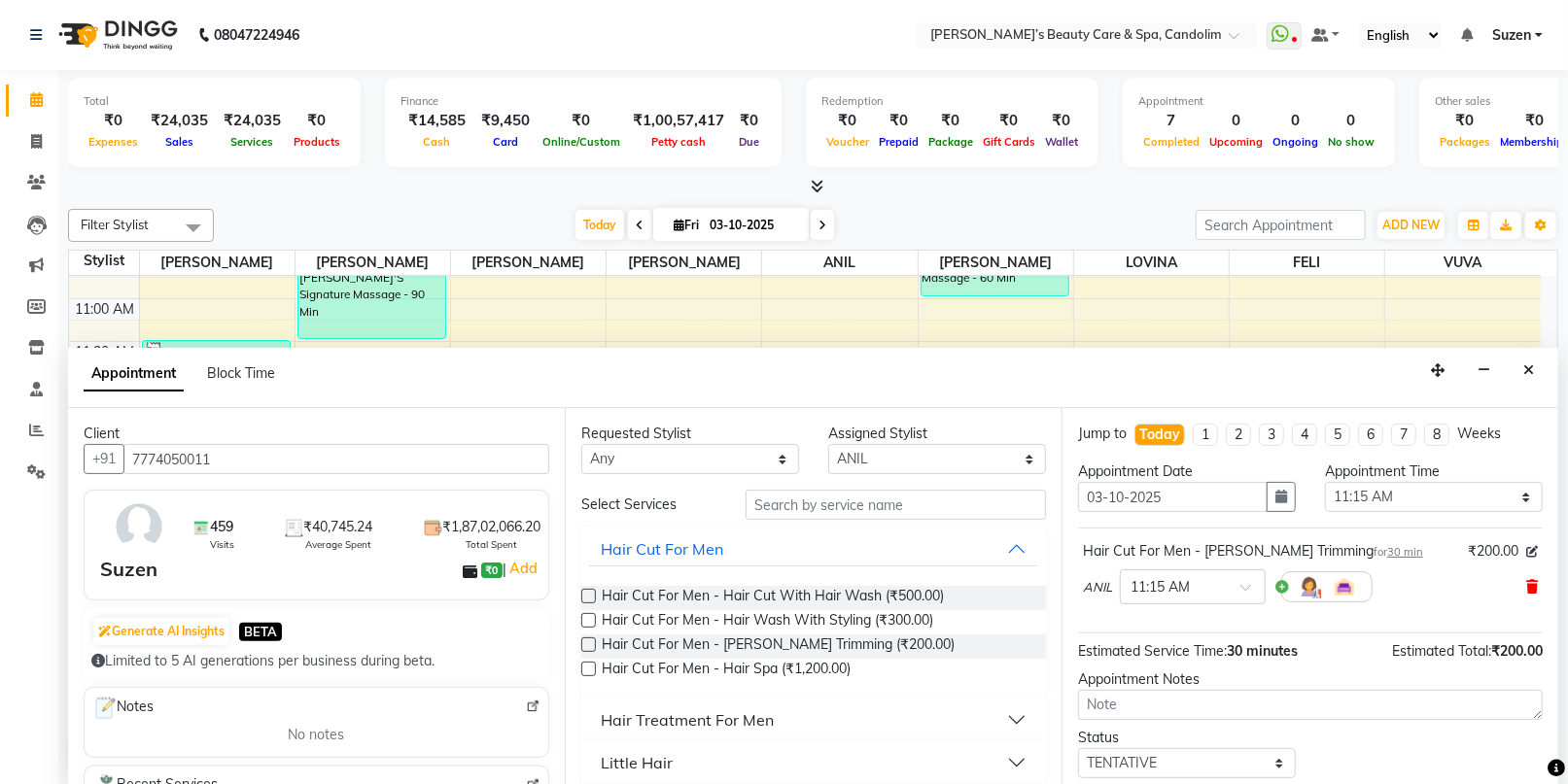
click at [1526, 583] on icon at bounding box center [1532, 587] width 12 height 14
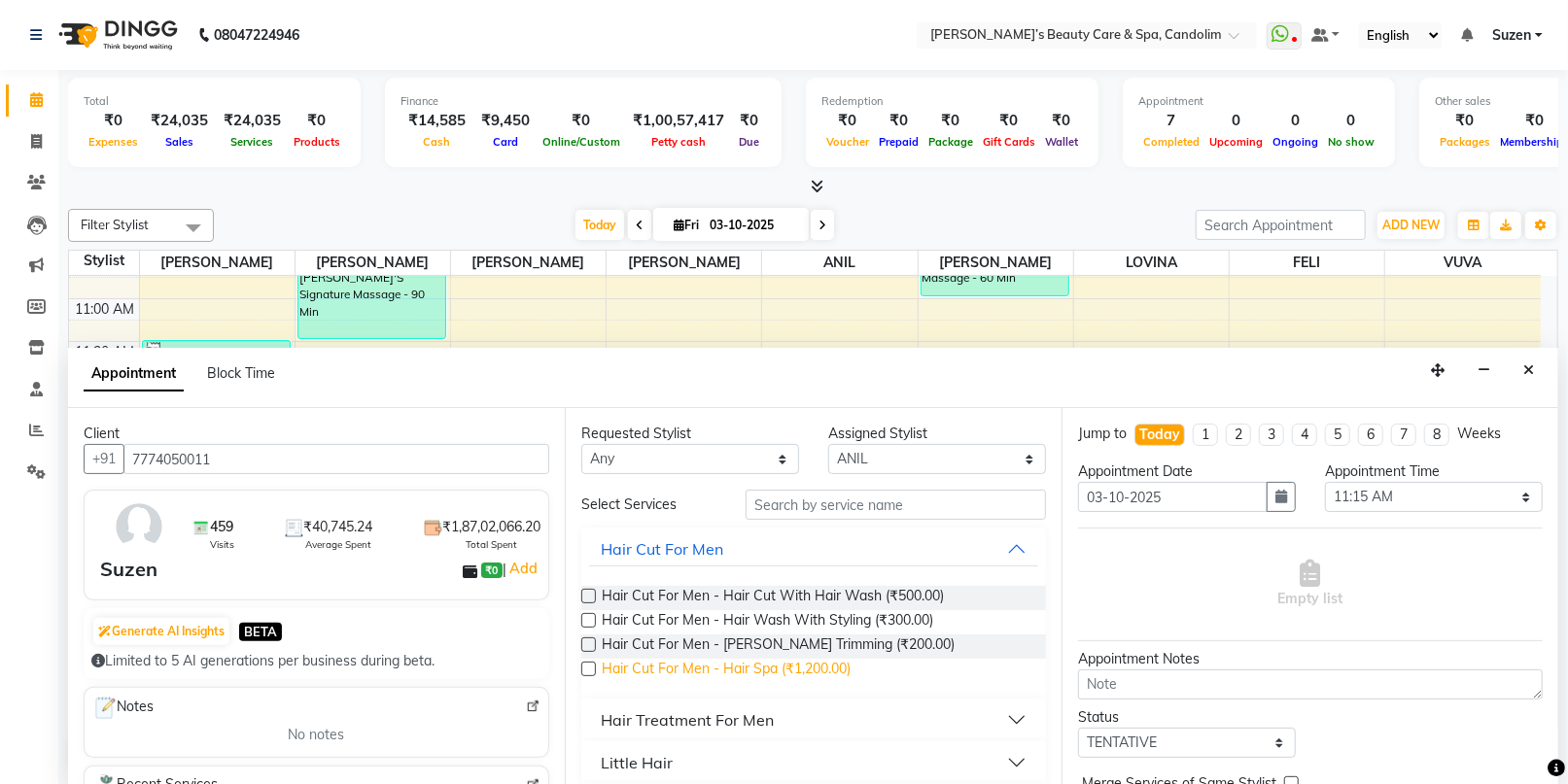
click at [788, 660] on span "Hair Cut For Men - Hair Spa (₹1,200.00)" at bounding box center [726, 671] width 249 height 24
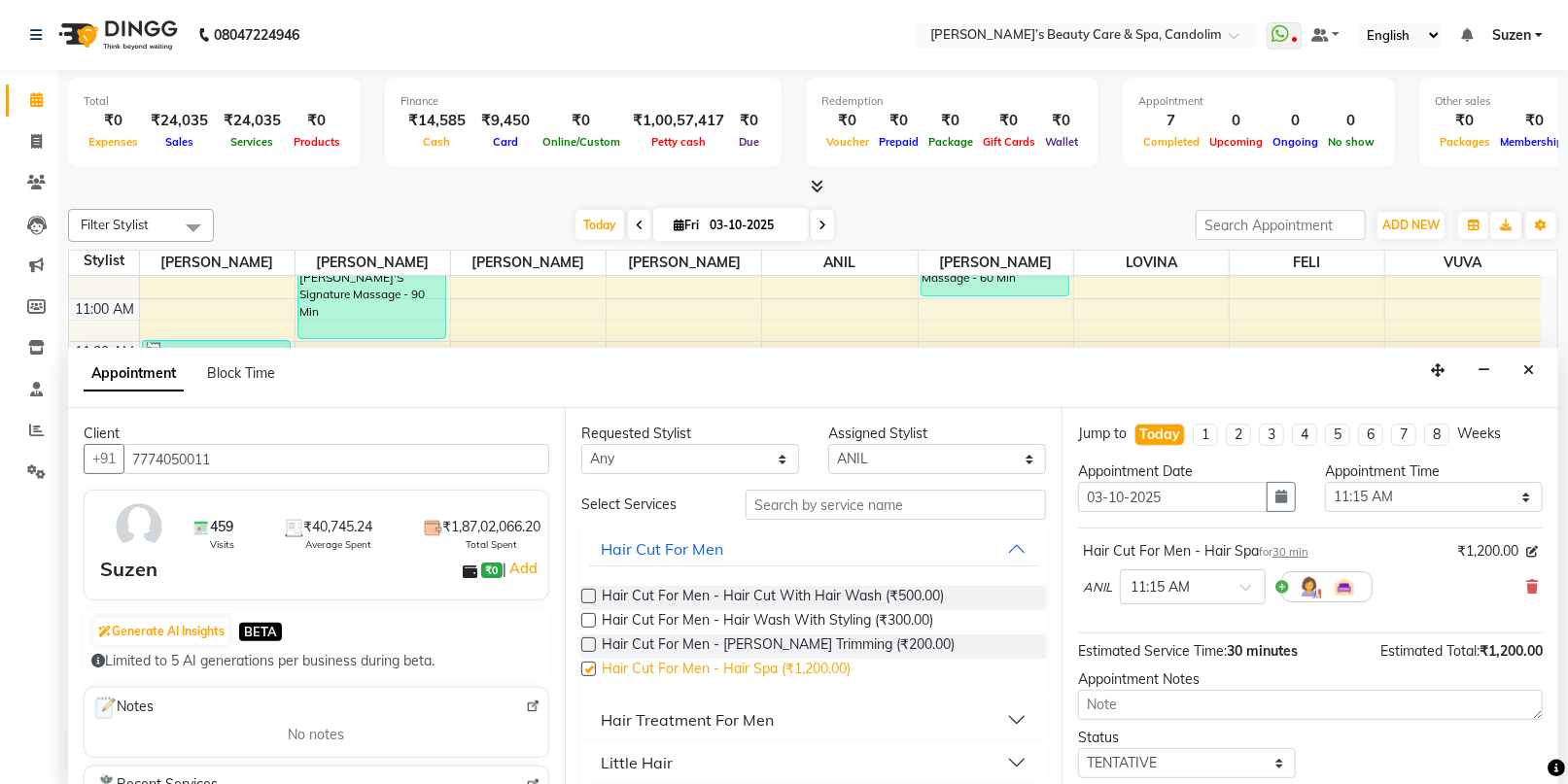
checkbox input "false"
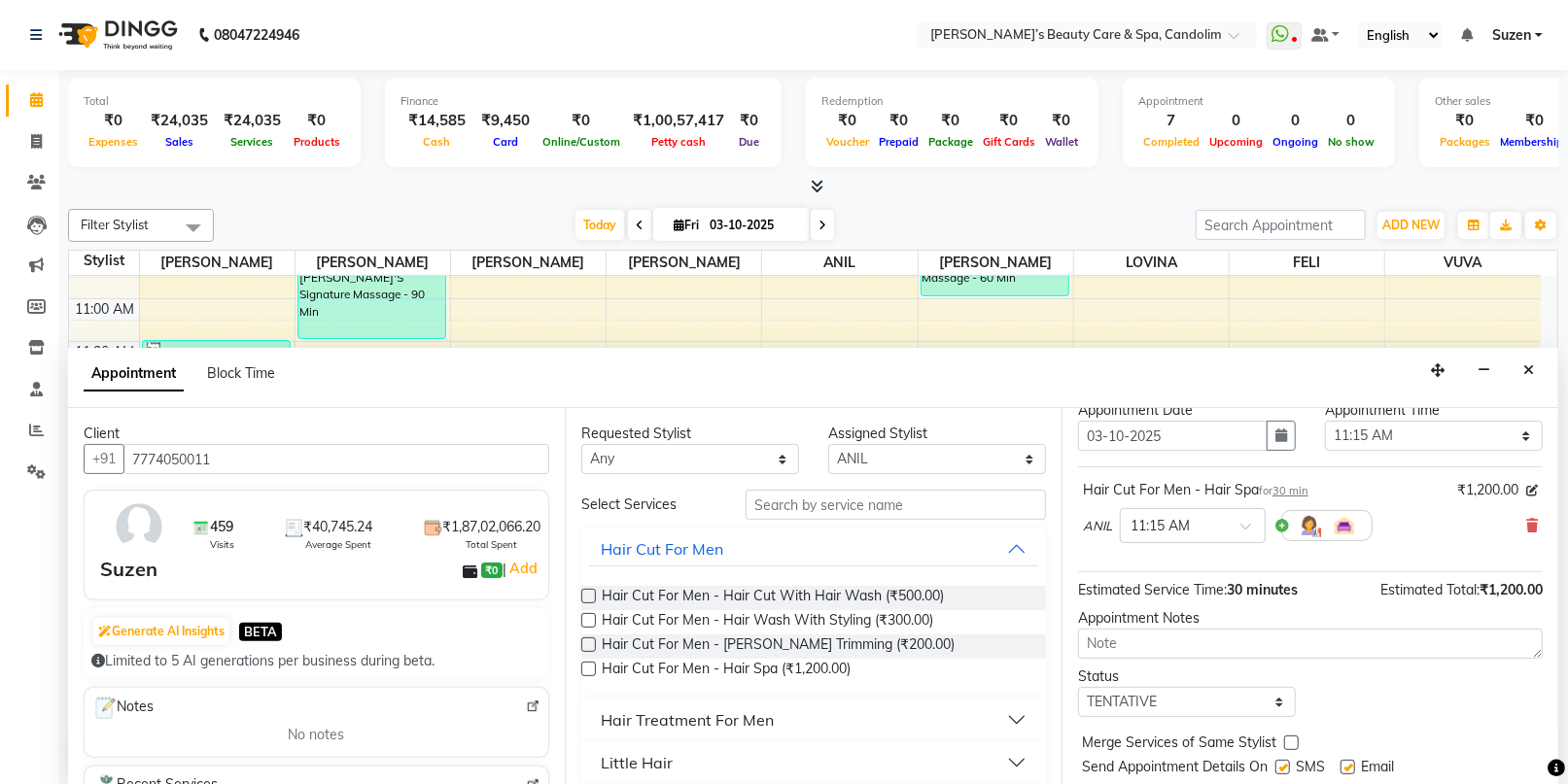
scroll to position [114, 0]
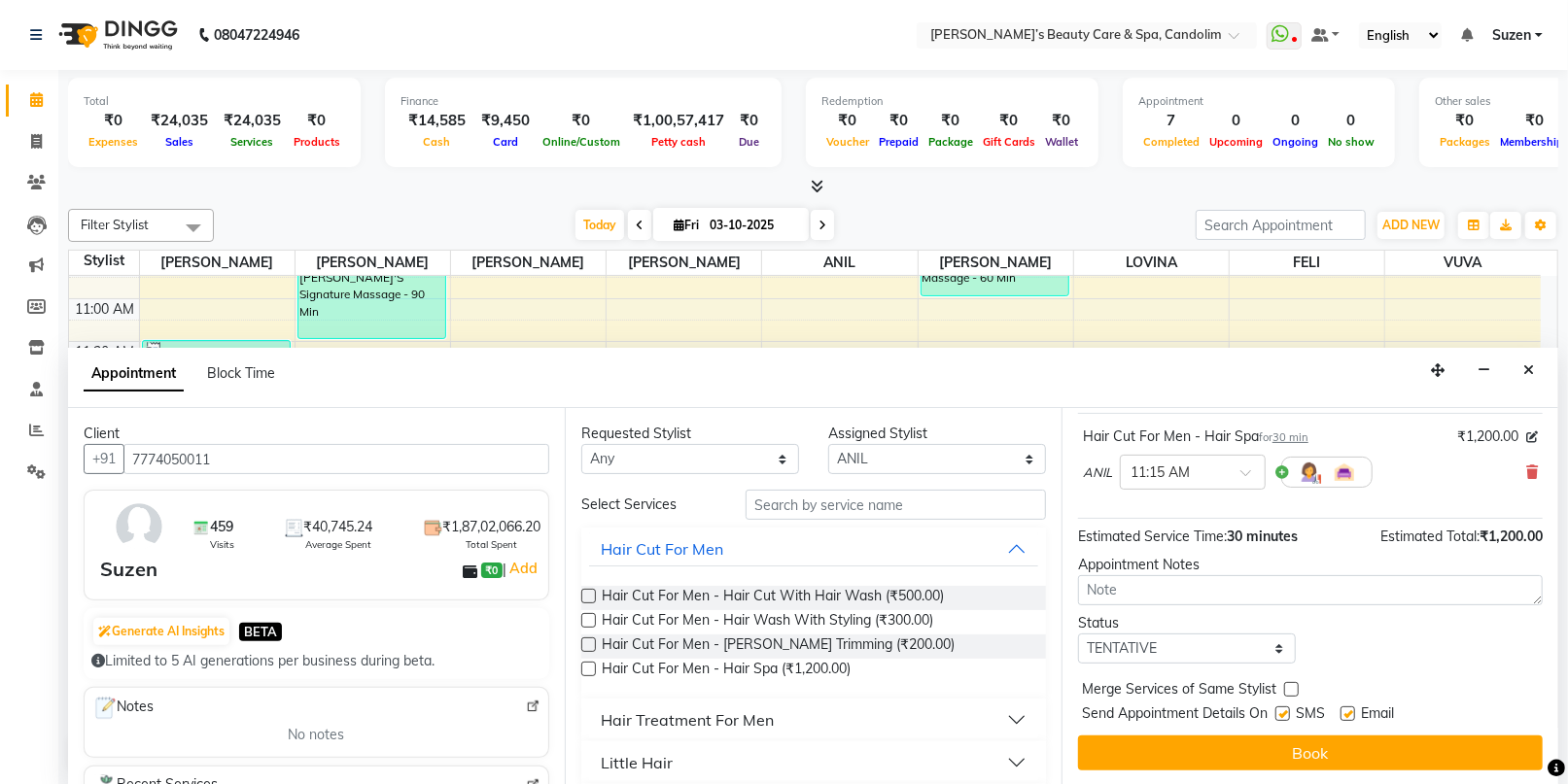
click at [1408, 748] on button "Book" at bounding box center [1309, 752] width 464 height 35
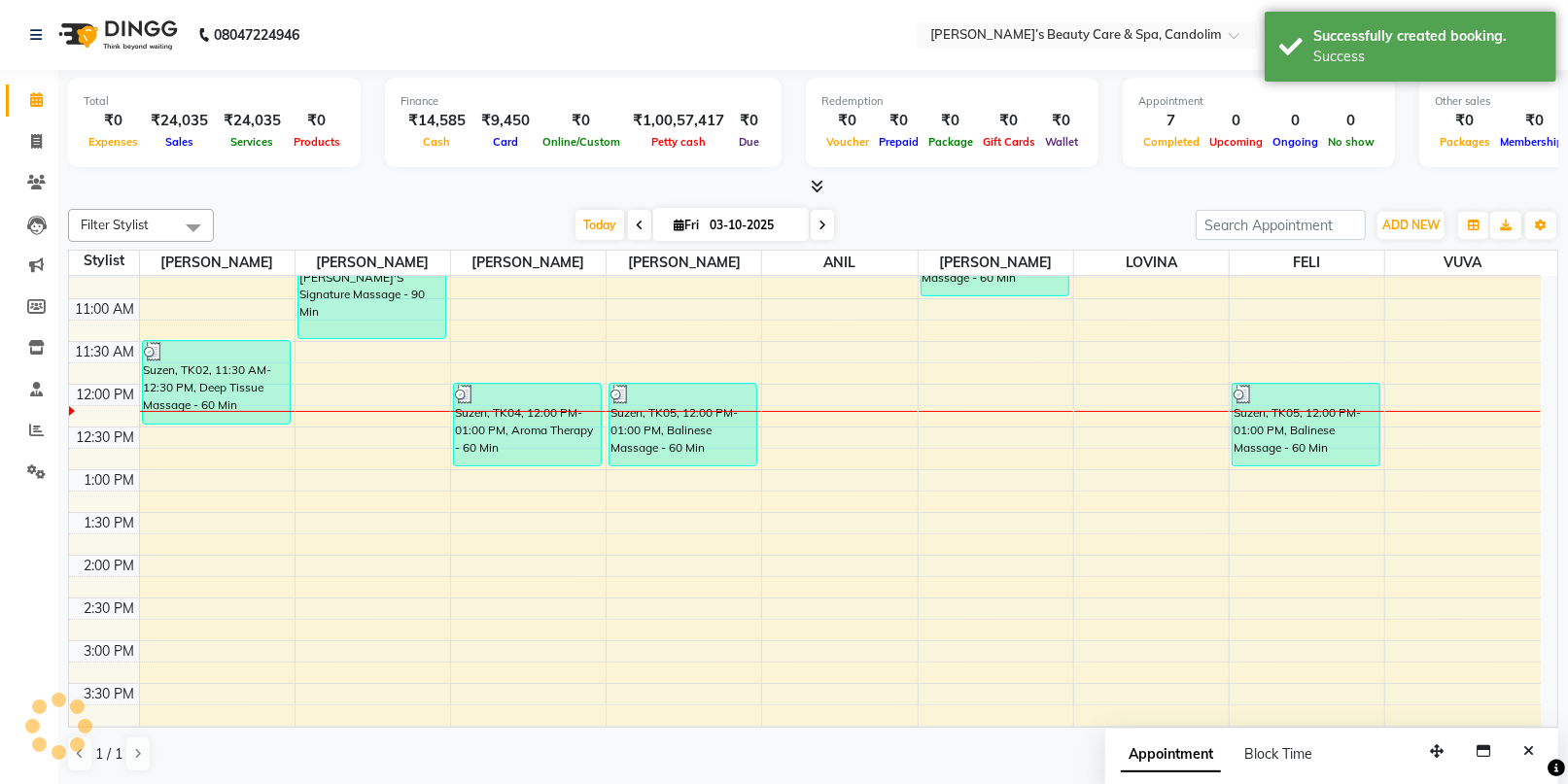
scroll to position [0, 0]
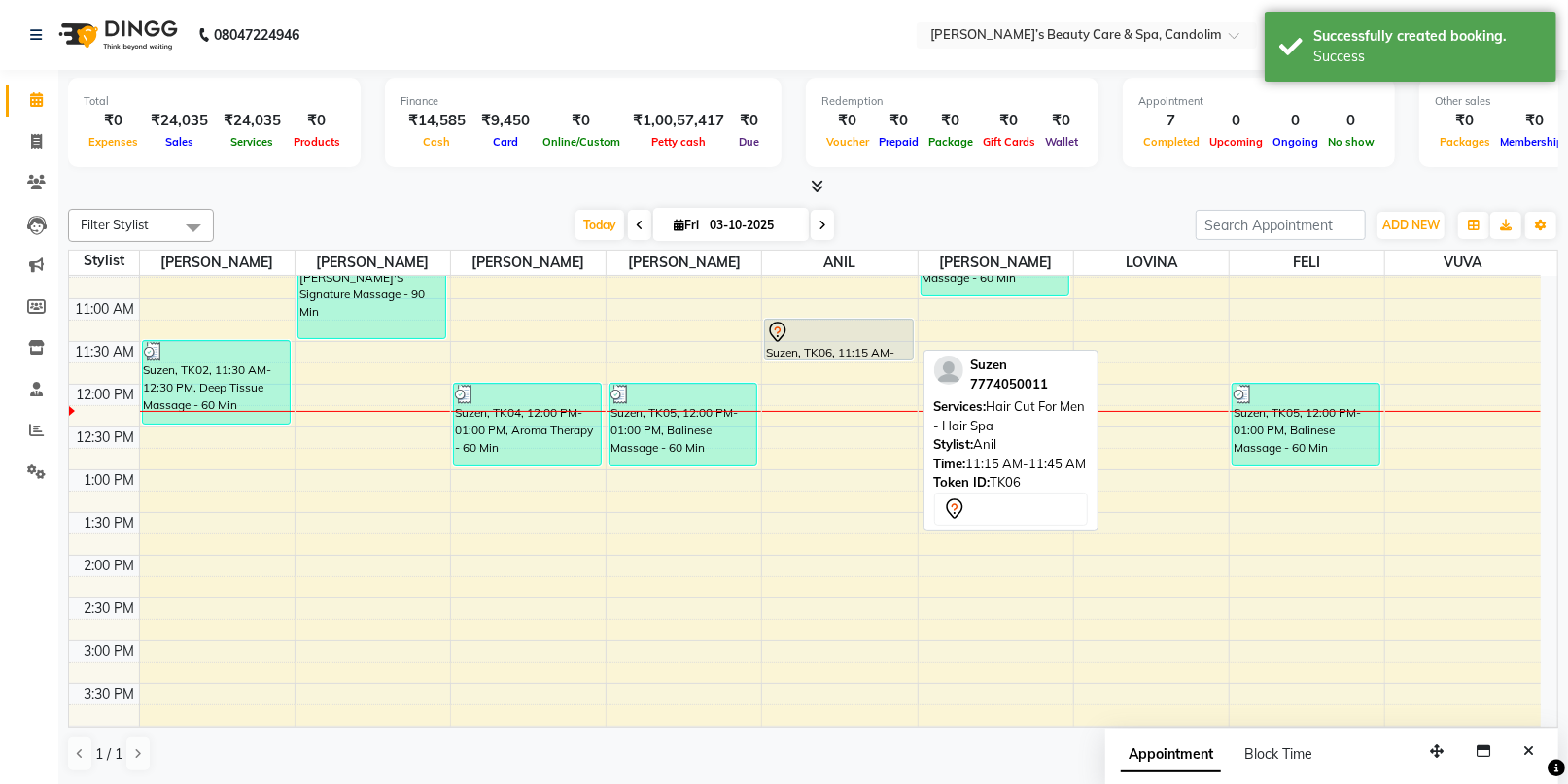
click at [848, 327] on div at bounding box center [838, 332] width 145 height 23
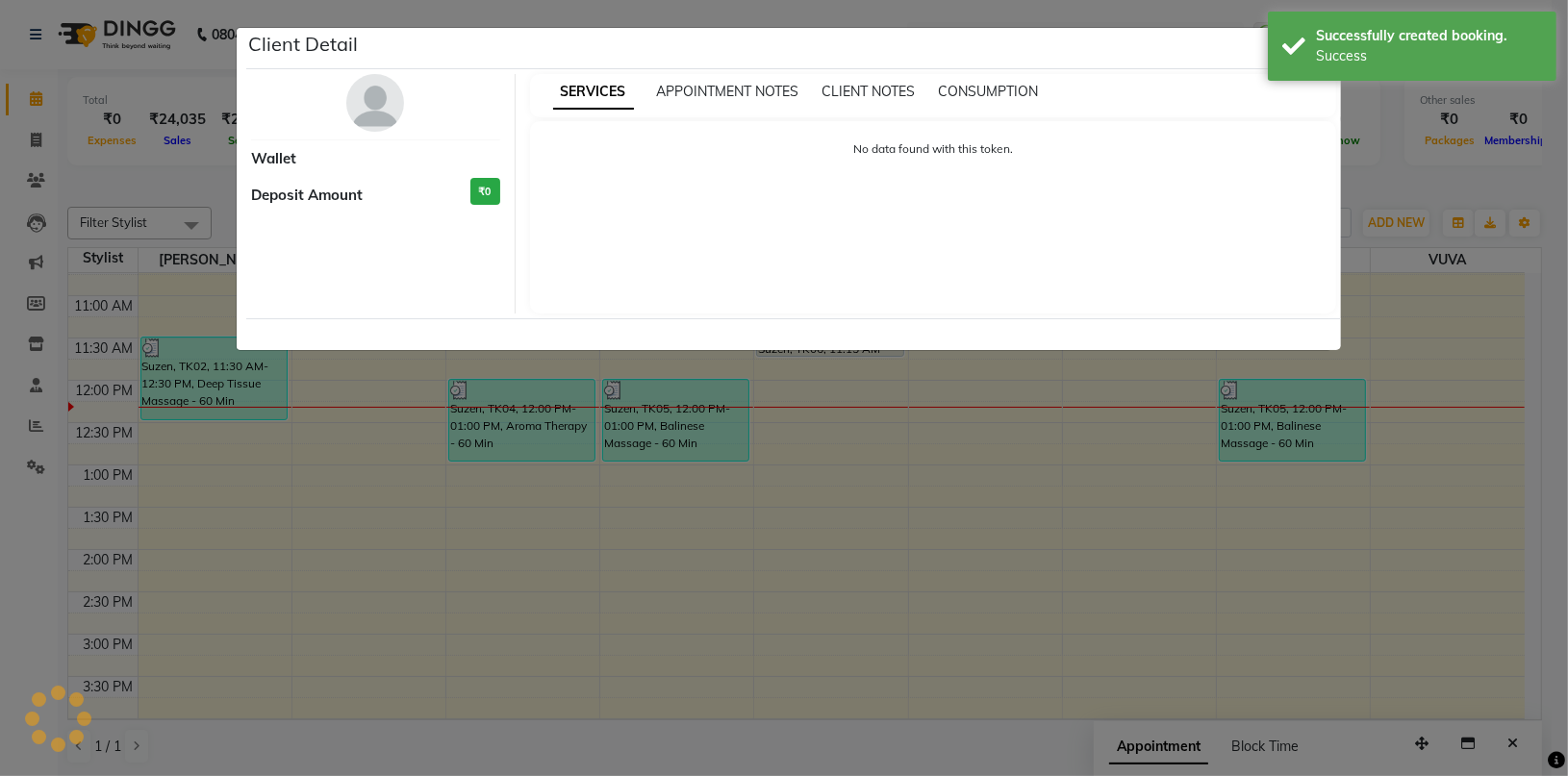
select select "7"
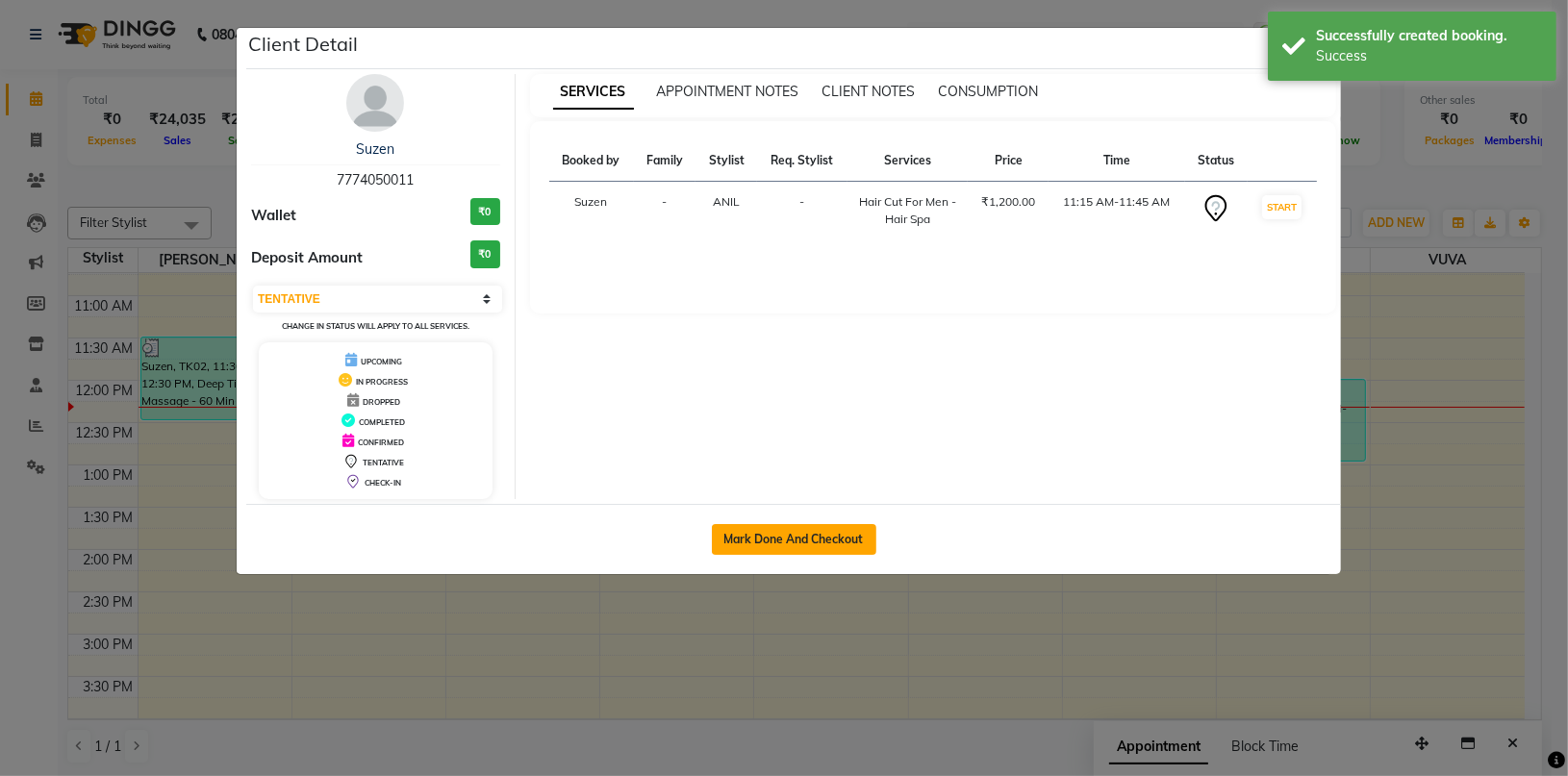
click at [780, 540] on button "Mark Done And Checkout" at bounding box center [793, 539] width 164 height 30
select select "service"
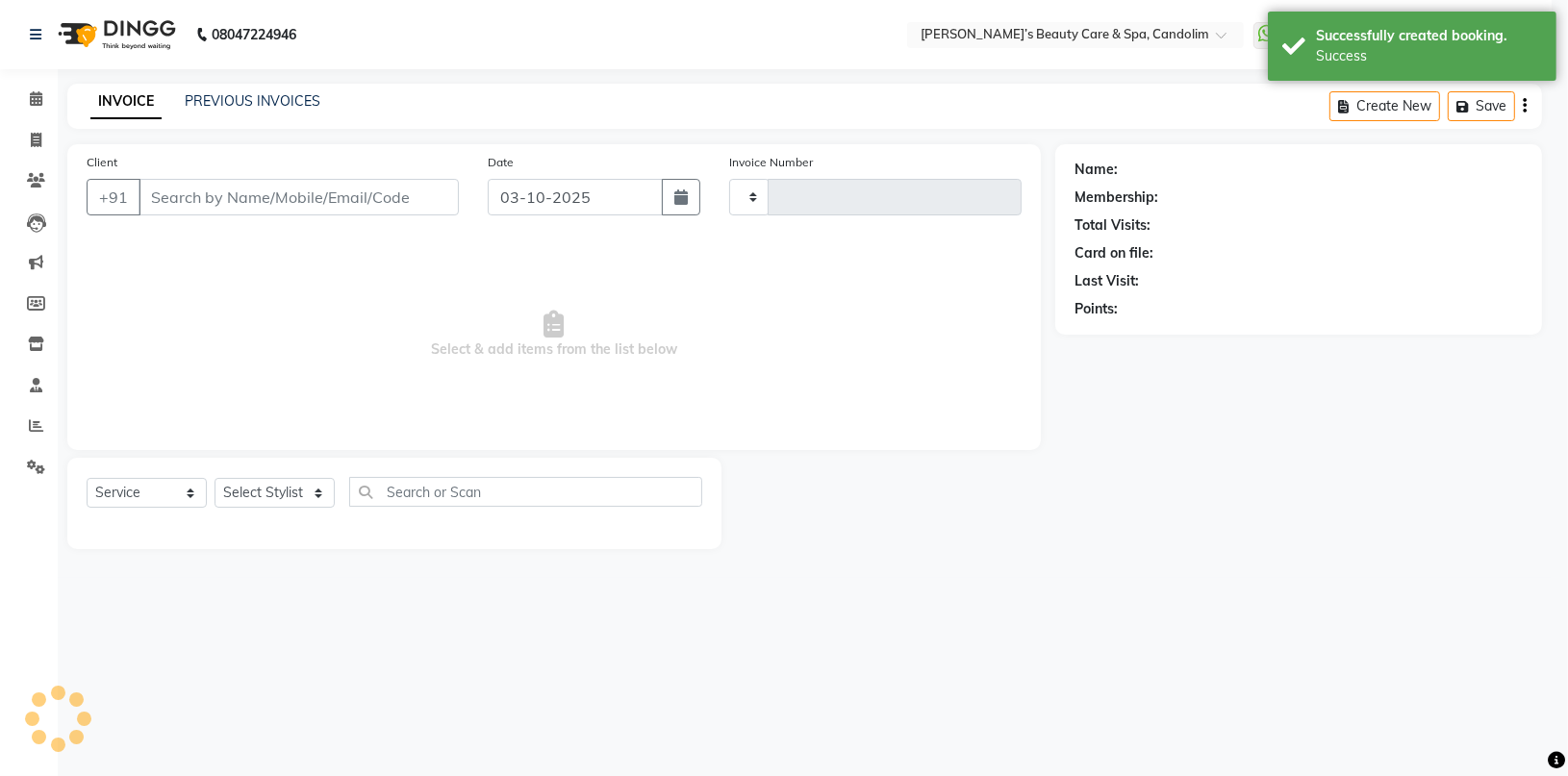
type input "1232"
select select "6059"
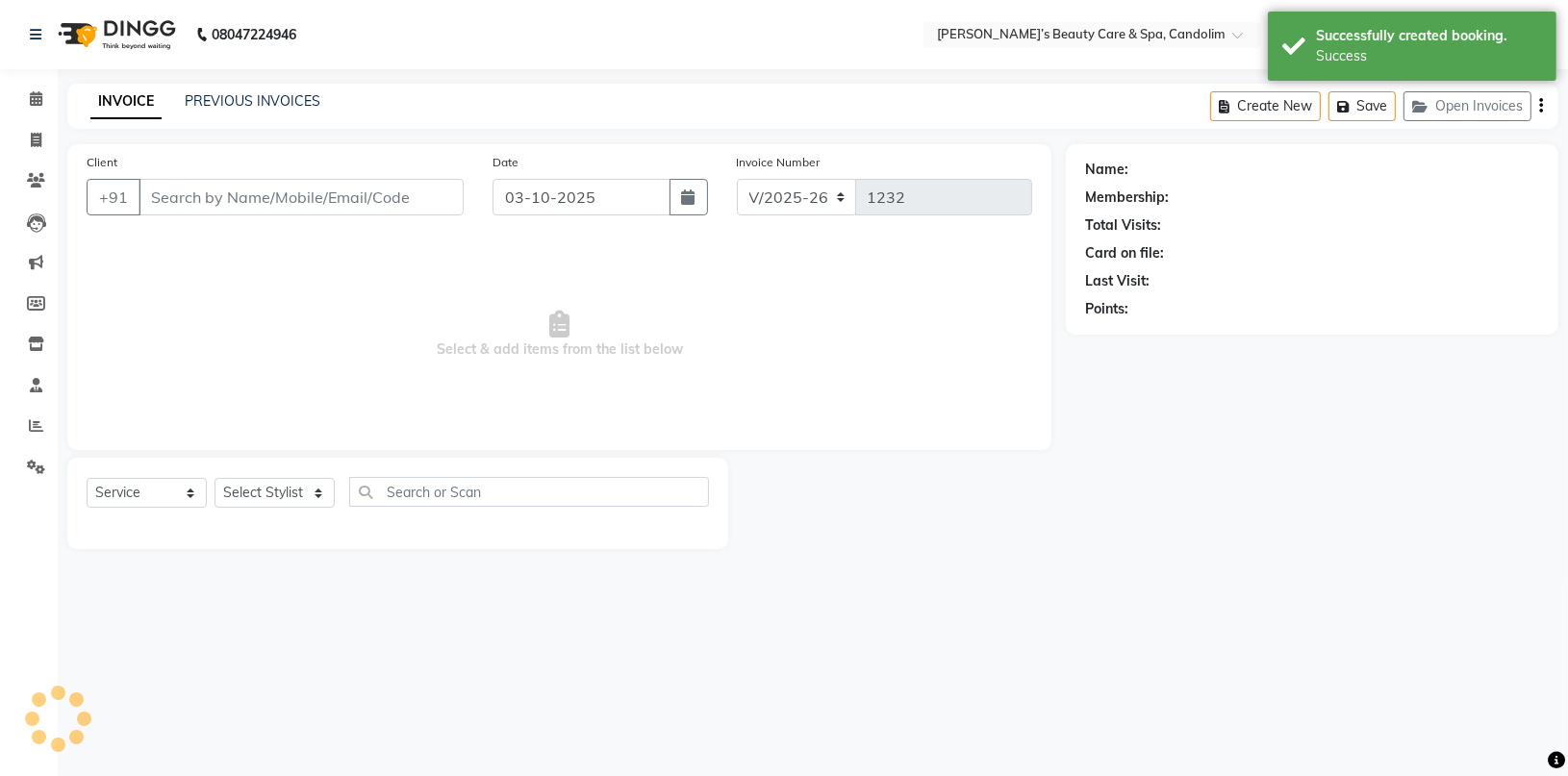
type input "7774050011"
select select "43931"
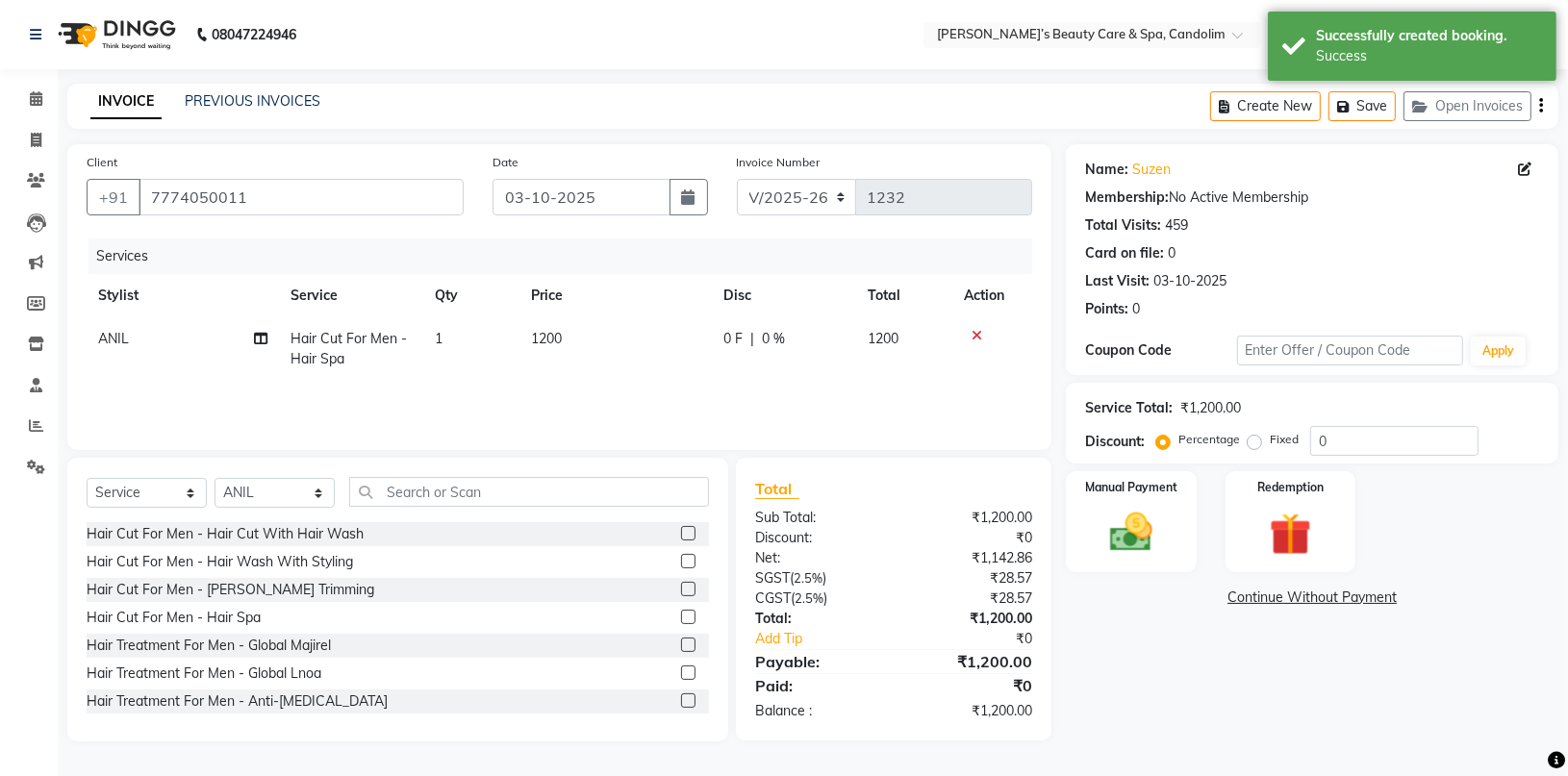
click at [586, 335] on td "1200" at bounding box center [616, 349] width 193 height 64
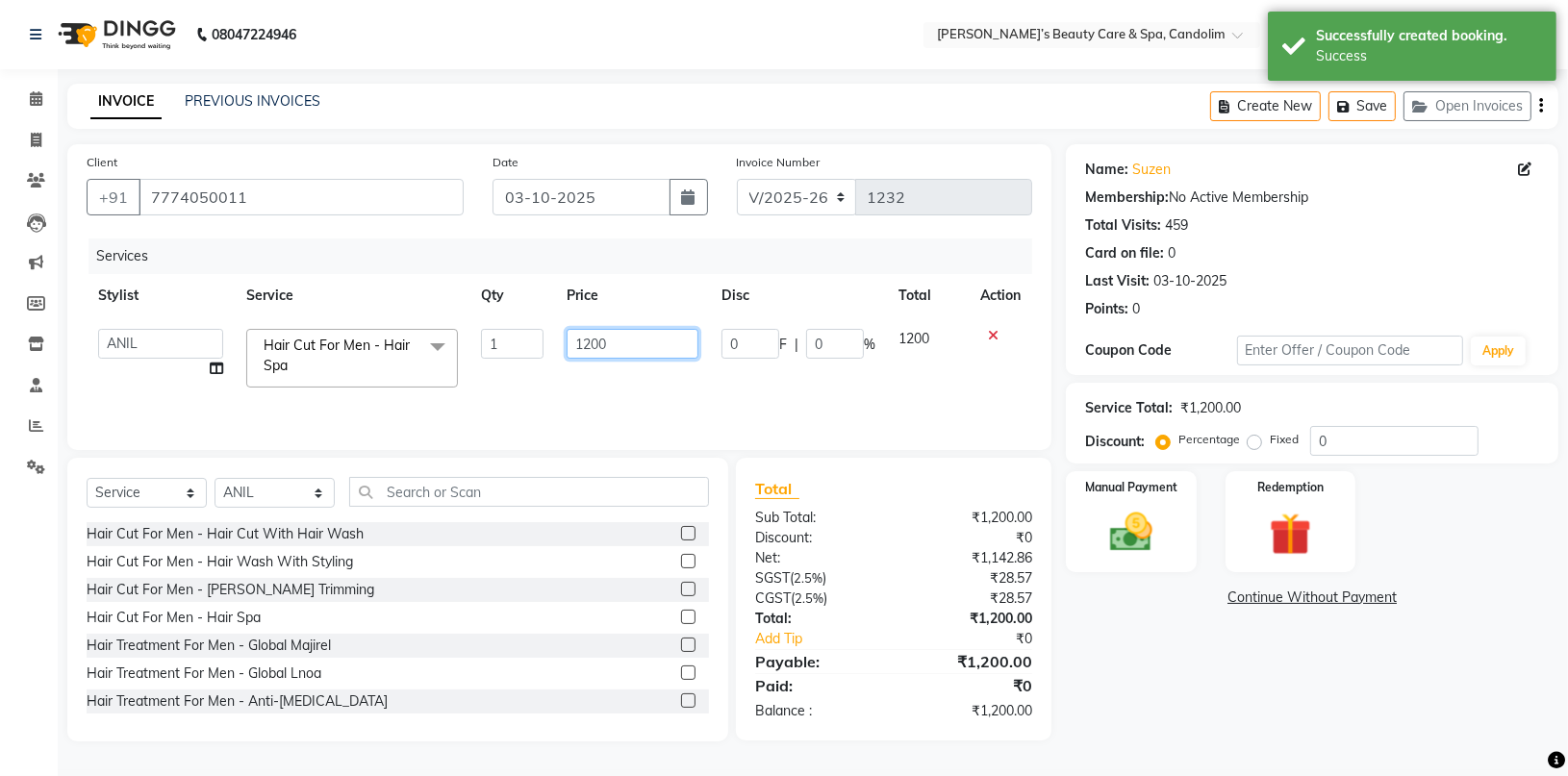
click at [646, 357] on input "1200" at bounding box center [632, 343] width 131 height 30
type input "1050"
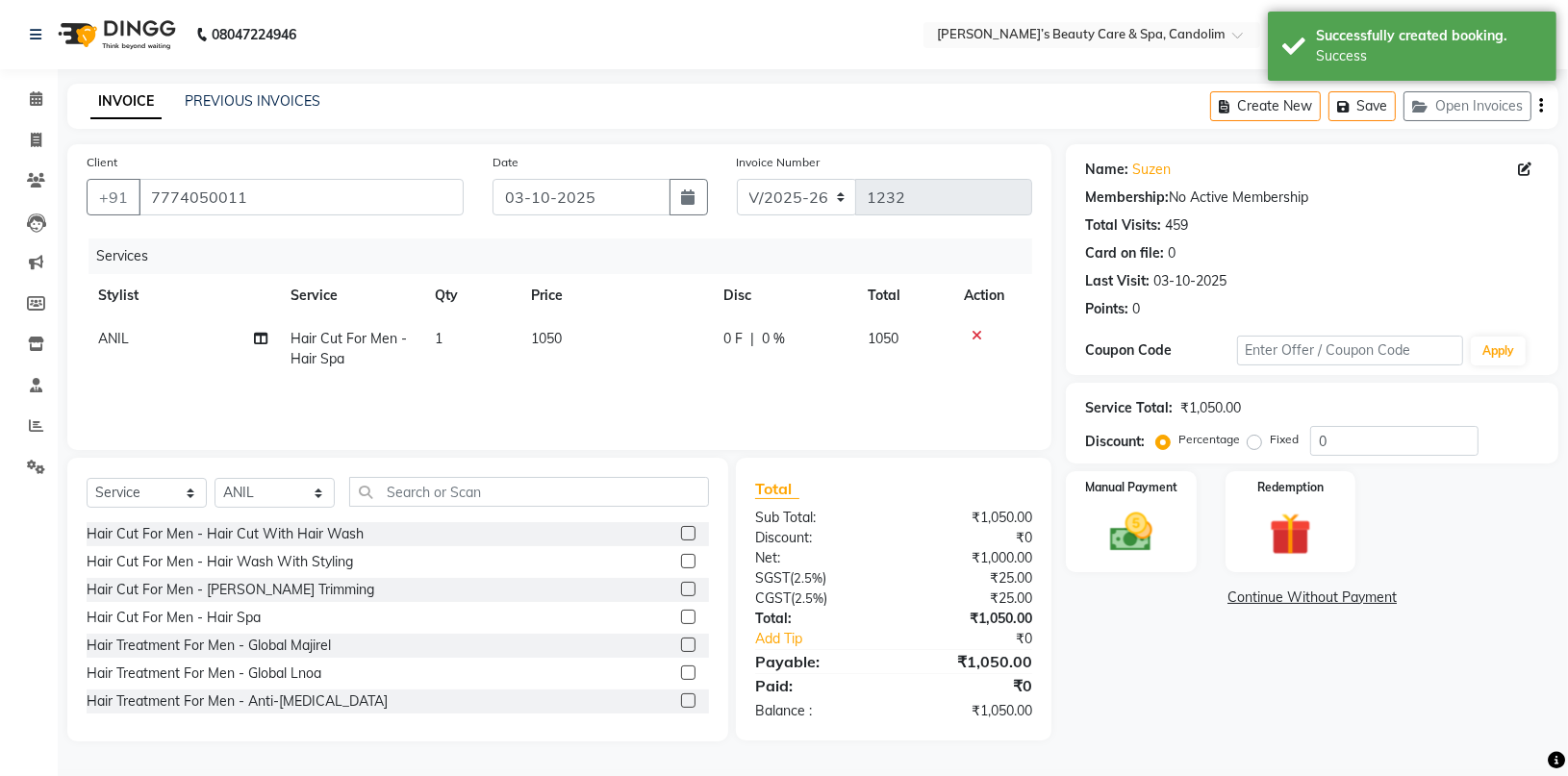
click at [650, 380] on div "Services Stylist Service Qty Price Disc Total Action ANIL Hair Cut For Men - Ha…" at bounding box center [559, 334] width 945 height 193
click at [1130, 521] on img at bounding box center [1131, 532] width 71 height 51
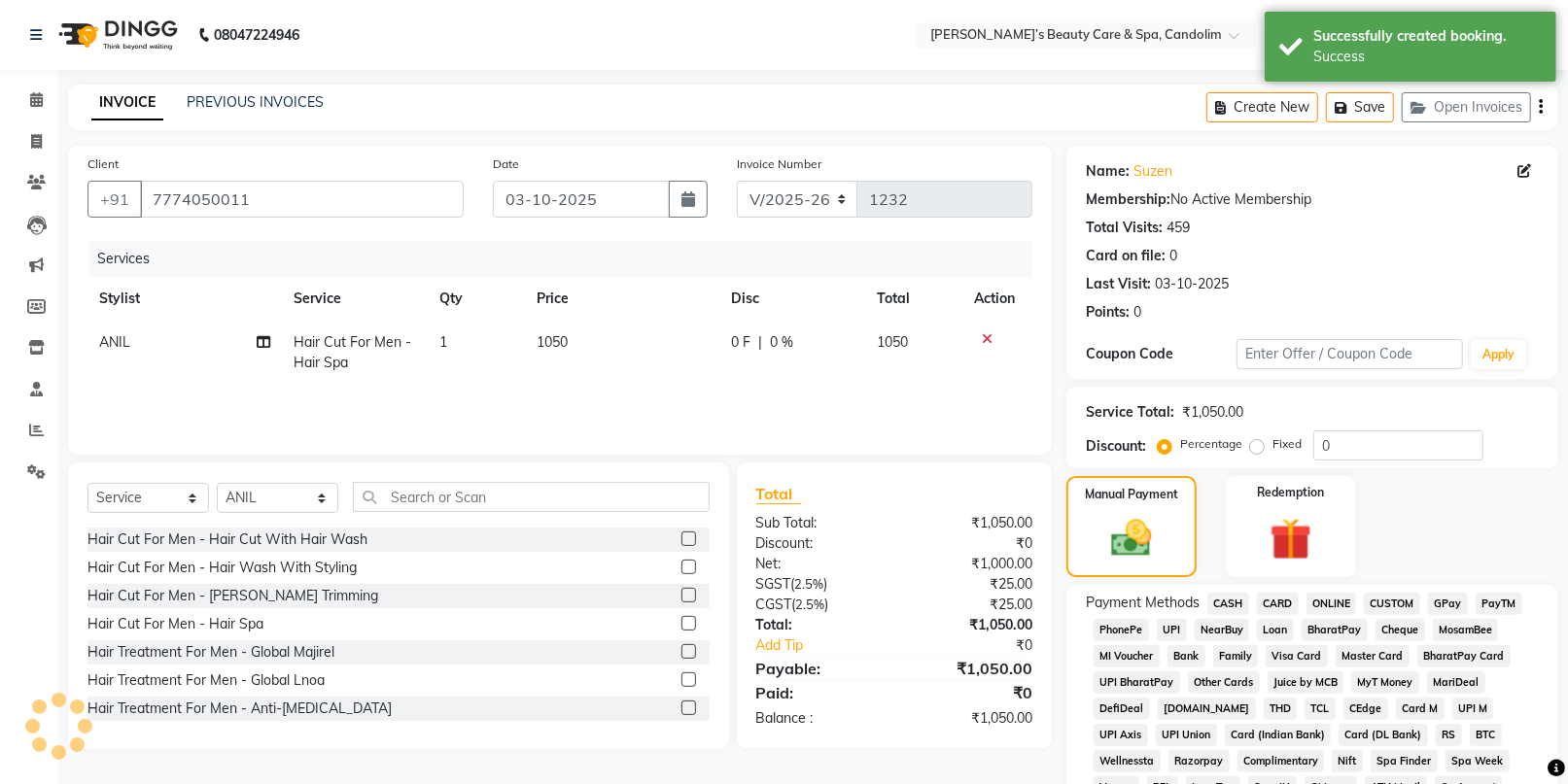
scroll to position [216, 0]
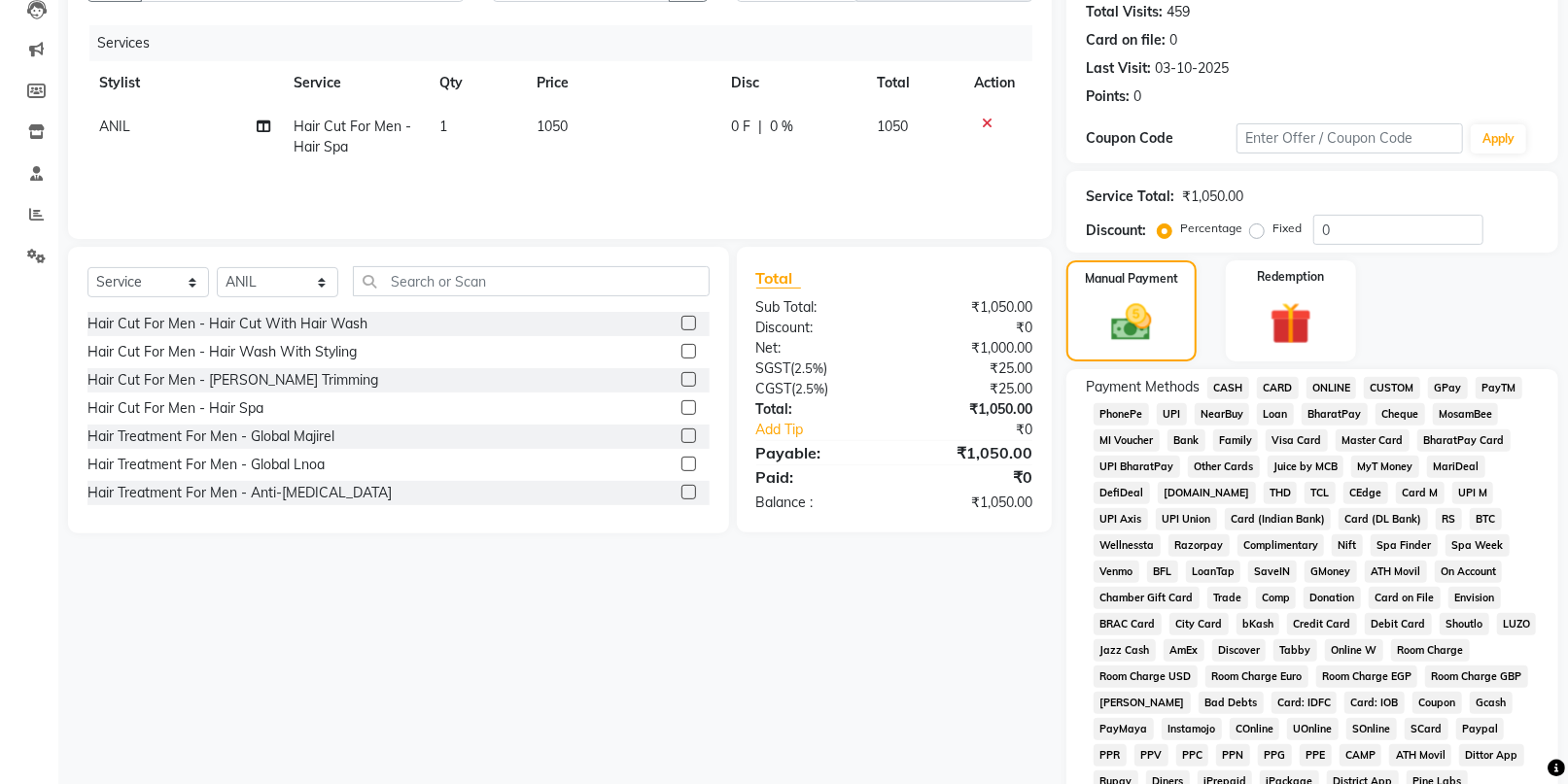
click at [1228, 382] on span "CASH" at bounding box center [1228, 388] width 42 height 22
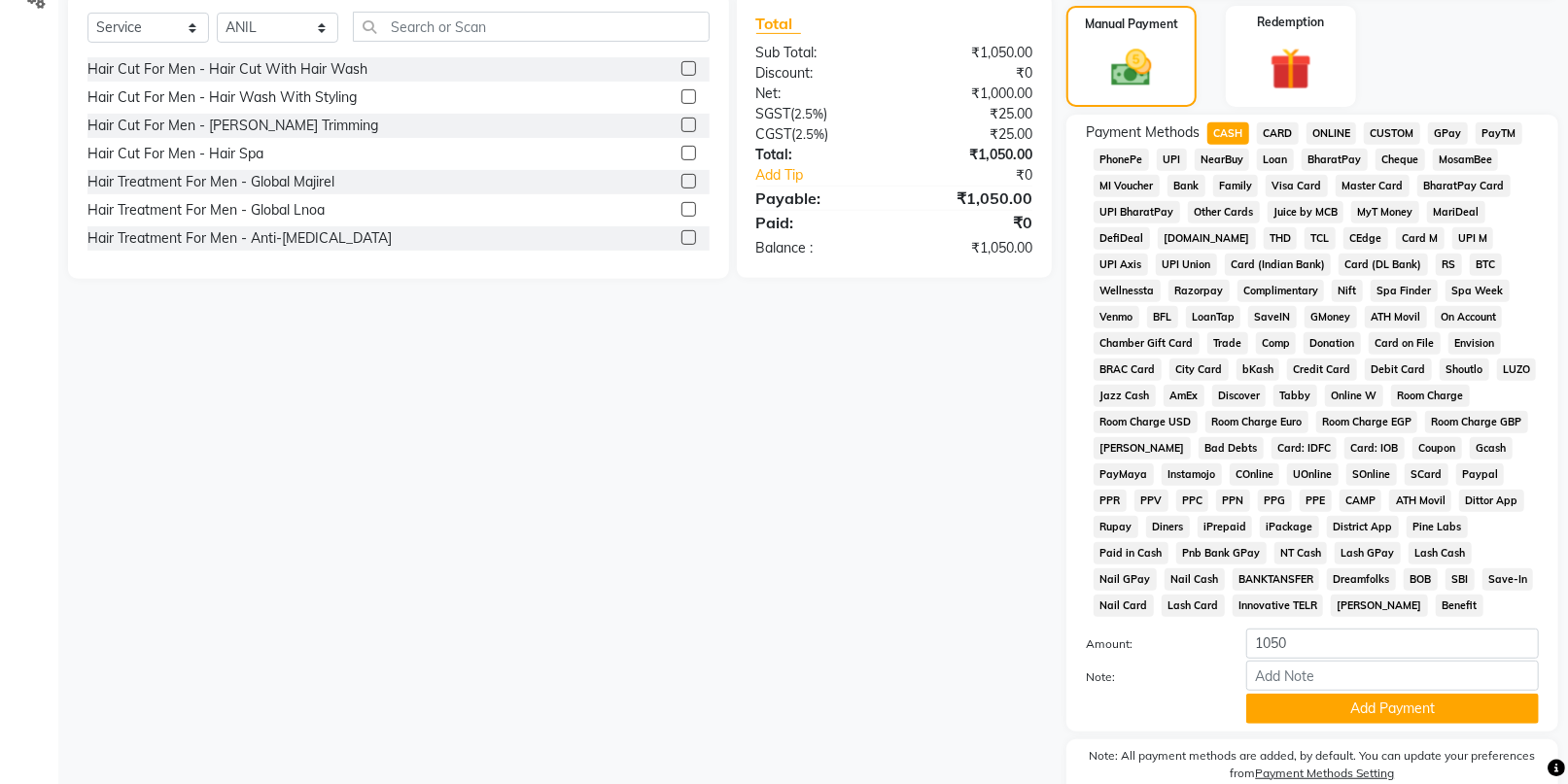
scroll to position [540, 0]
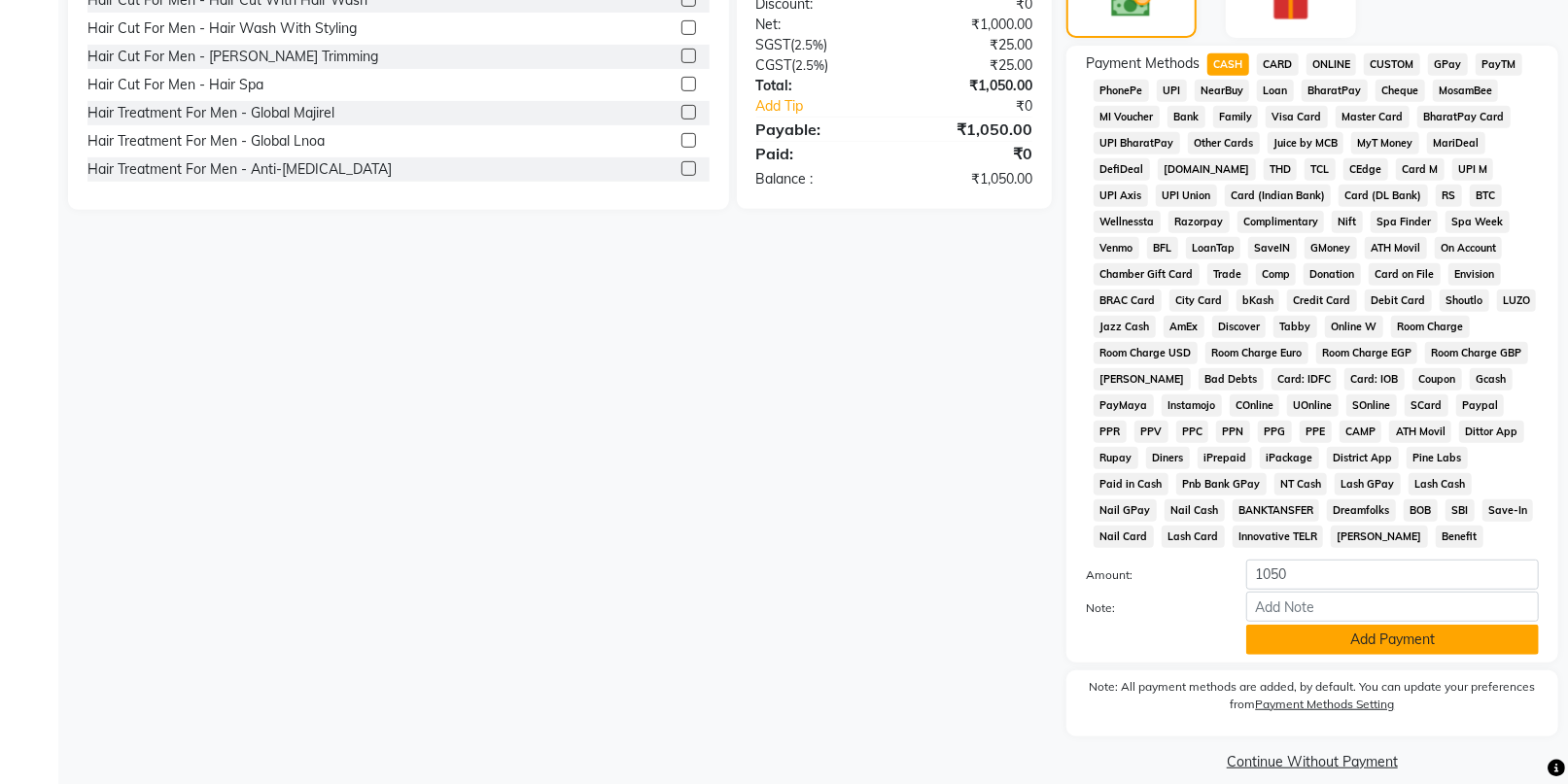
click at [1331, 632] on button "Add Payment" at bounding box center [1392, 640] width 292 height 30
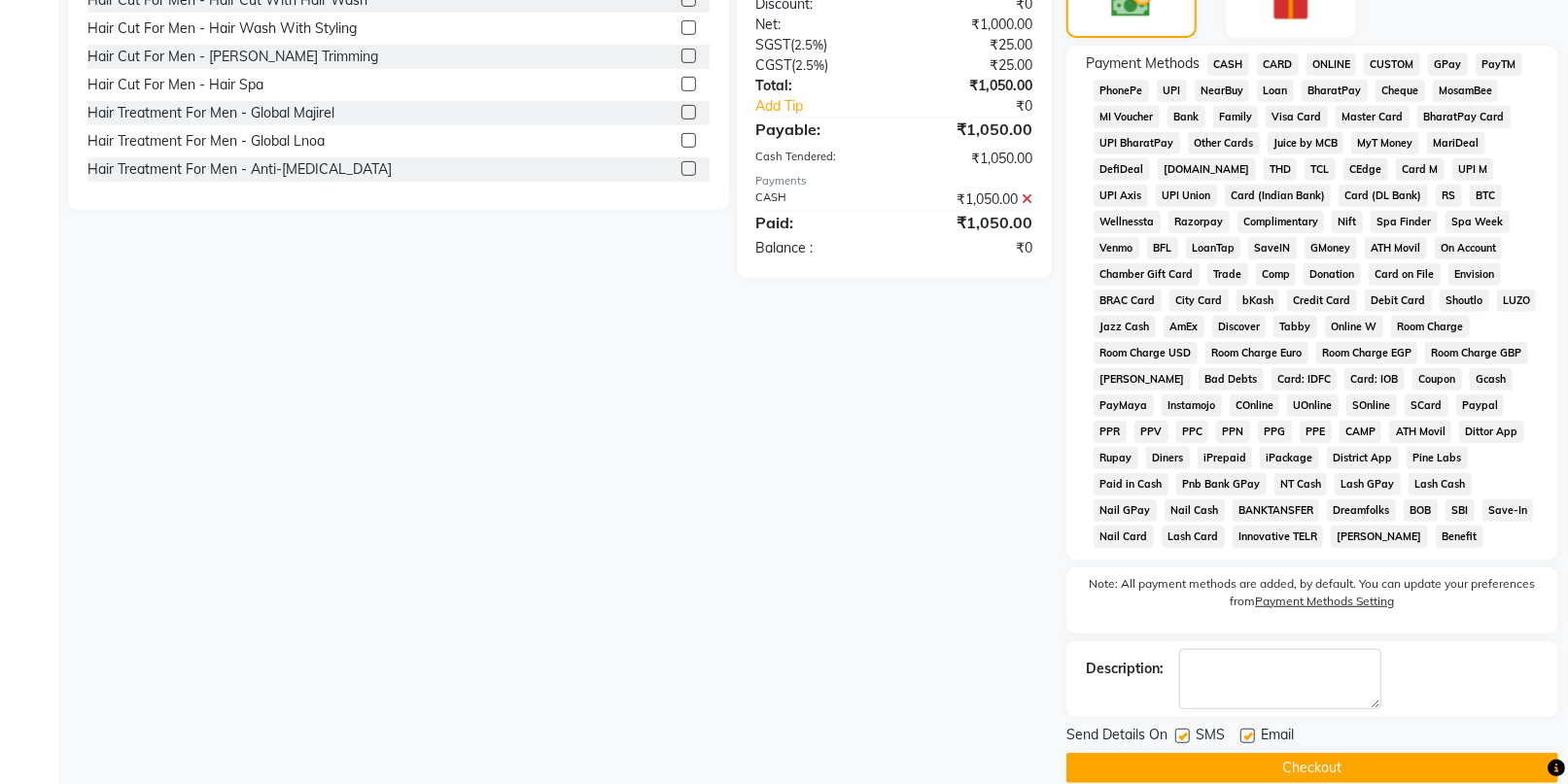
scroll to position [566, 0]
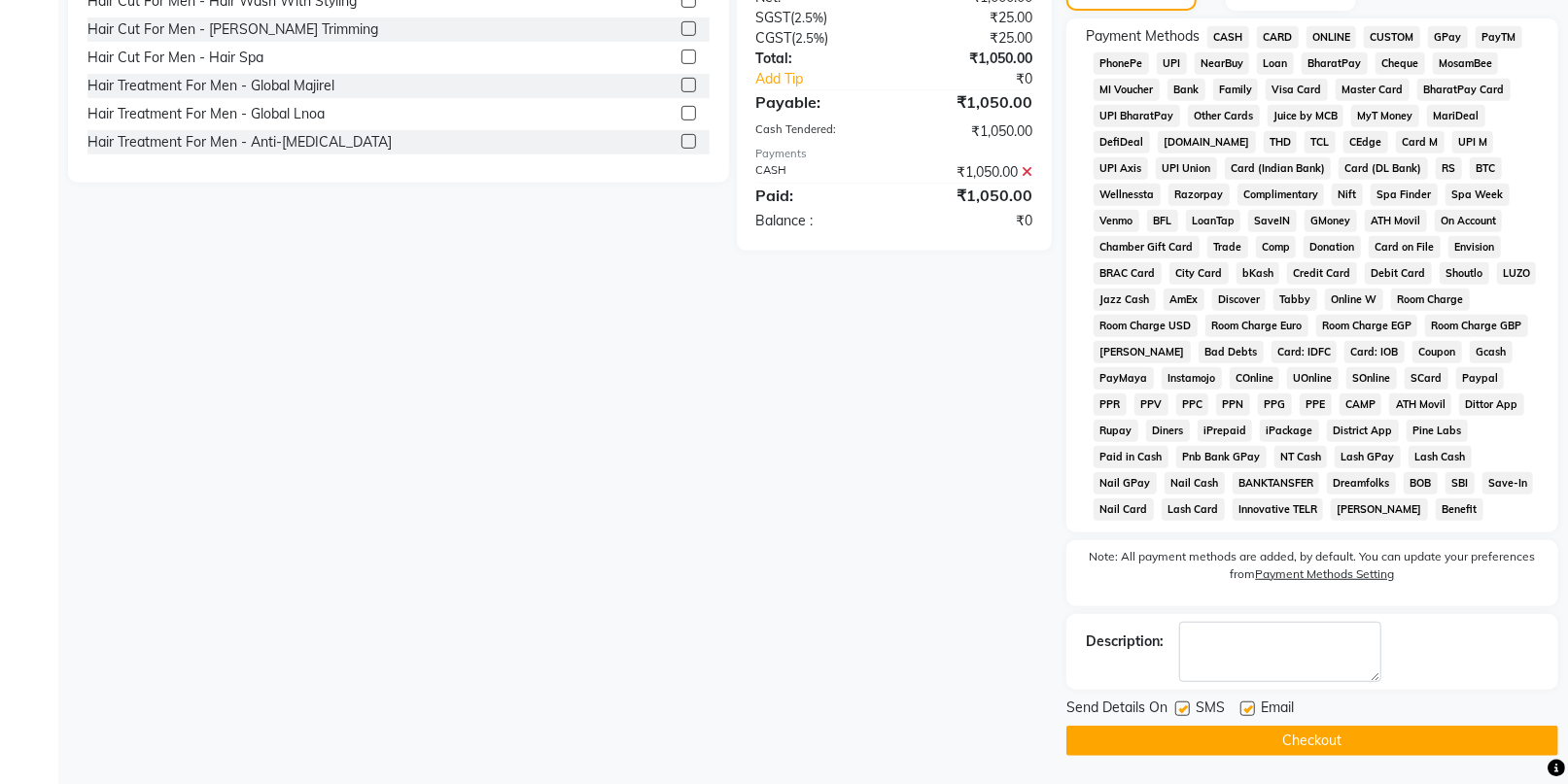
click at [1319, 748] on button "Checkout" at bounding box center [1311, 740] width 492 height 30
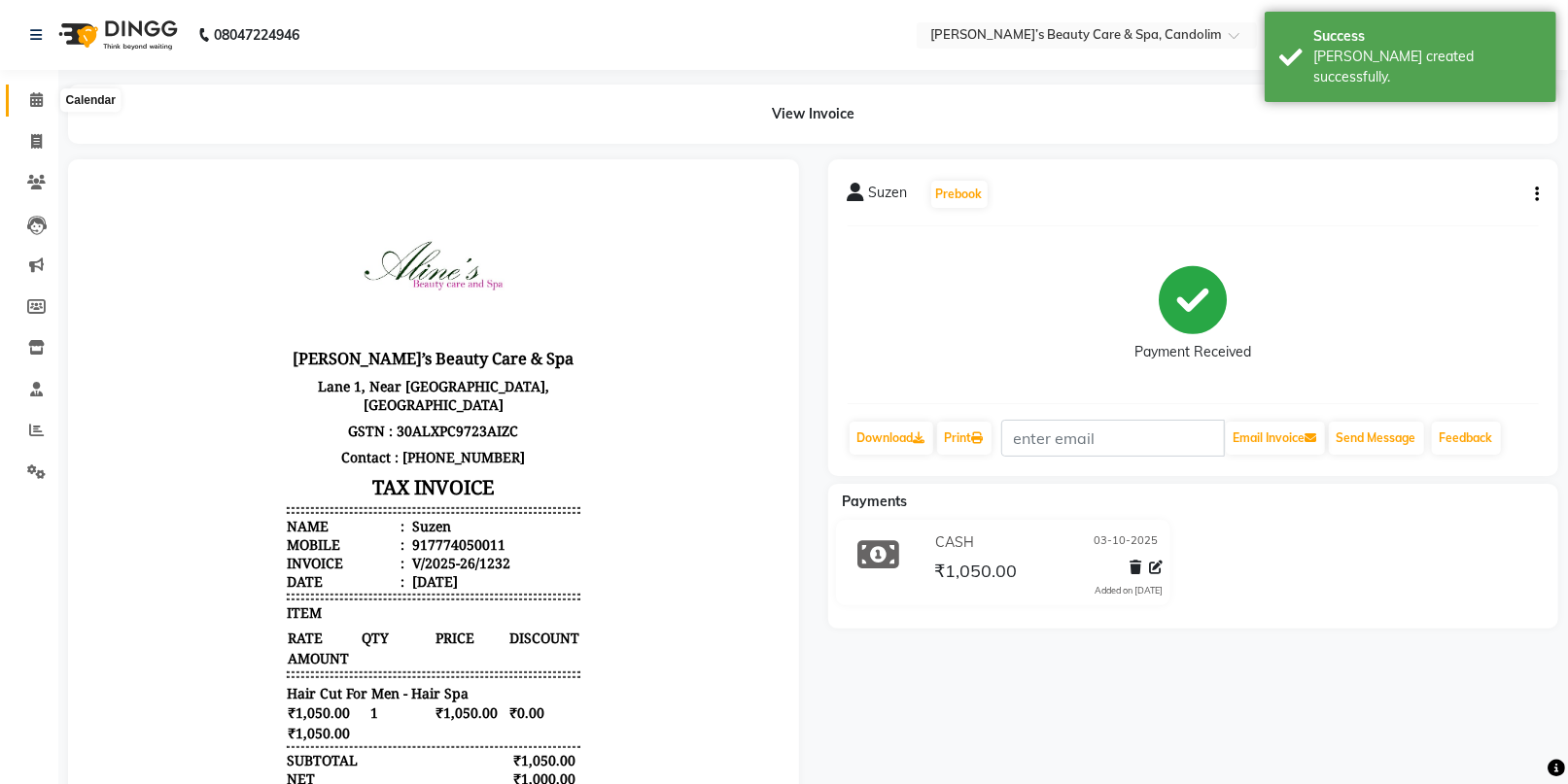
click at [42, 101] on span at bounding box center [37, 100] width 34 height 22
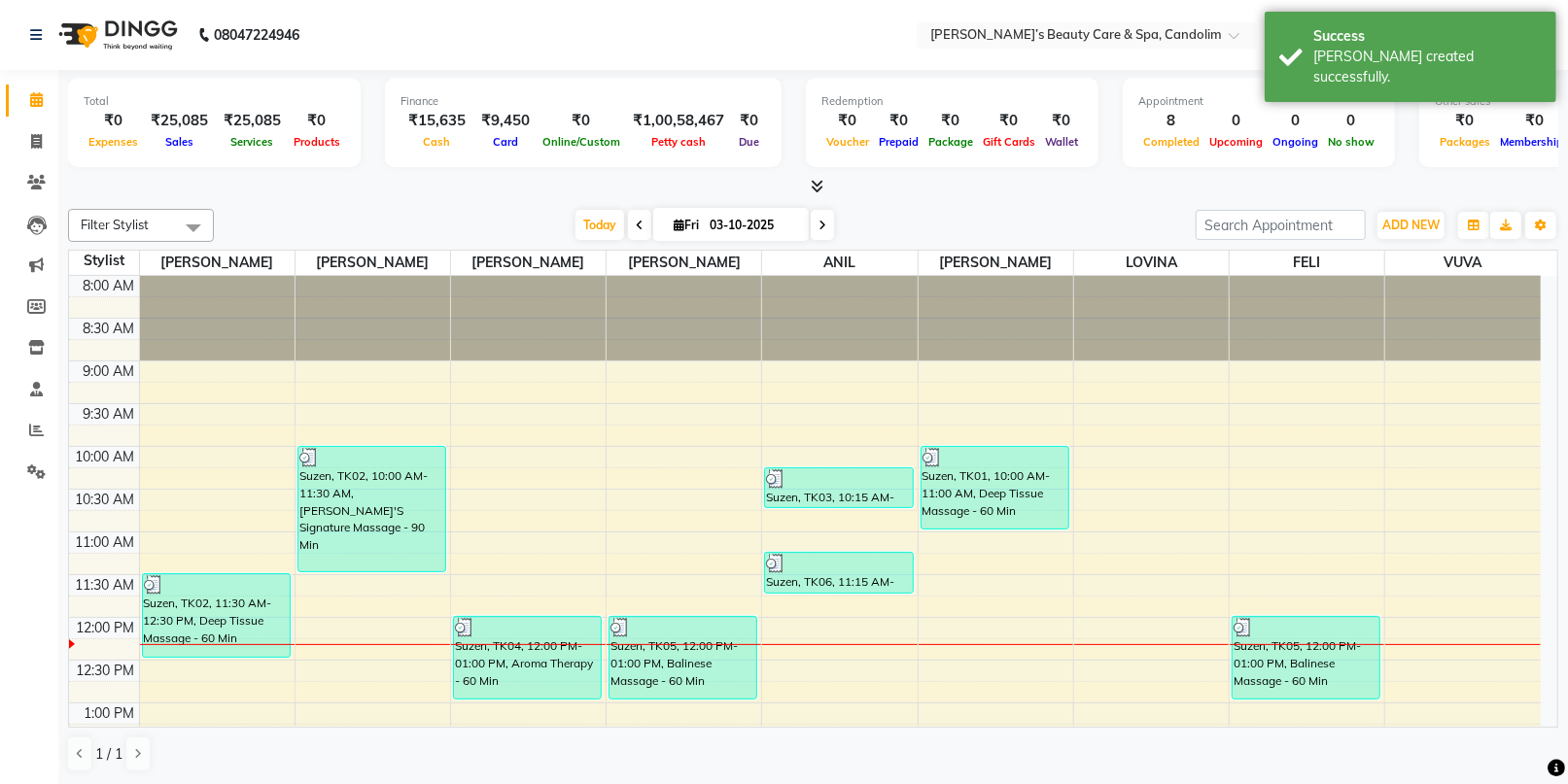
scroll to position [108, 0]
